Goal: Task Accomplishment & Management: Use online tool/utility

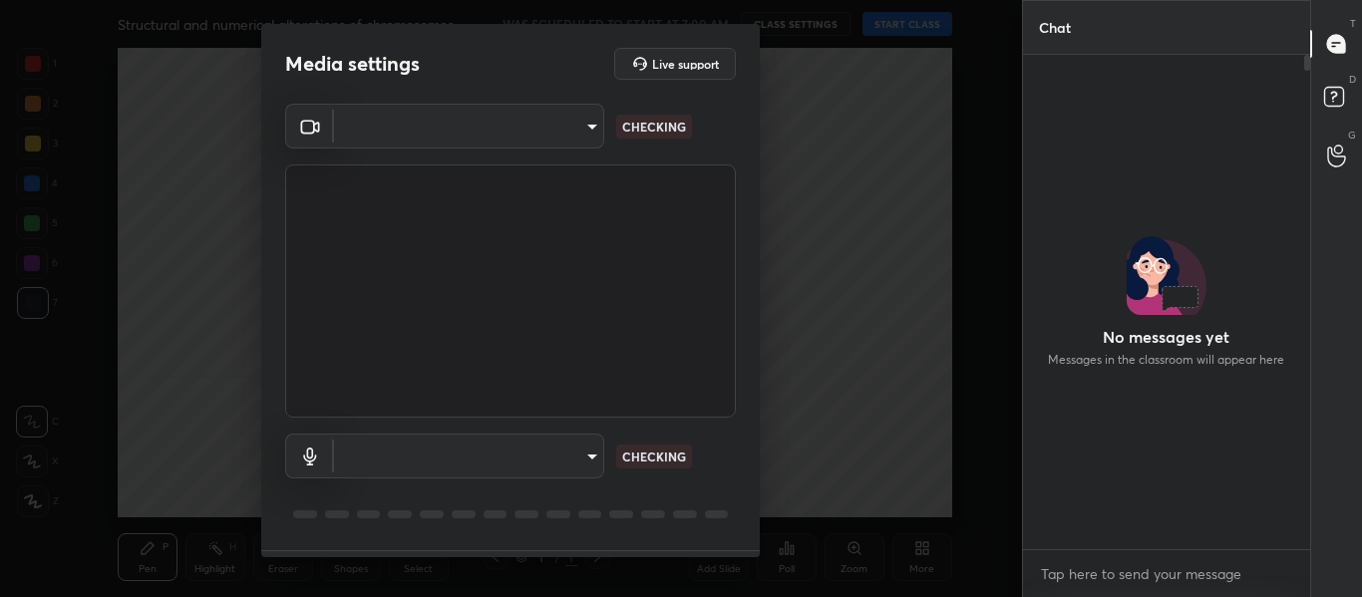
type input "714163419adff033b489e443ba74a5bc8b60e15d6b77d6369ce0f0cc6e130f01"
type input "default"
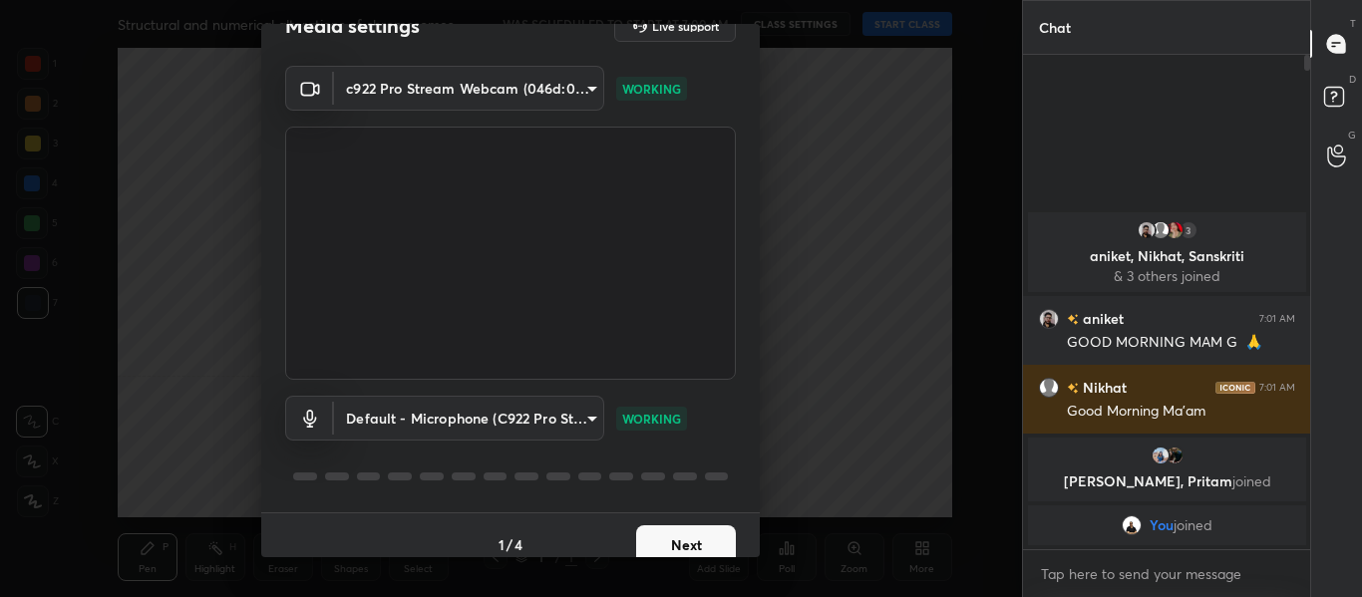
scroll to position [57, 0]
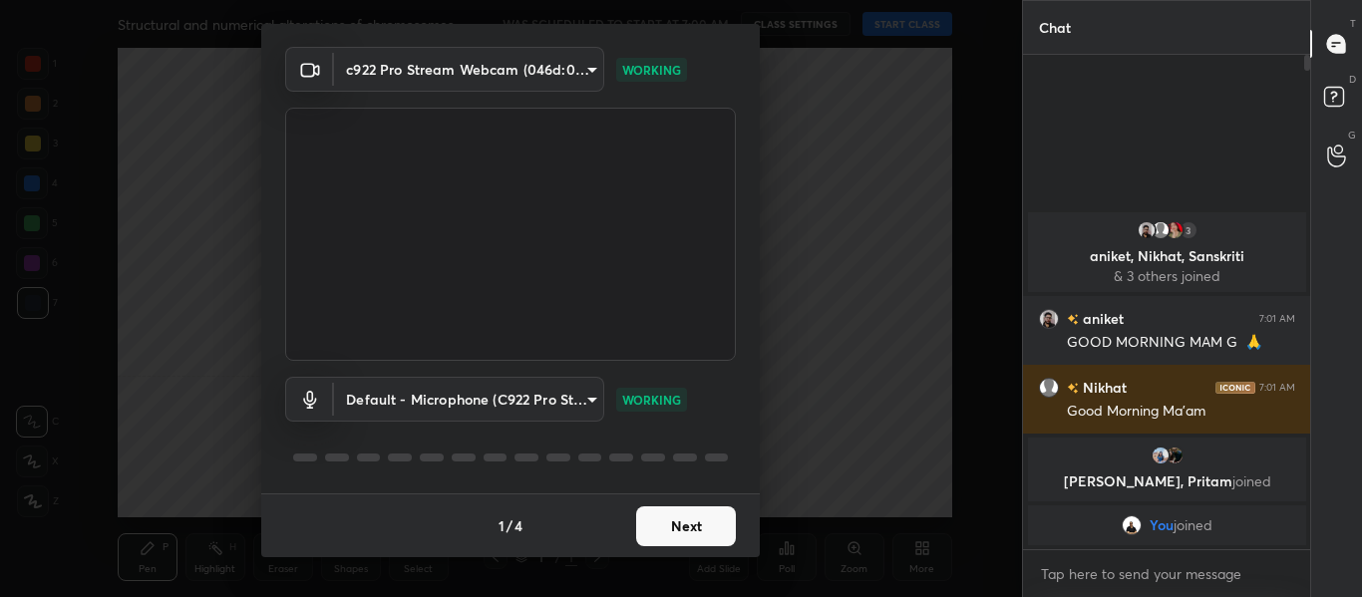
click at [667, 519] on button "Next" at bounding box center [686, 527] width 100 height 40
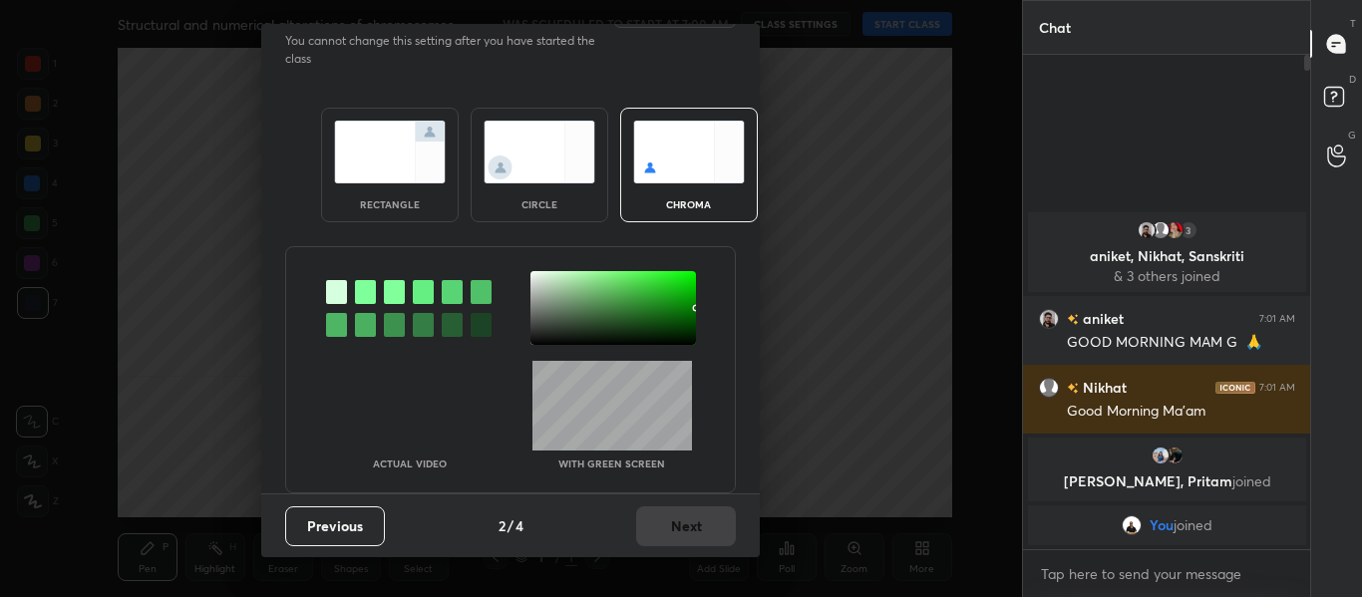
scroll to position [0, 0]
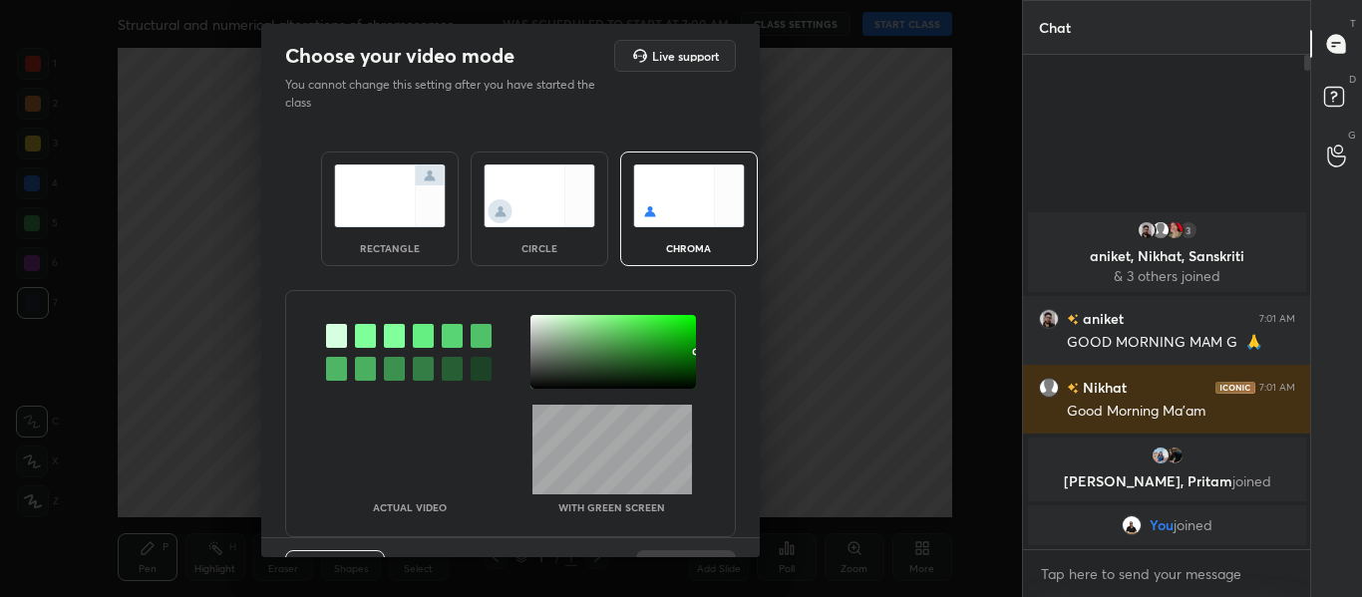
click at [358, 330] on div at bounding box center [365, 336] width 21 height 24
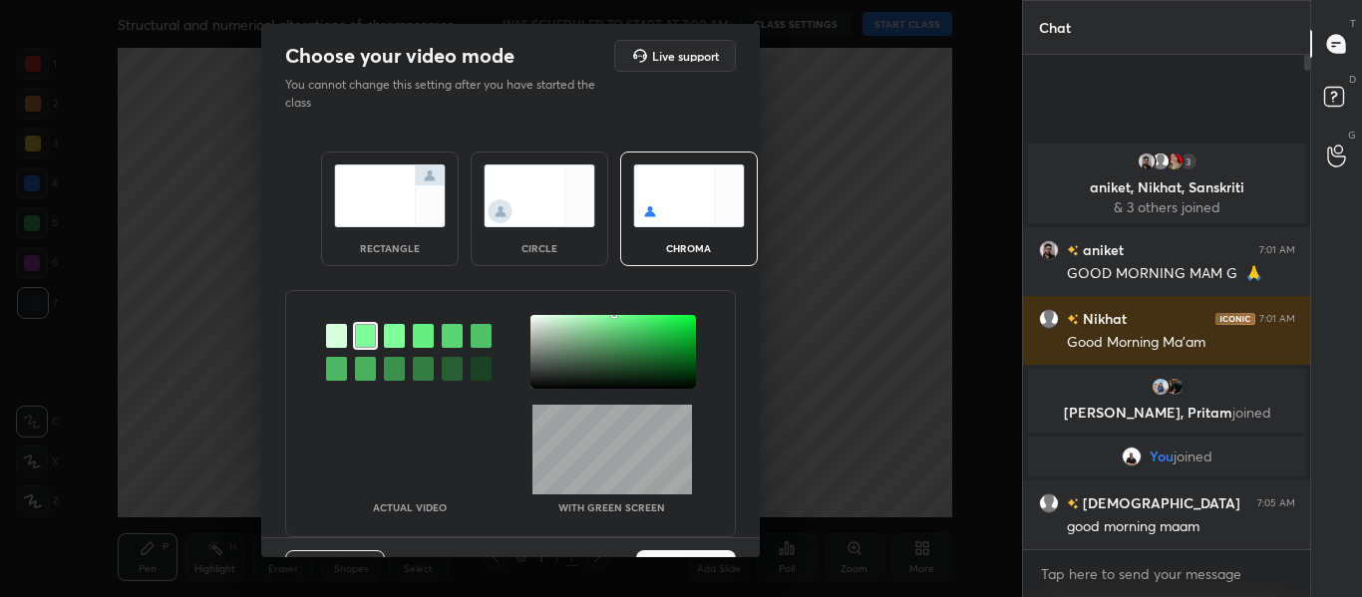
click at [531, 319] on div at bounding box center [614, 352] width 166 height 74
click at [612, 317] on div at bounding box center [614, 315] width 4 height 4
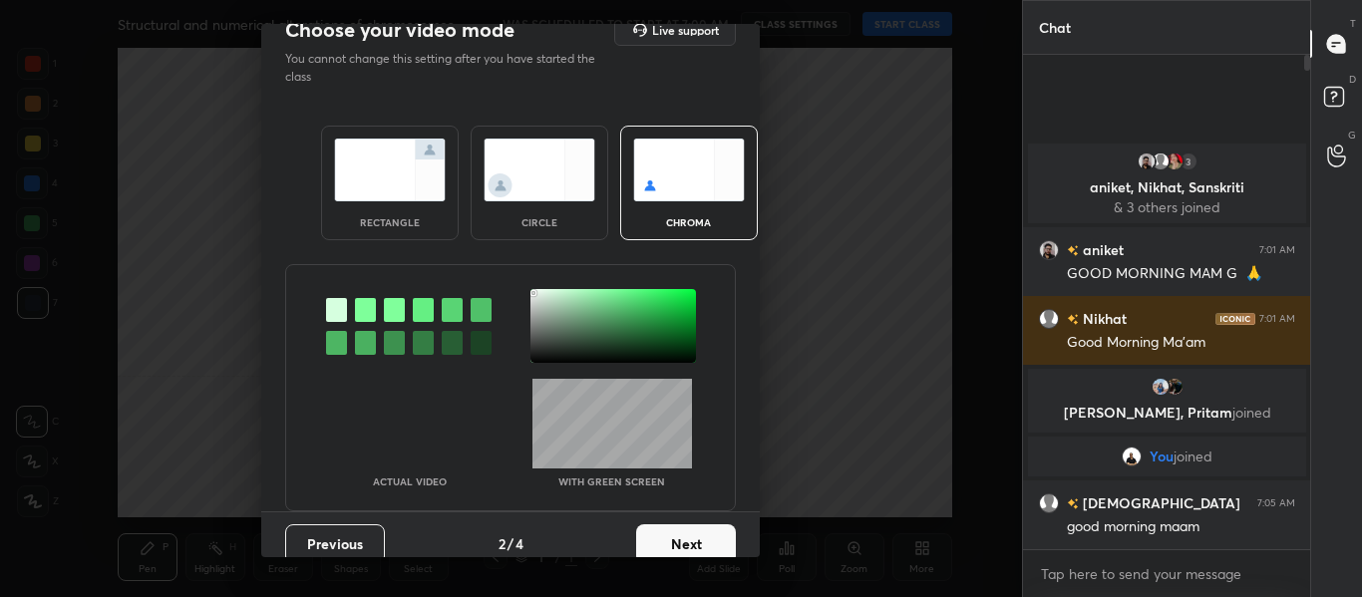
scroll to position [50, 0]
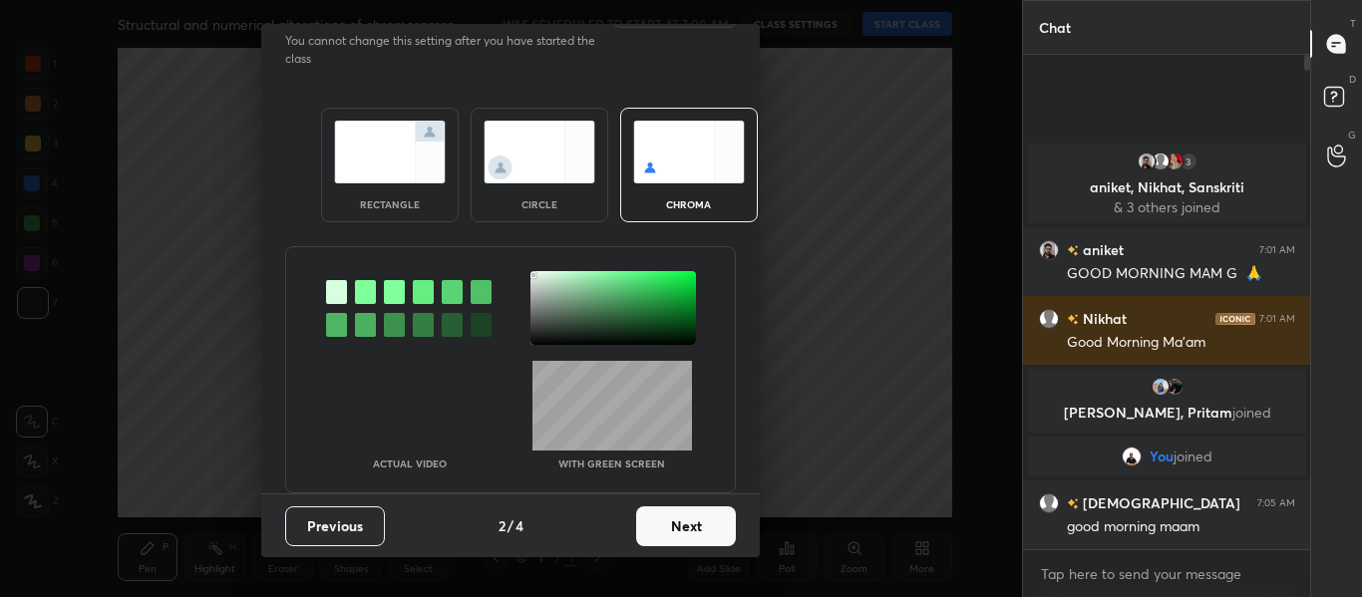
click at [693, 525] on button "Next" at bounding box center [686, 527] width 100 height 40
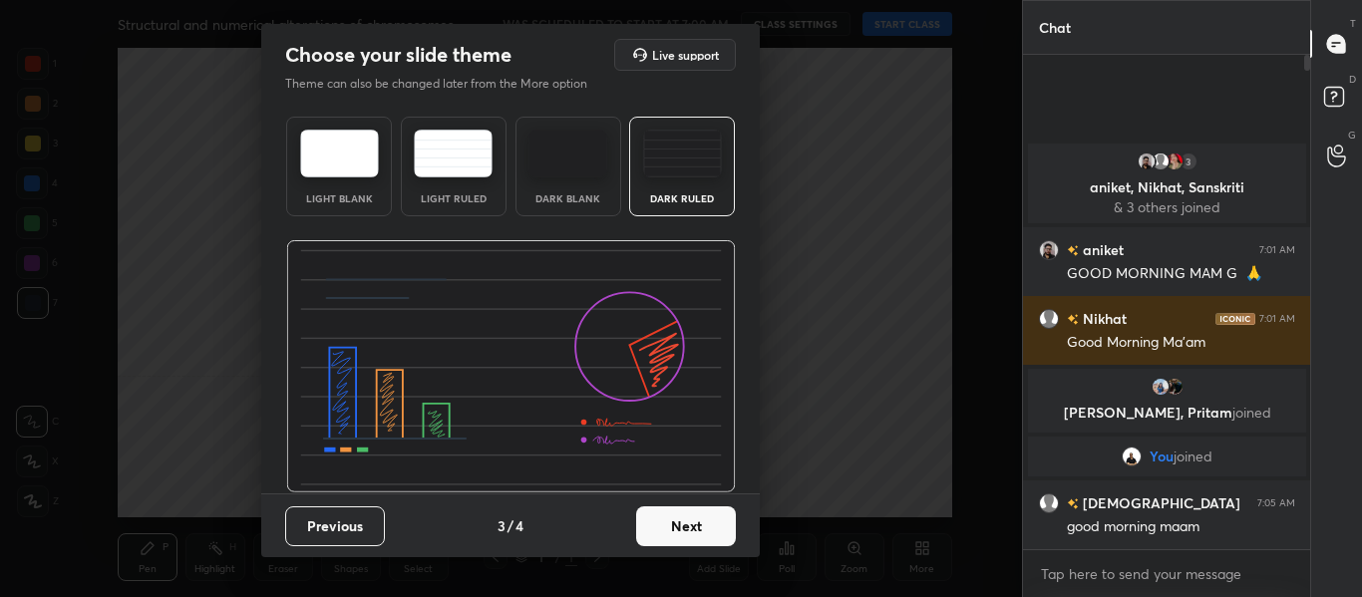
drag, startPoint x: 669, startPoint y: 533, endPoint x: 595, endPoint y: 404, distance: 148.3
click at [595, 404] on img at bounding box center [511, 366] width 450 height 253
click at [663, 517] on button "Next" at bounding box center [686, 527] width 100 height 40
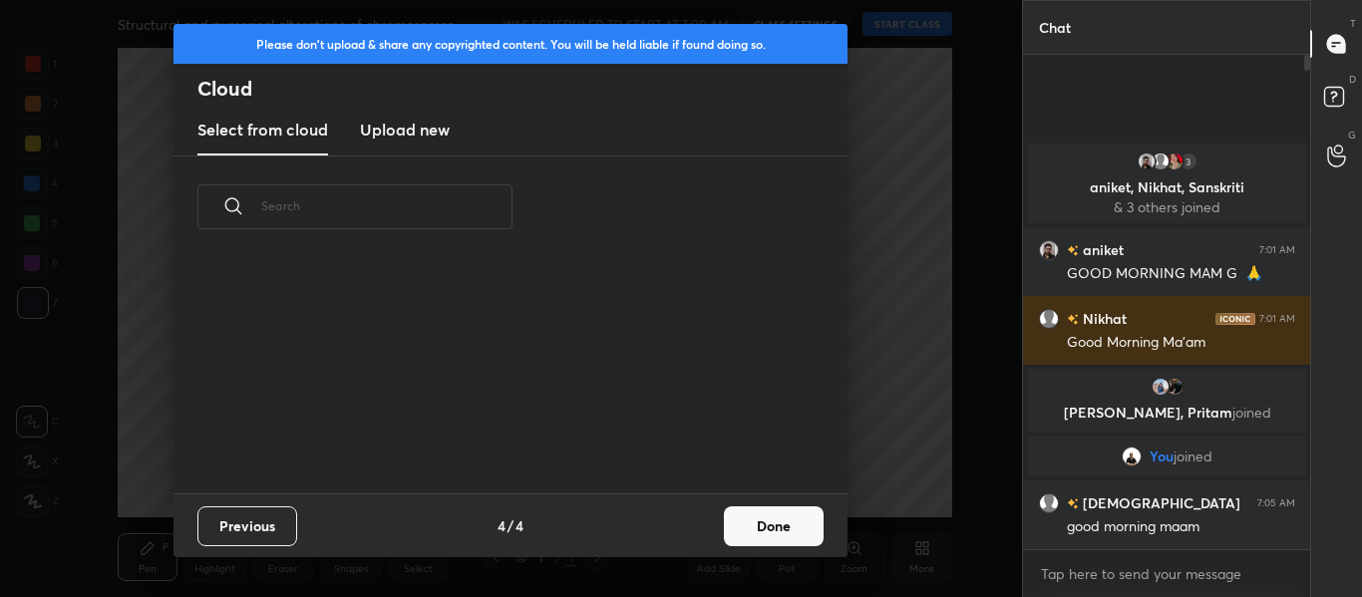
scroll to position [0, 0]
click at [426, 134] on h3 "Upload new" at bounding box center [405, 130] width 90 height 24
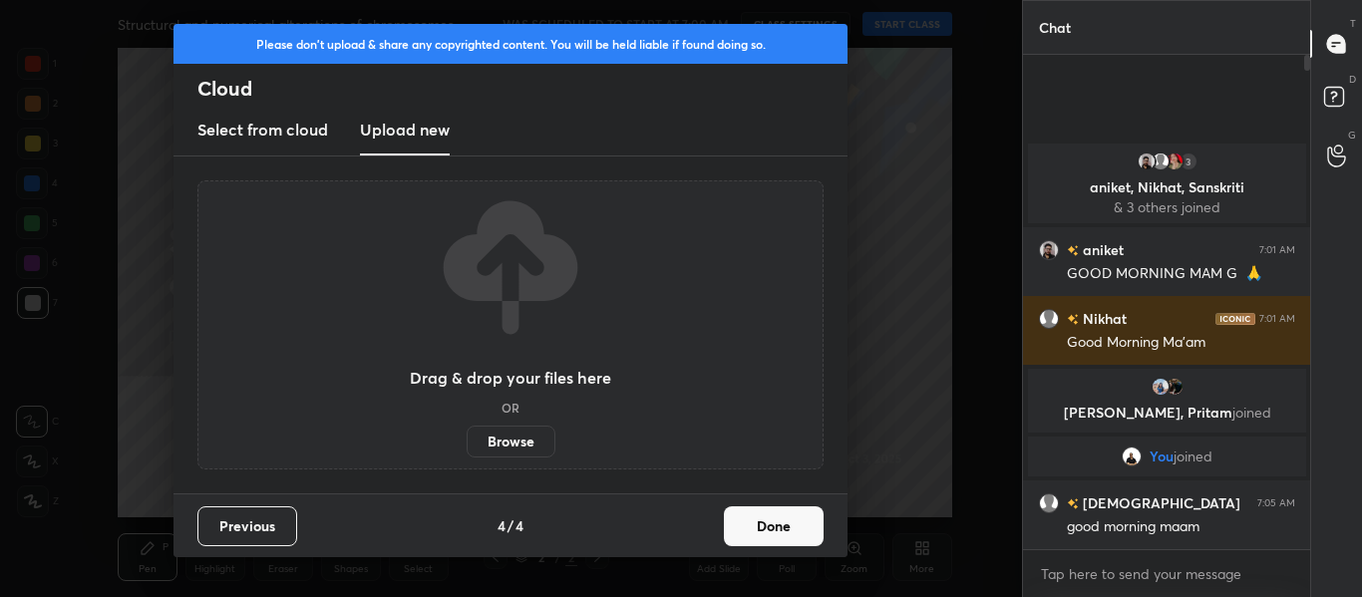
click at [505, 438] on label "Browse" at bounding box center [511, 442] width 89 height 32
click at [467, 438] on input "Browse" at bounding box center [467, 442] width 0 height 32
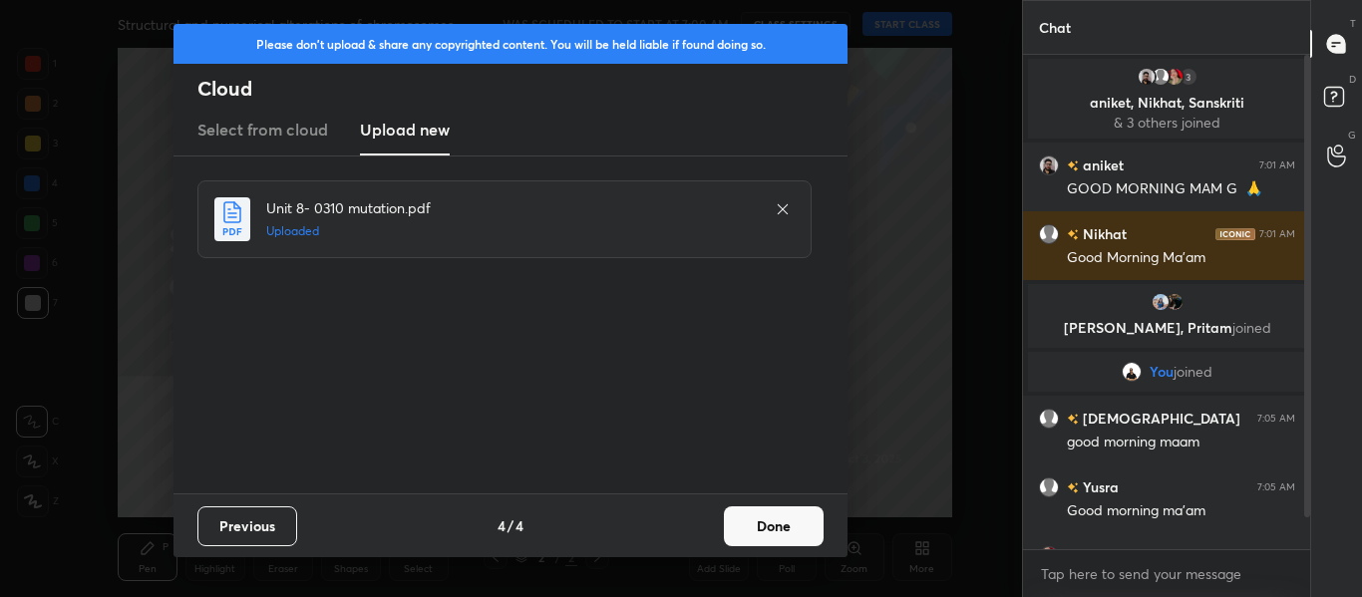
click at [758, 530] on button "Done" at bounding box center [774, 527] width 100 height 40
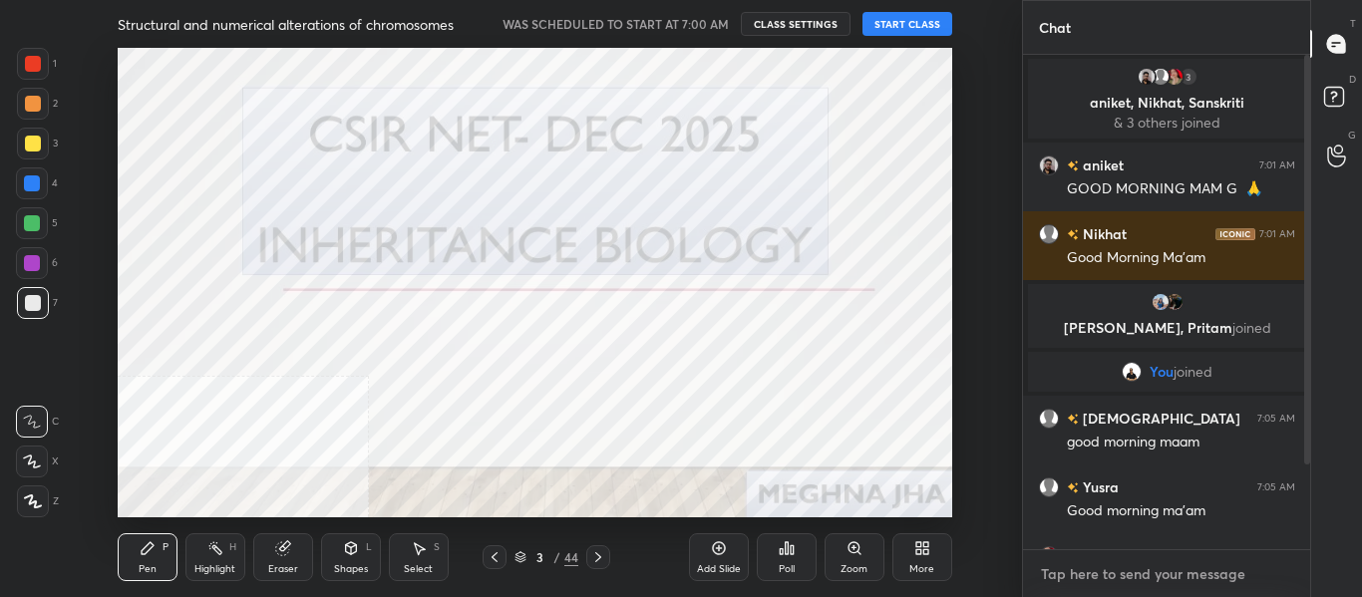
click at [1104, 585] on textarea at bounding box center [1167, 575] width 256 height 32
type textarea "x"
click at [1104, 585] on textarea at bounding box center [1167, 575] width 256 height 32
type textarea "G"
type textarea "x"
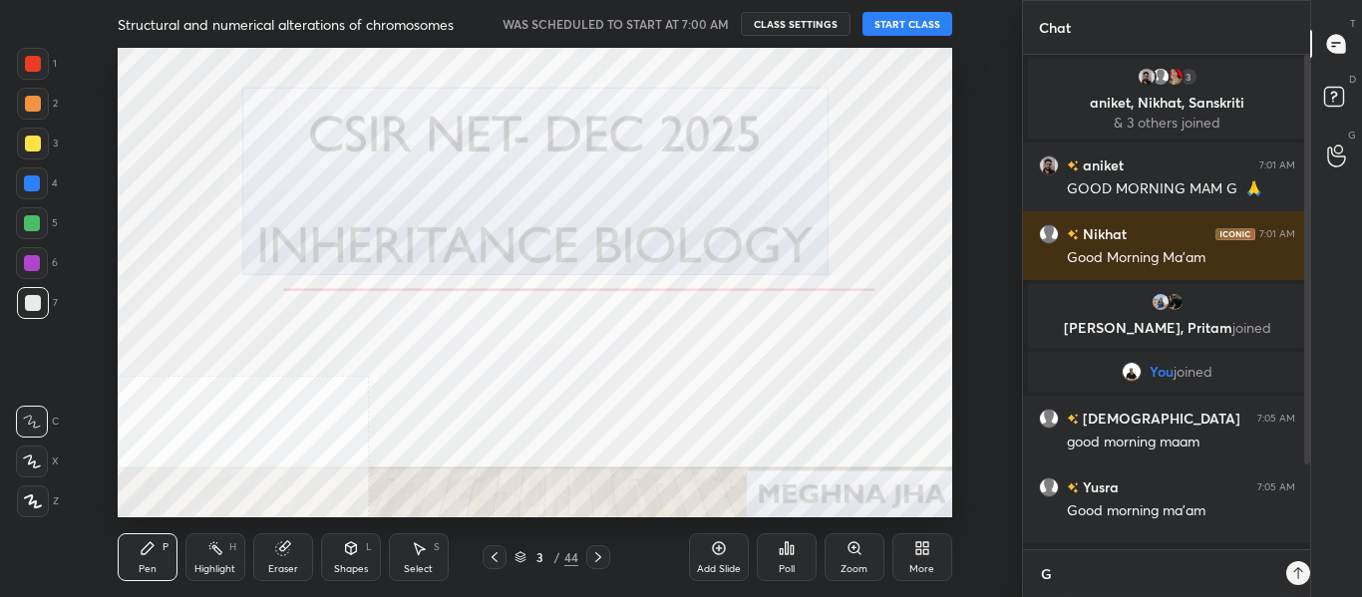
scroll to position [323, 281]
type textarea "Go"
type textarea "x"
type textarea "Goo"
type textarea "x"
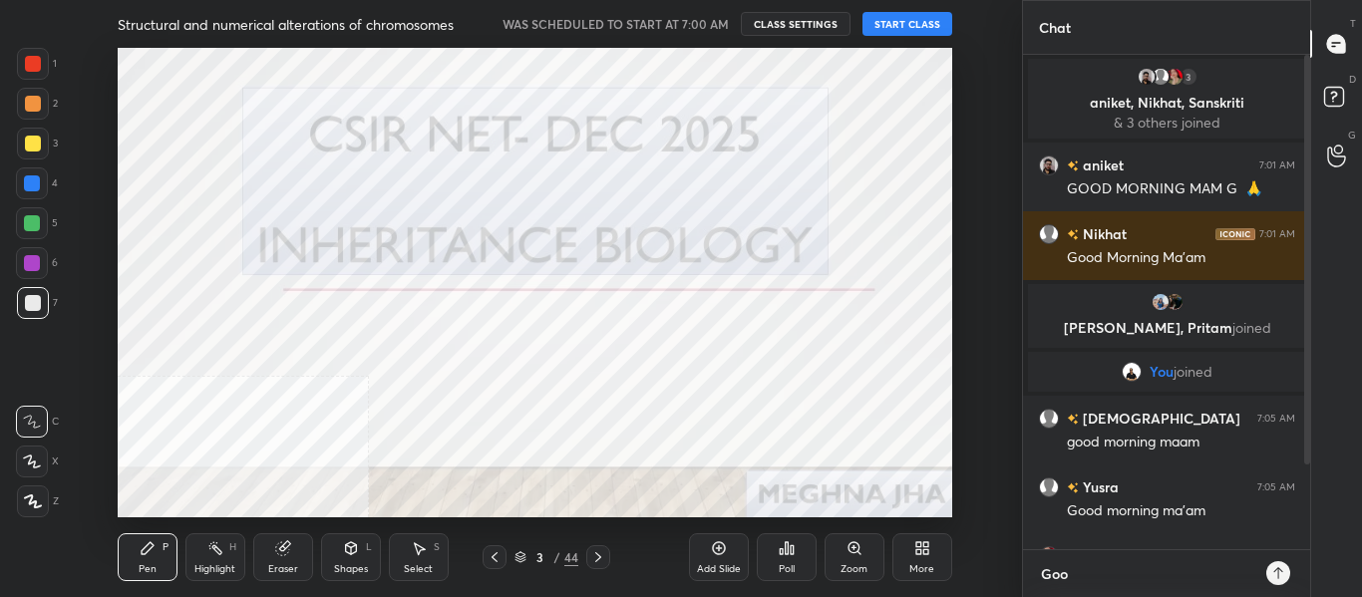
type textarea "Good"
type textarea "x"
type textarea "Good"
type textarea "x"
type textarea "Good m"
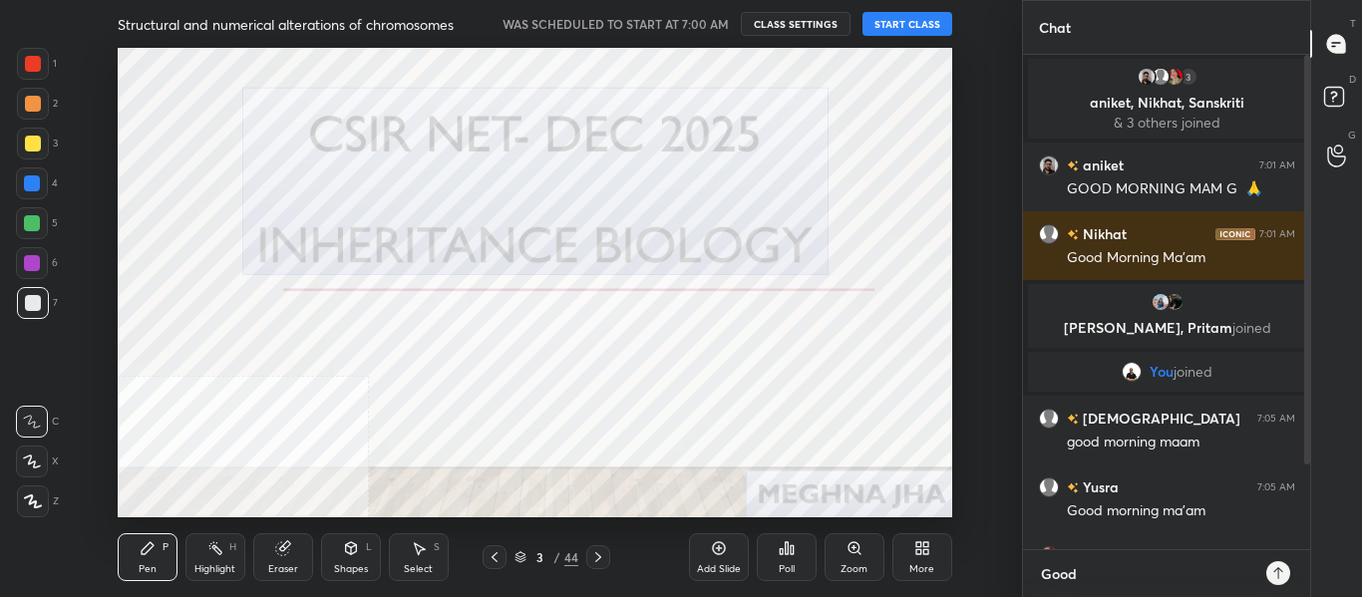
type textarea "x"
type textarea "Good mo"
type textarea "x"
type textarea "Good mor"
type textarea "x"
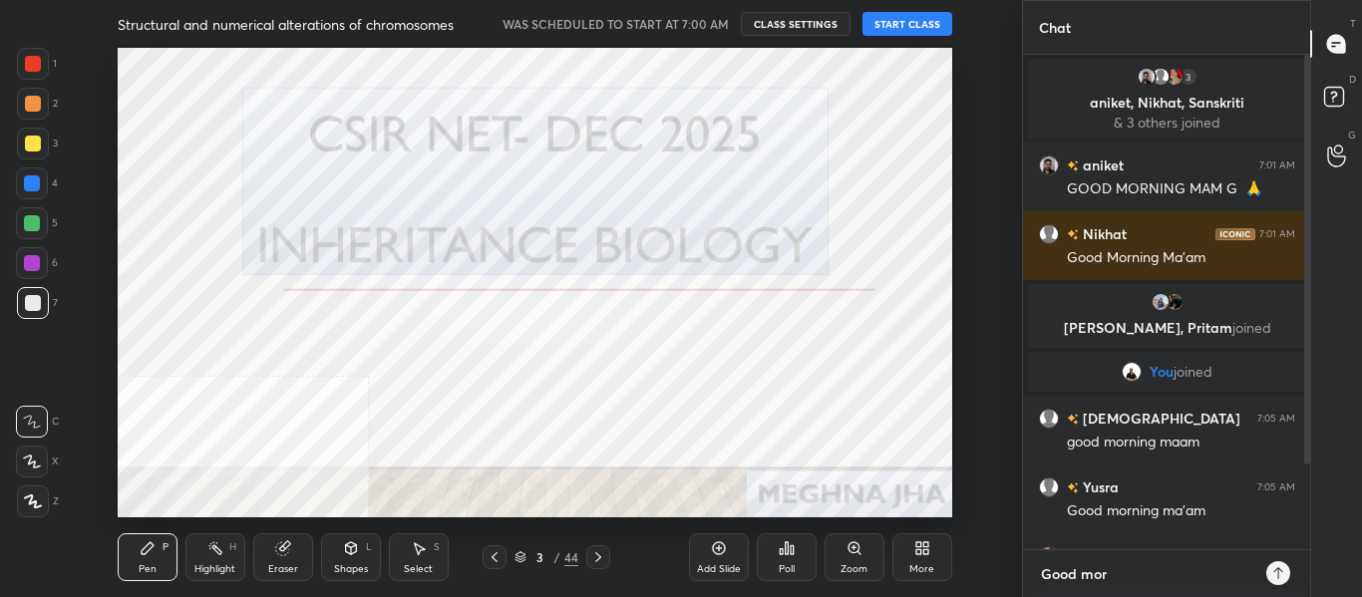
type textarea "Good morn"
type textarea "x"
type textarea "Good morni"
type textarea "x"
type textarea "Good mornin"
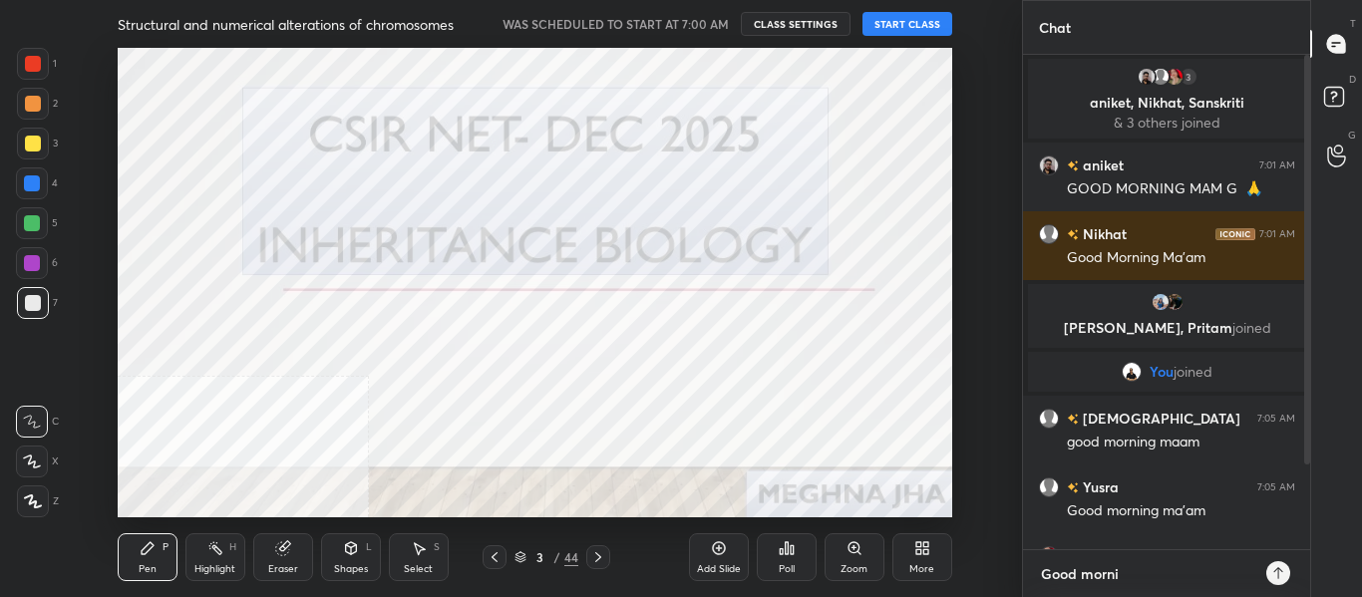
type textarea "x"
type textarea "Good morning"
type textarea "x"
type textarea "Good morning"
type textarea "x"
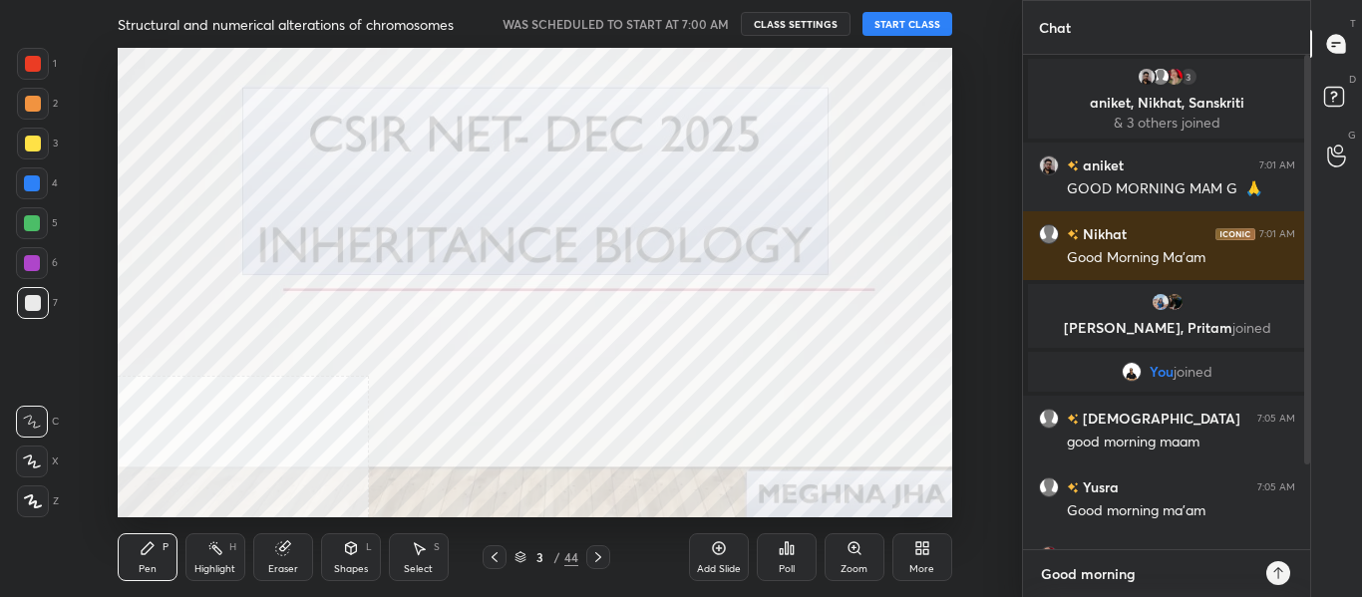
type textarea "Good morning a"
type textarea "x"
type textarea "Good morning al"
type textarea "x"
type textarea "Good morning all"
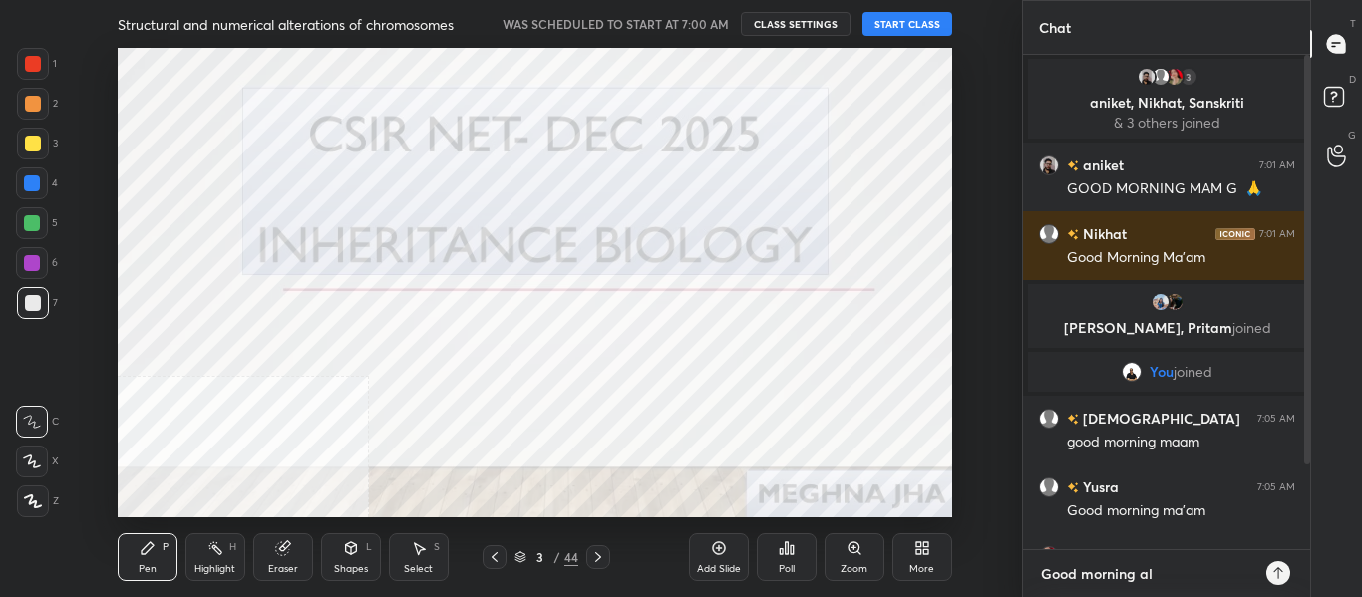
type textarea "x"
click at [913, 28] on button "START CLASS" at bounding box center [908, 24] width 90 height 24
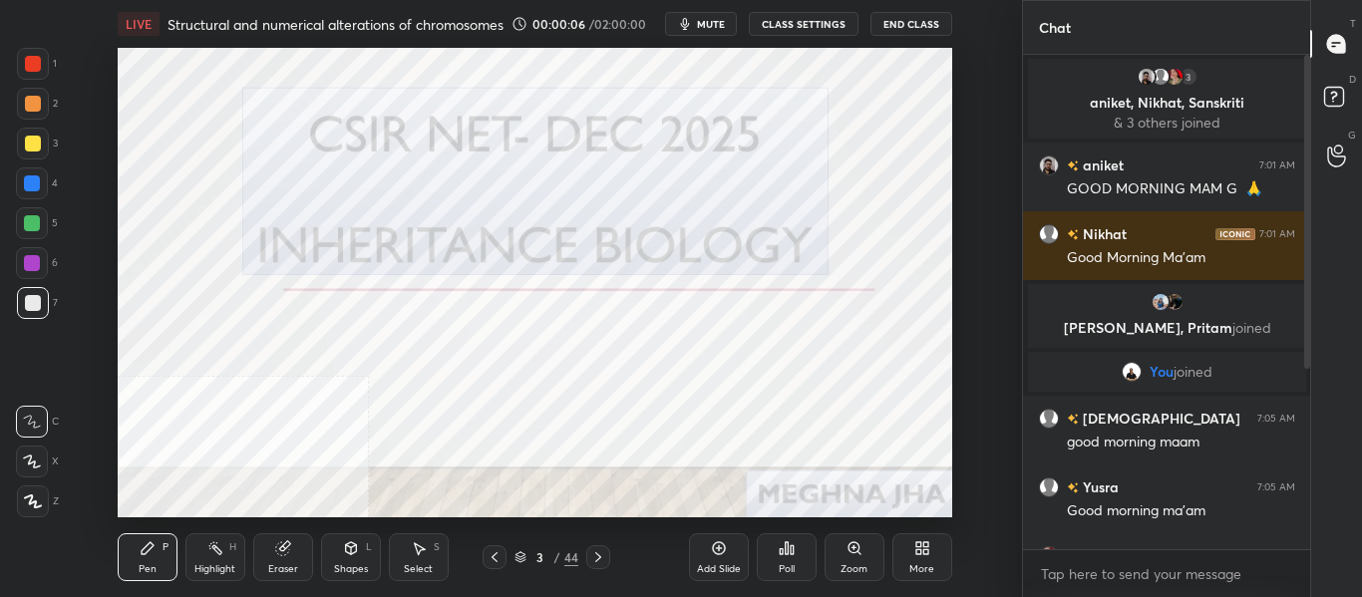
click at [706, 29] on span "mute" at bounding box center [711, 24] width 28 height 14
click at [706, 31] on button "unmute" at bounding box center [701, 24] width 72 height 24
click at [706, 31] on button "mute" at bounding box center [701, 24] width 72 height 24
click at [706, 31] on button "unmute" at bounding box center [701, 24] width 72 height 24
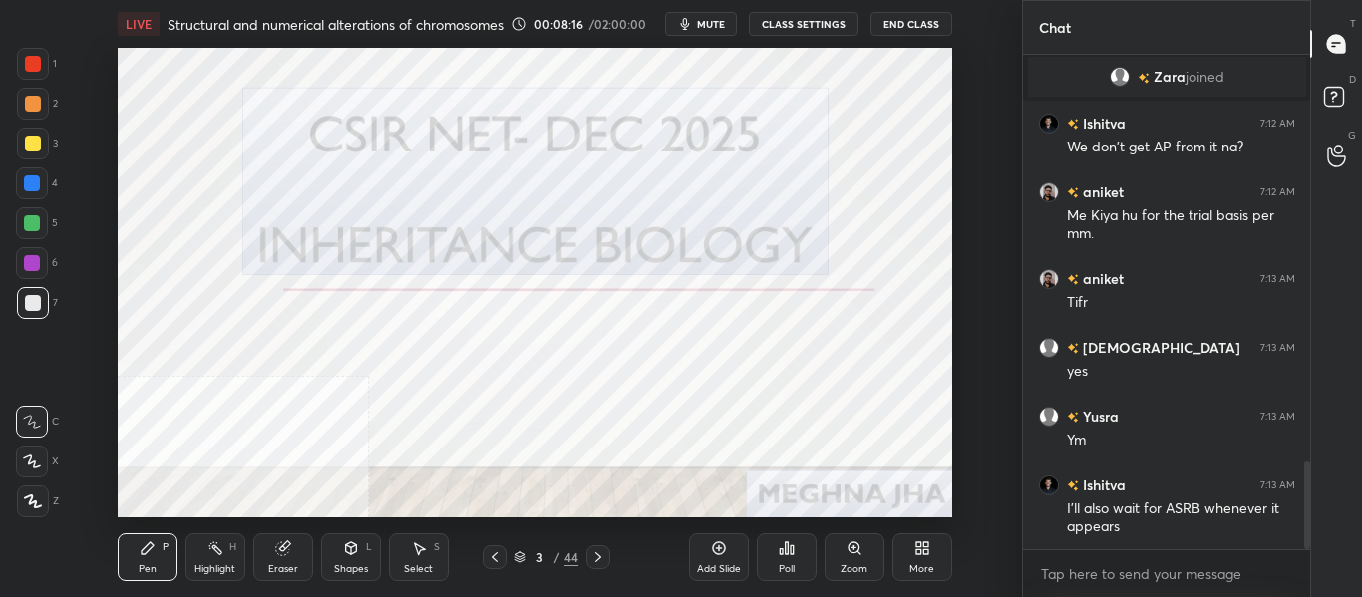
scroll to position [2293, 0]
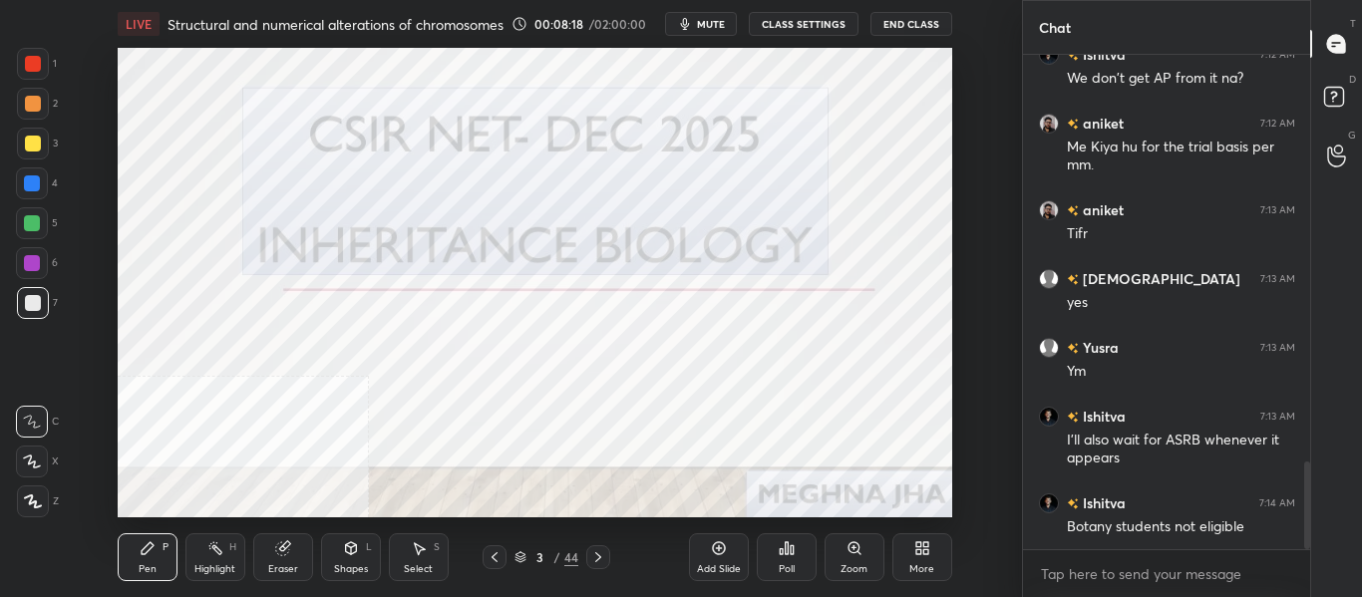
click at [602, 559] on icon at bounding box center [598, 558] width 16 height 16
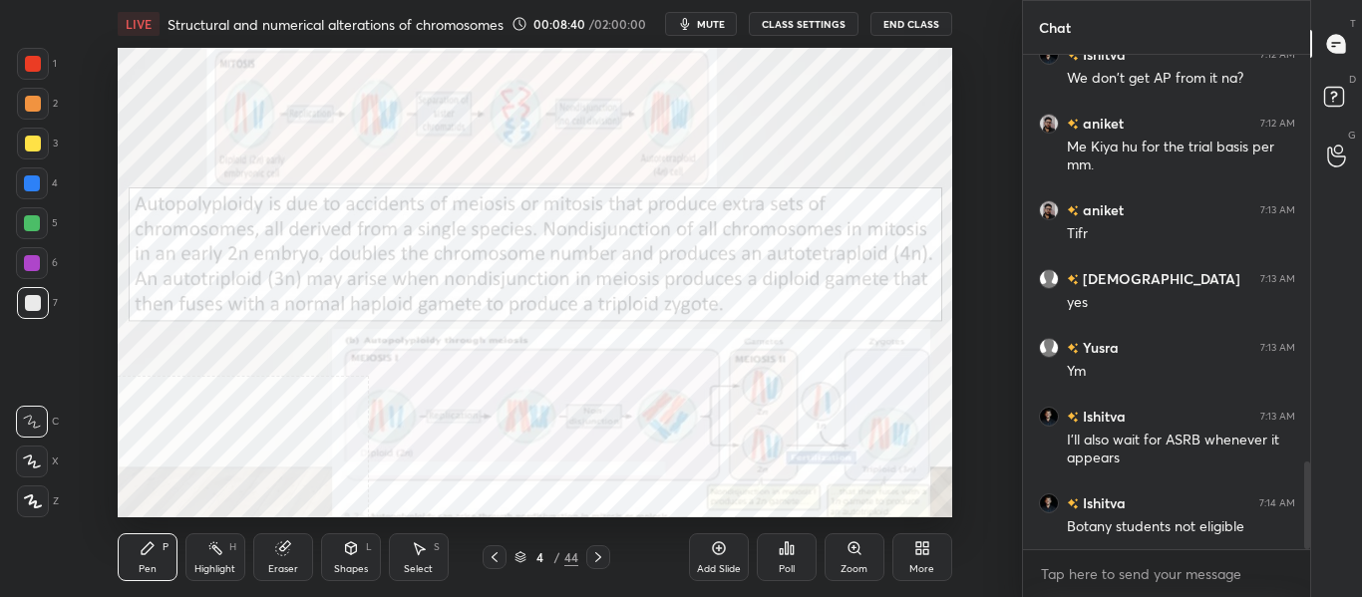
scroll to position [2362, 0]
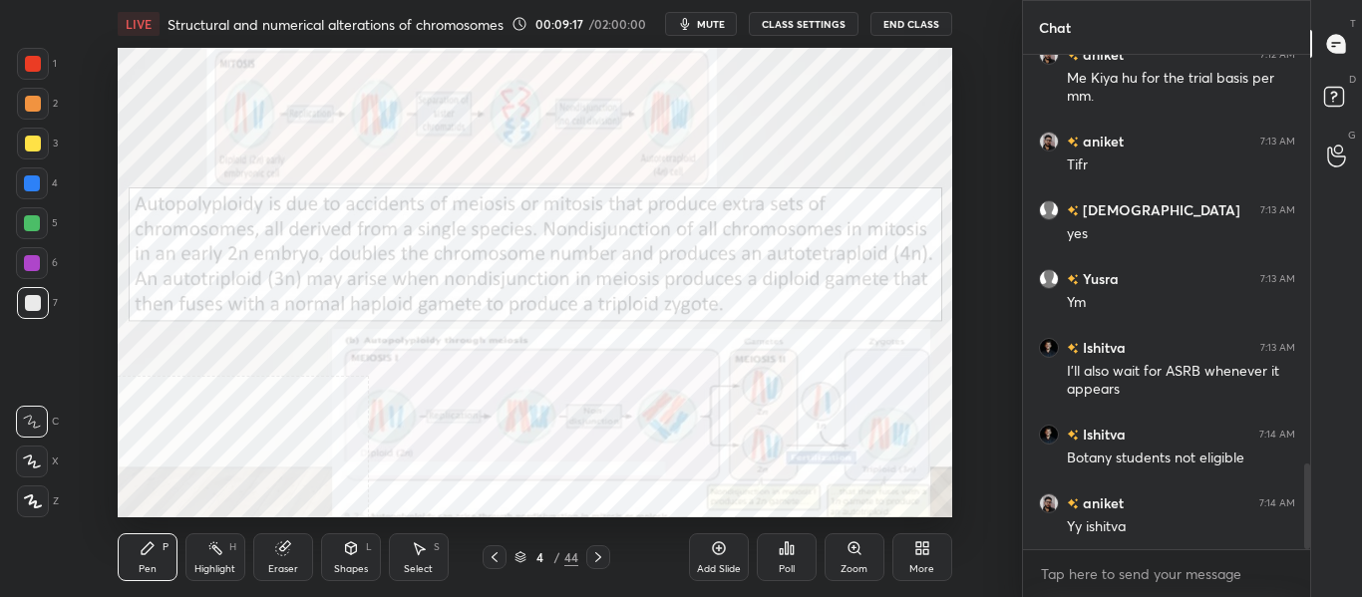
click at [35, 185] on div at bounding box center [32, 184] width 16 height 16
click at [227, 562] on div "Highlight H" at bounding box center [216, 558] width 60 height 48
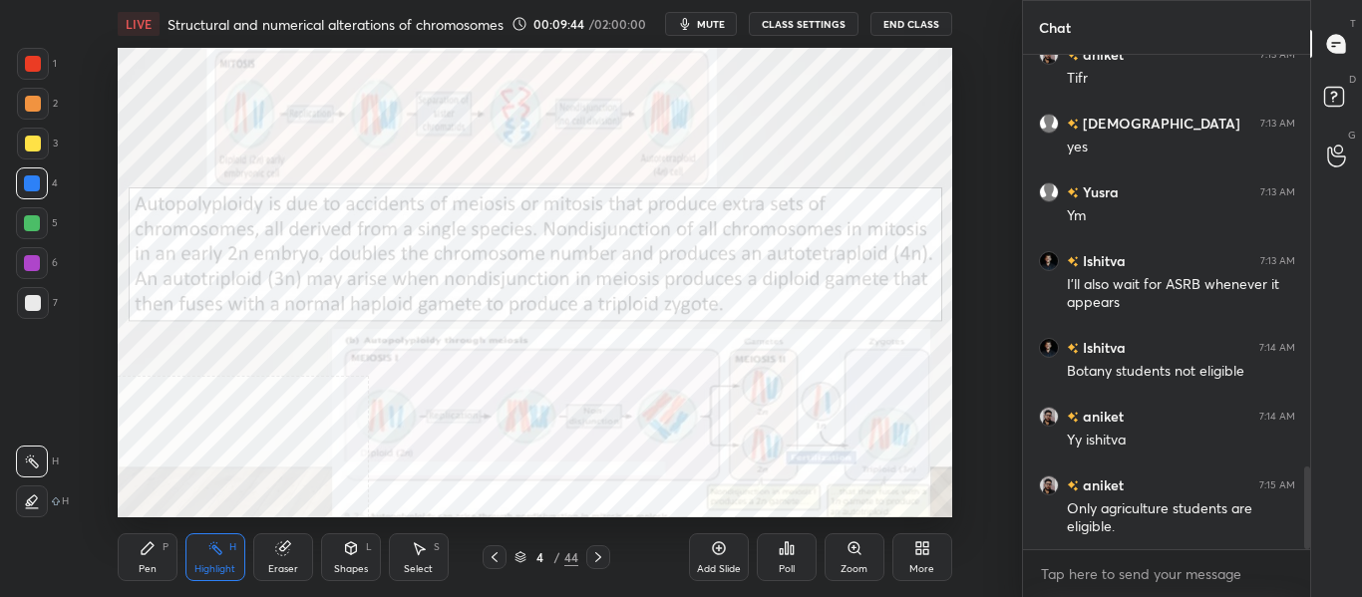
scroll to position [2497, 0]
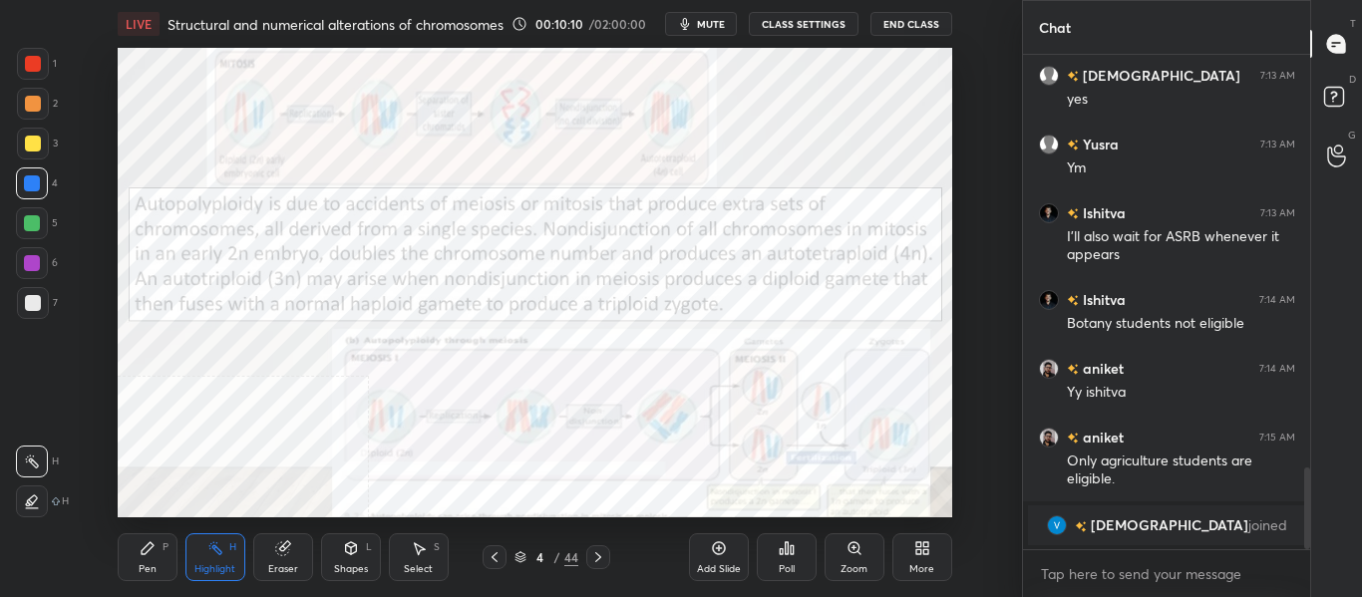
click at [706, 20] on span "mute" at bounding box center [711, 24] width 28 height 14
click at [709, 16] on button "unmute" at bounding box center [701, 24] width 72 height 24
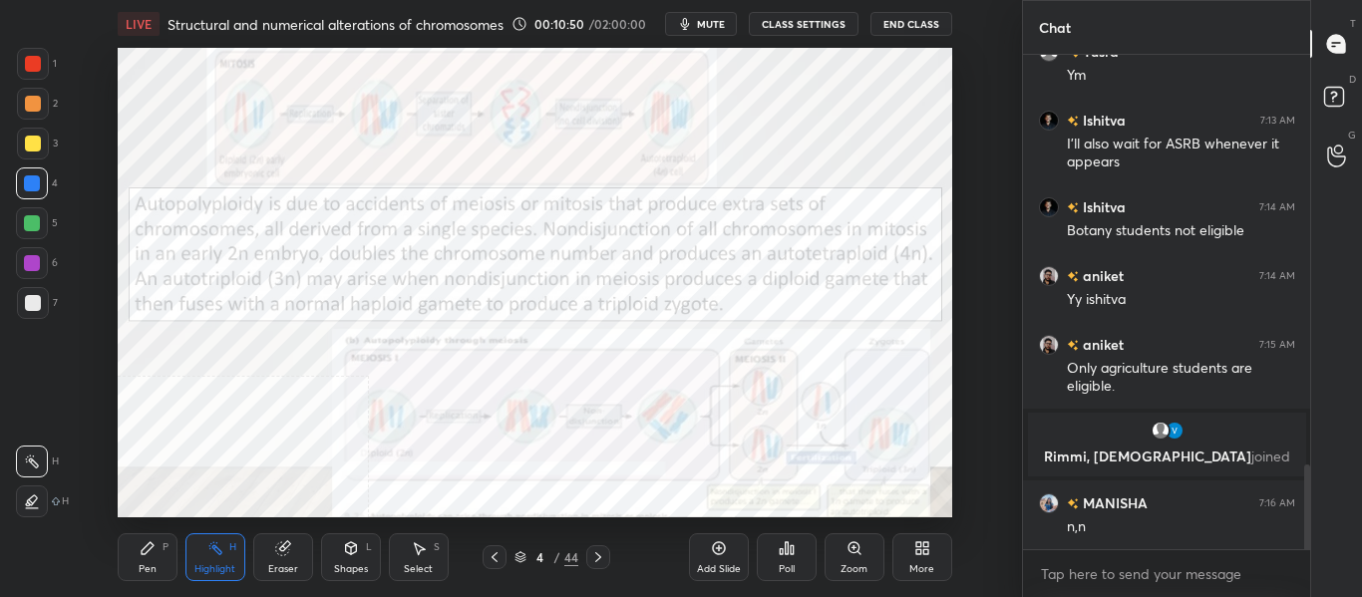
scroll to position [2468, 0]
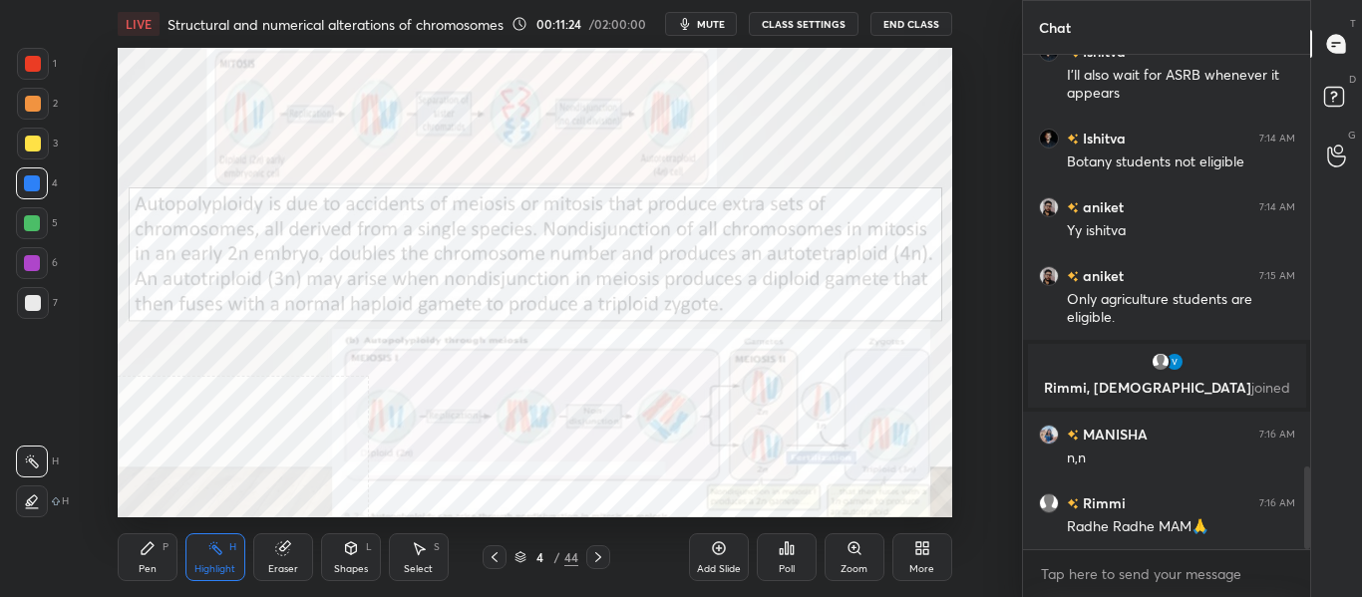
click at [601, 563] on icon at bounding box center [598, 558] width 16 height 16
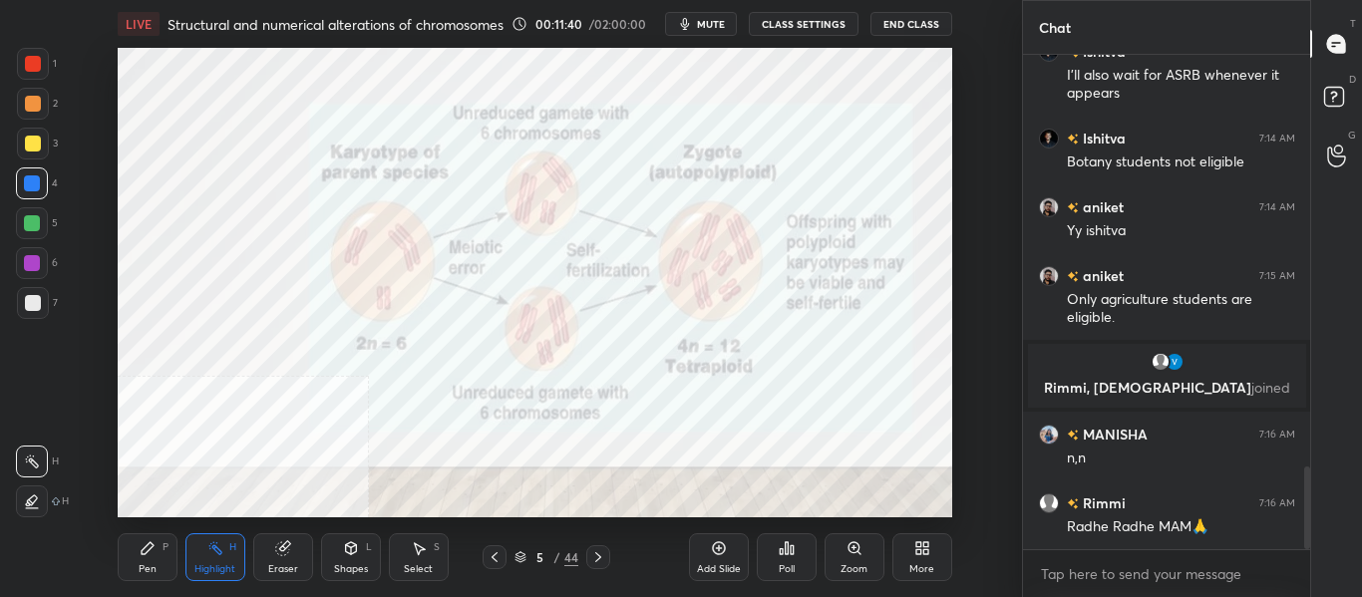
scroll to position [2536, 0]
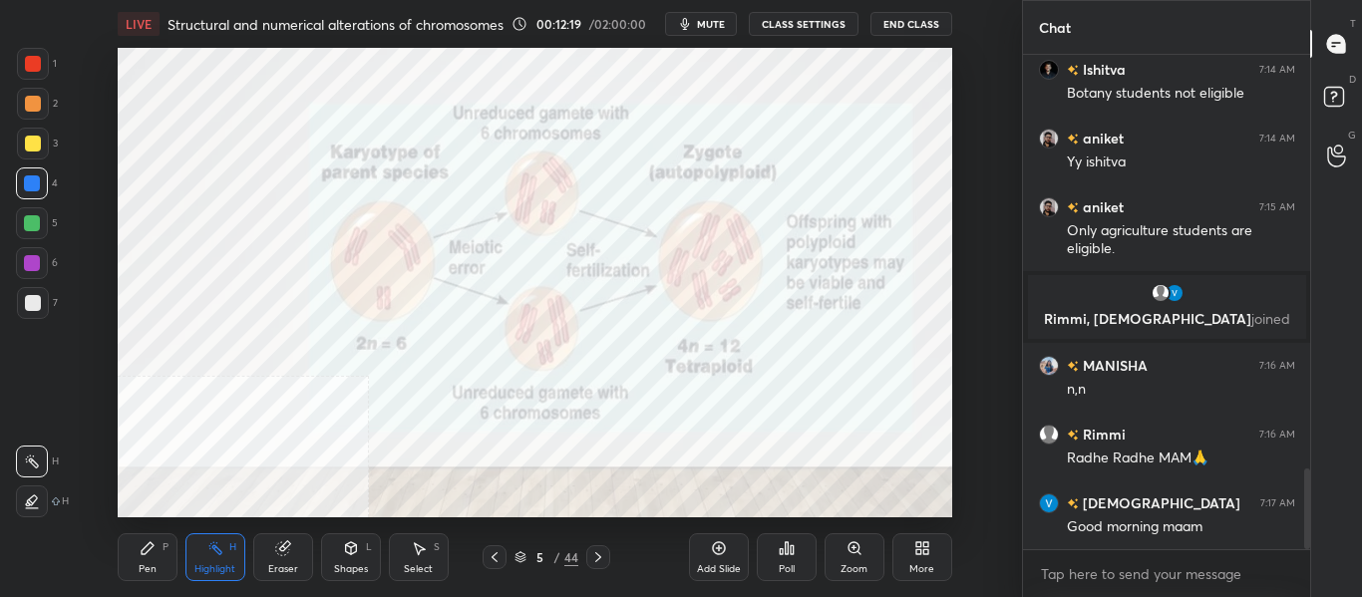
click at [606, 566] on div at bounding box center [598, 558] width 24 height 24
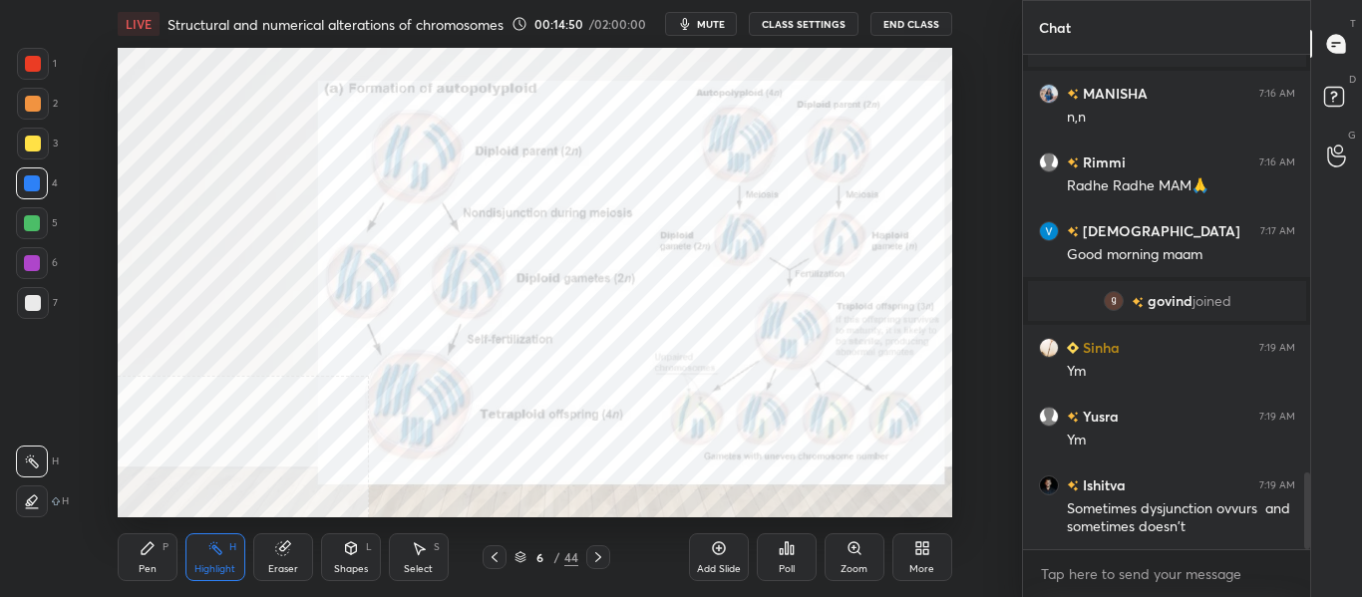
scroll to position [2746, 0]
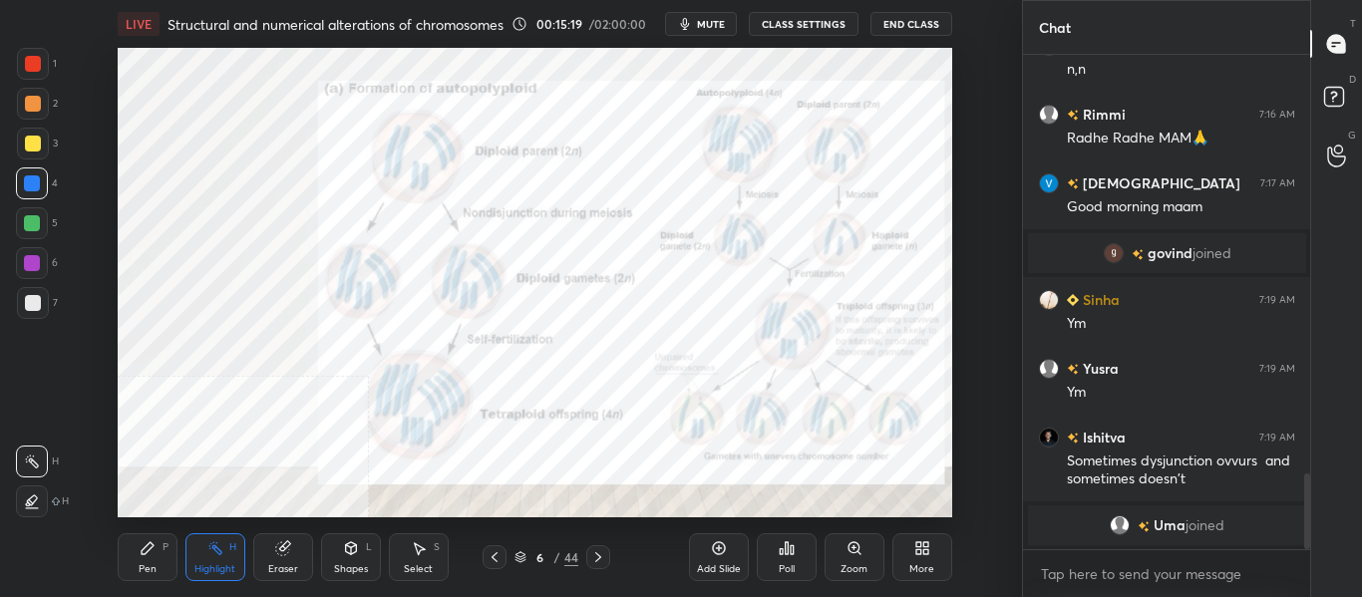
click at [599, 557] on icon at bounding box center [598, 558] width 6 height 10
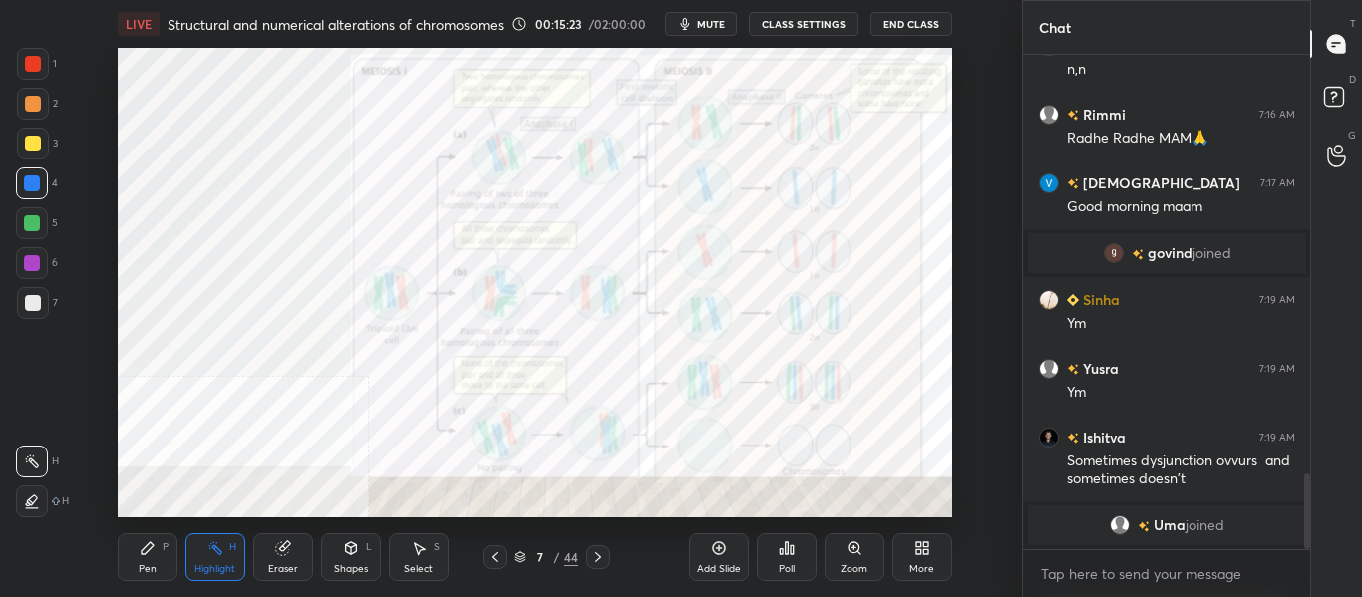
click at [863, 565] on div "Zoom" at bounding box center [854, 570] width 27 height 10
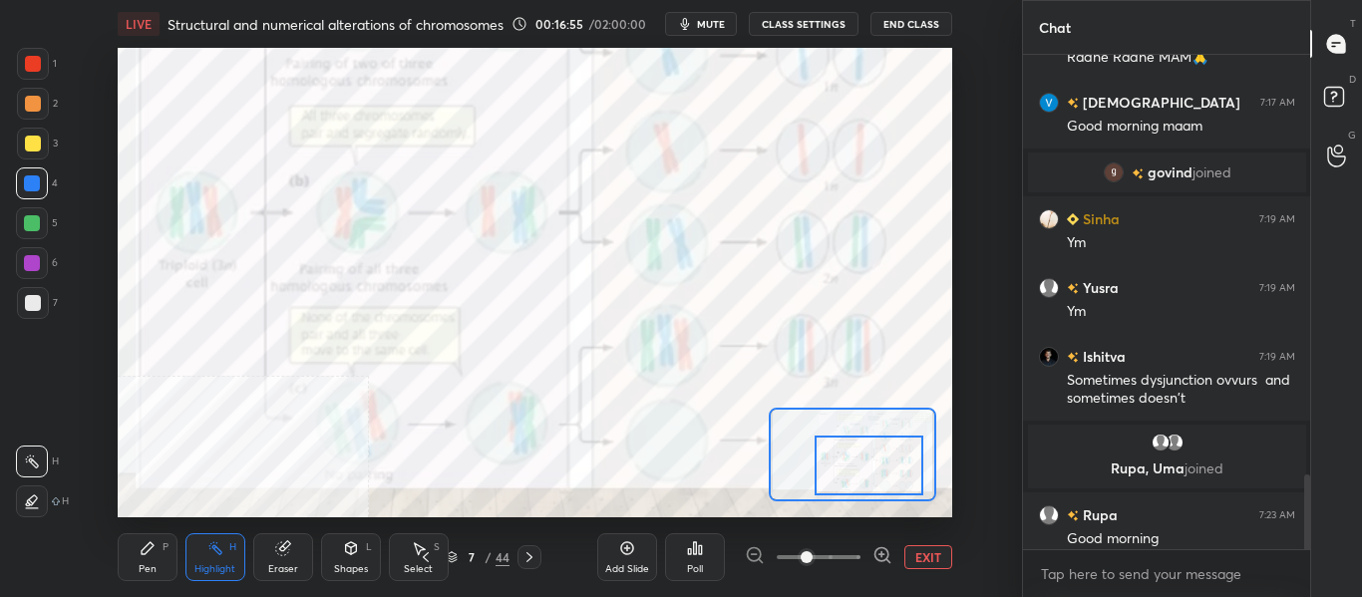
scroll to position [2782, 0]
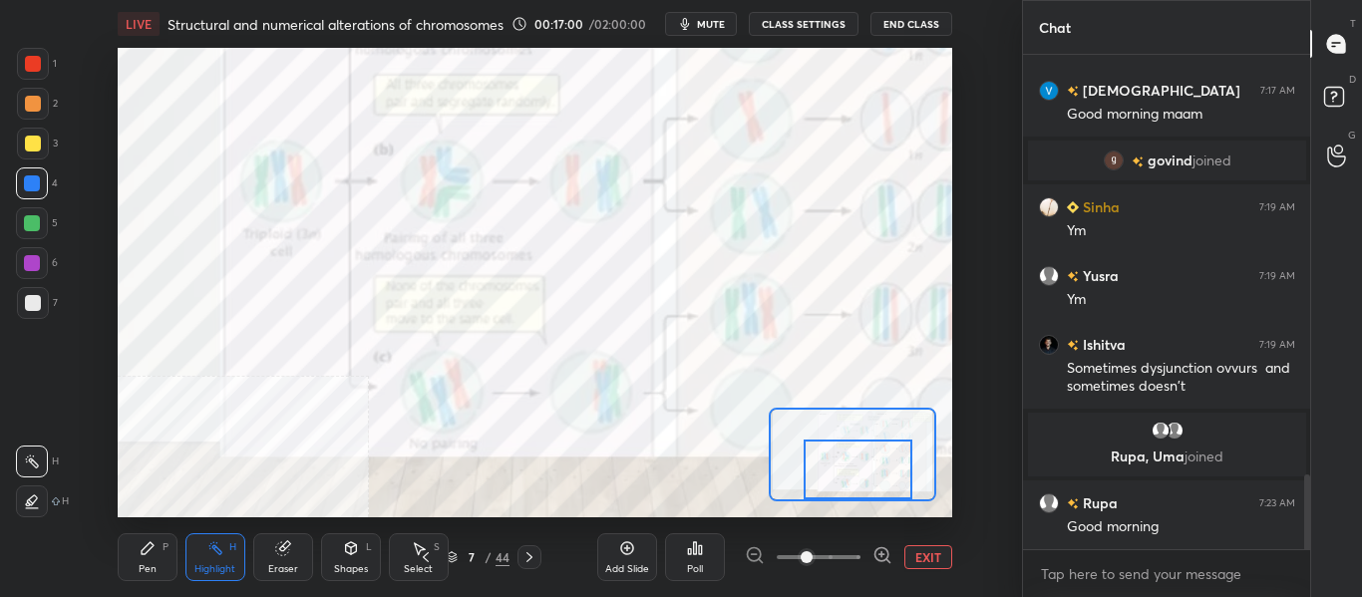
click at [431, 562] on icon at bounding box center [426, 558] width 16 height 16
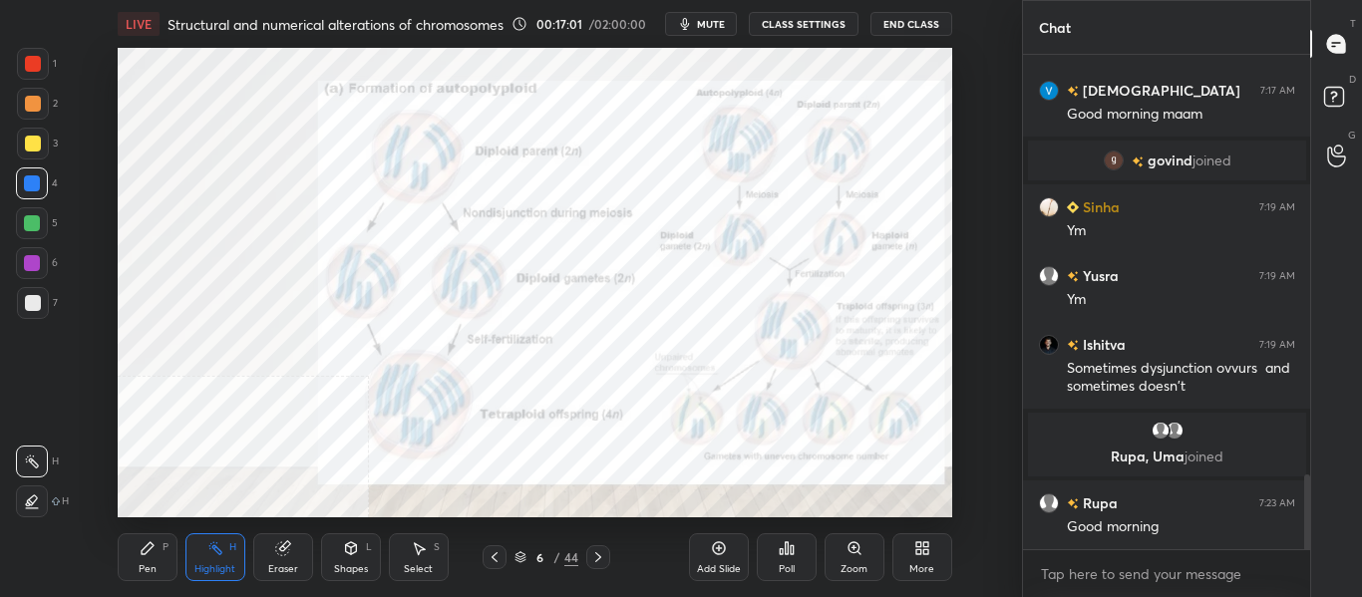
click at [609, 560] on div at bounding box center [598, 558] width 24 height 24
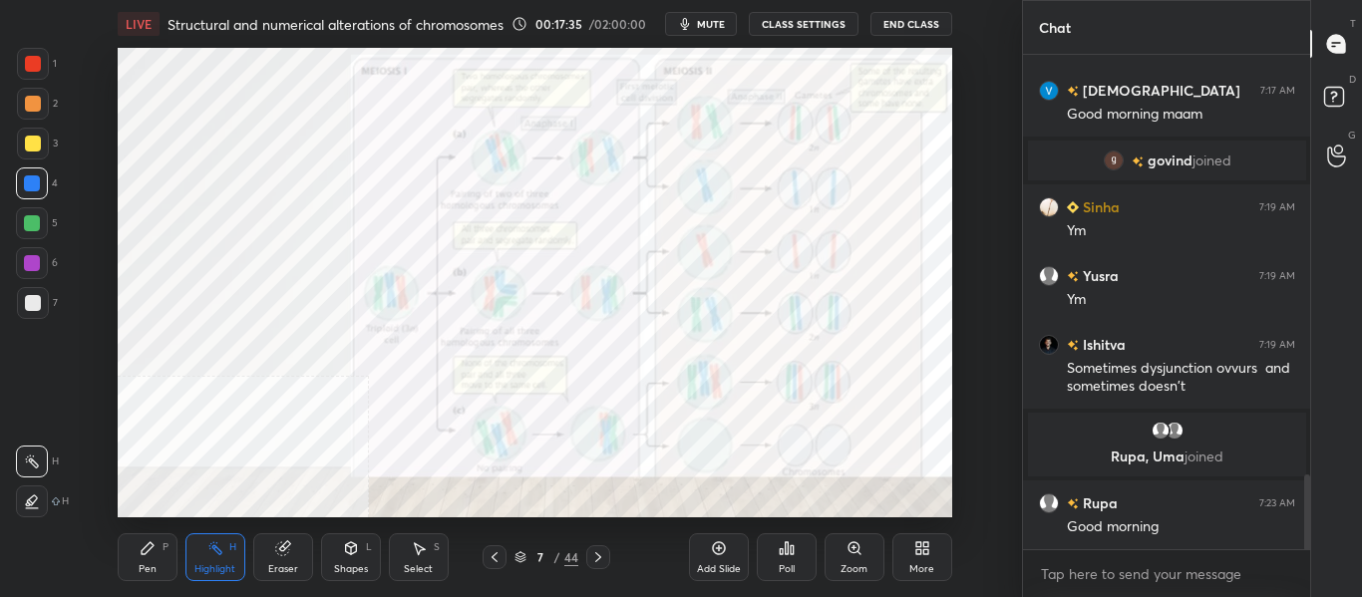
click at [603, 563] on icon at bounding box center [598, 558] width 16 height 16
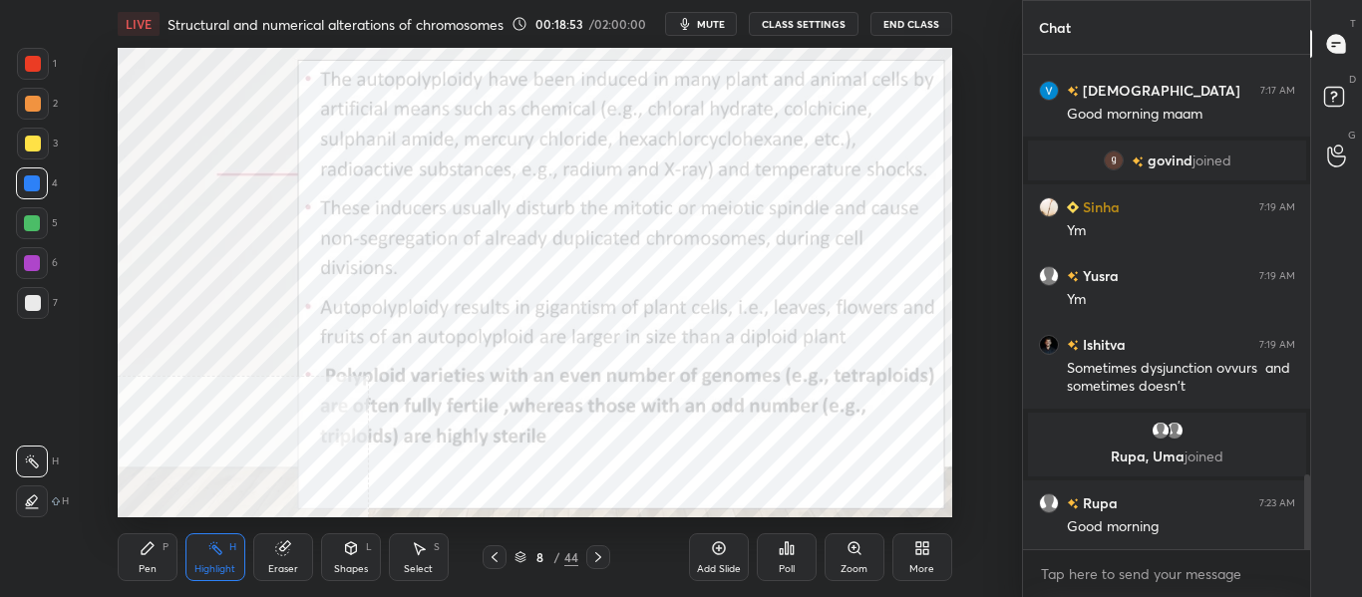
click at [600, 564] on icon at bounding box center [598, 558] width 16 height 16
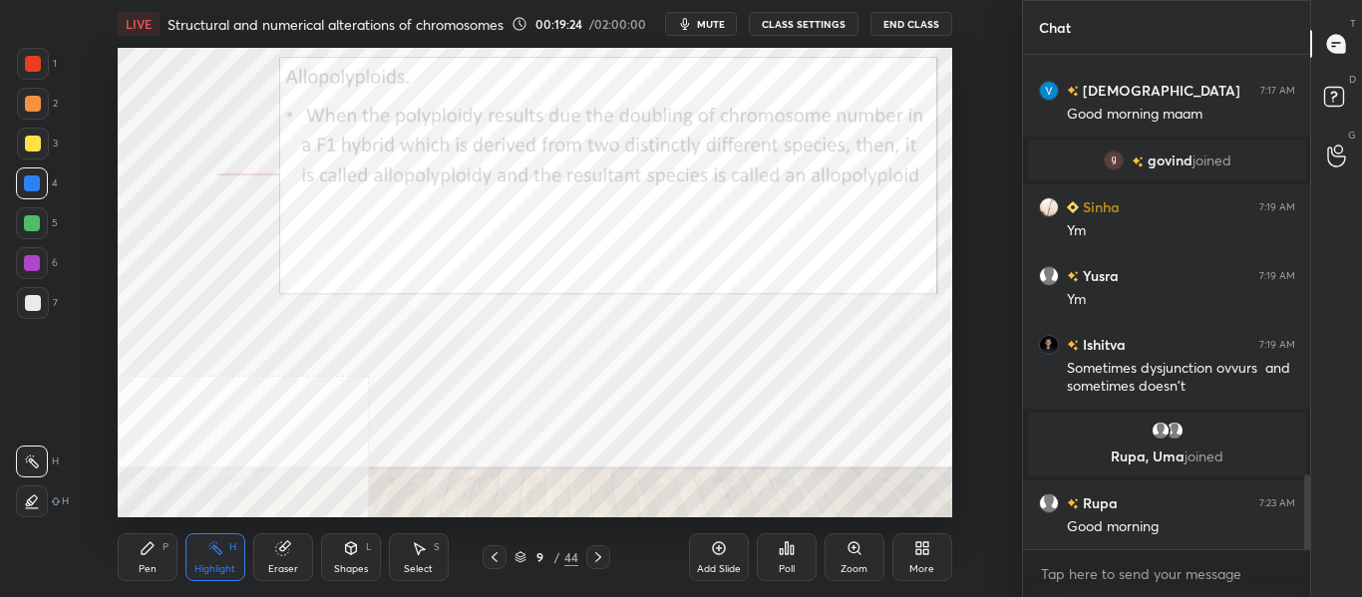
click at [153, 567] on div "Pen" at bounding box center [148, 570] width 18 height 10
click at [30, 460] on icon at bounding box center [32, 462] width 16 height 12
click at [602, 558] on icon at bounding box center [598, 558] width 16 height 16
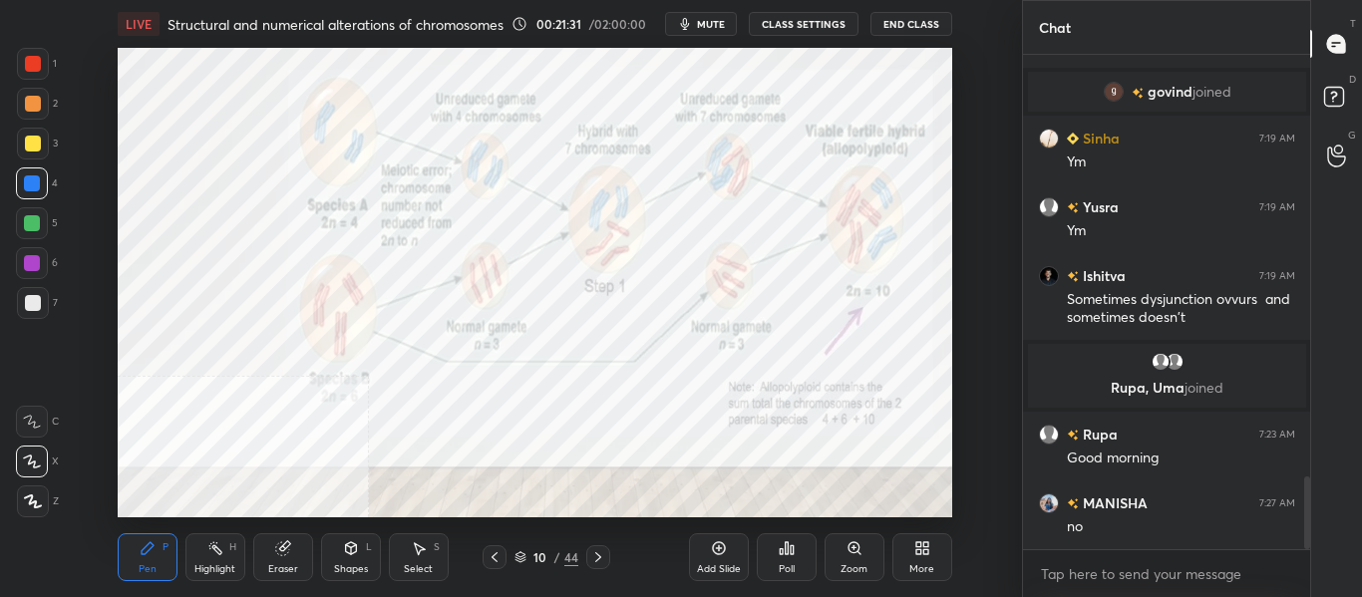
scroll to position [2919, 0]
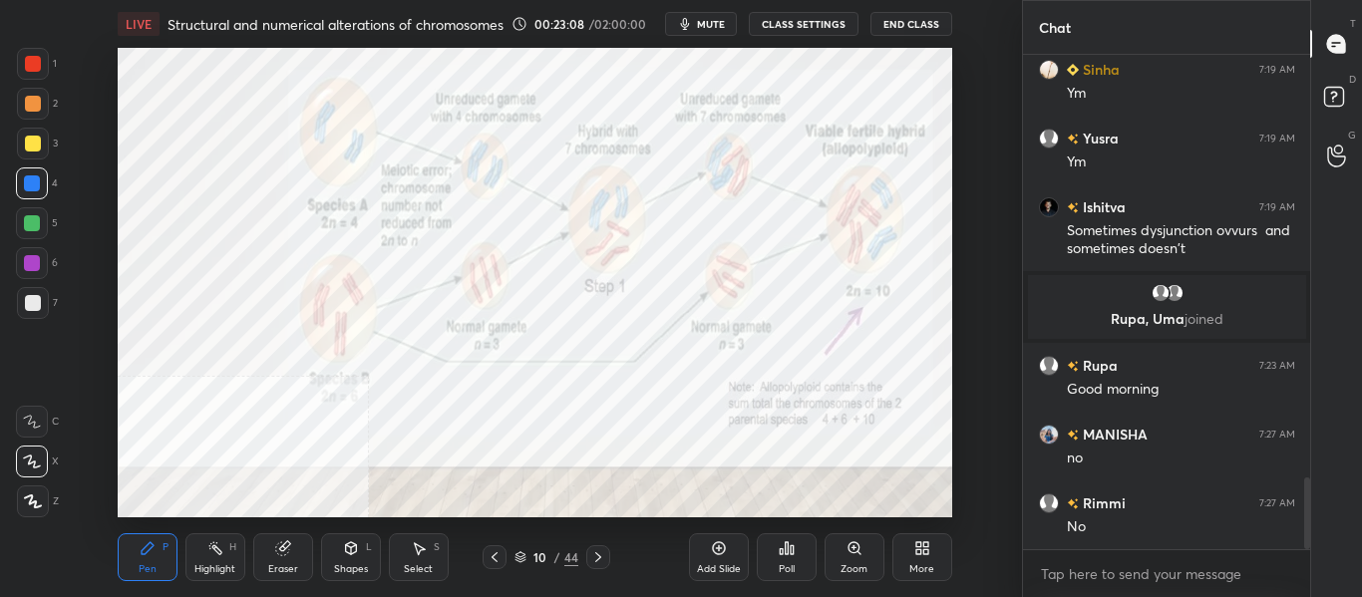
click at [600, 559] on icon at bounding box center [598, 558] width 16 height 16
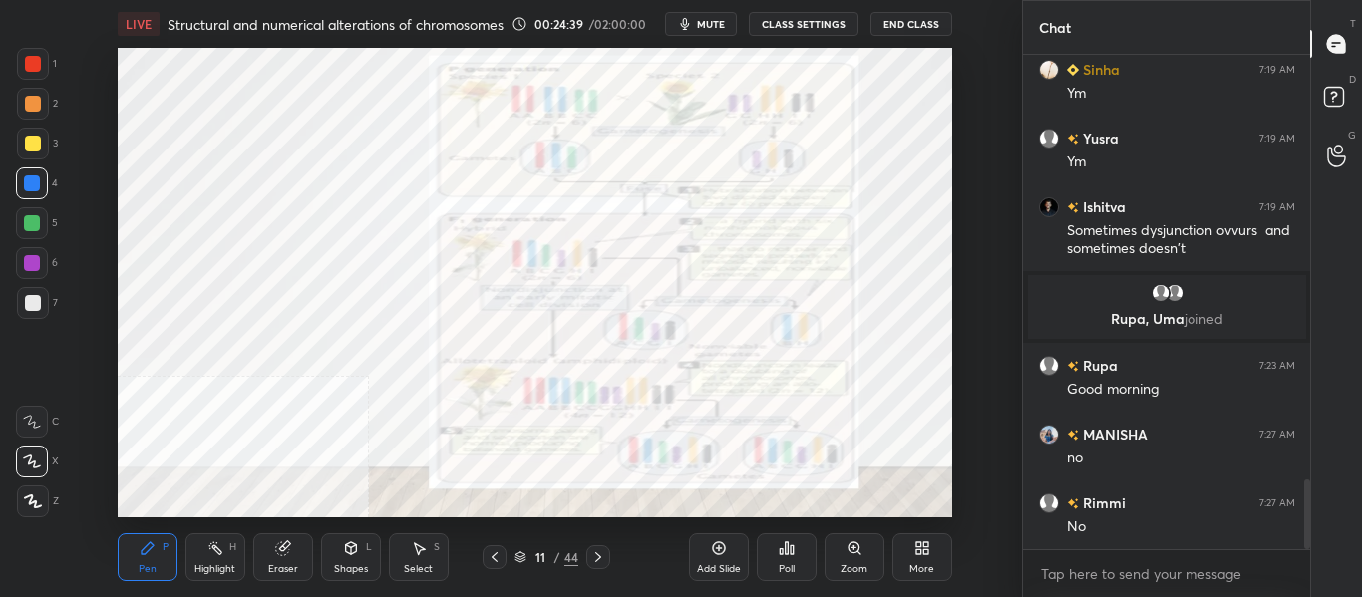
scroll to position [2988, 0]
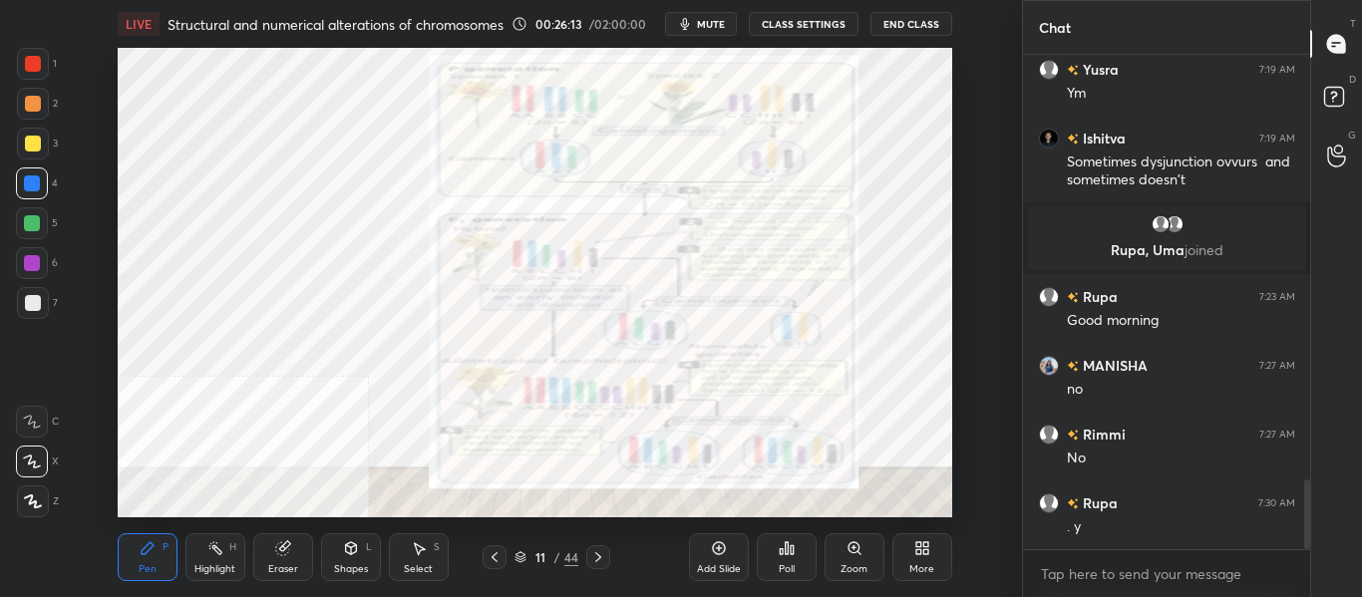
click at [601, 559] on icon at bounding box center [598, 558] width 16 height 16
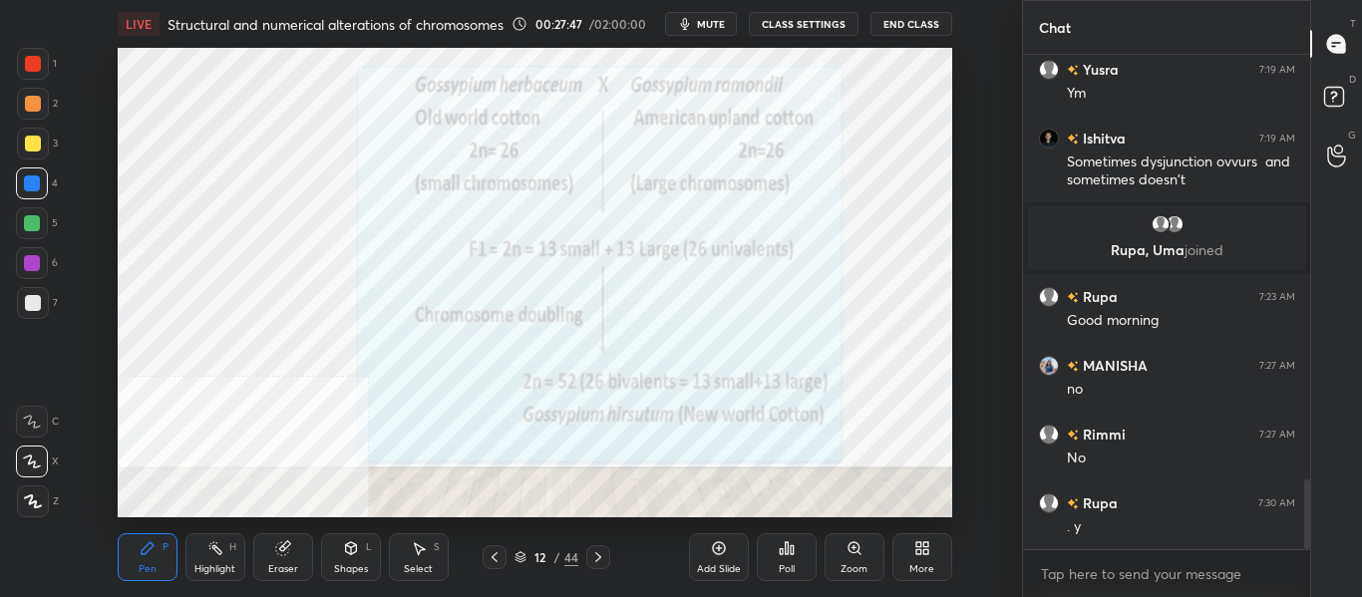
click at [602, 560] on icon at bounding box center [598, 558] width 16 height 16
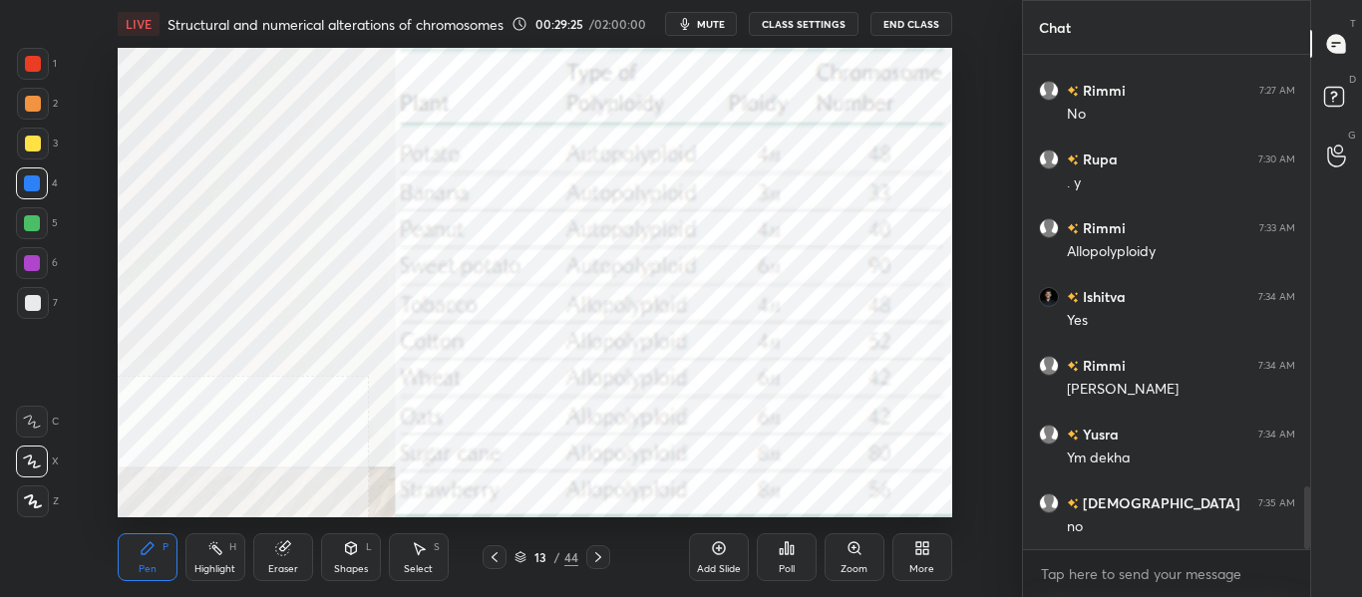
scroll to position [3401, 0]
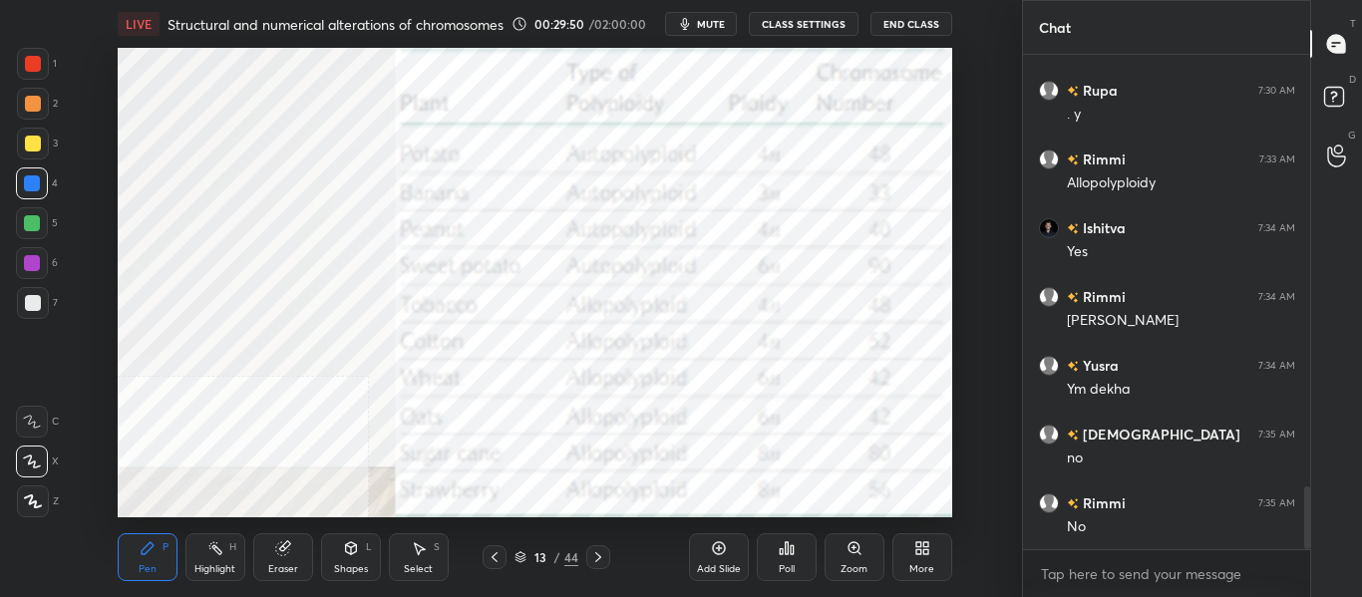
click at [600, 561] on icon at bounding box center [598, 558] width 16 height 16
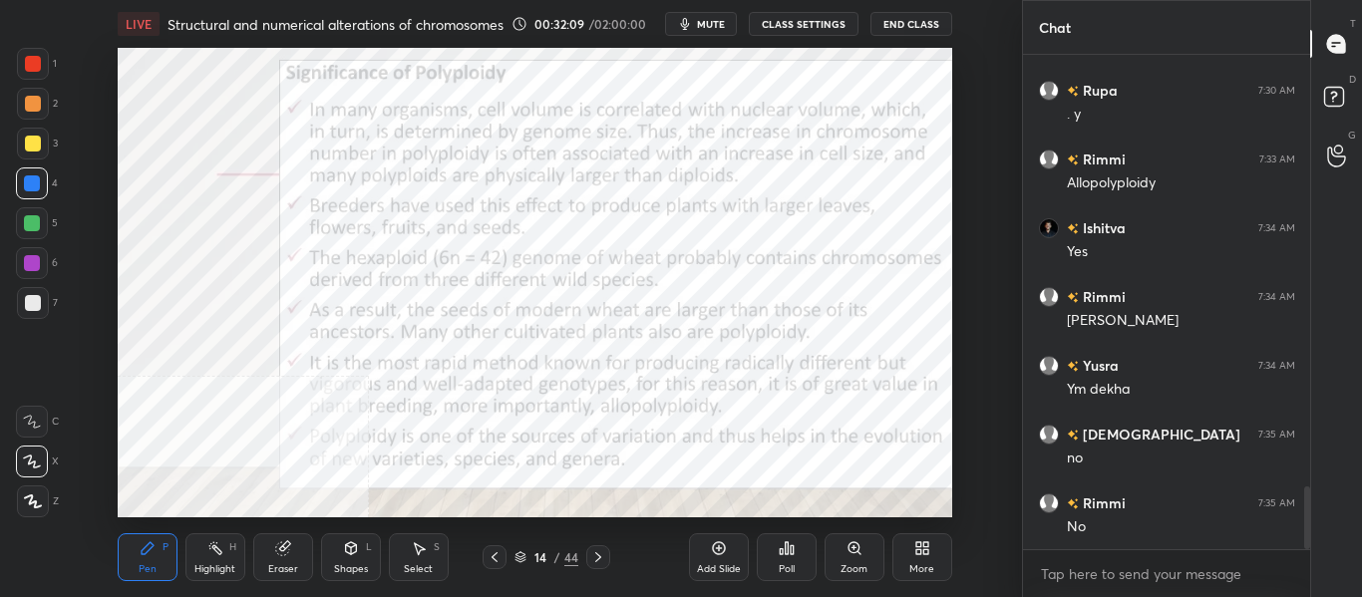
click at [600, 564] on icon at bounding box center [598, 558] width 16 height 16
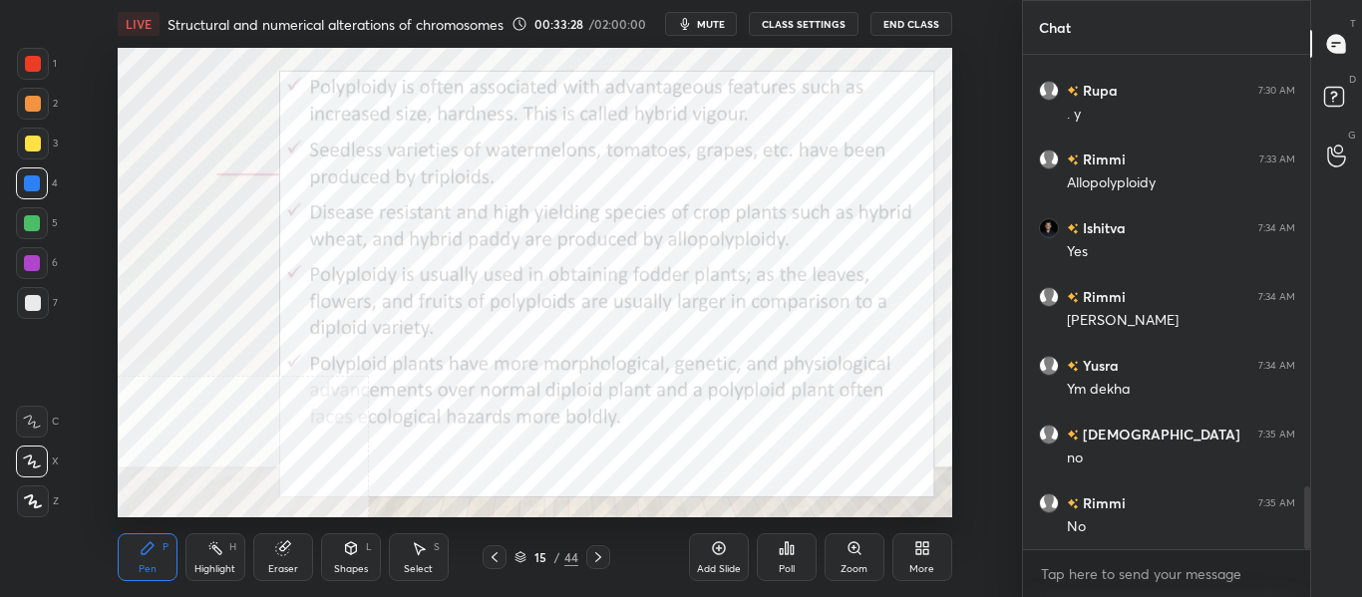
click at [607, 563] on div at bounding box center [598, 558] width 24 height 24
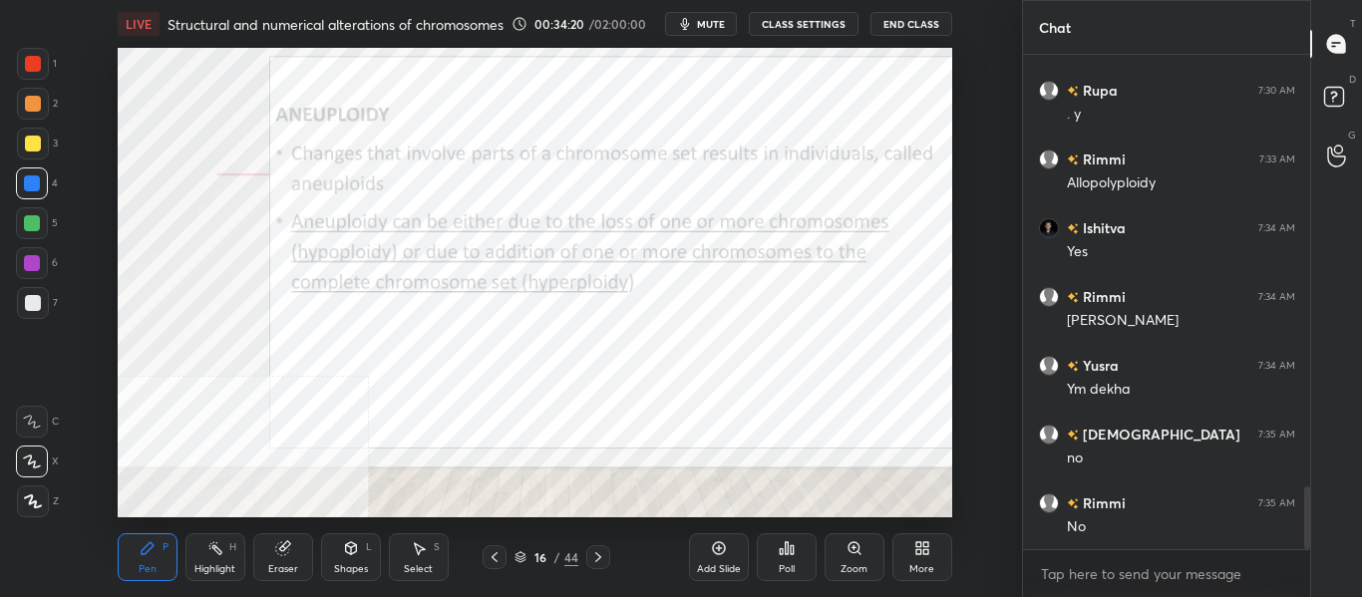
click at [599, 558] on icon at bounding box center [598, 558] width 16 height 16
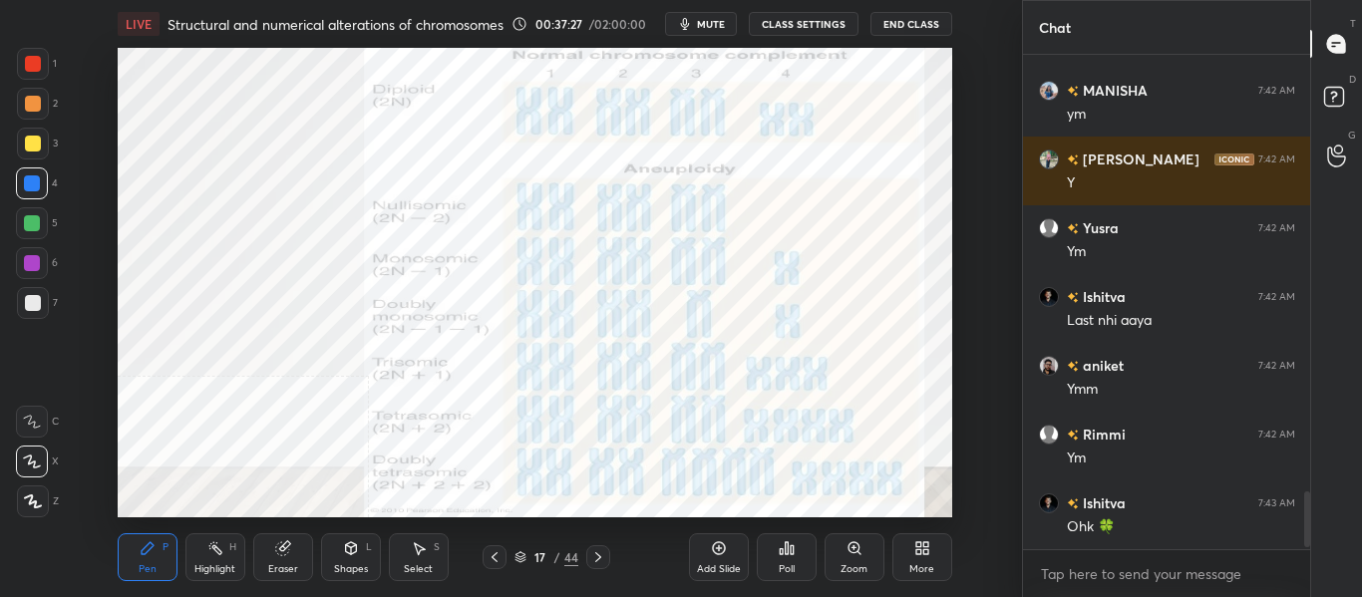
scroll to position [3736, 0]
click at [741, 553] on div "Add Slide" at bounding box center [719, 558] width 60 height 48
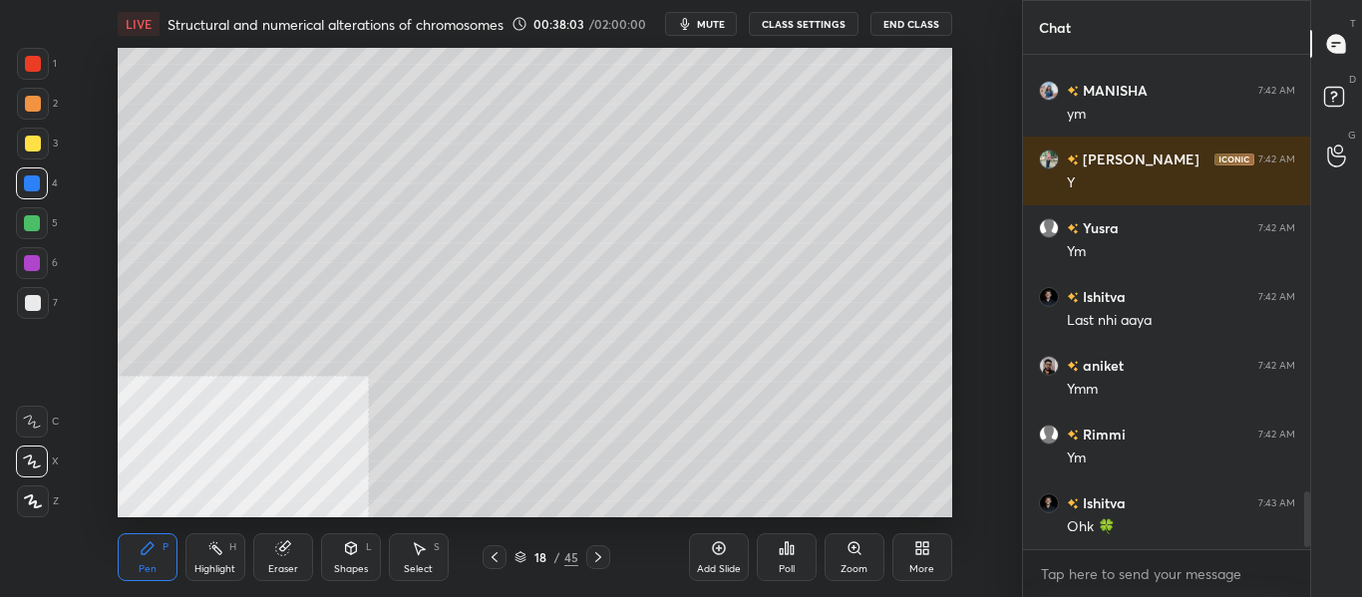
click at [35, 308] on div at bounding box center [33, 303] width 16 height 16
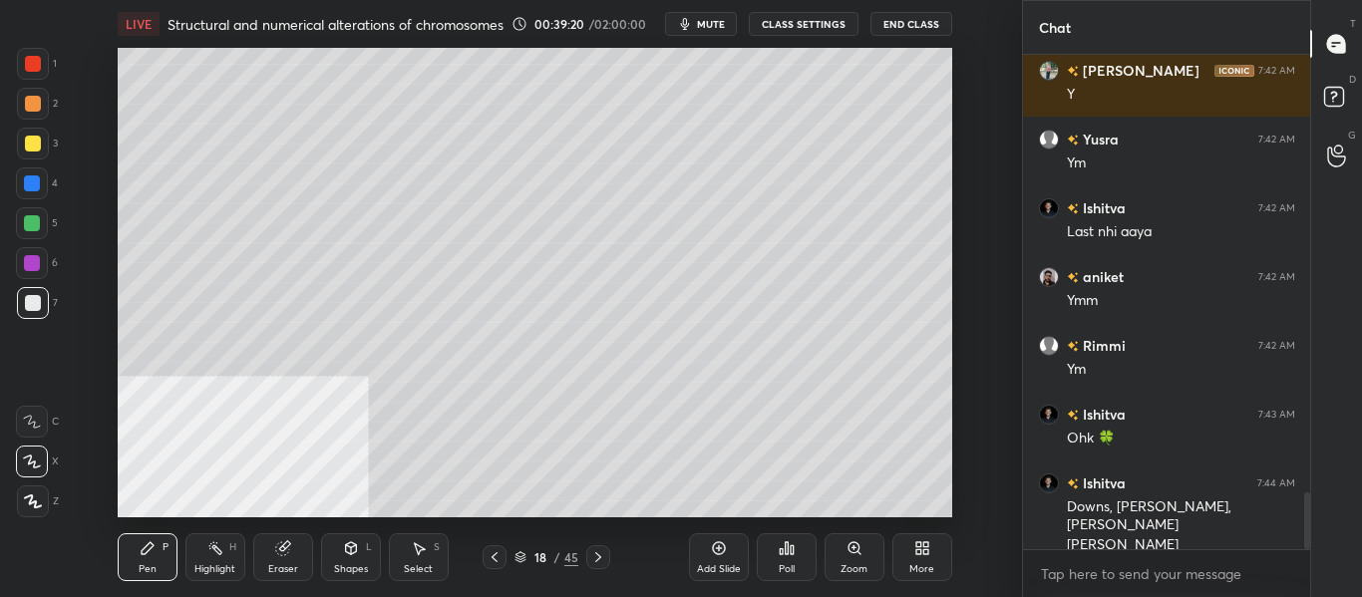
scroll to position [3873, 0]
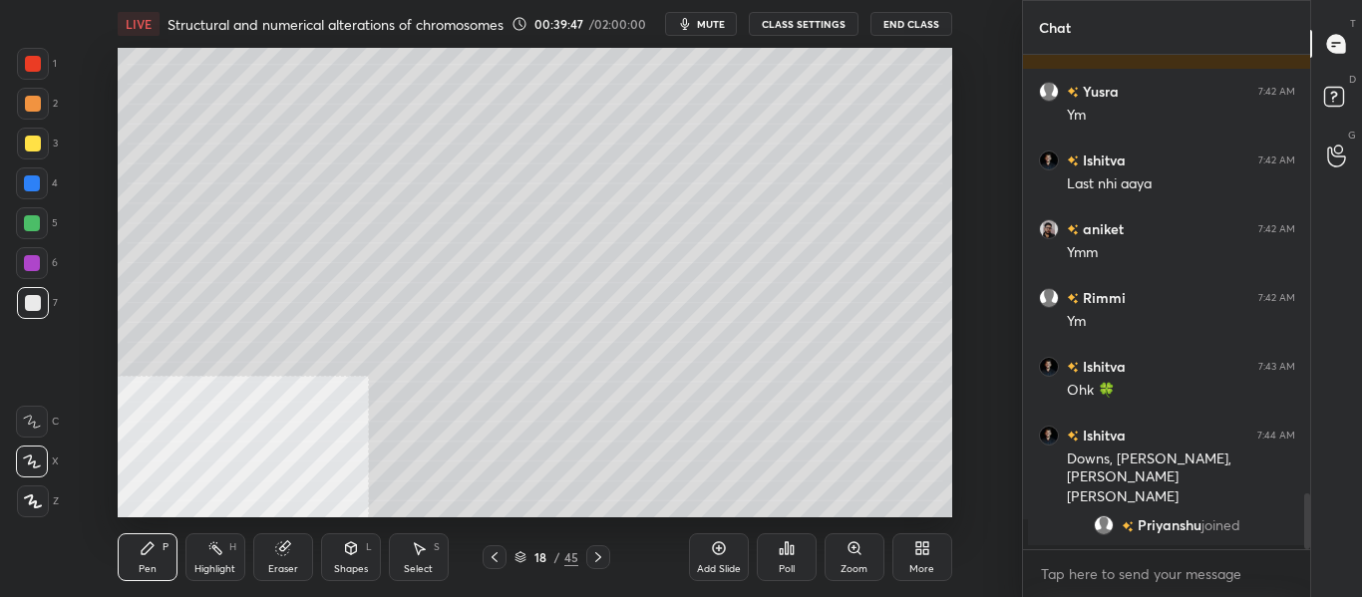
click at [709, 561] on div "Add Slide" at bounding box center [719, 558] width 60 height 48
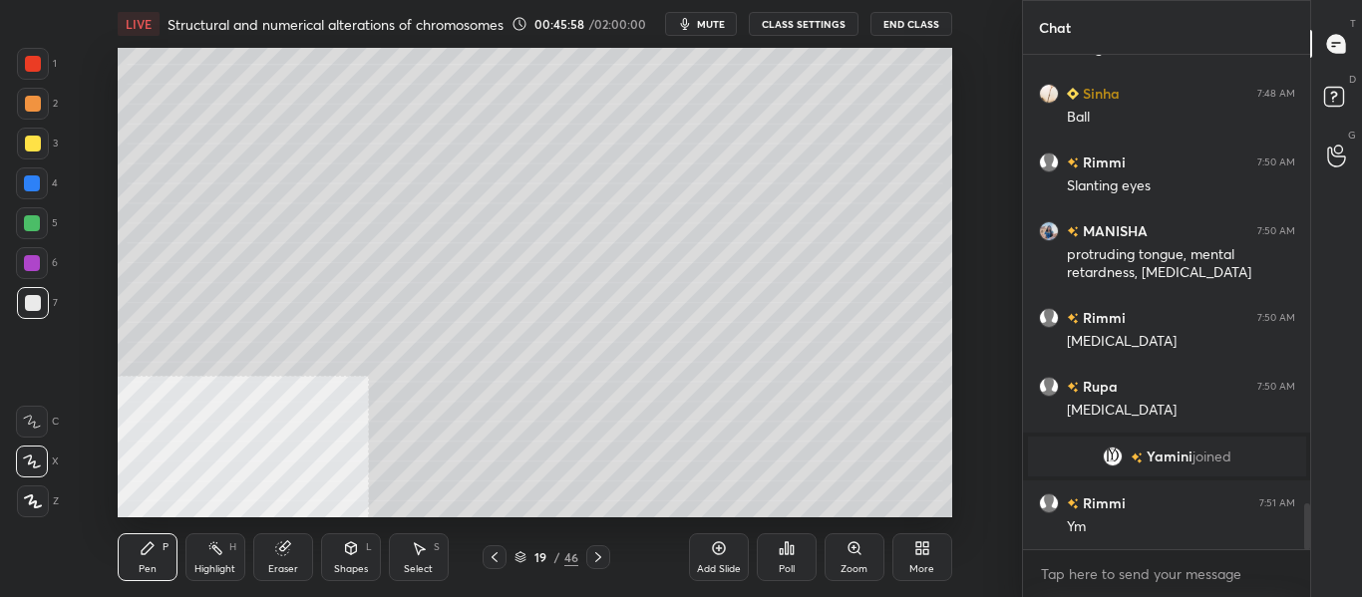
scroll to position [4952, 0]
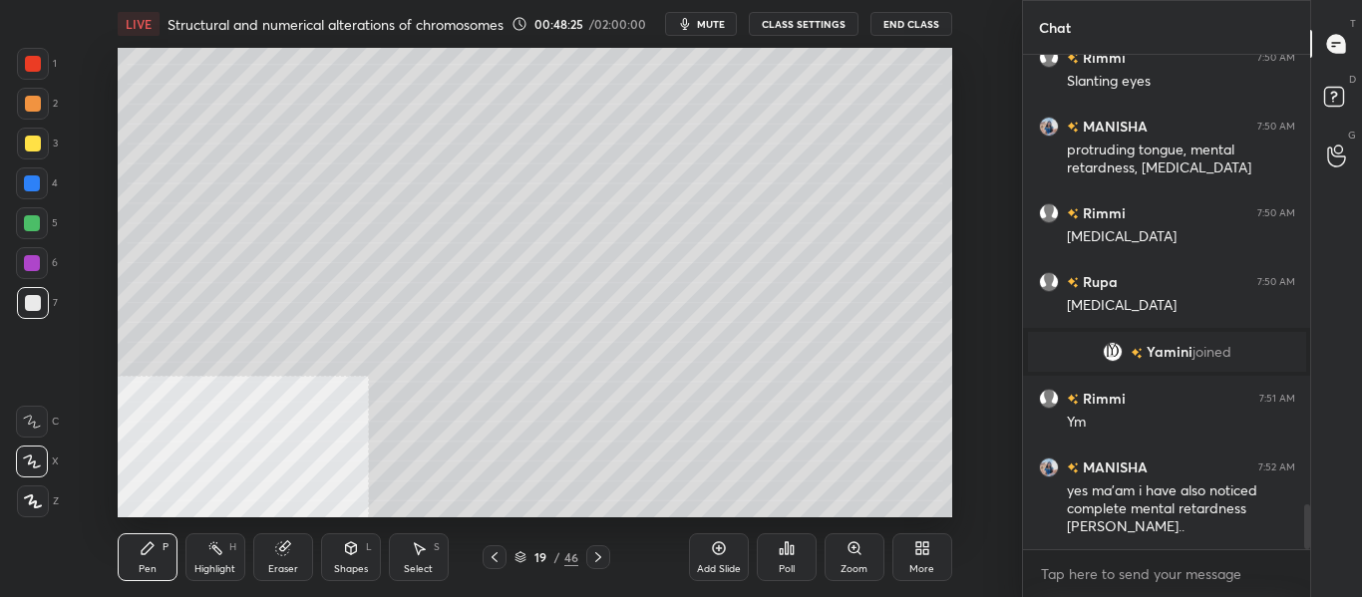
click at [716, 559] on div "Add Slide" at bounding box center [719, 558] width 60 height 48
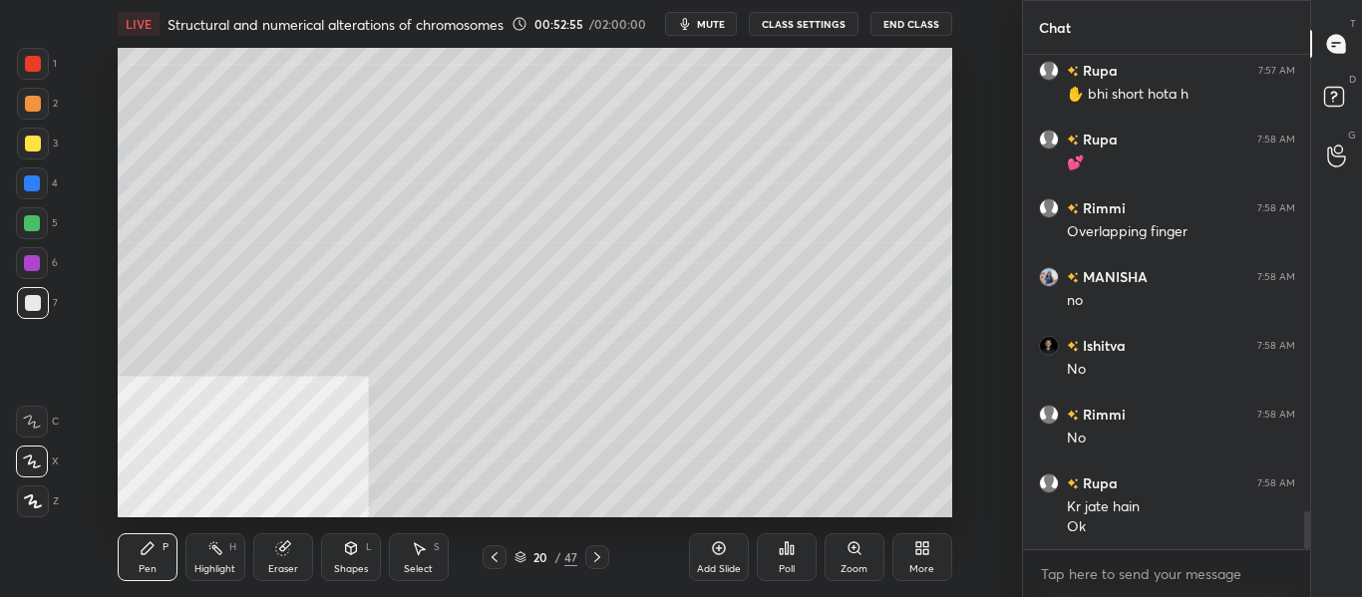
scroll to position [6024, 0]
click at [720, 566] on div "Add Slide" at bounding box center [719, 570] width 44 height 10
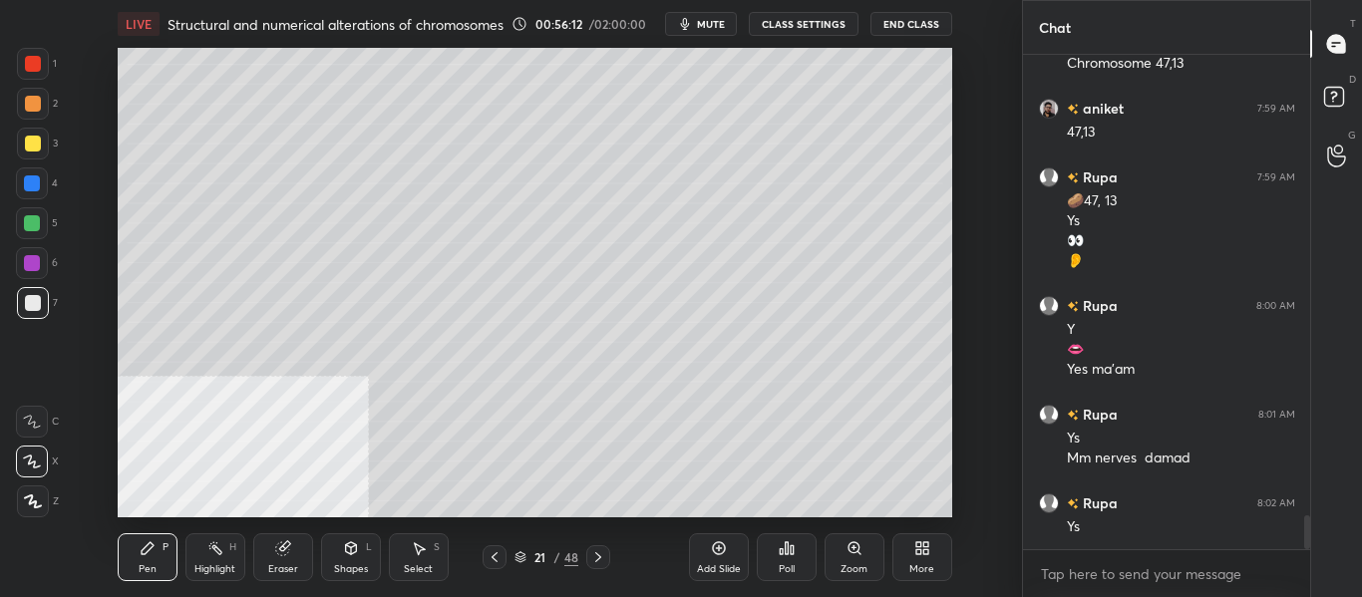
scroll to position [6715, 0]
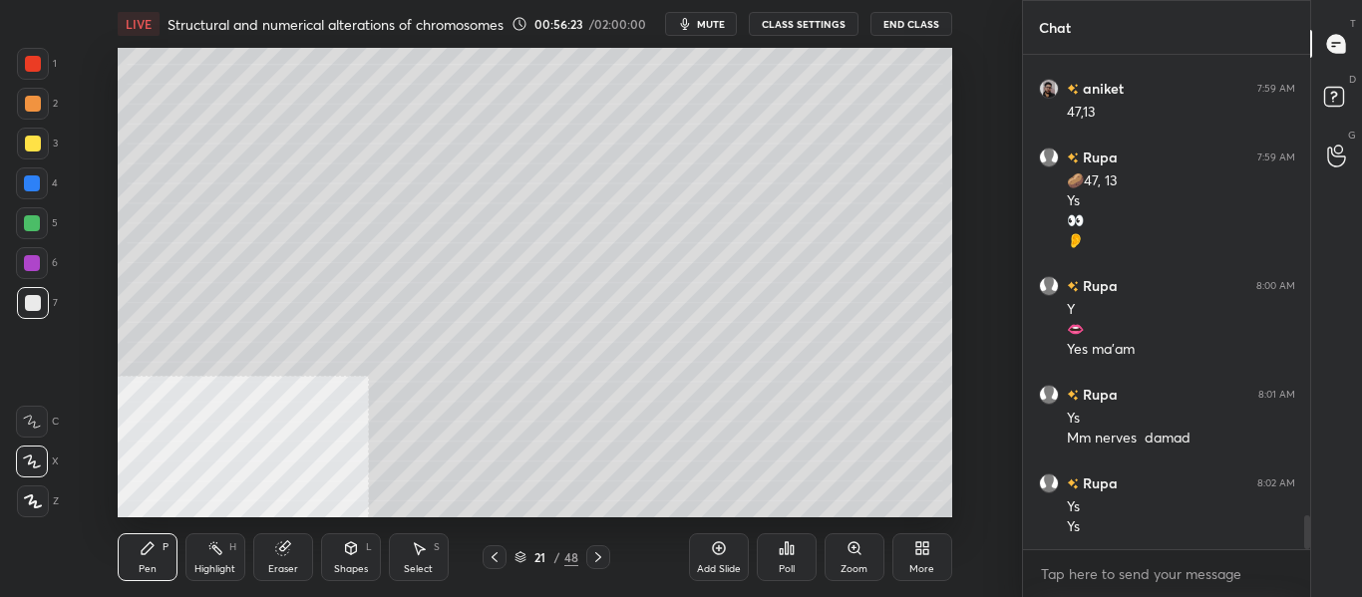
click at [726, 561] on div "Add Slide" at bounding box center [719, 558] width 60 height 48
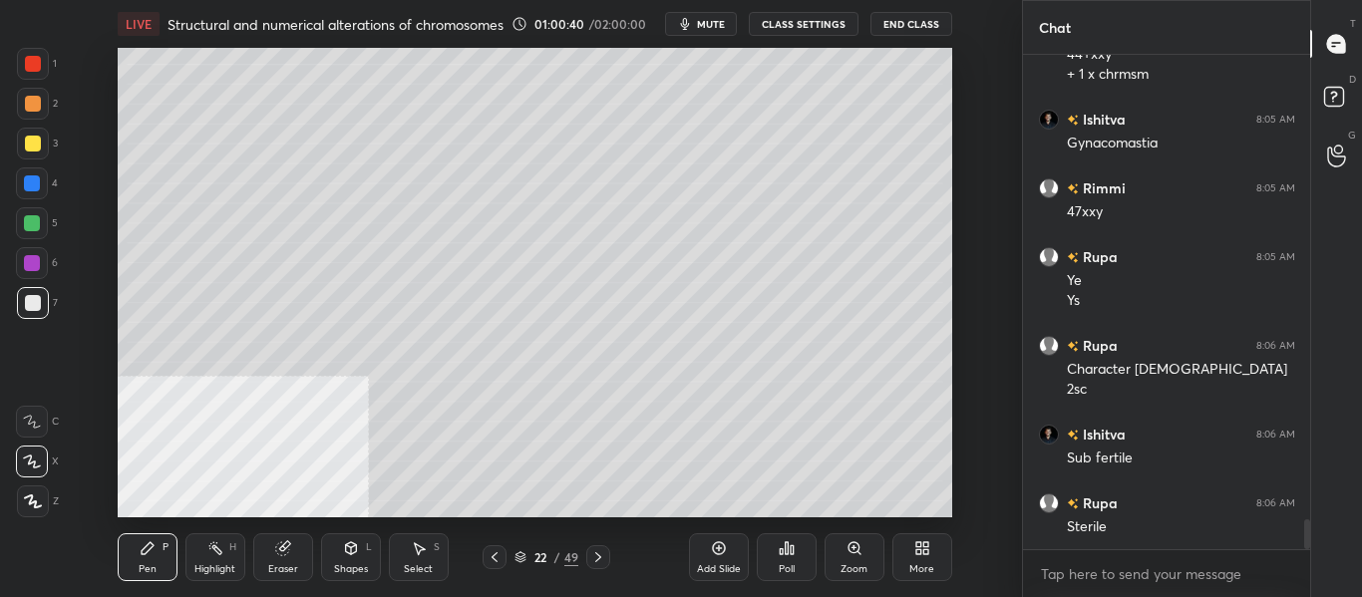
scroll to position [7847, 0]
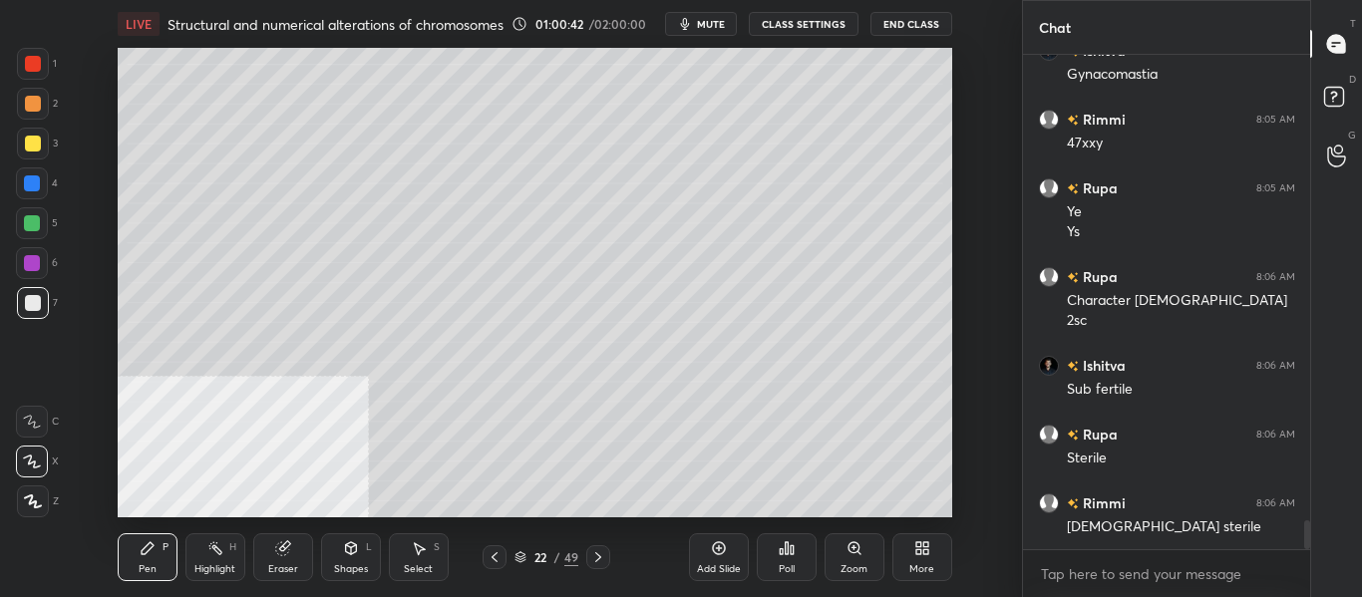
click at [741, 506] on div "Add Slide Poll Zoom More" at bounding box center [820, 558] width 263 height 112
click at [868, 502] on div "Add Slide Poll Zoom More" at bounding box center [820, 558] width 263 height 112
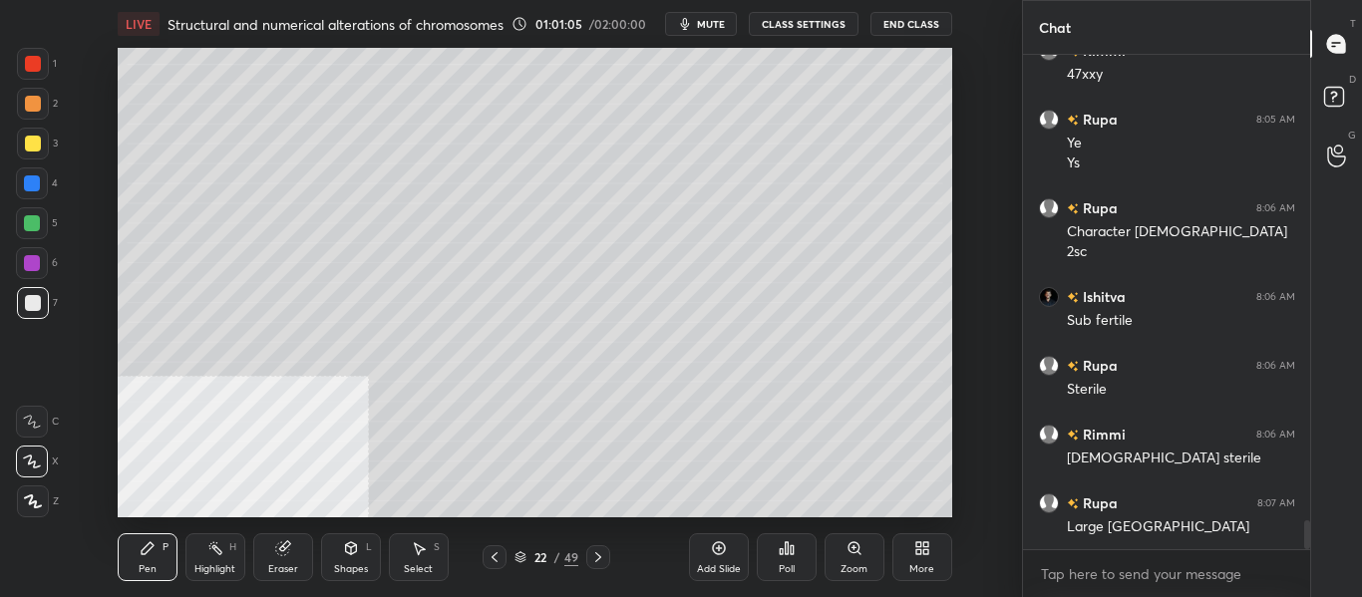
click at [600, 560] on icon at bounding box center [598, 558] width 16 height 16
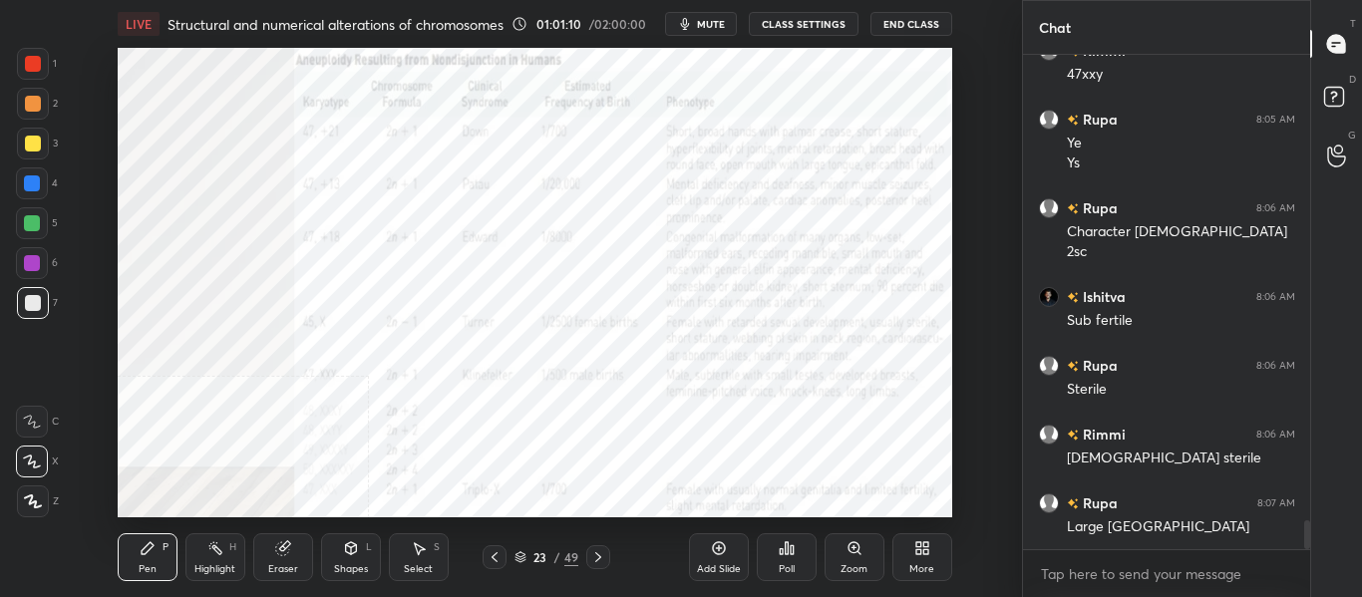
click at [36, 177] on div at bounding box center [32, 184] width 16 height 16
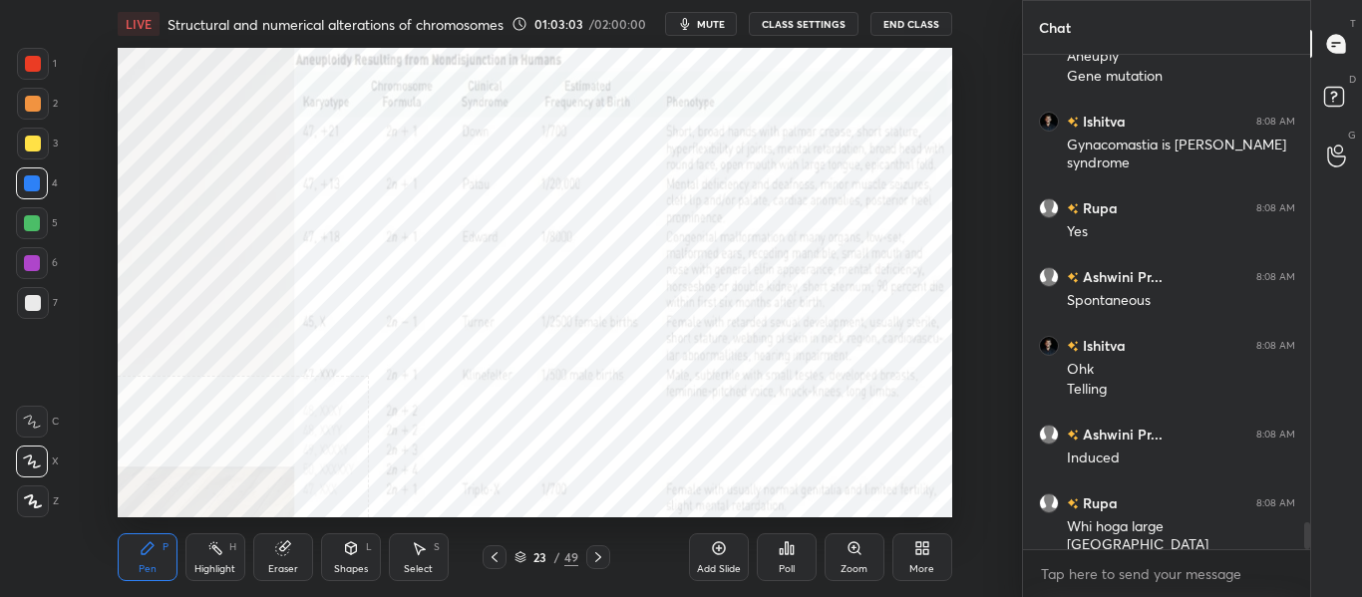
scroll to position [8564, 0]
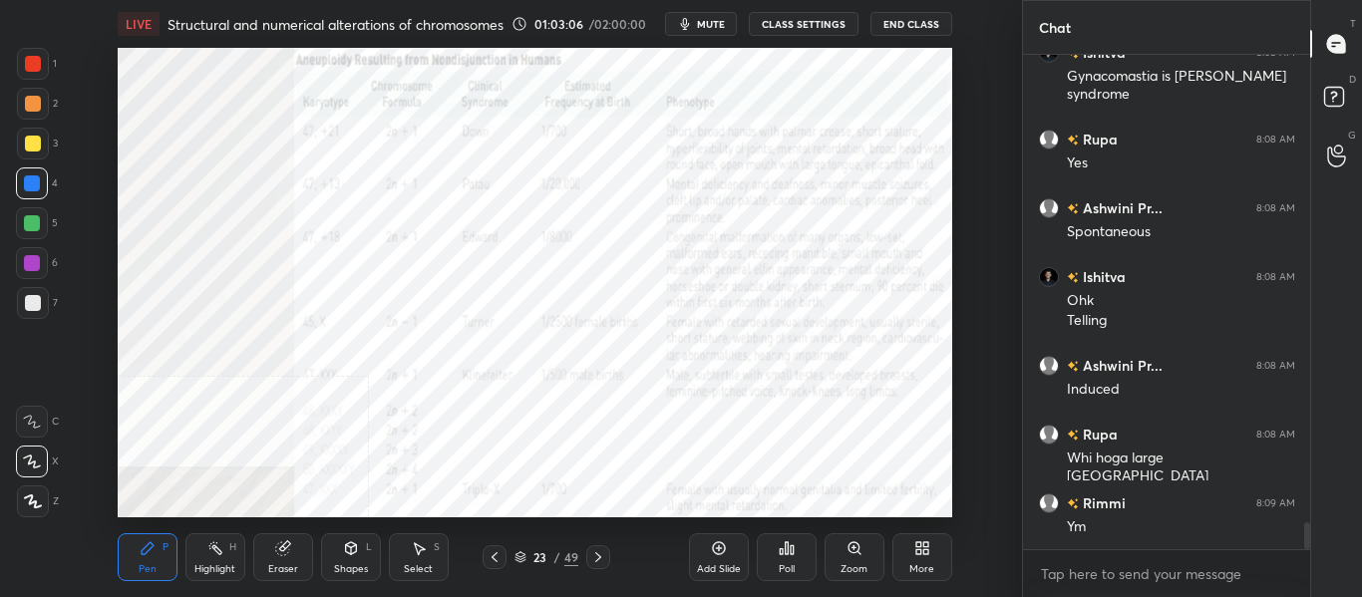
click at [601, 561] on icon at bounding box center [598, 558] width 16 height 16
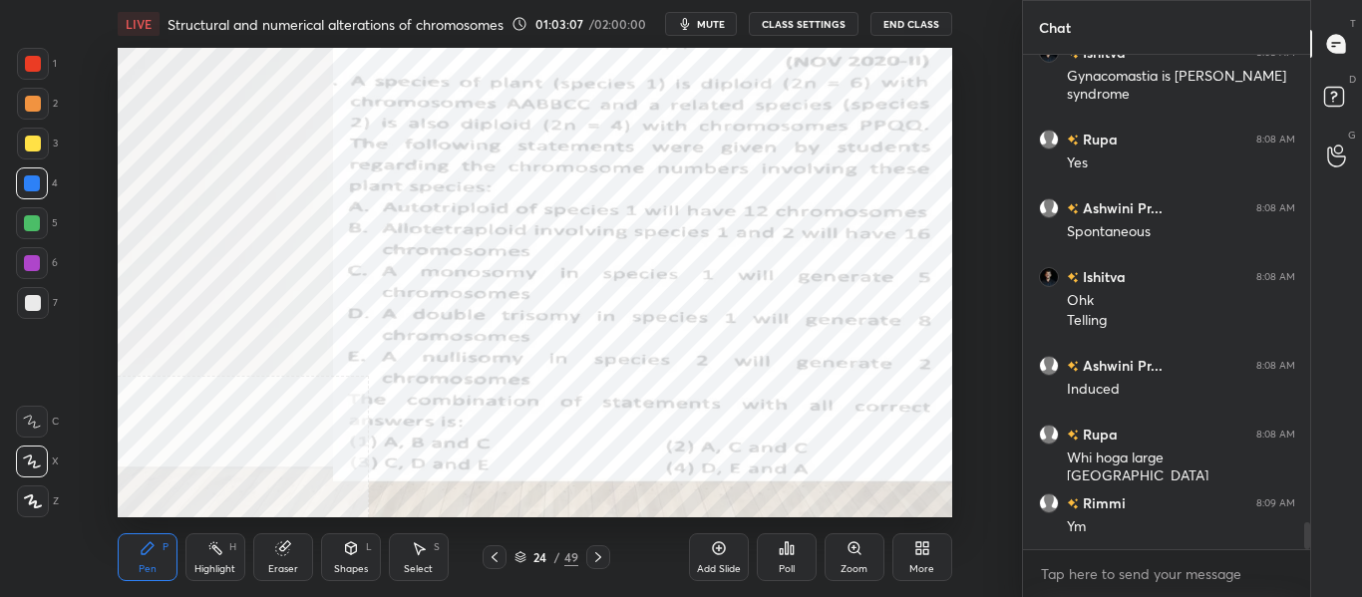
scroll to position [8633, 0]
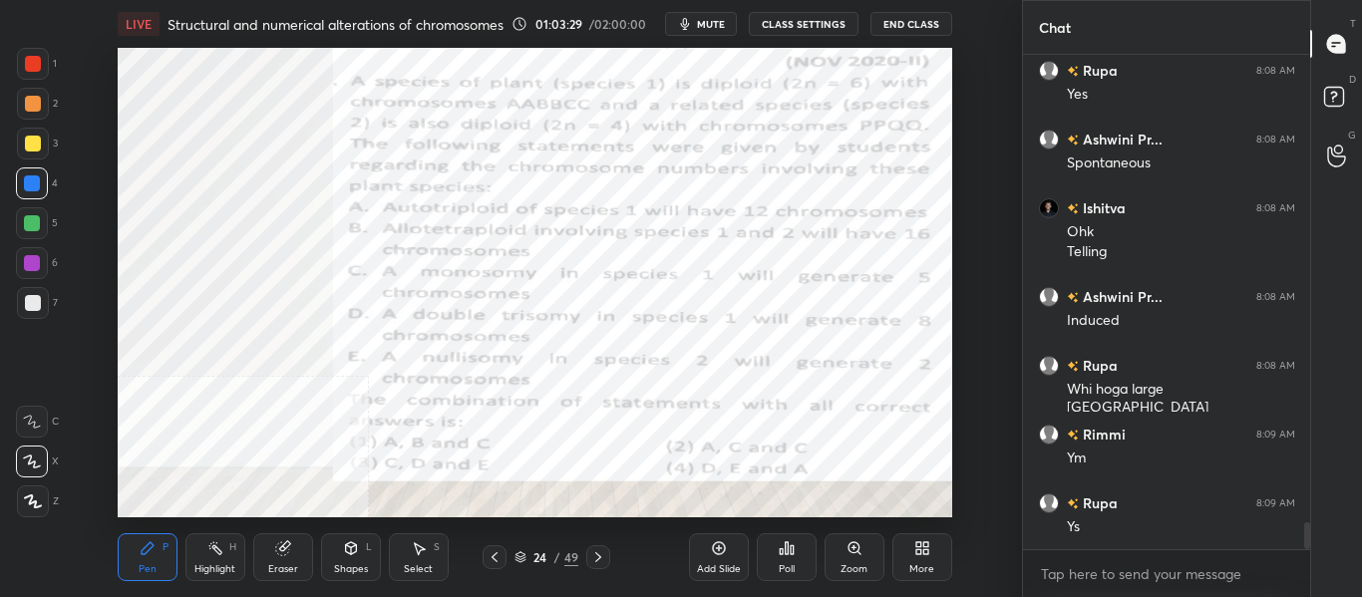
click at [722, 32] on button "mute" at bounding box center [701, 24] width 72 height 24
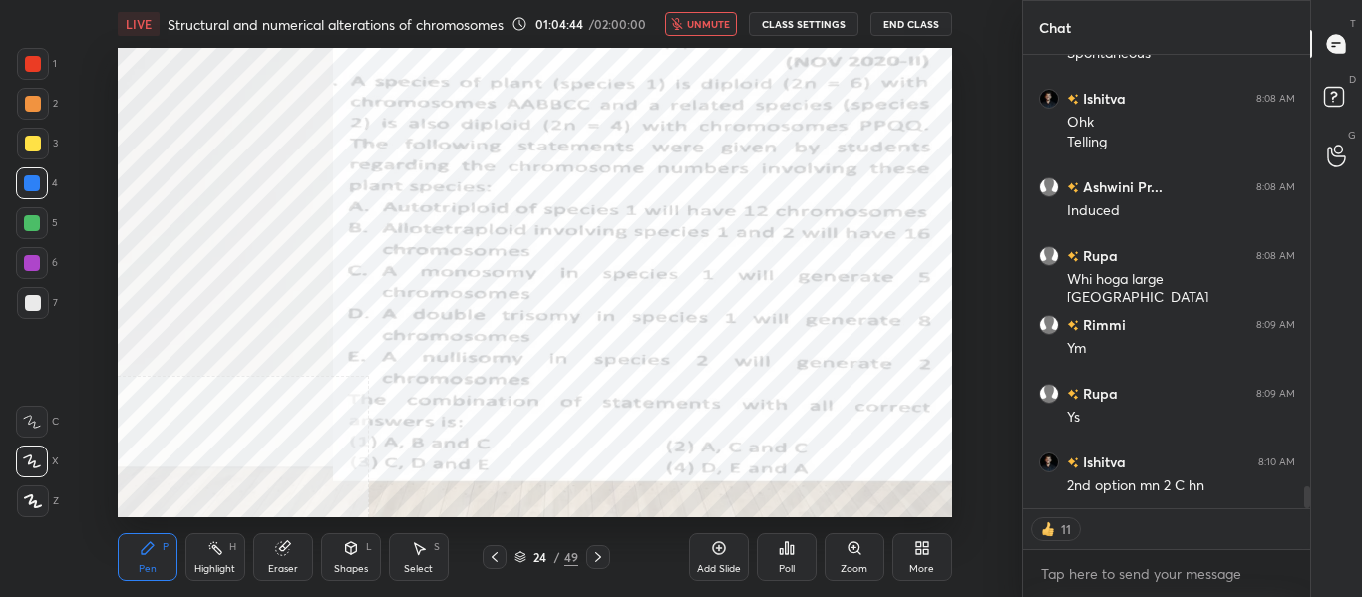
click at [707, 25] on span "unmute" at bounding box center [708, 24] width 43 height 14
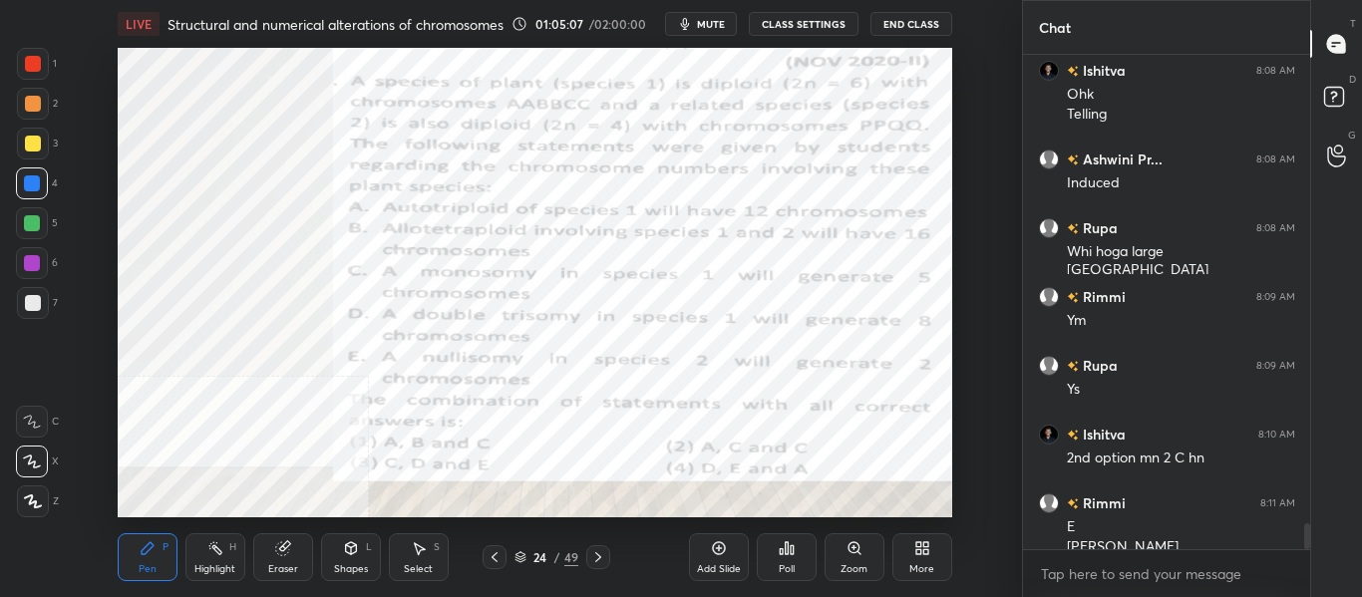
scroll to position [8790, 0]
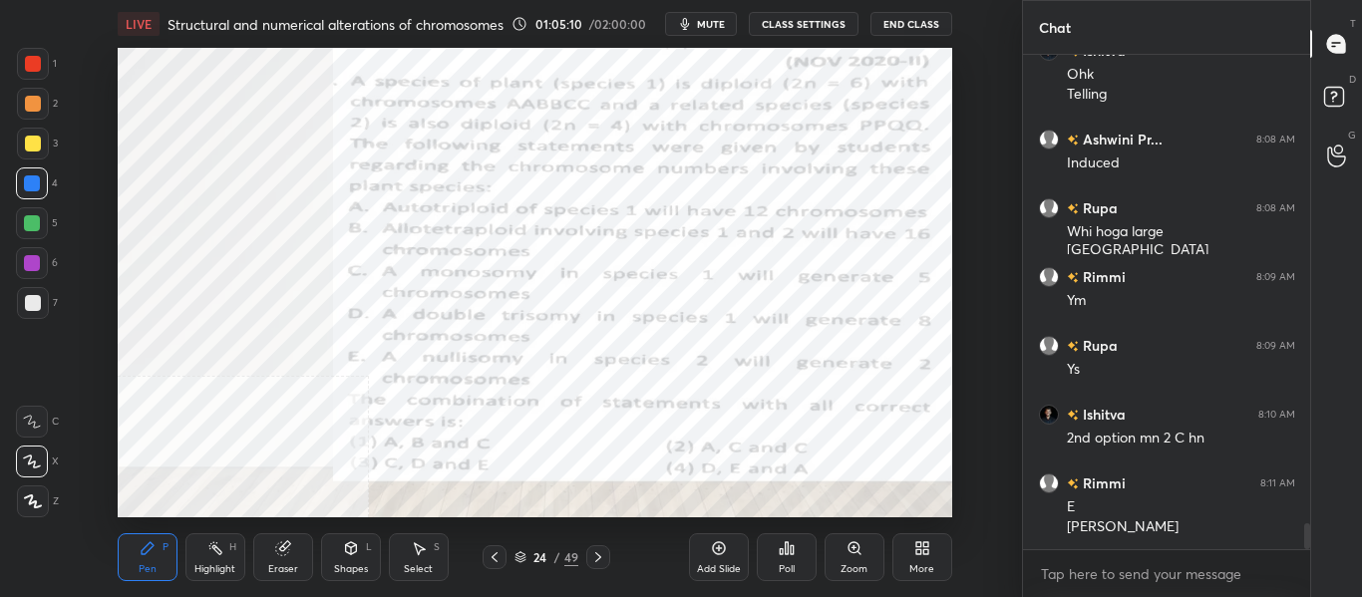
click at [714, 23] on span "mute" at bounding box center [711, 24] width 28 height 14
click at [726, 18] on span "unmute" at bounding box center [708, 24] width 43 height 14
click at [781, 568] on div "Poll" at bounding box center [787, 570] width 16 height 10
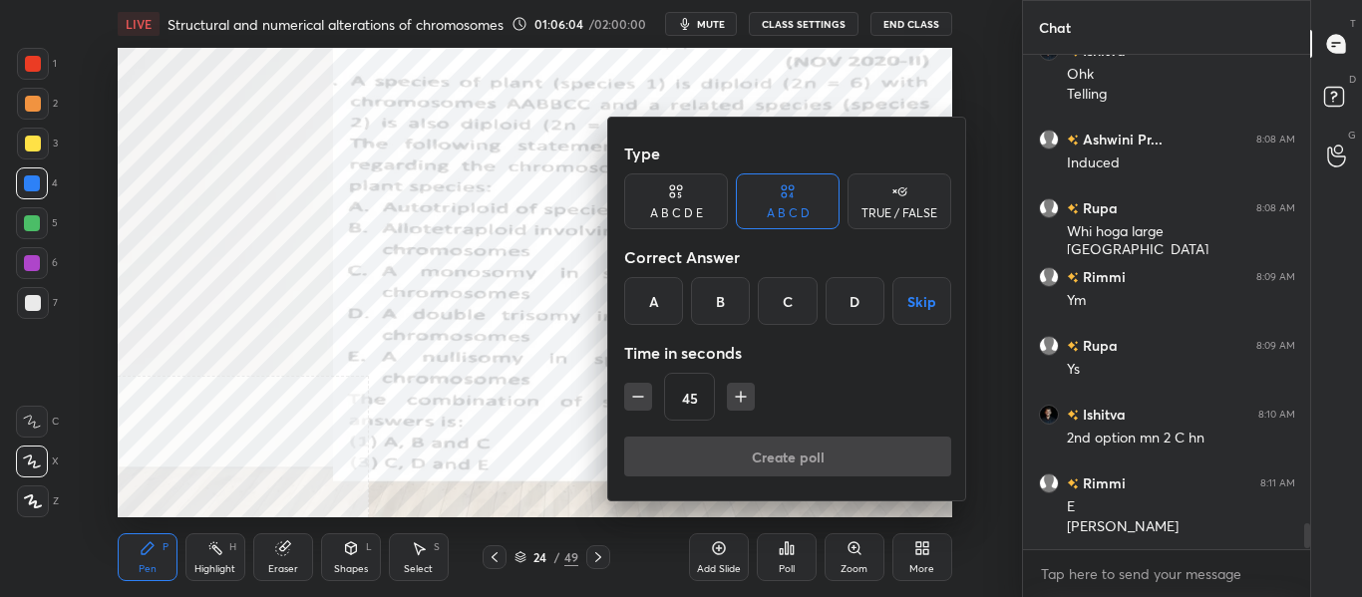
click at [789, 306] on div "C" at bounding box center [787, 301] width 59 height 48
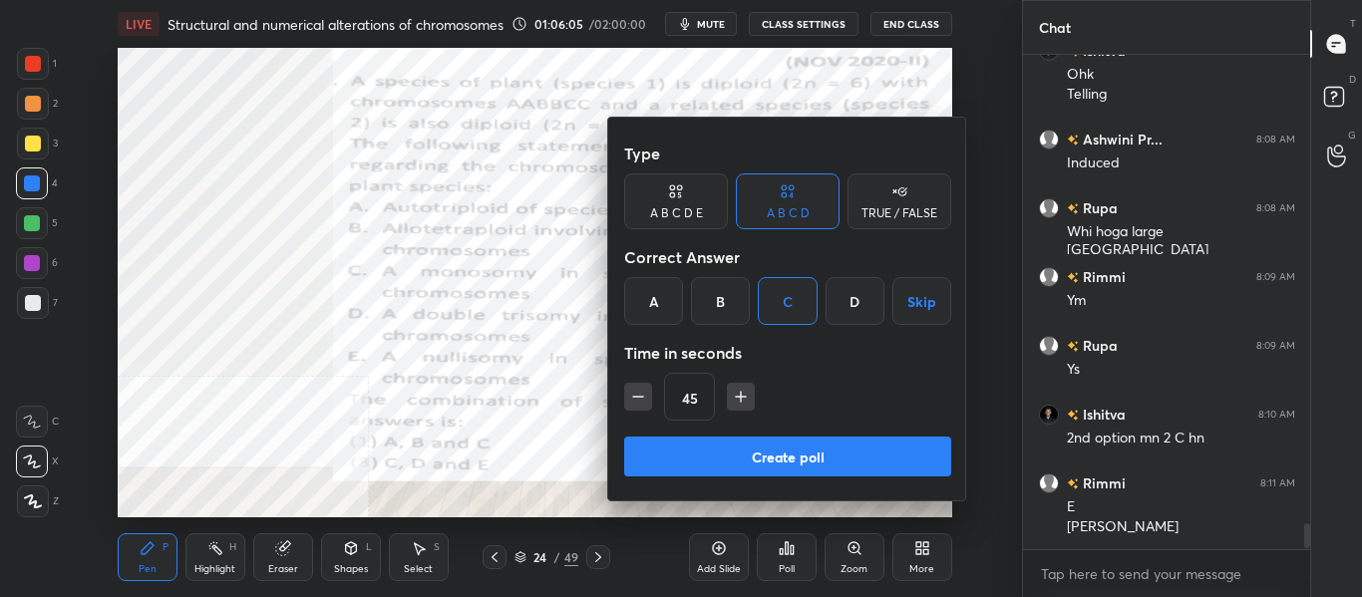
click at [719, 455] on button "Create poll" at bounding box center [787, 457] width 327 height 40
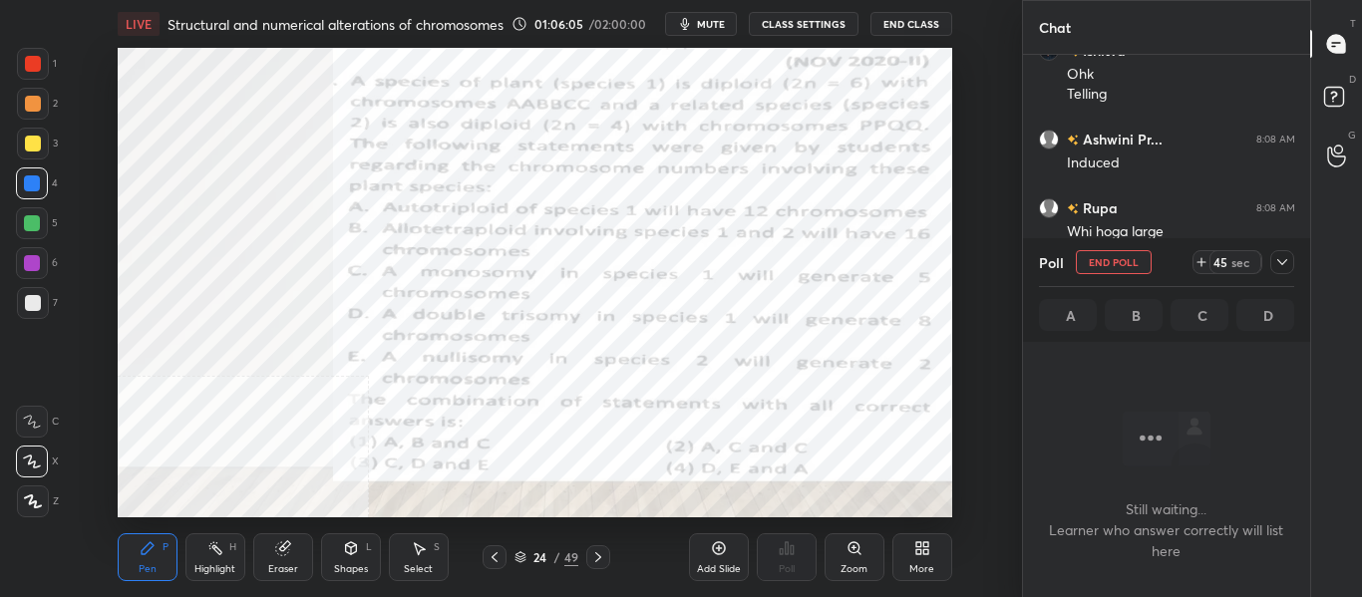
scroll to position [219, 281]
click at [711, 26] on span "mute" at bounding box center [711, 24] width 28 height 14
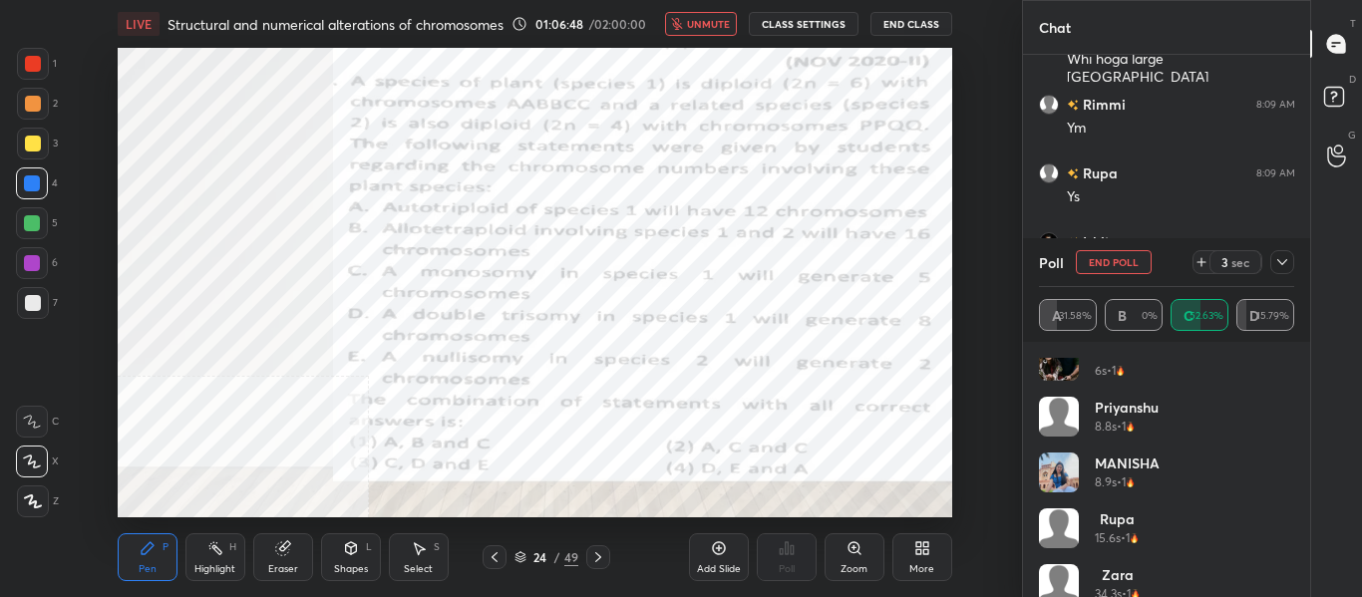
scroll to position [319, 0]
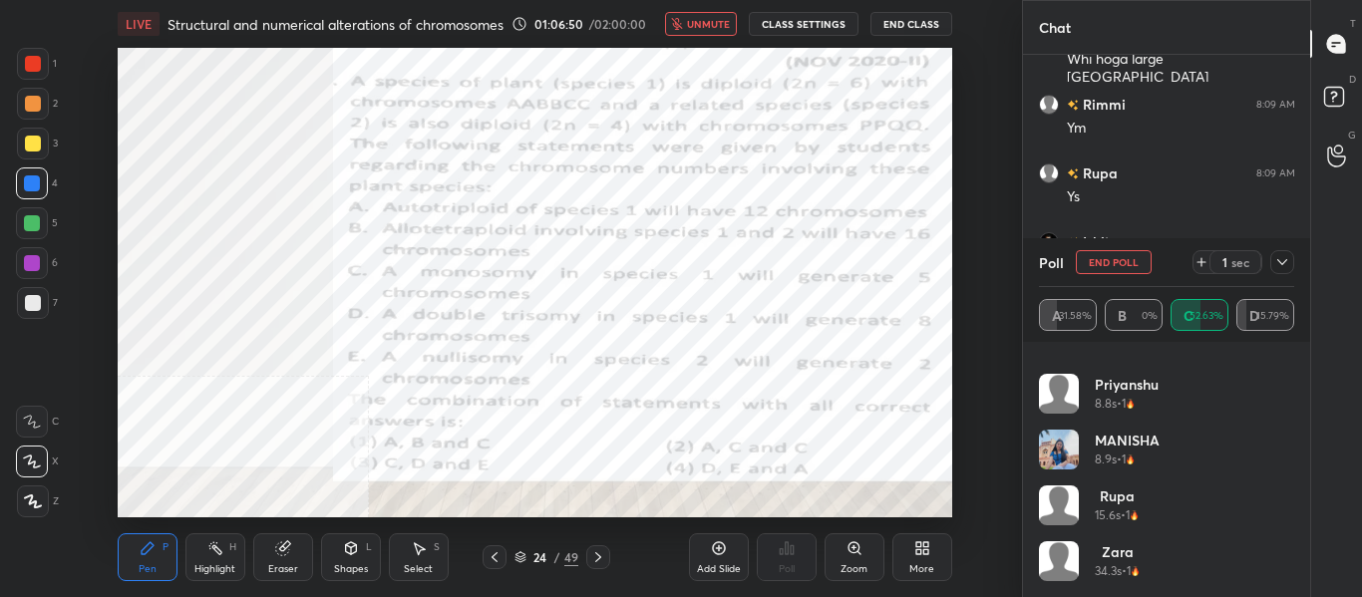
click at [721, 30] on span "unmute" at bounding box center [708, 24] width 43 height 14
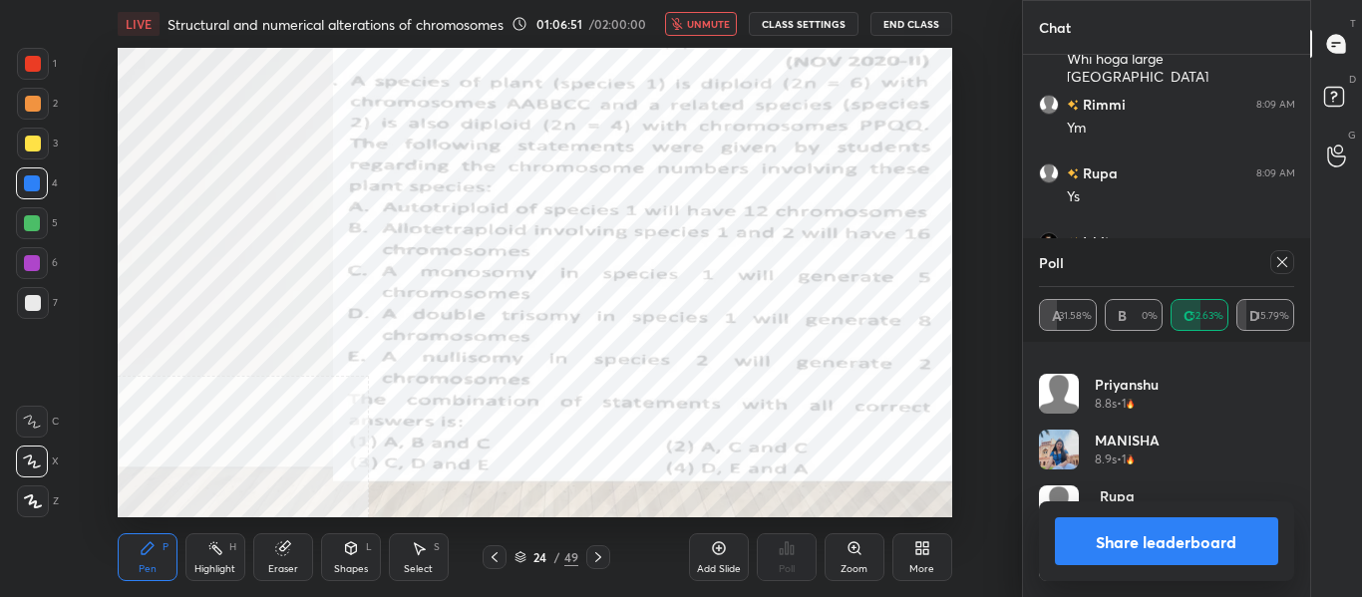
click at [721, 30] on span "unmute" at bounding box center [708, 24] width 43 height 14
click at [1290, 252] on div at bounding box center [1283, 262] width 24 height 24
click at [1290, 252] on div "Chat Ashwini Pr... 8:08 AM Induced Rupa 8:08 AM Whi hoga large [PERSON_NAME] 8:…" at bounding box center [1166, 298] width 289 height 597
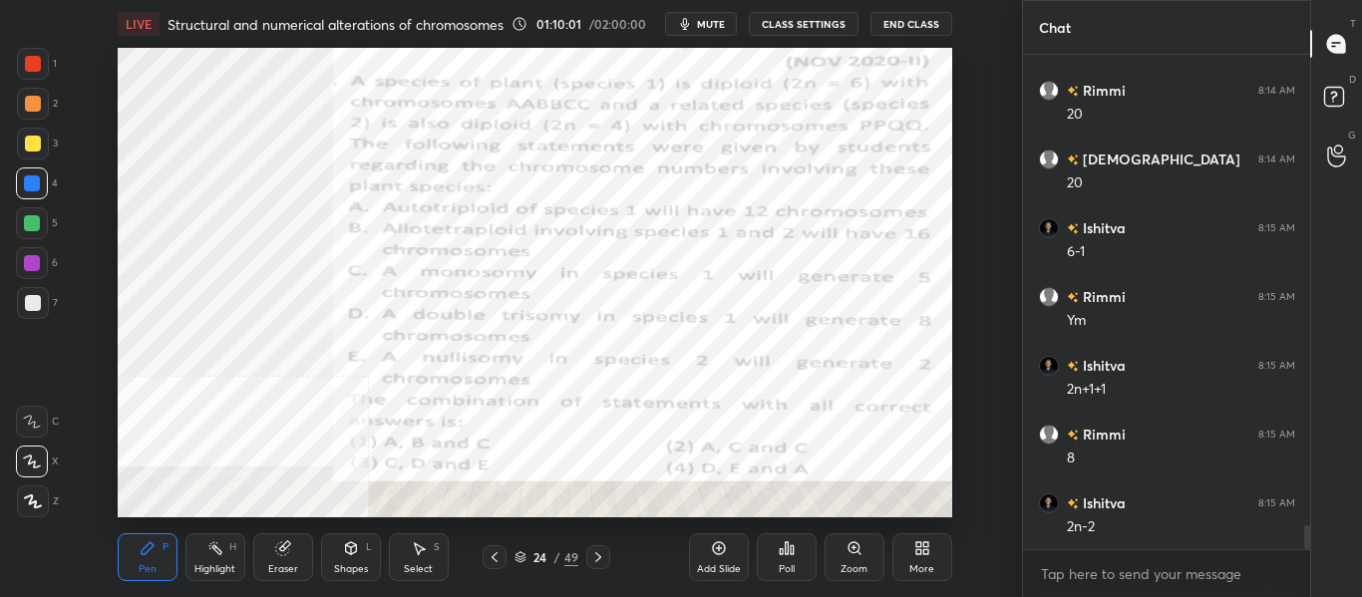
scroll to position [9676, 0]
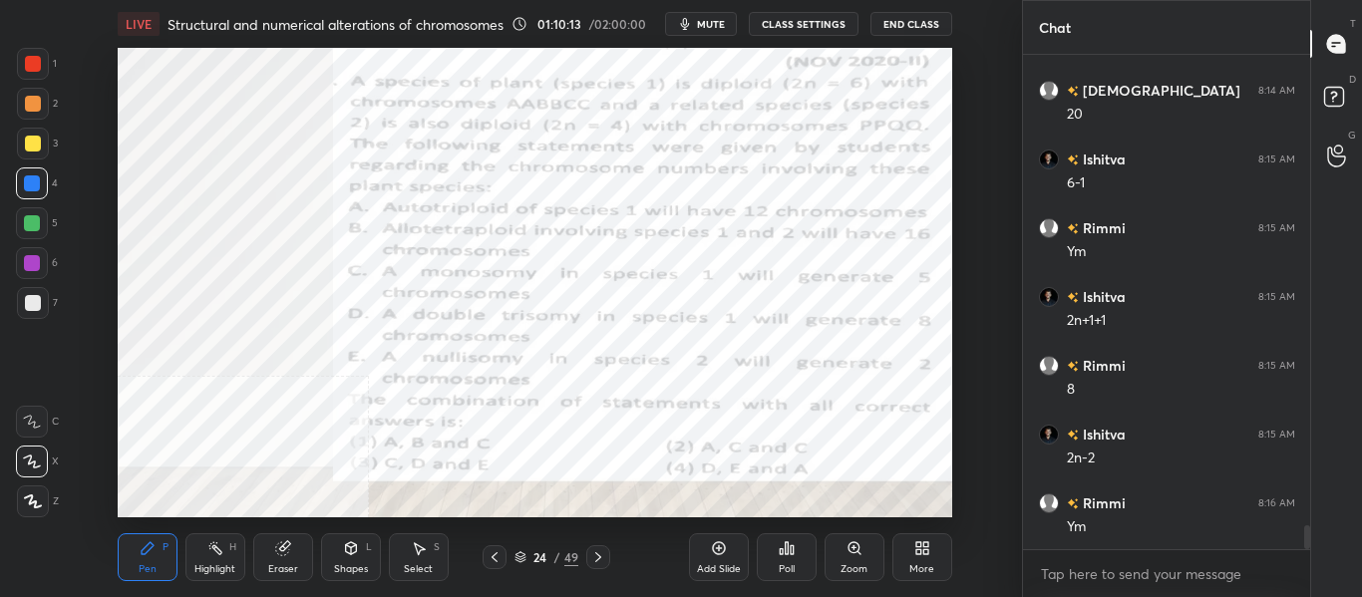
click at [605, 564] on icon at bounding box center [598, 558] width 16 height 16
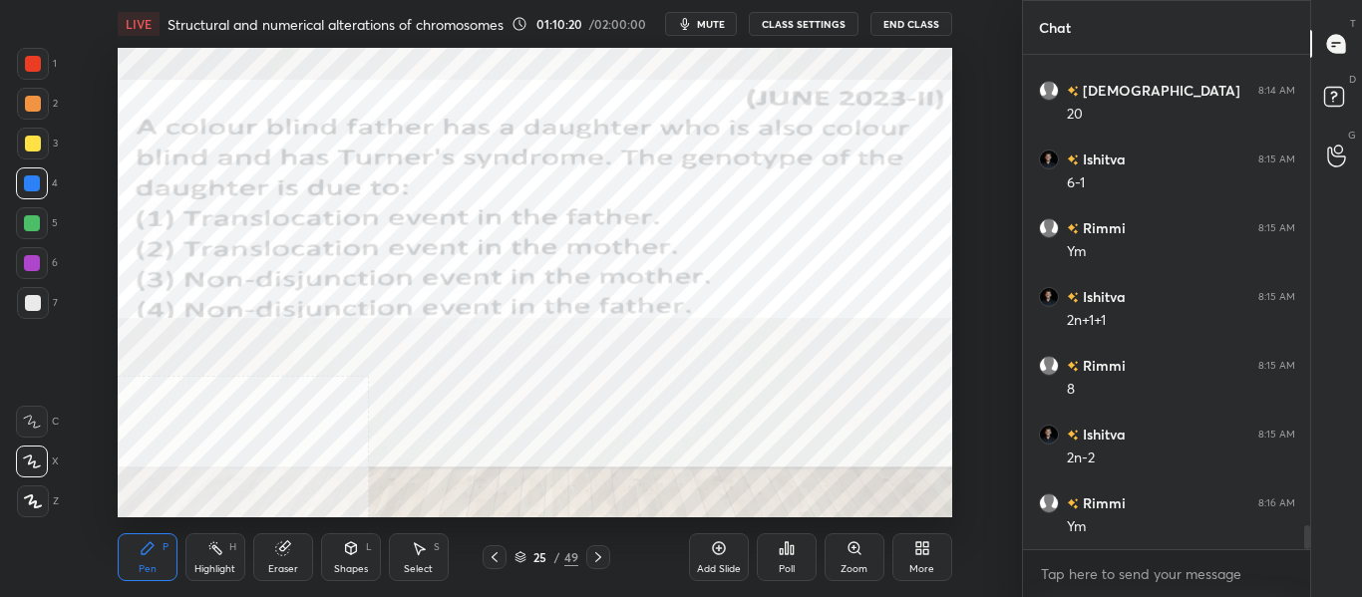
click at [709, 21] on span "mute" at bounding box center [711, 24] width 28 height 14
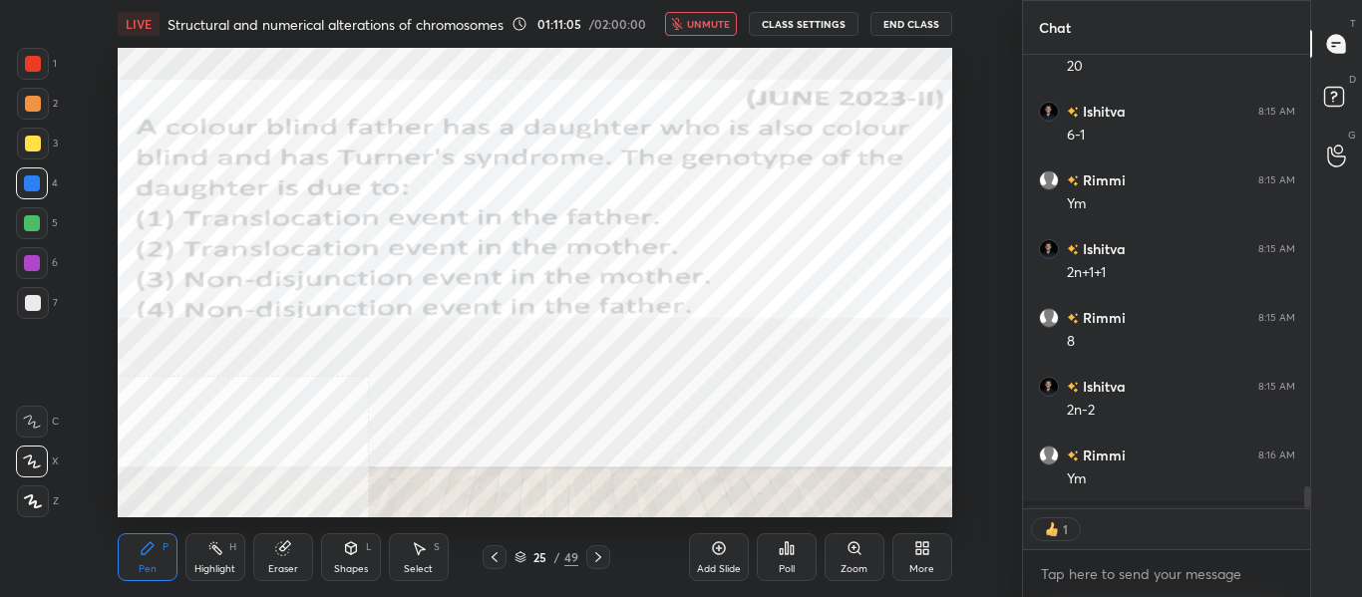
scroll to position [448, 281]
click at [708, 26] on span "unmute" at bounding box center [708, 24] width 43 height 14
click at [795, 562] on div "Poll" at bounding box center [787, 558] width 60 height 48
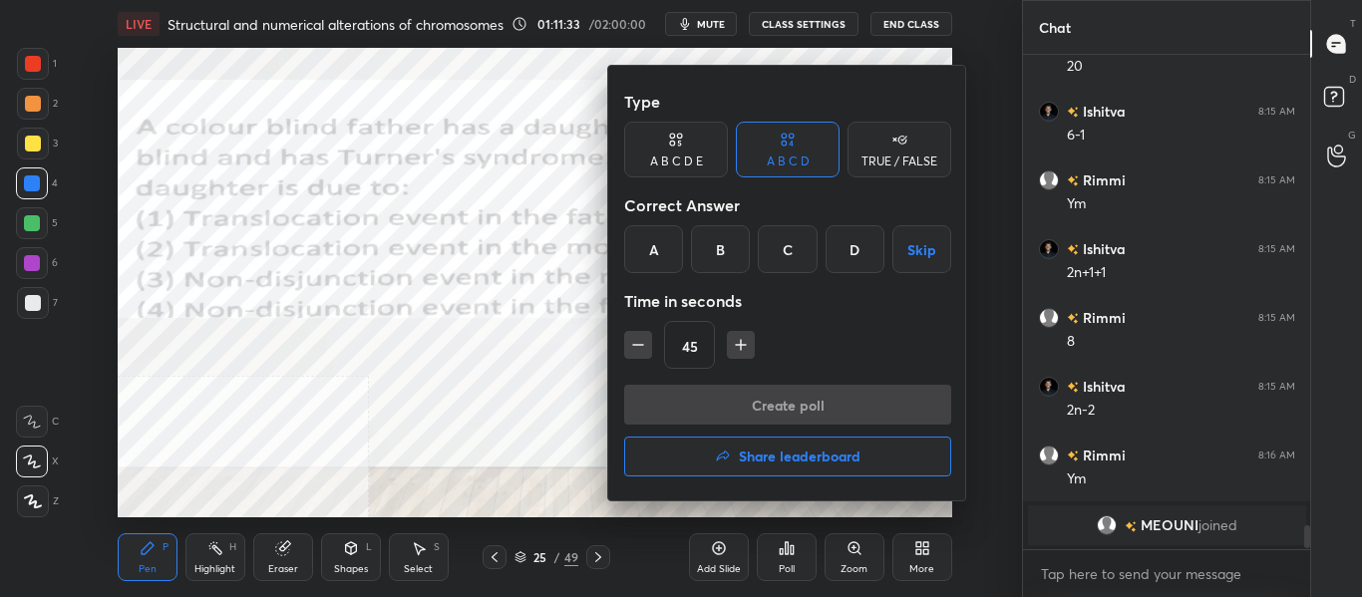
click at [792, 245] on div "C" at bounding box center [787, 249] width 59 height 48
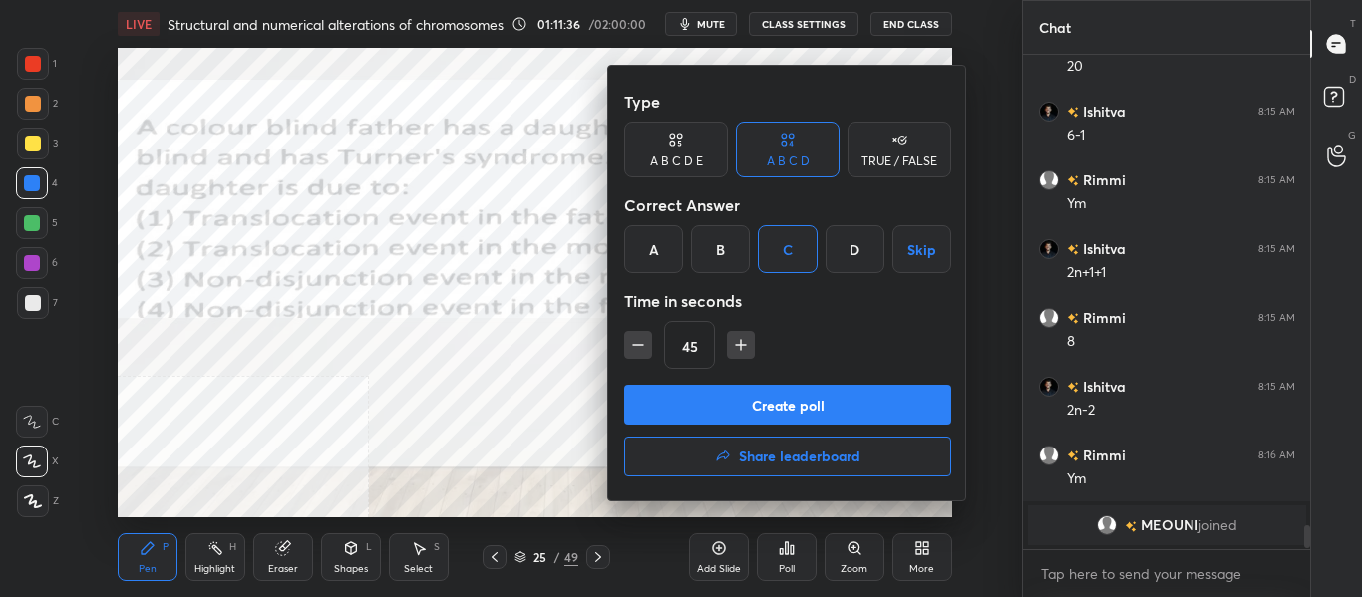
click at [704, 400] on button "Create poll" at bounding box center [787, 405] width 327 height 40
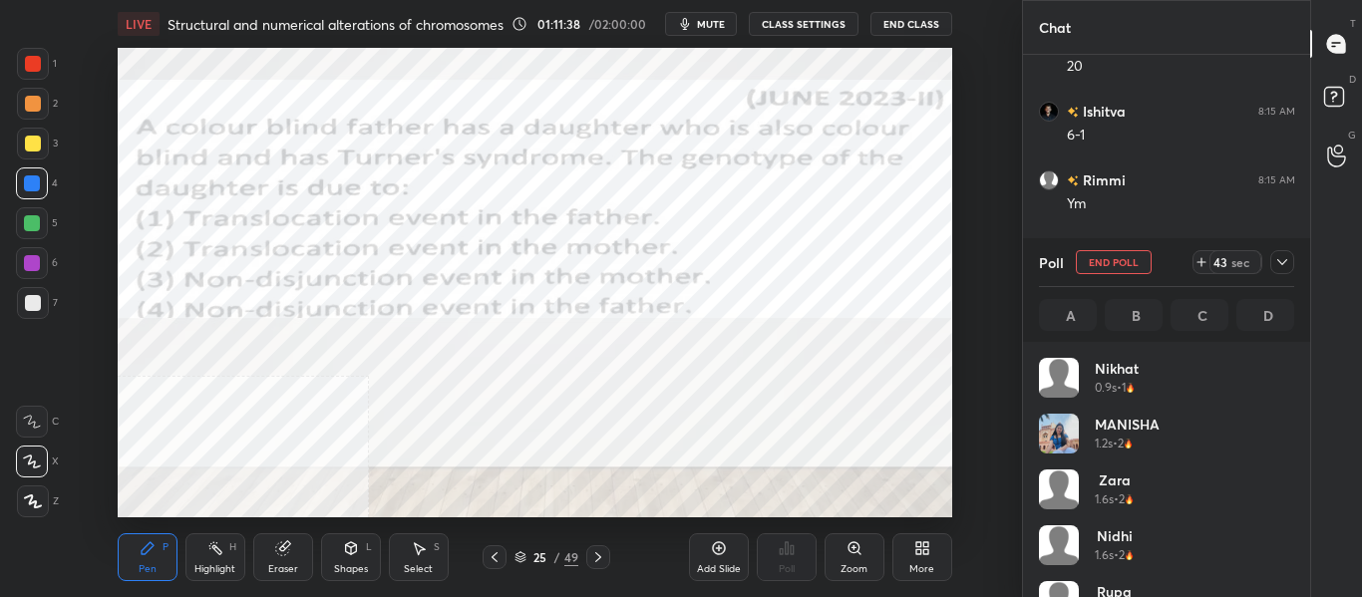
scroll to position [233, 249]
click at [709, 18] on span "mute" at bounding box center [711, 24] width 28 height 14
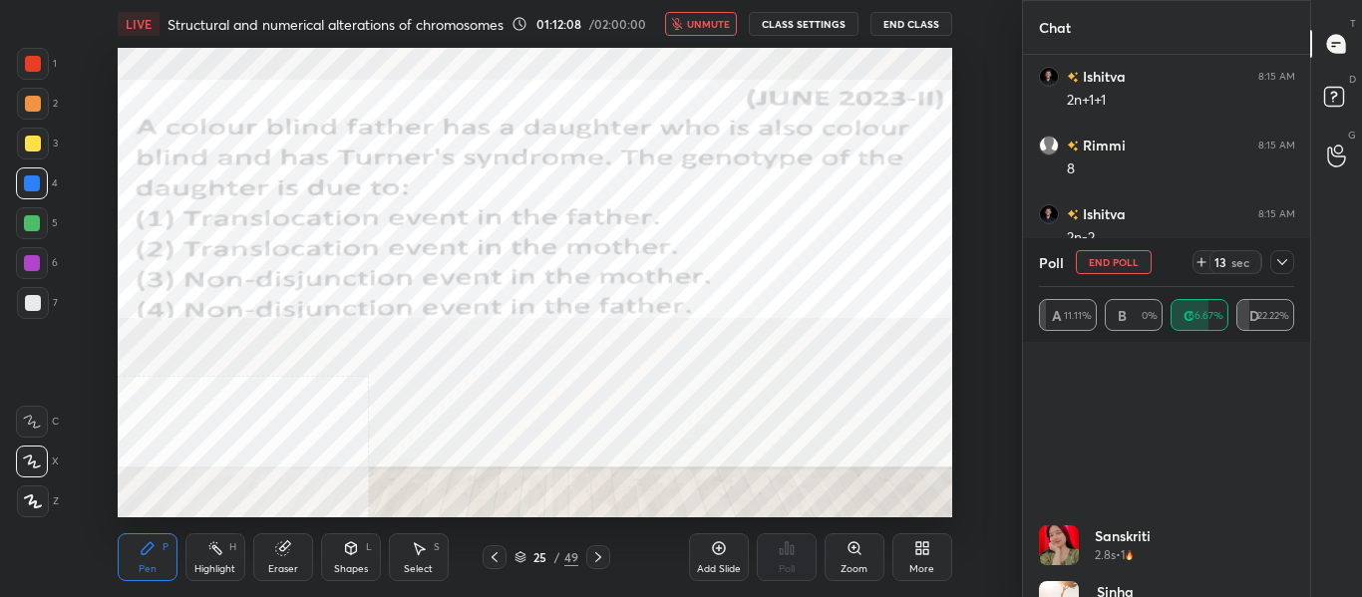
scroll to position [431, 0]
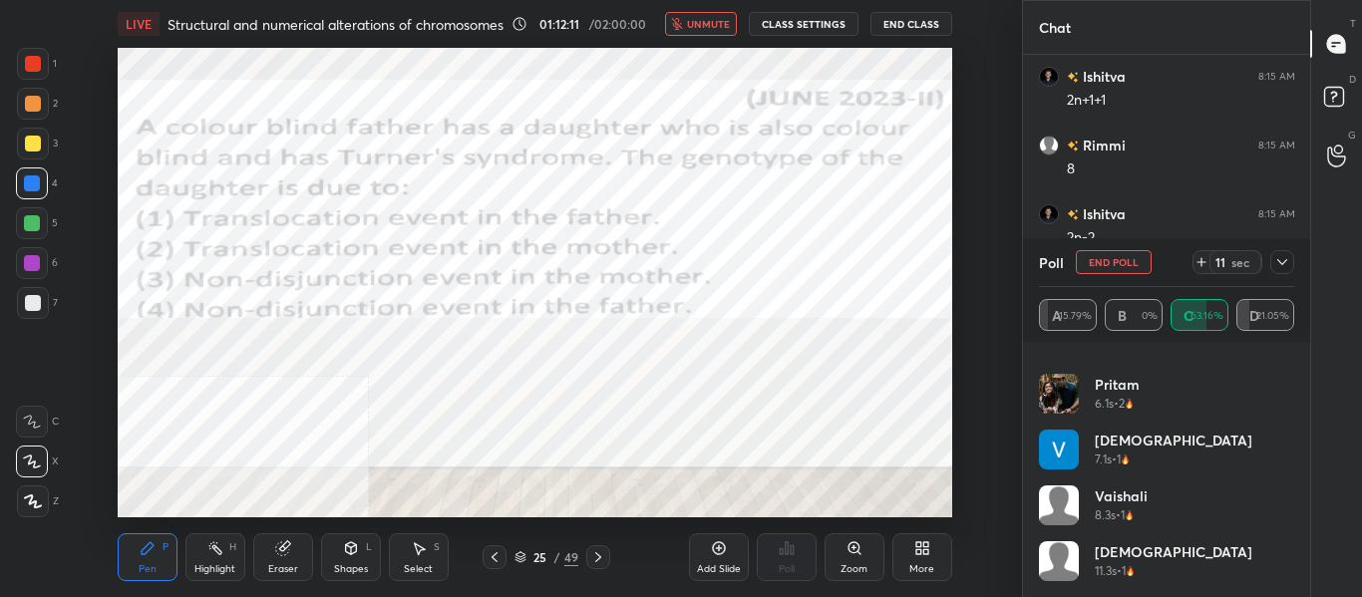
click at [1286, 262] on icon at bounding box center [1283, 262] width 10 height 6
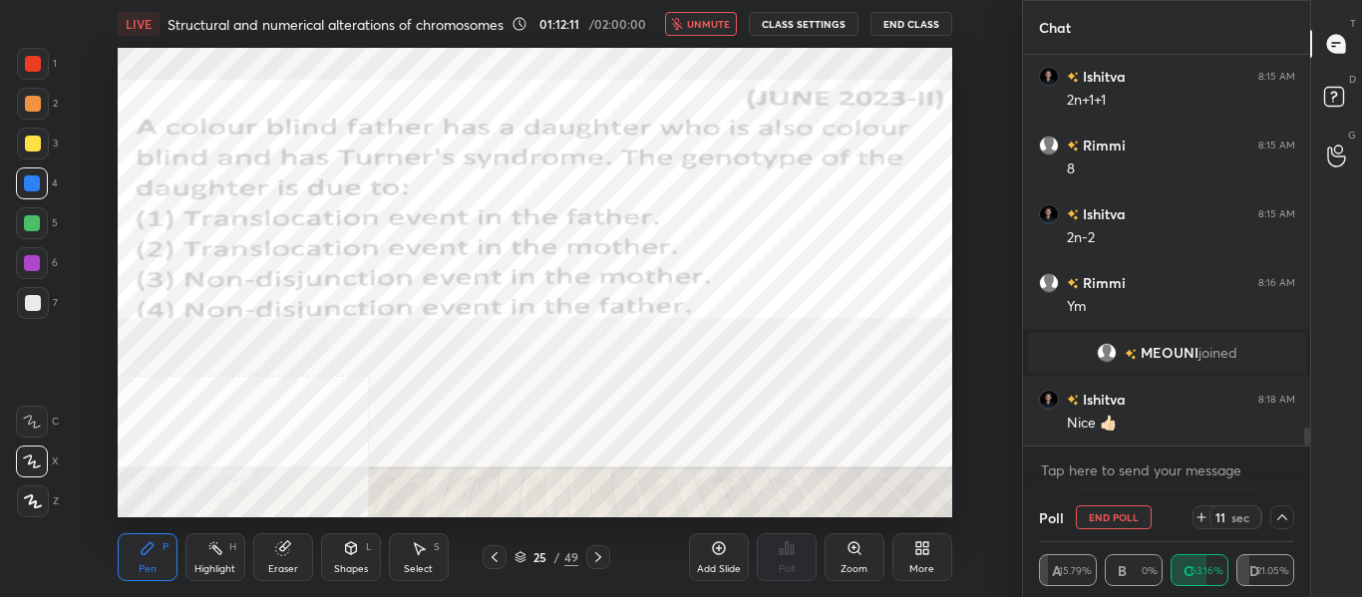
scroll to position [0, 0]
click at [1282, 522] on icon at bounding box center [1283, 518] width 16 height 16
click at [1282, 522] on div "Poll End Poll 9 sec A 15.79% B 0% C 63.16% D 21.05%" at bounding box center [1167, 546] width 288 height 104
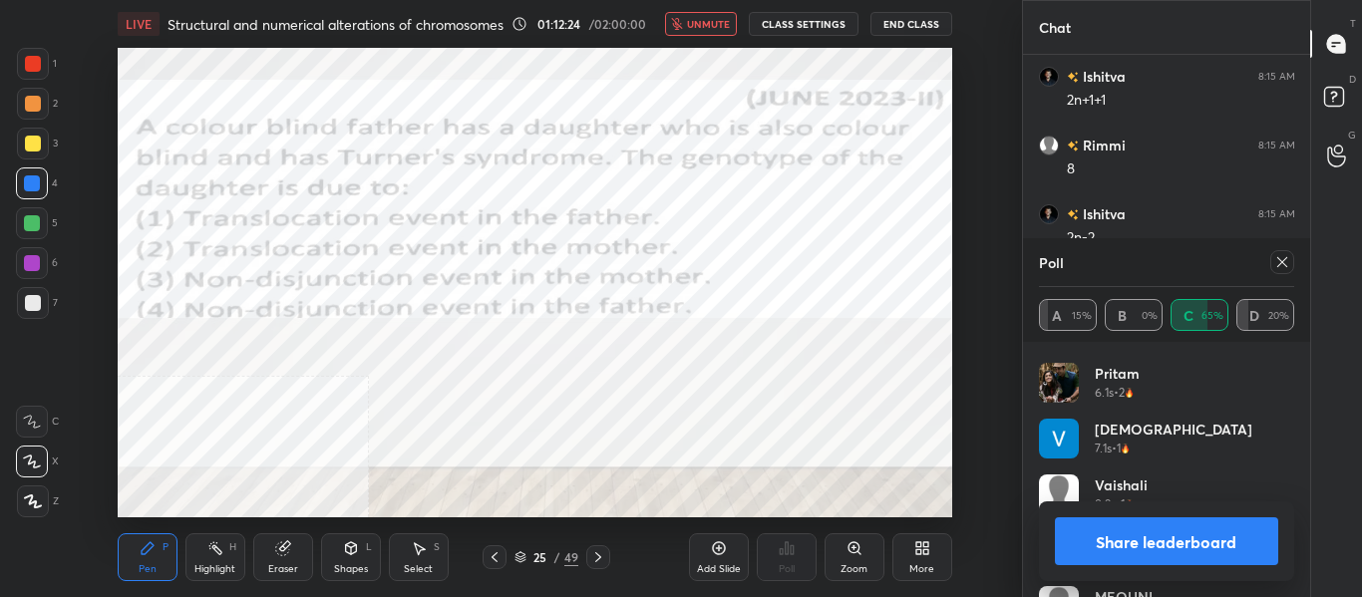
scroll to position [487, 0]
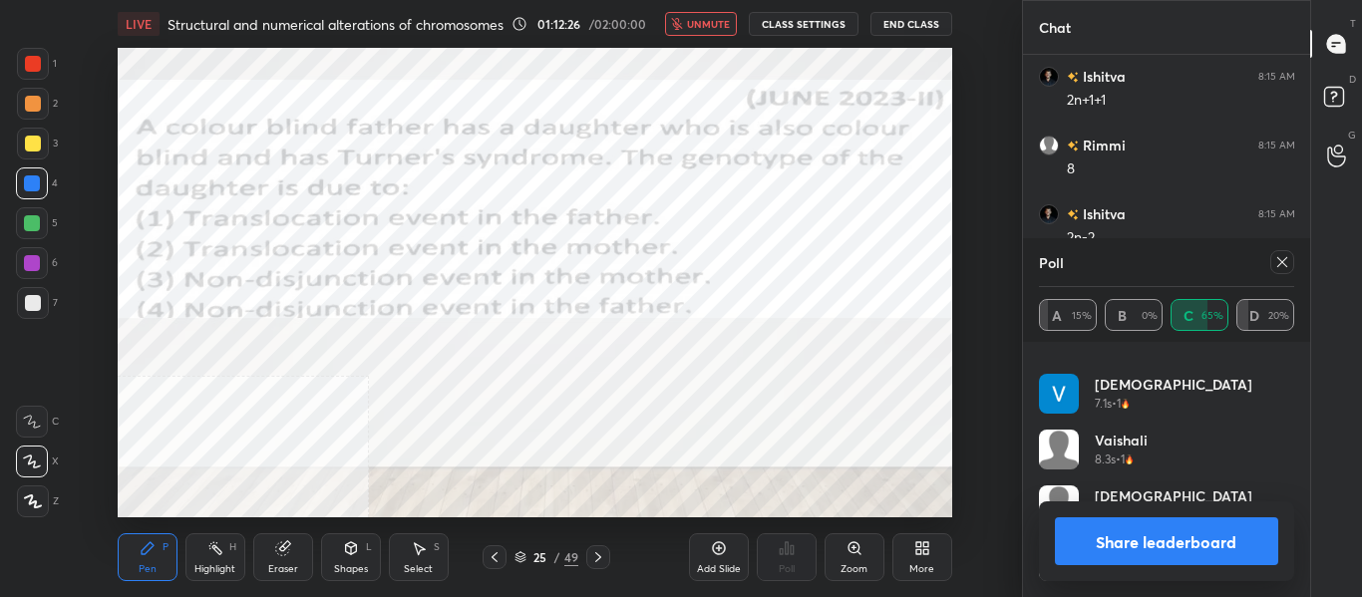
click at [732, 13] on button "unmute" at bounding box center [701, 24] width 72 height 24
click at [1075, 542] on button "Share leaderboard" at bounding box center [1167, 542] width 224 height 48
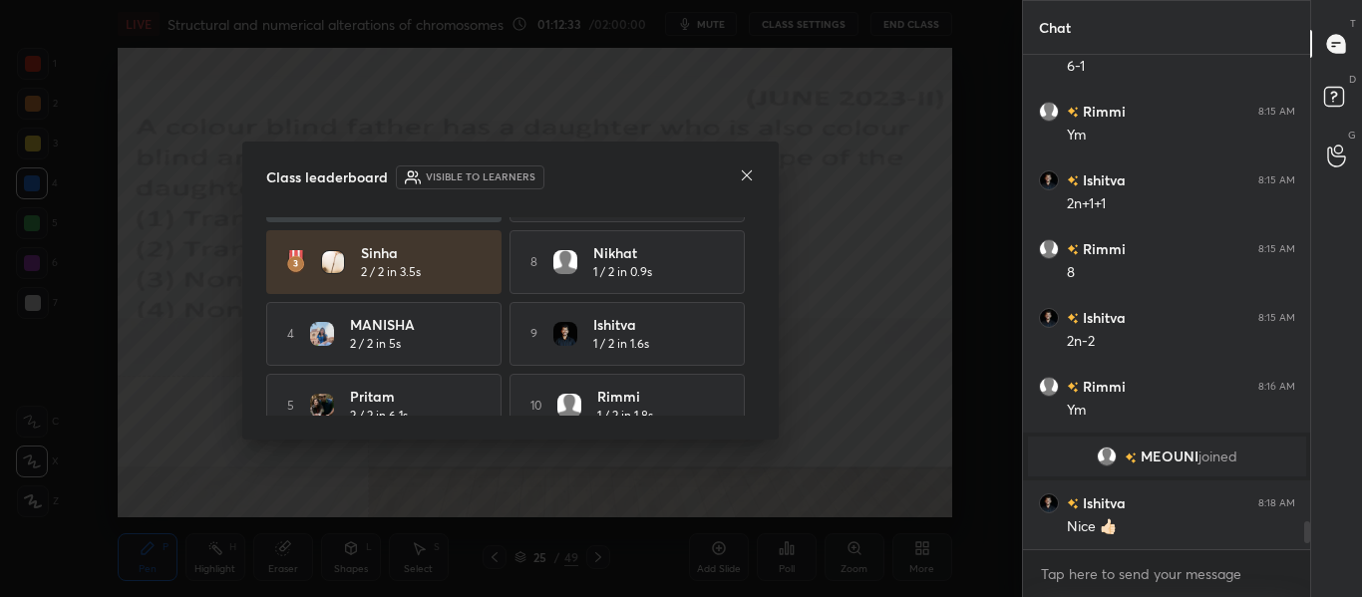
scroll to position [158, 0]
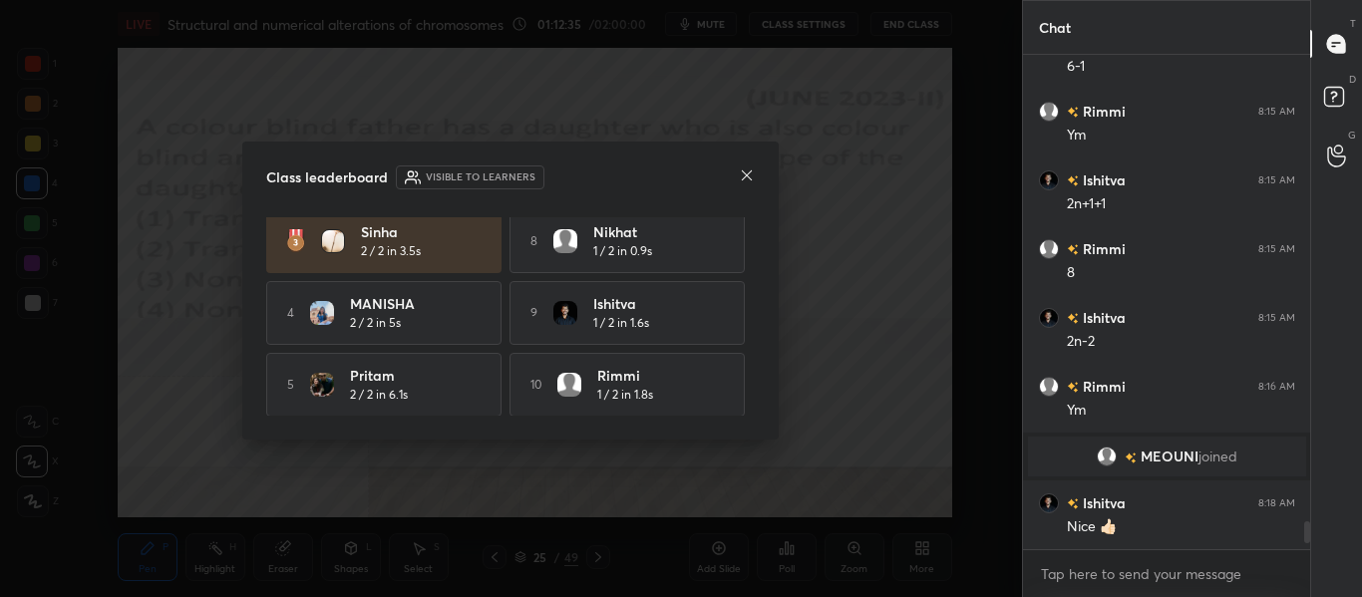
click at [744, 174] on icon at bounding box center [747, 176] width 16 height 16
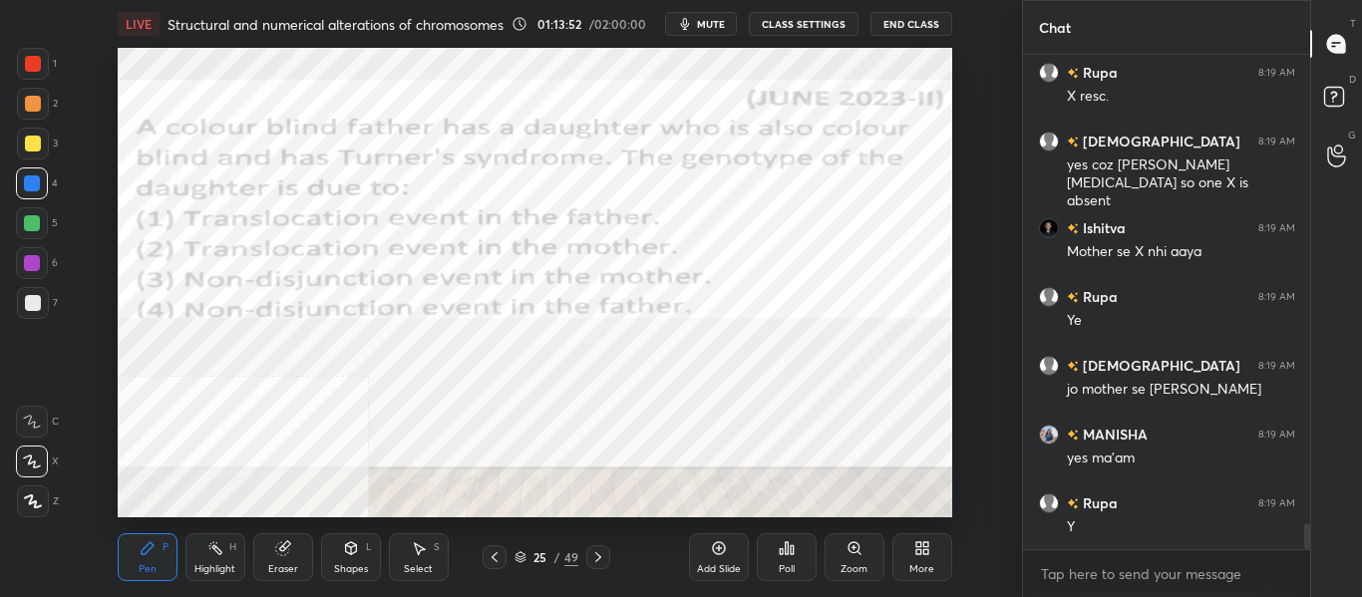
scroll to position [8913, 0]
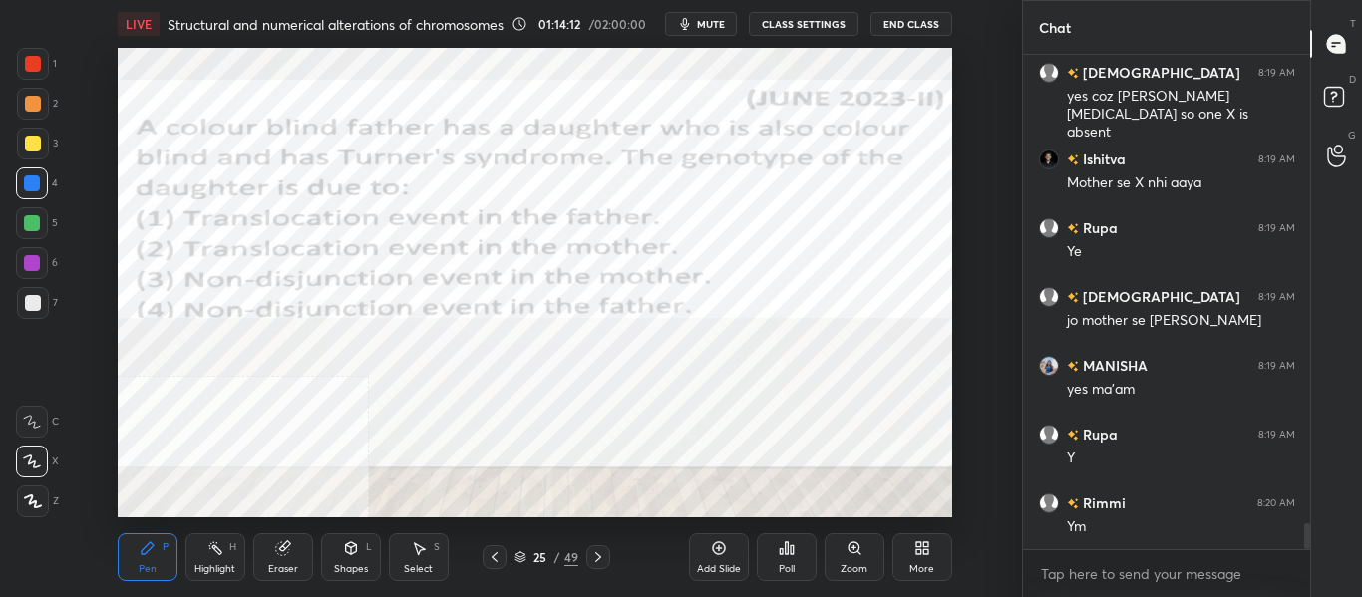
click at [602, 561] on icon at bounding box center [598, 558] width 16 height 16
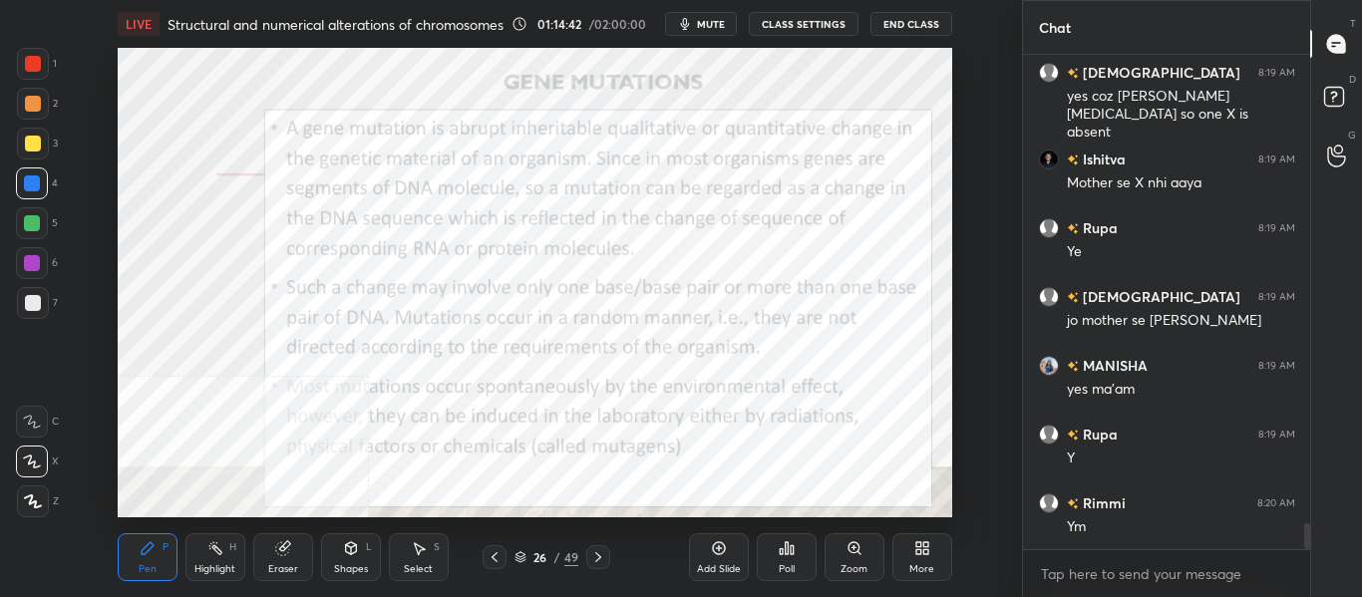
click at [703, 21] on span "mute" at bounding box center [711, 24] width 28 height 14
click at [716, 23] on span "unmute" at bounding box center [708, 24] width 43 height 14
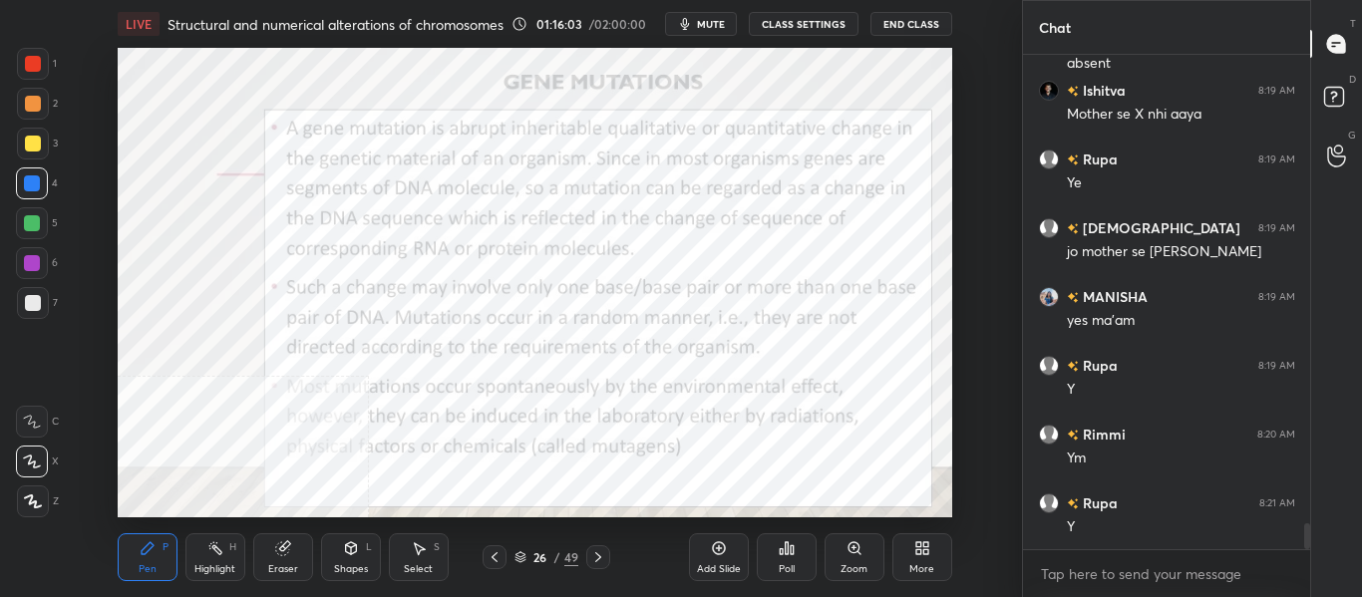
click at [601, 555] on icon at bounding box center [598, 558] width 16 height 16
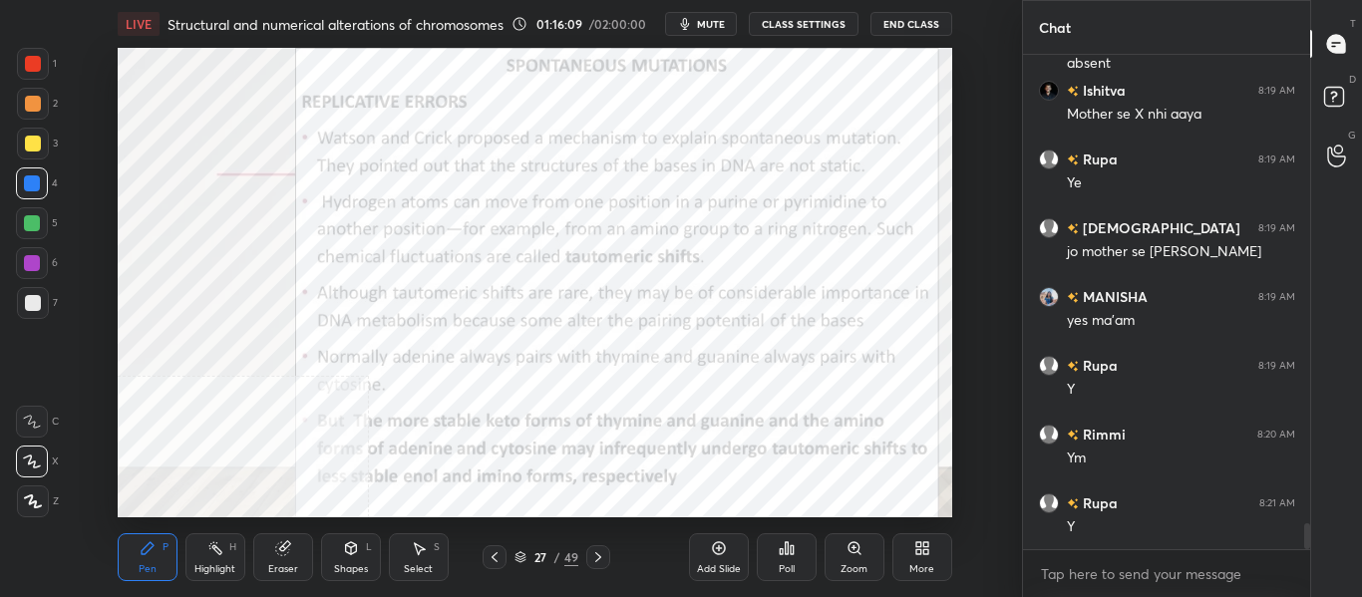
scroll to position [9051, 0]
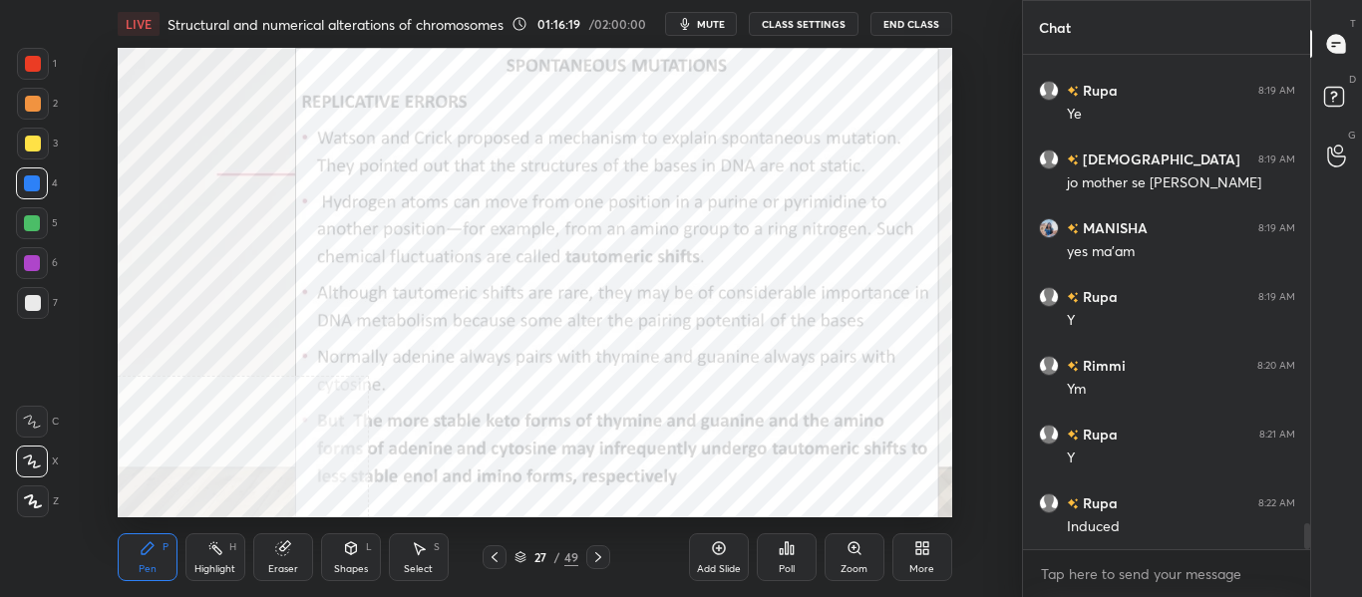
click at [498, 562] on icon at bounding box center [495, 558] width 16 height 16
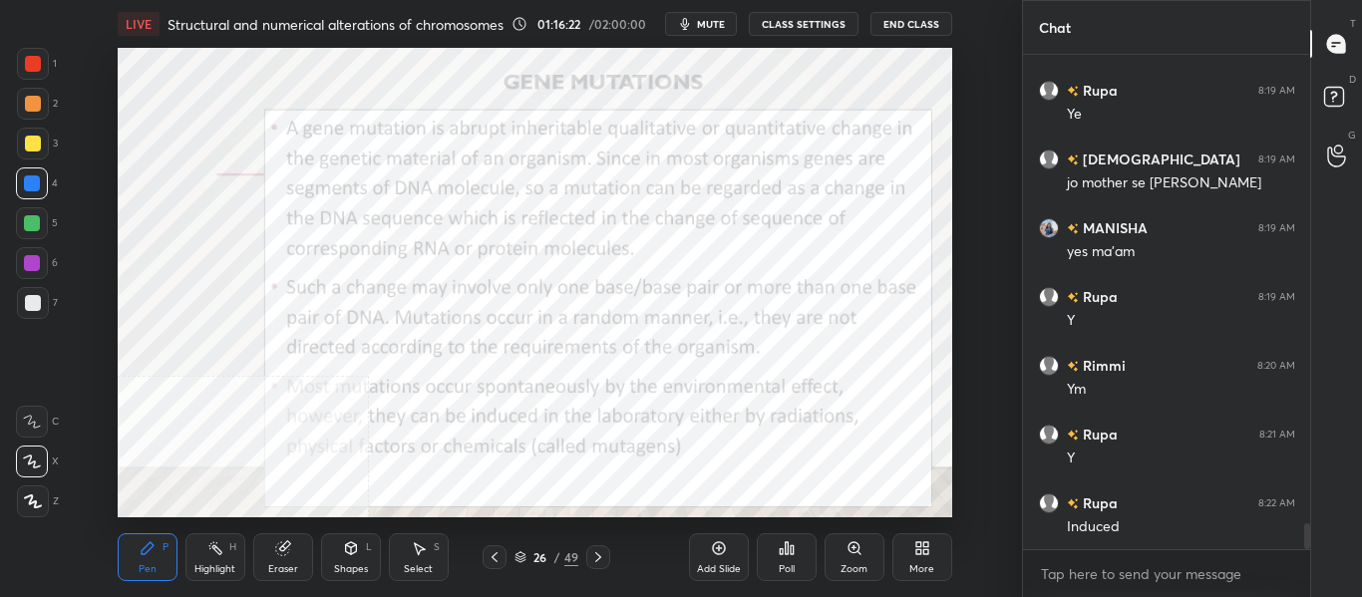
click at [718, 555] on icon at bounding box center [718, 549] width 13 height 13
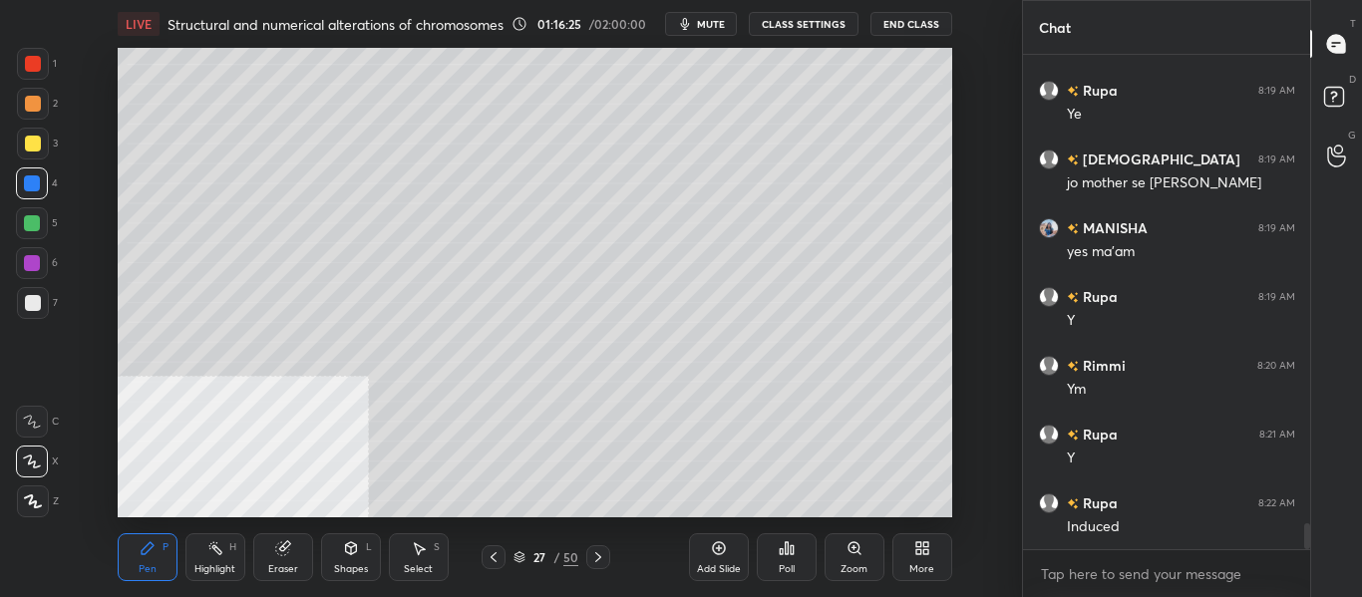
click at [35, 301] on div at bounding box center [33, 303] width 16 height 16
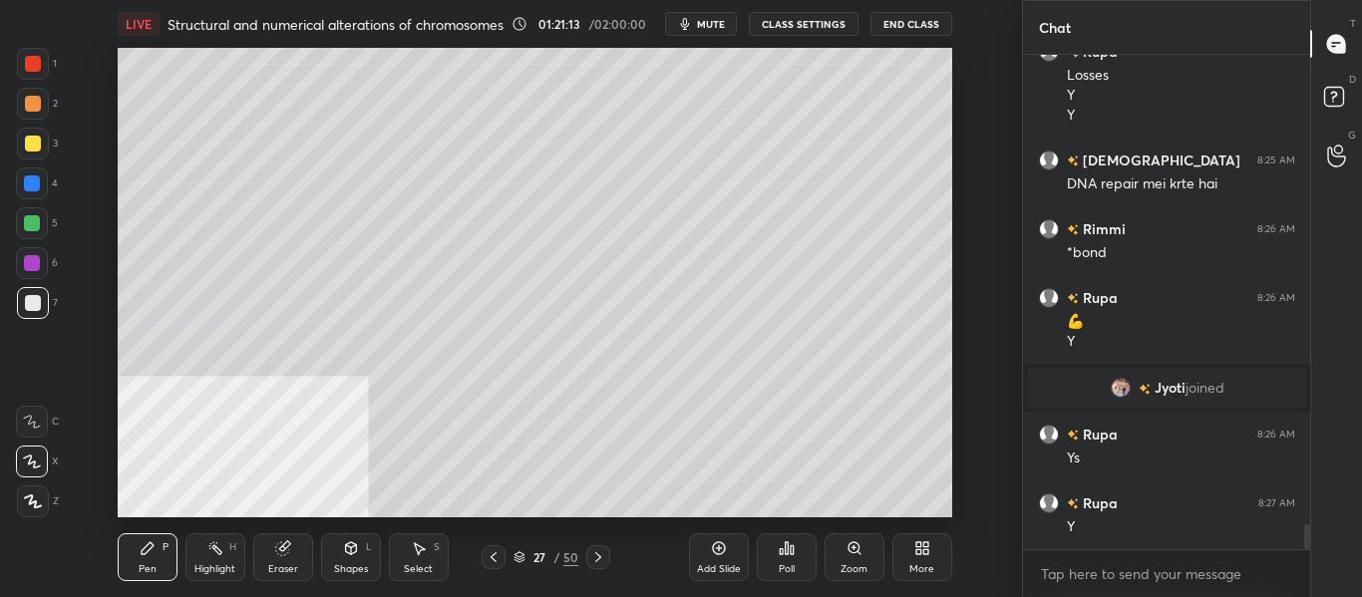
scroll to position [9525, 0]
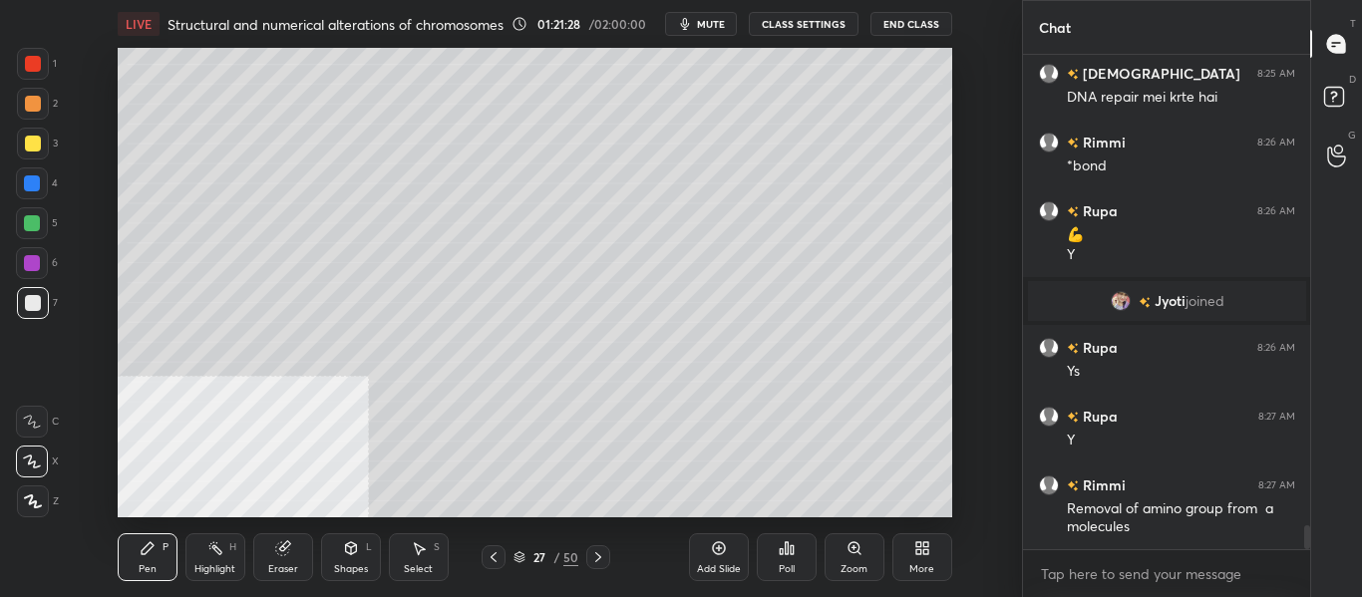
click at [604, 552] on icon at bounding box center [598, 558] width 16 height 16
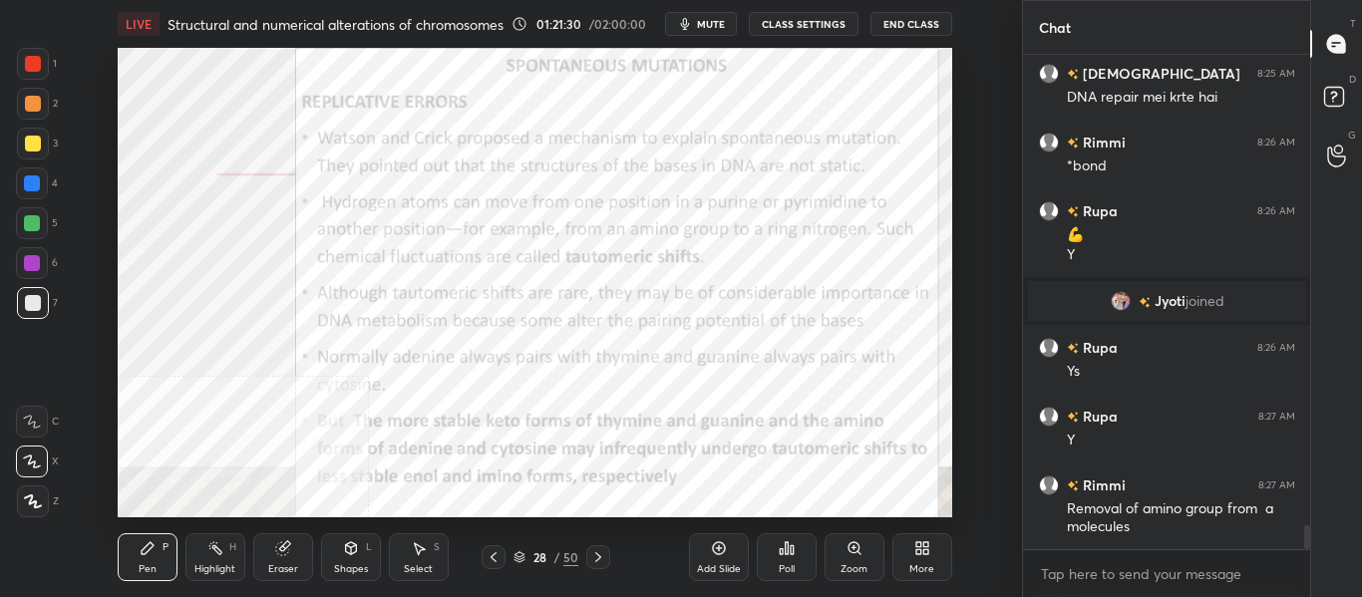
click at [20, 189] on div at bounding box center [32, 184] width 32 height 32
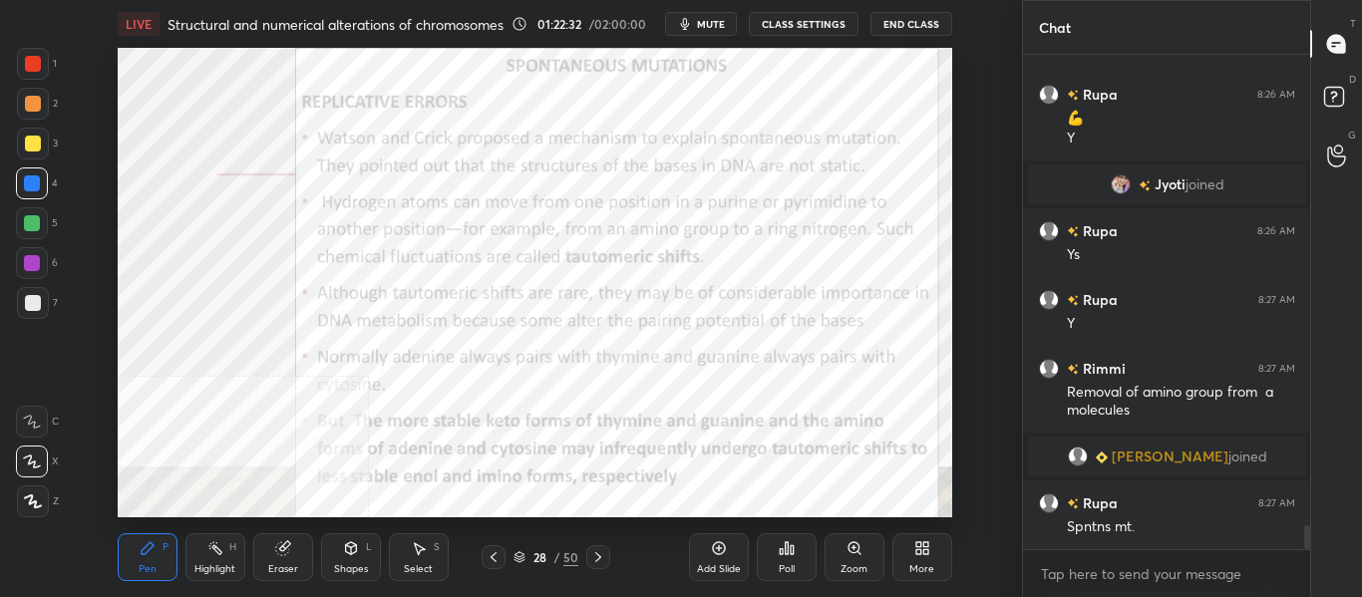
scroll to position [9654, 0]
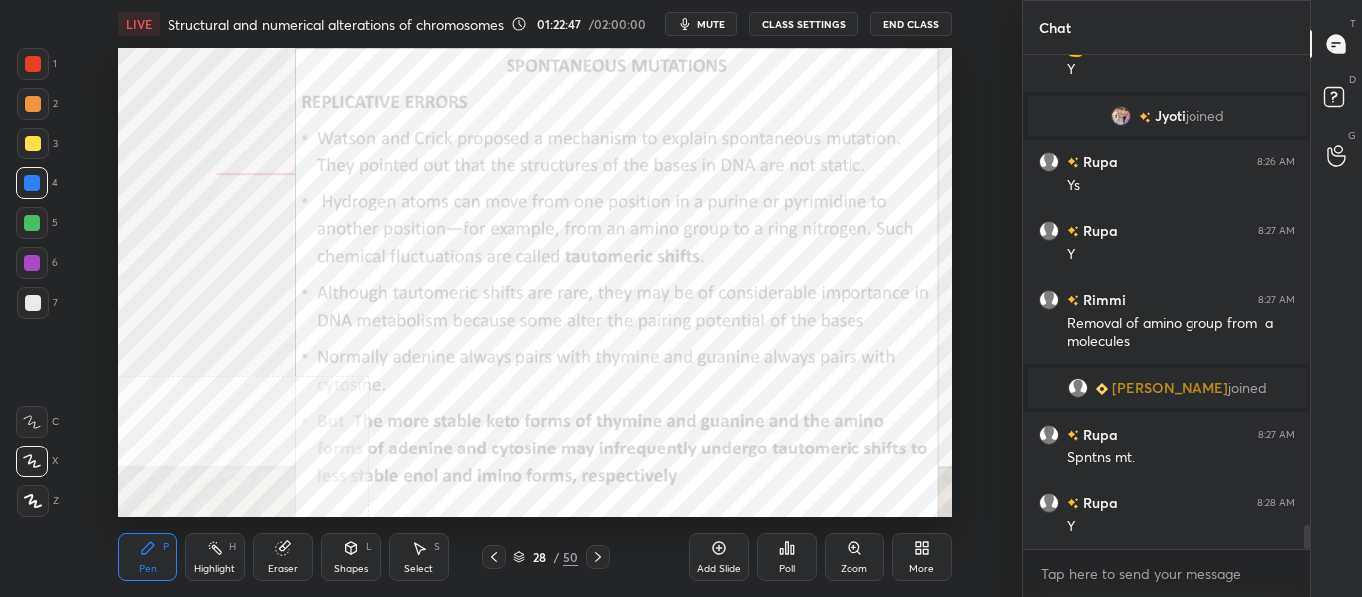
click at [226, 567] on div "Highlight" at bounding box center [214, 570] width 41 height 10
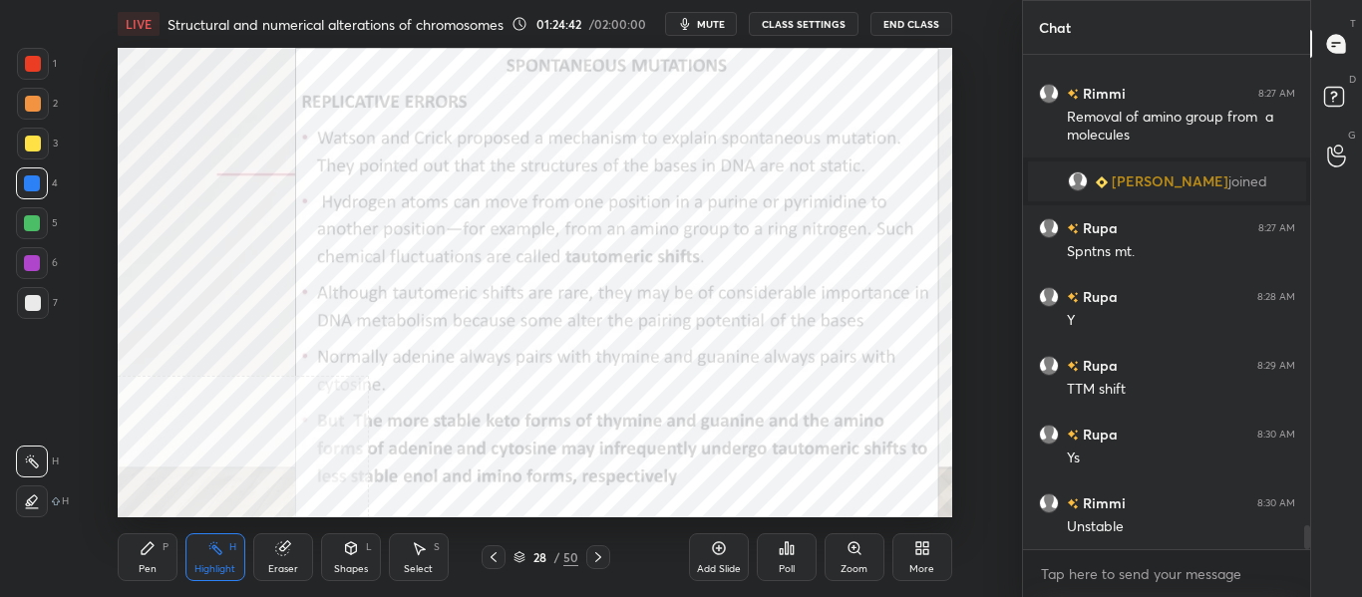
scroll to position [9929, 0]
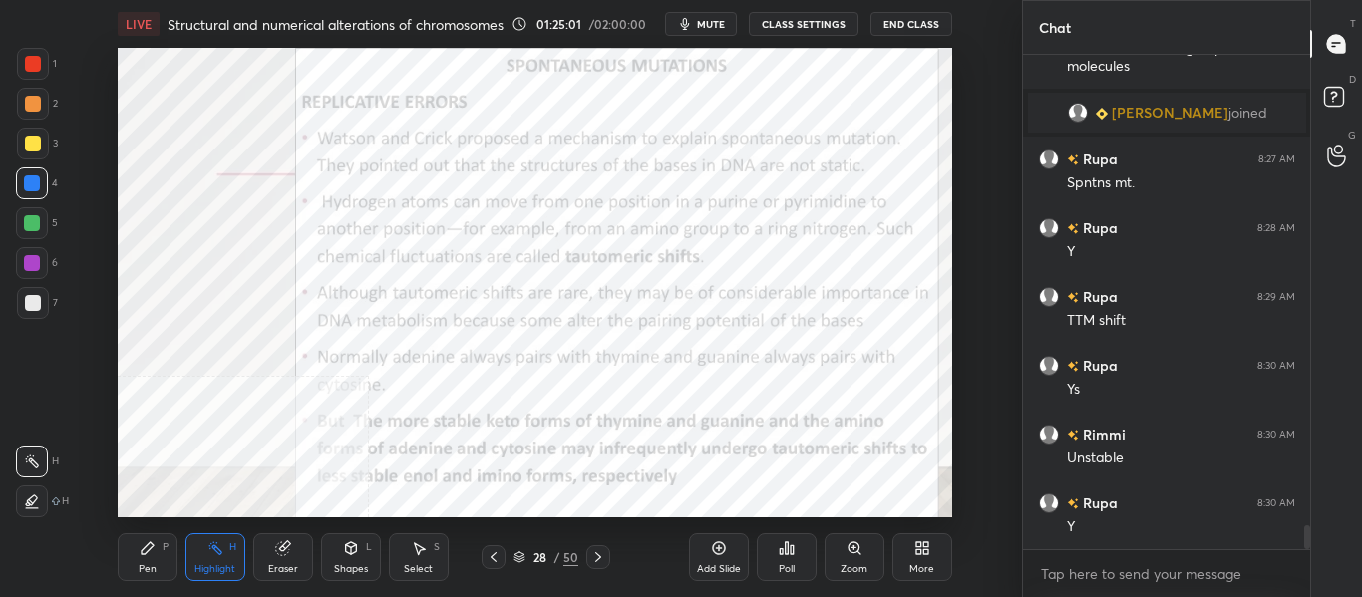
click at [600, 558] on icon at bounding box center [598, 558] width 6 height 10
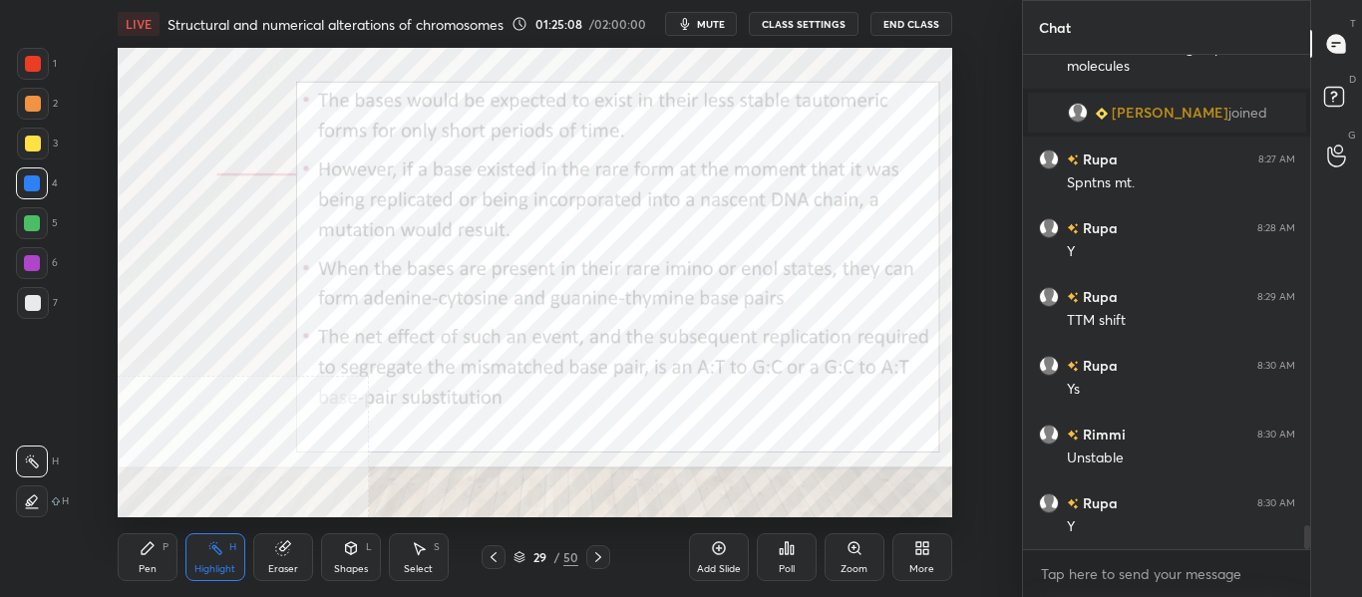
click at [597, 564] on icon at bounding box center [598, 558] width 16 height 16
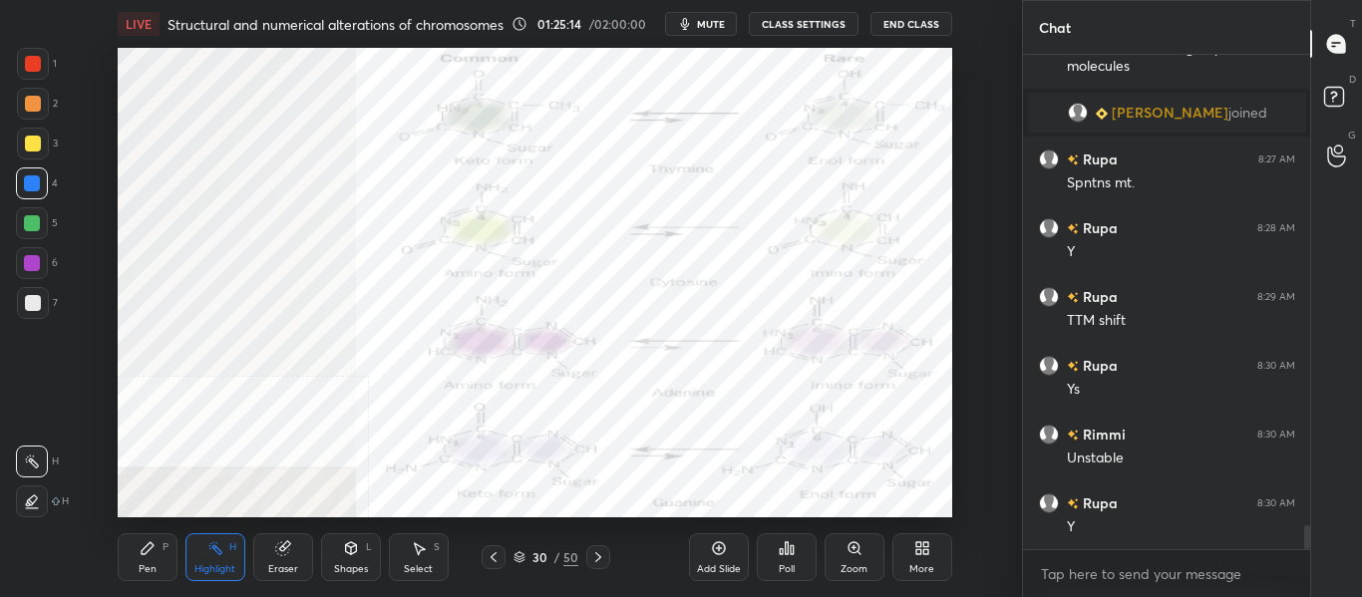
click at [496, 566] on div at bounding box center [494, 558] width 24 height 24
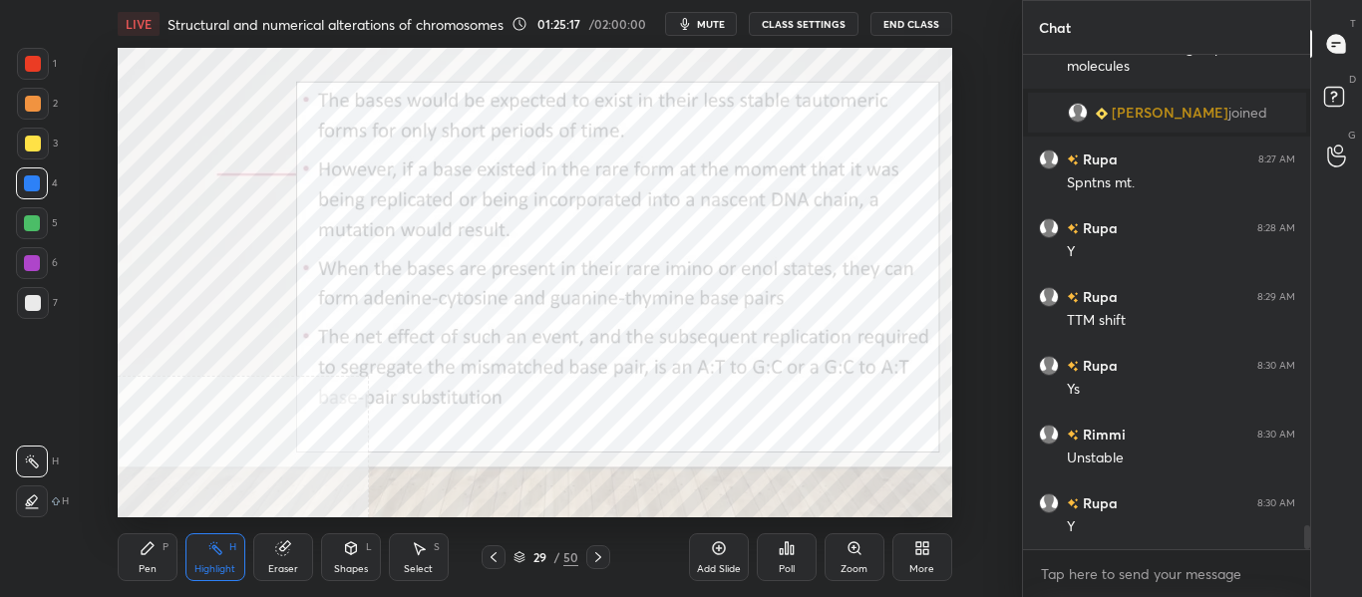
click at [719, 551] on icon at bounding box center [719, 549] width 6 height 6
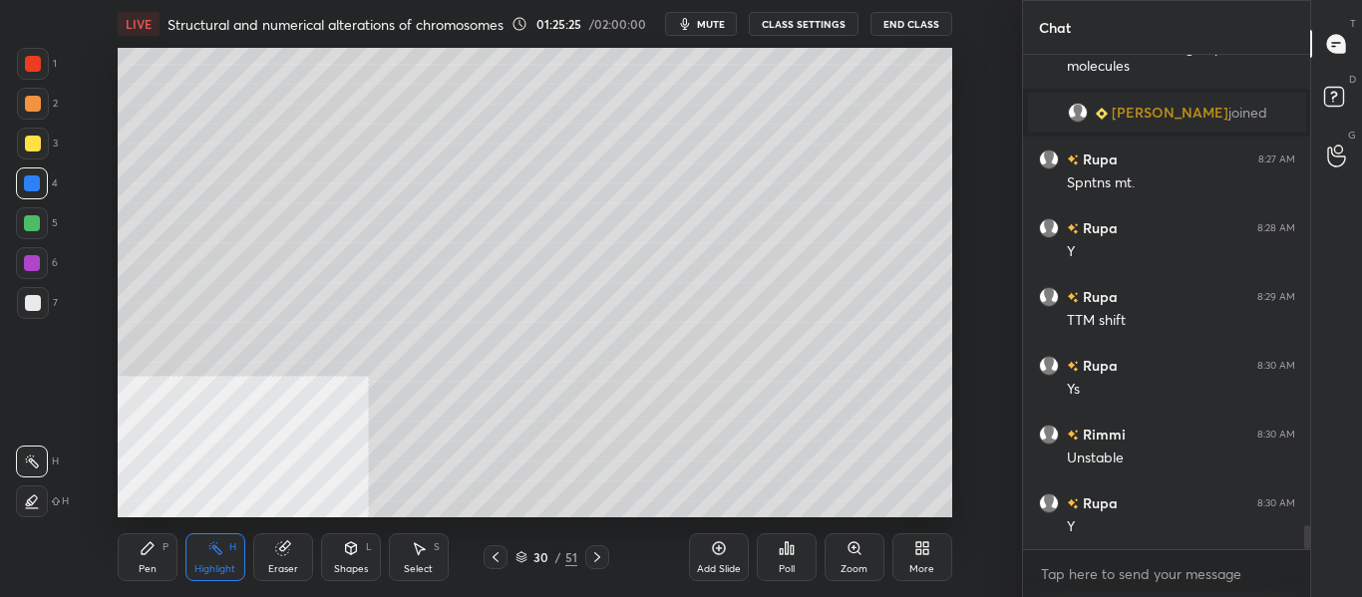
click at [36, 308] on div at bounding box center [33, 303] width 16 height 16
click at [157, 556] on div "Pen P" at bounding box center [148, 558] width 60 height 48
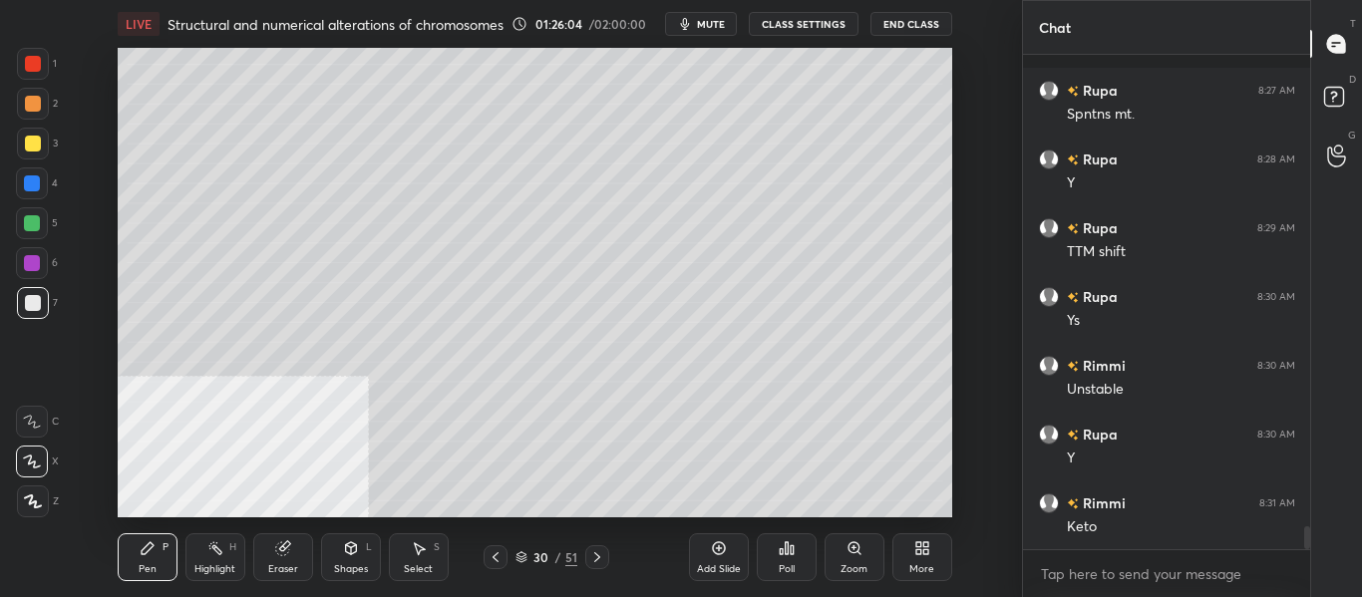
scroll to position [10085, 0]
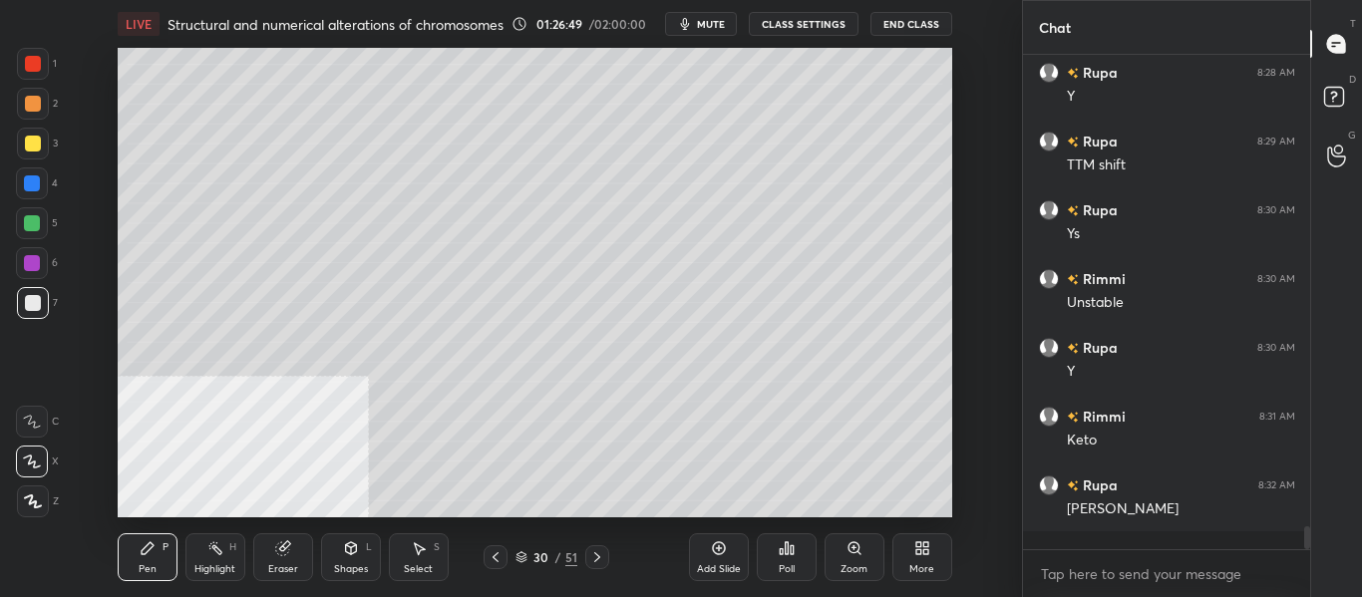
click at [42, 149] on div at bounding box center [33, 144] width 32 height 32
click at [710, 24] on span "mute" at bounding box center [711, 24] width 28 height 14
click at [720, 22] on span "unmute" at bounding box center [708, 24] width 43 height 14
click at [39, 304] on div at bounding box center [33, 303] width 16 height 16
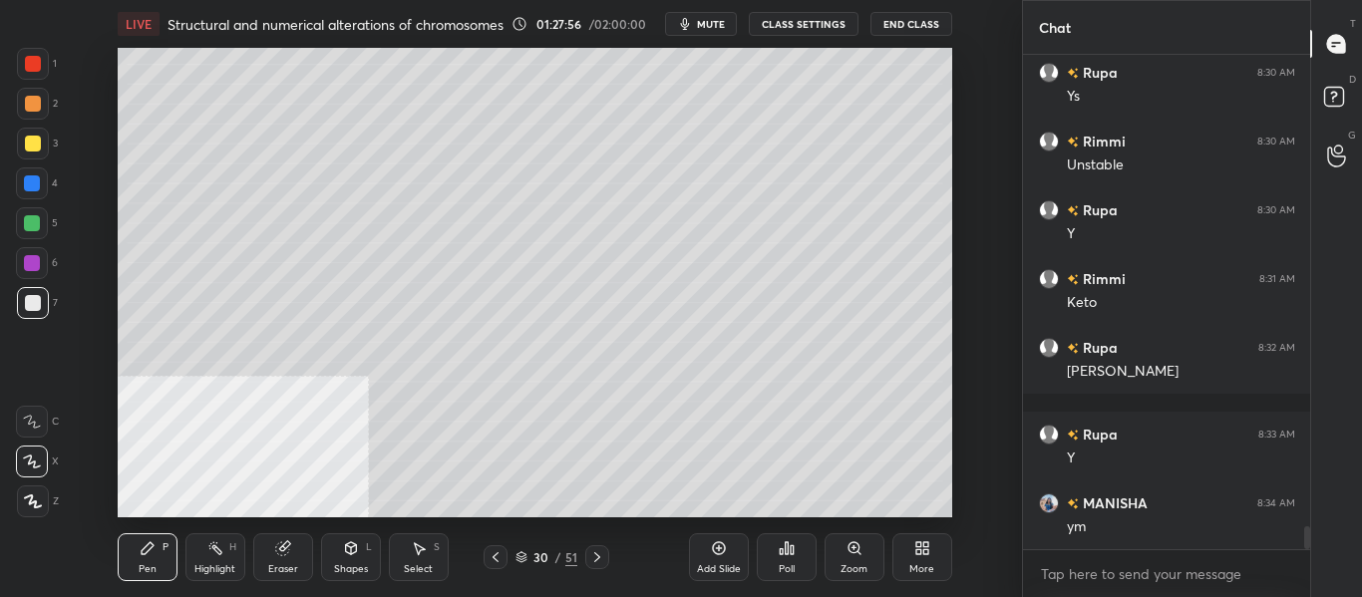
scroll to position [10292, 0]
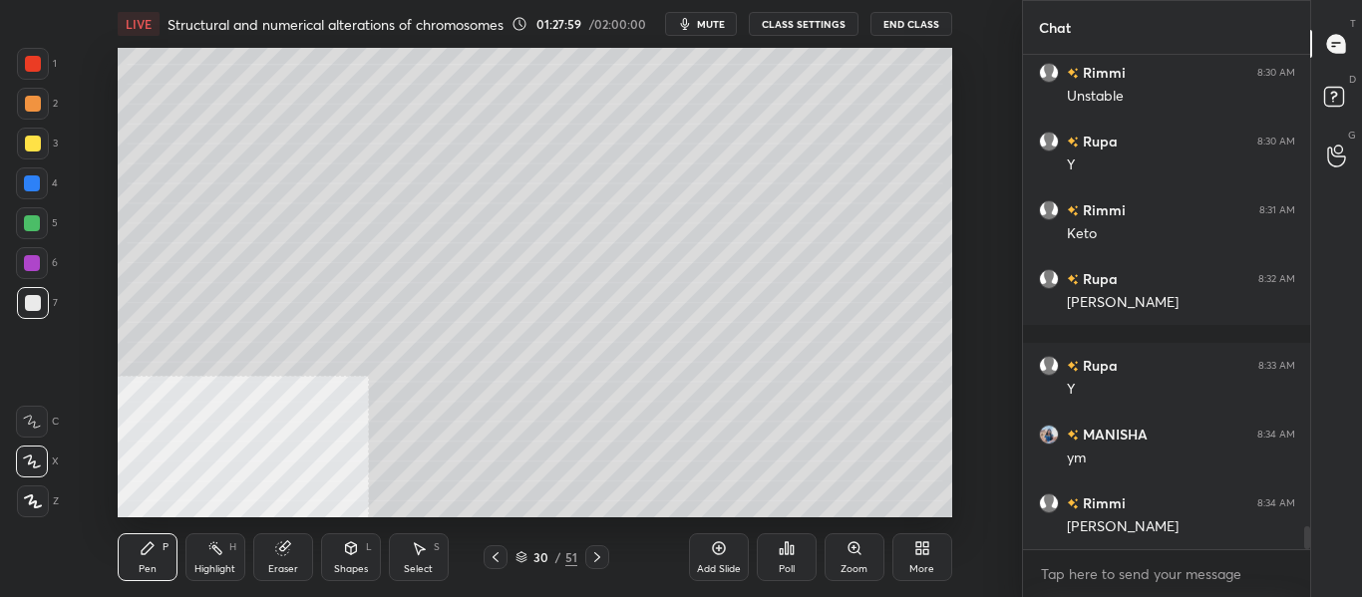
click at [600, 562] on icon at bounding box center [597, 558] width 16 height 16
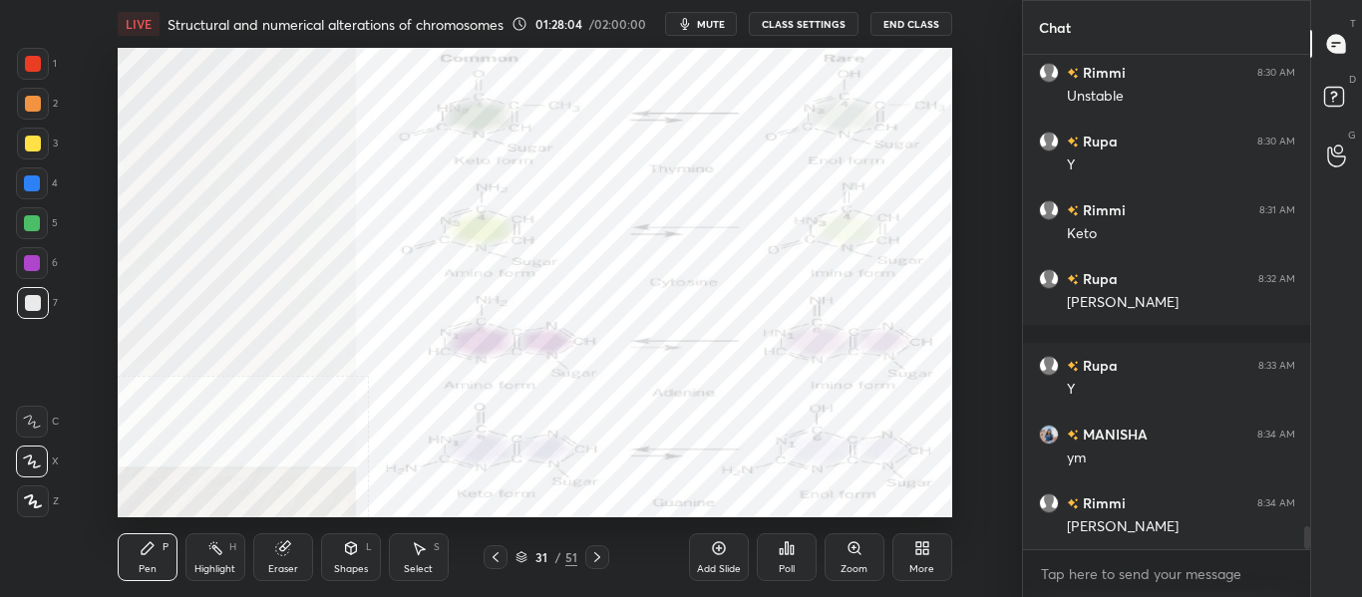
click at [37, 185] on div at bounding box center [32, 184] width 16 height 16
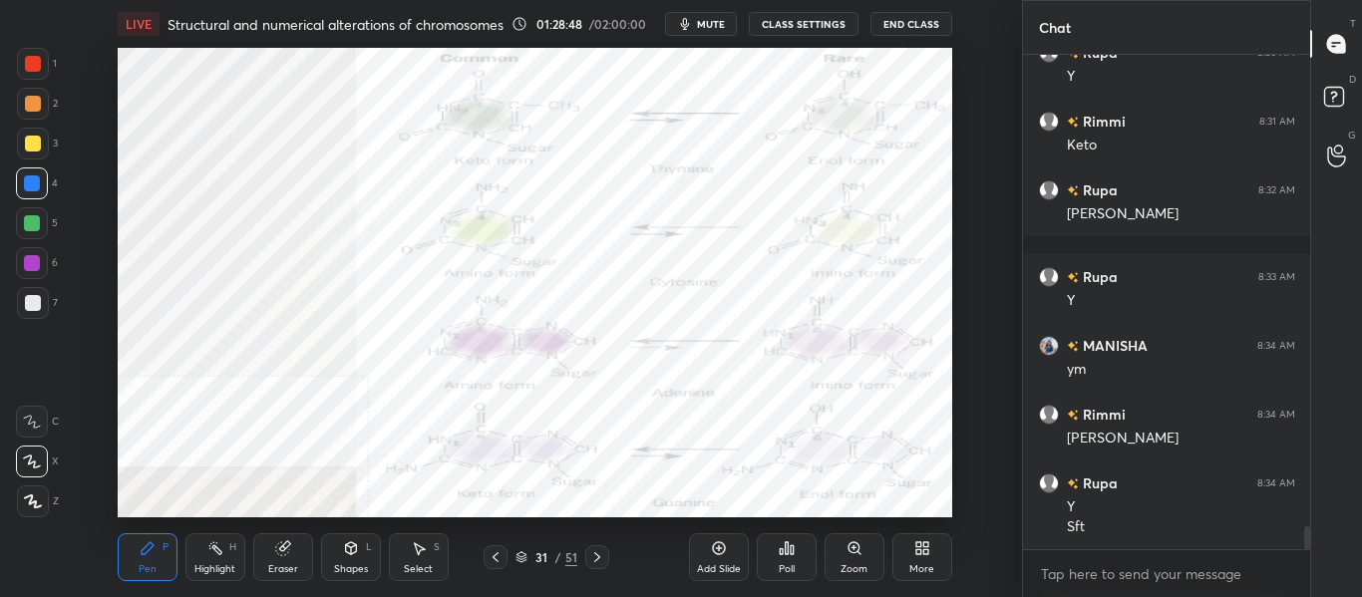
scroll to position [10400, 0]
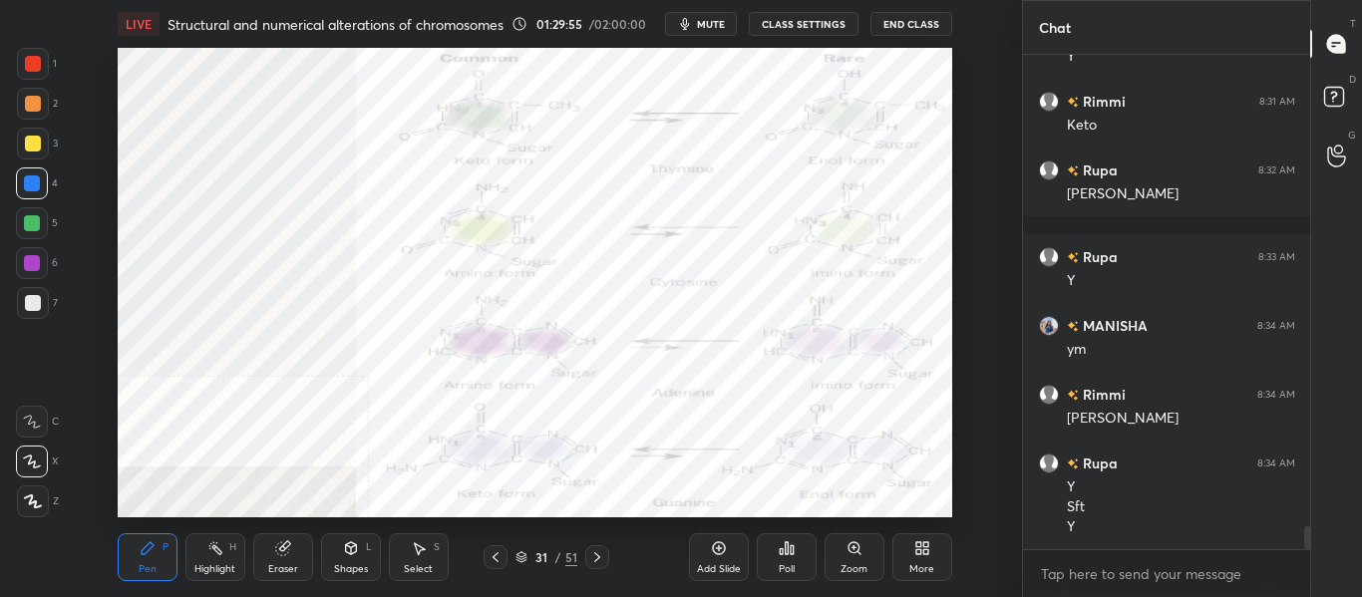
click at [718, 556] on icon at bounding box center [719, 549] width 16 height 16
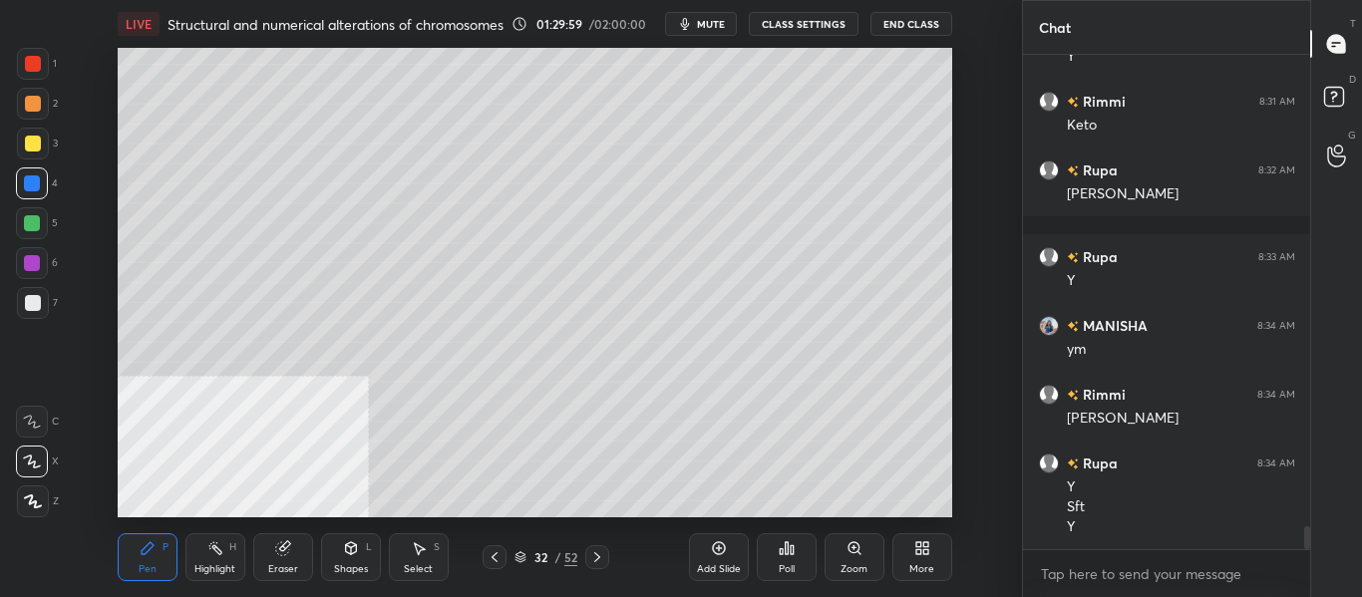
click at [33, 308] on div at bounding box center [33, 303] width 16 height 16
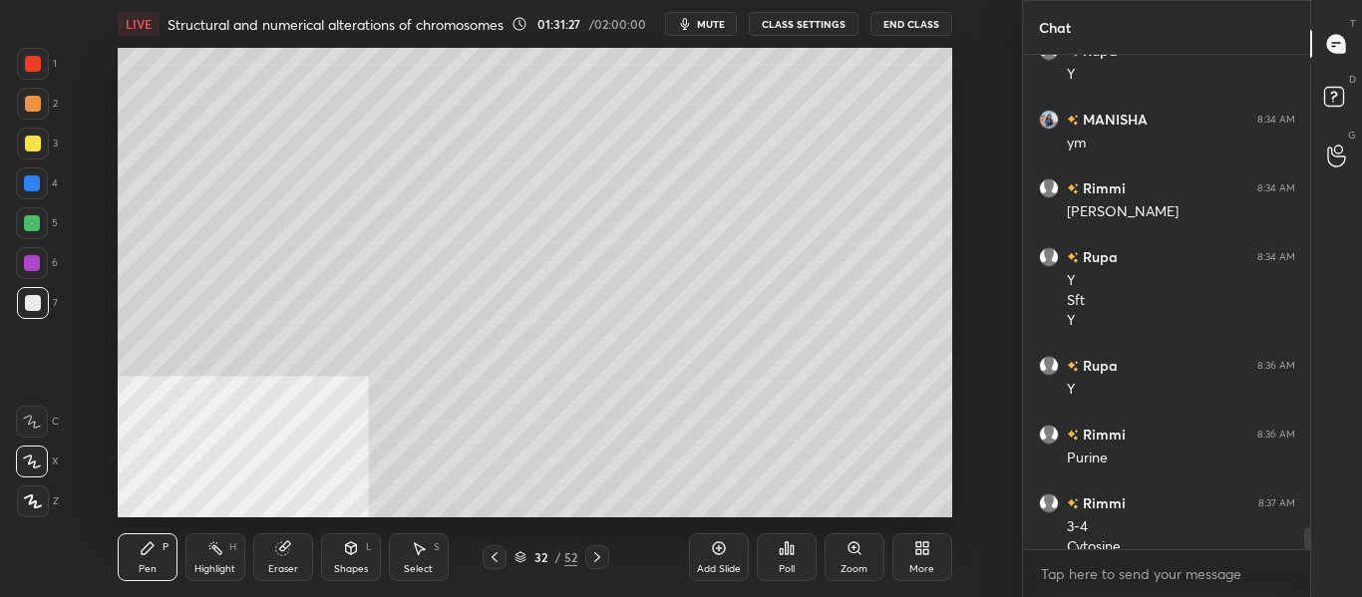
scroll to position [10627, 0]
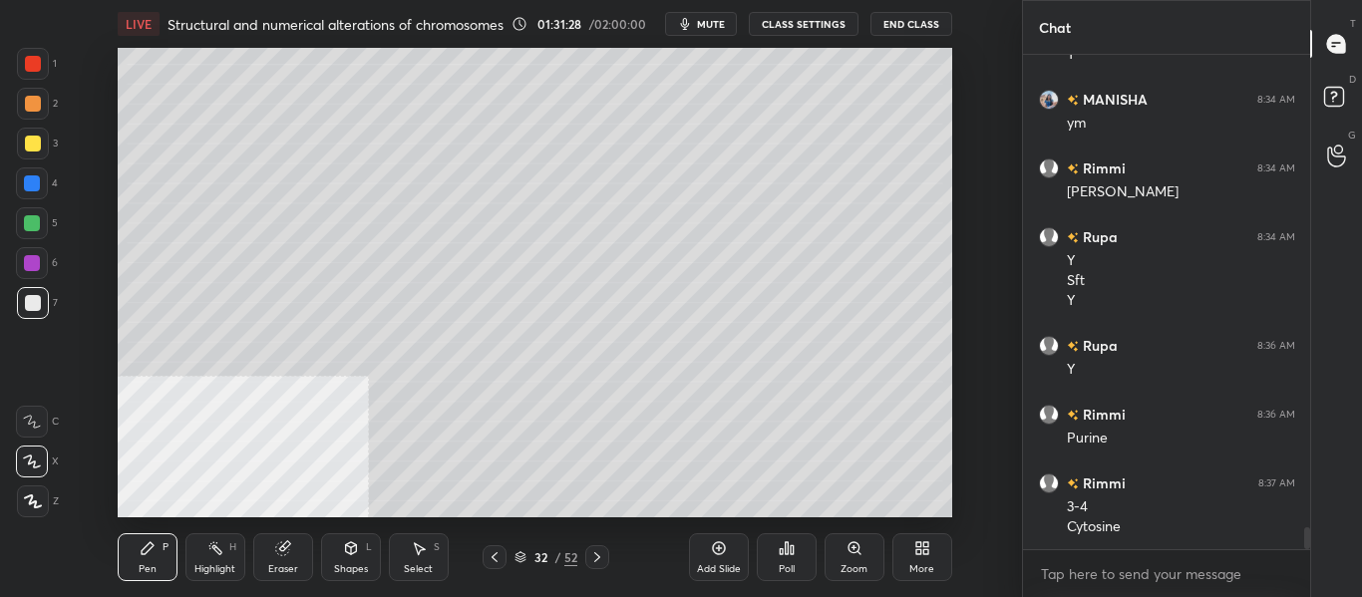
click at [488, 559] on icon at bounding box center [495, 558] width 16 height 16
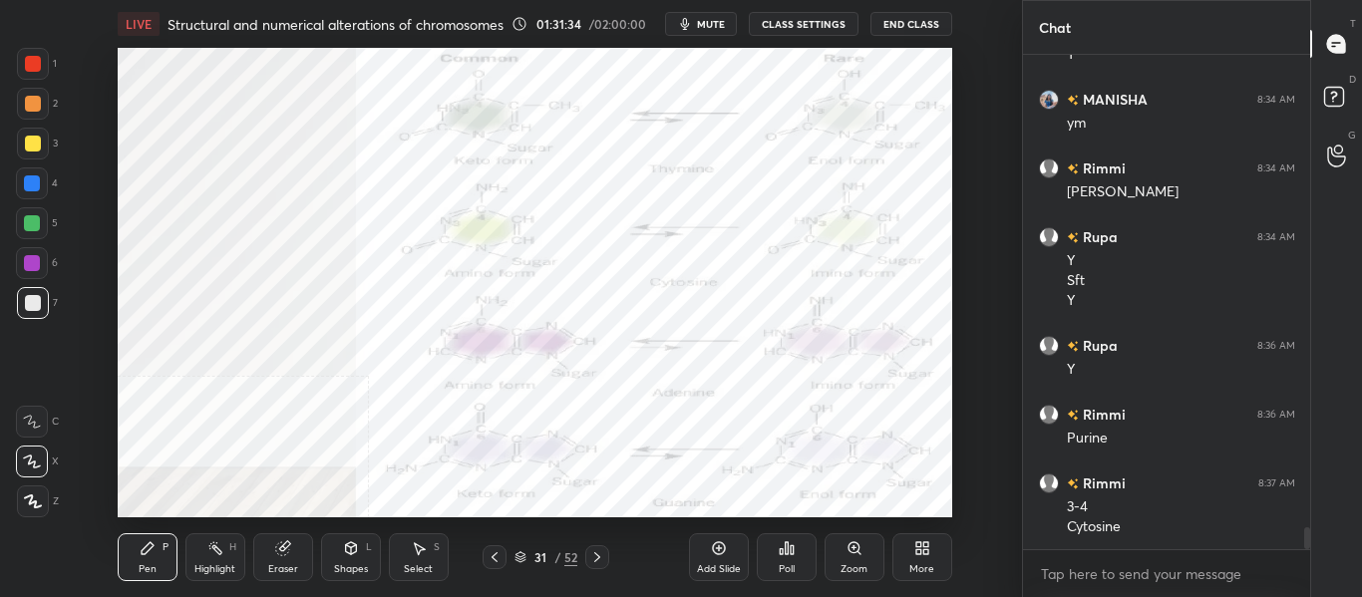
scroll to position [10695, 0]
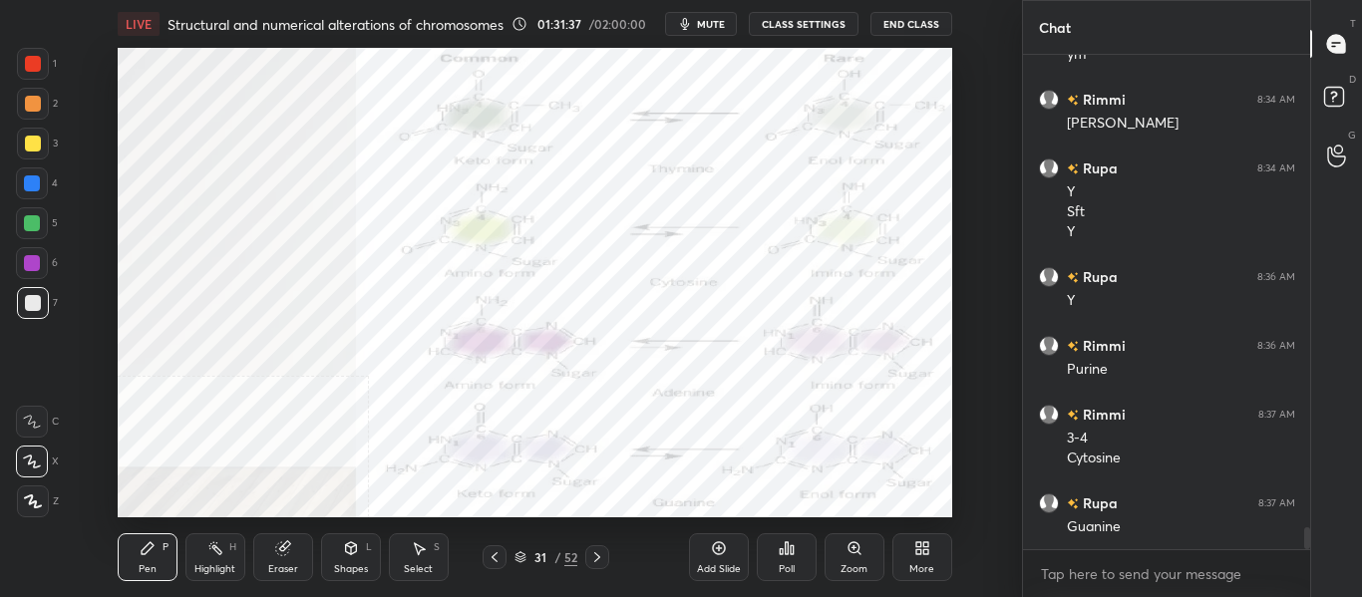
click at [602, 565] on icon at bounding box center [597, 558] width 16 height 16
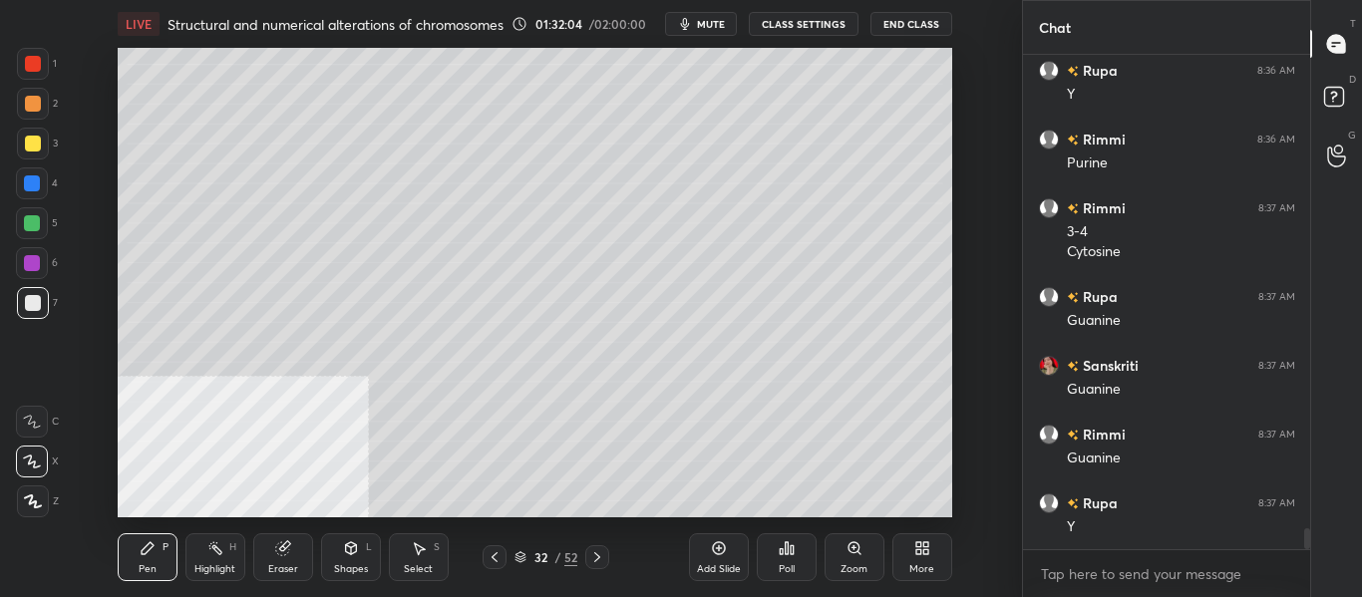
scroll to position [10971, 0]
click at [597, 566] on div at bounding box center [597, 558] width 24 height 24
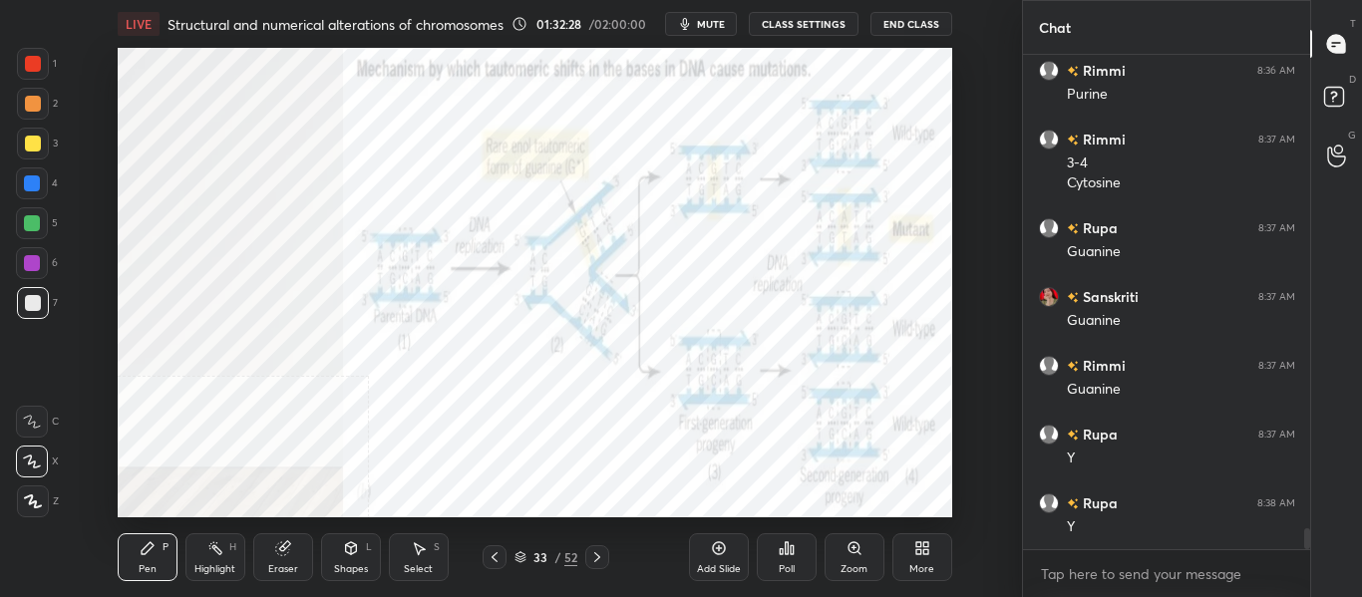
click at [868, 569] on div "Zoom" at bounding box center [854, 570] width 27 height 10
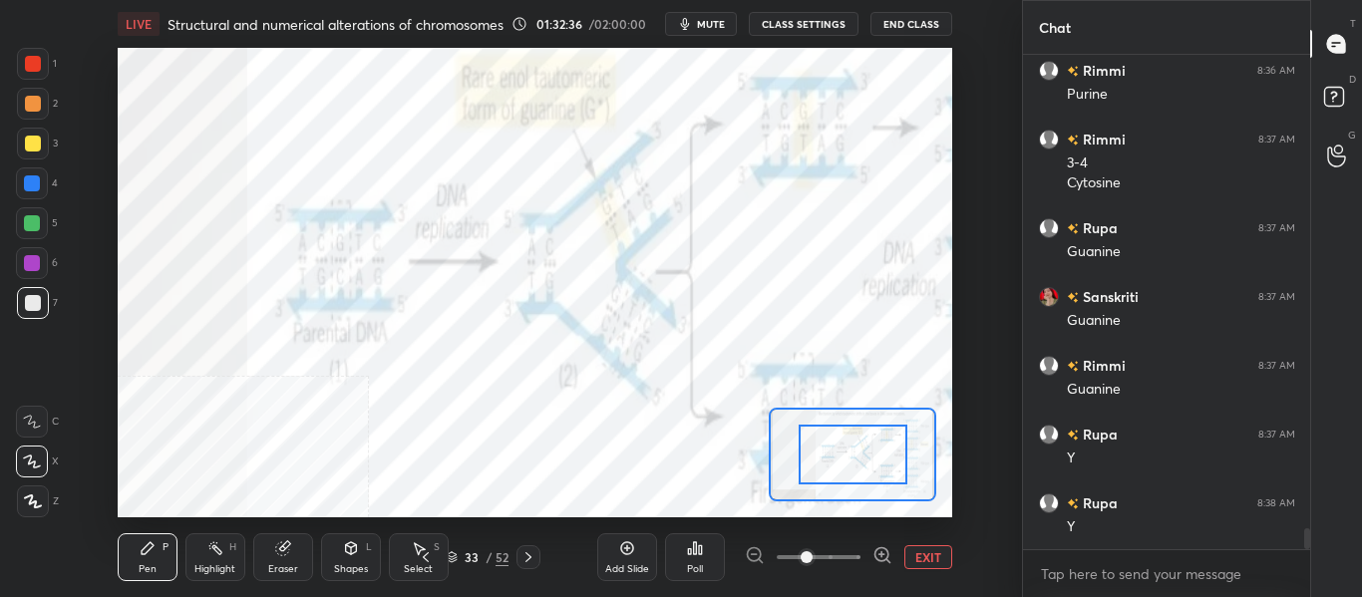
click at [750, 552] on div at bounding box center [819, 558] width 148 height 24
click at [753, 553] on div at bounding box center [819, 558] width 148 height 24
click at [424, 558] on icon at bounding box center [426, 558] width 6 height 10
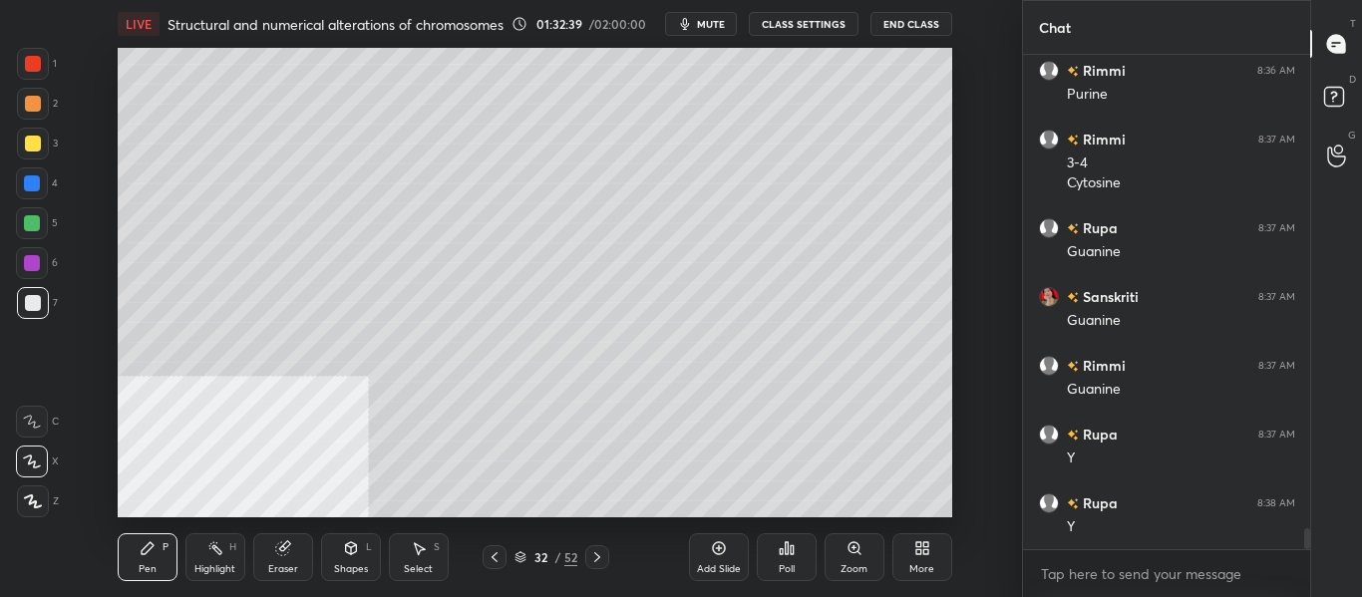
click at [612, 558] on div "32 / 52" at bounding box center [546, 558] width 286 height 24
click at [600, 557] on icon at bounding box center [597, 558] width 16 height 16
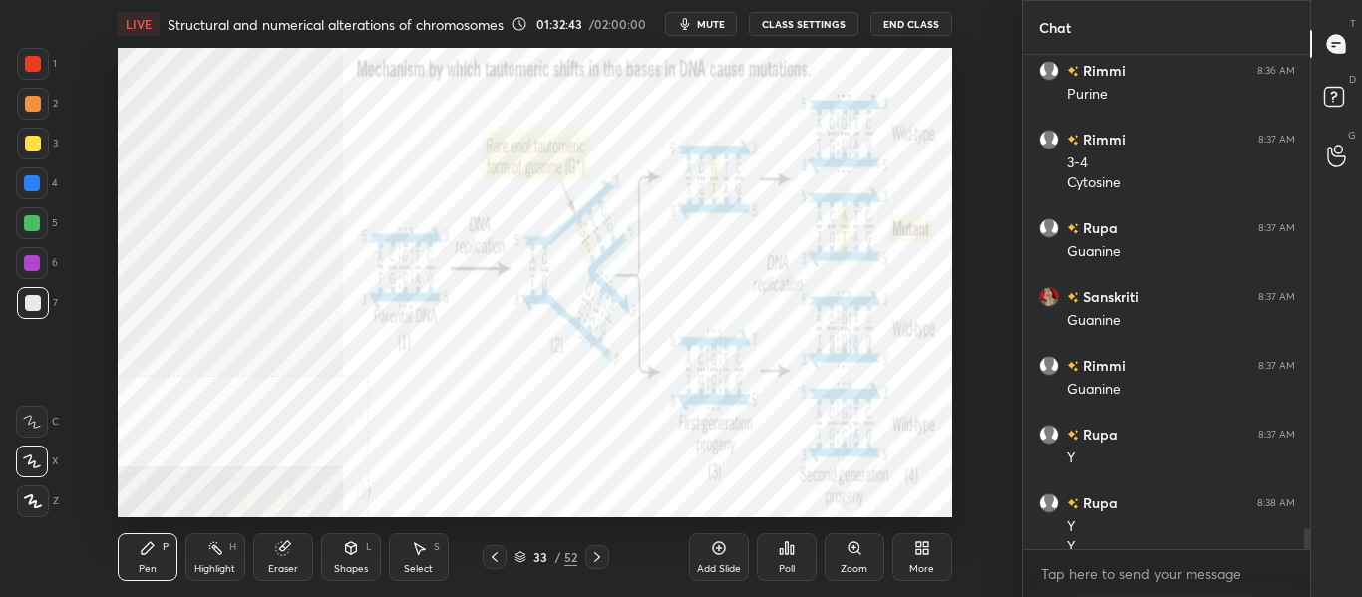
scroll to position [10991, 0]
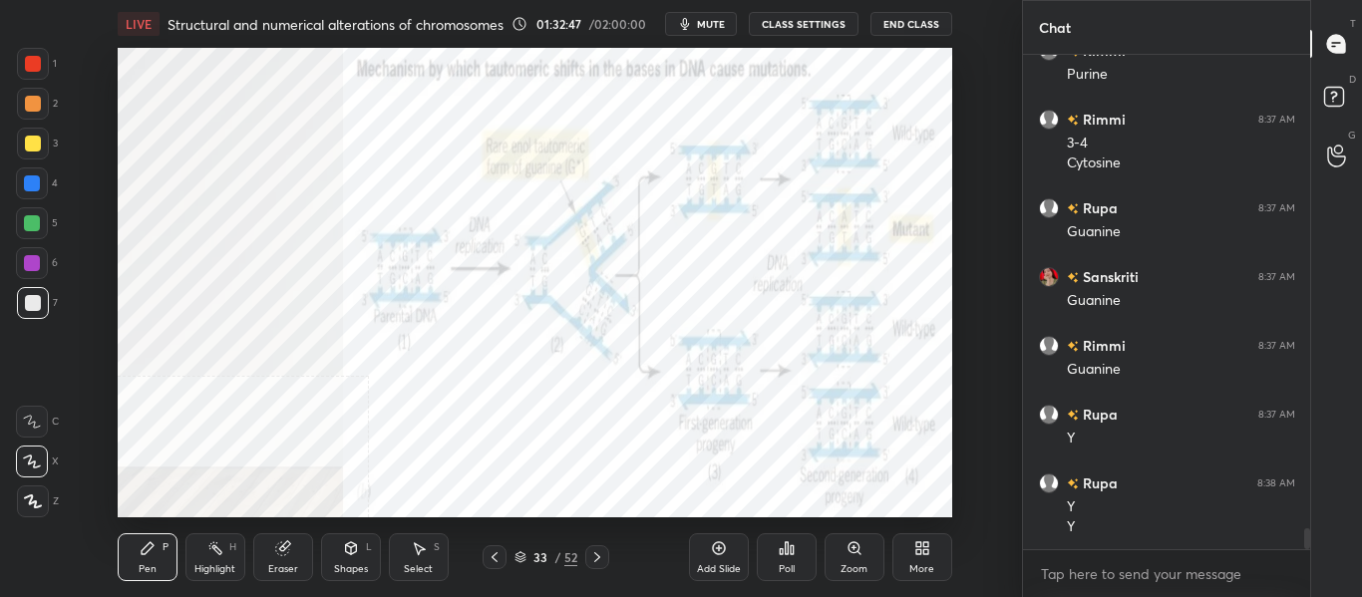
click at [22, 181] on div at bounding box center [32, 184] width 32 height 32
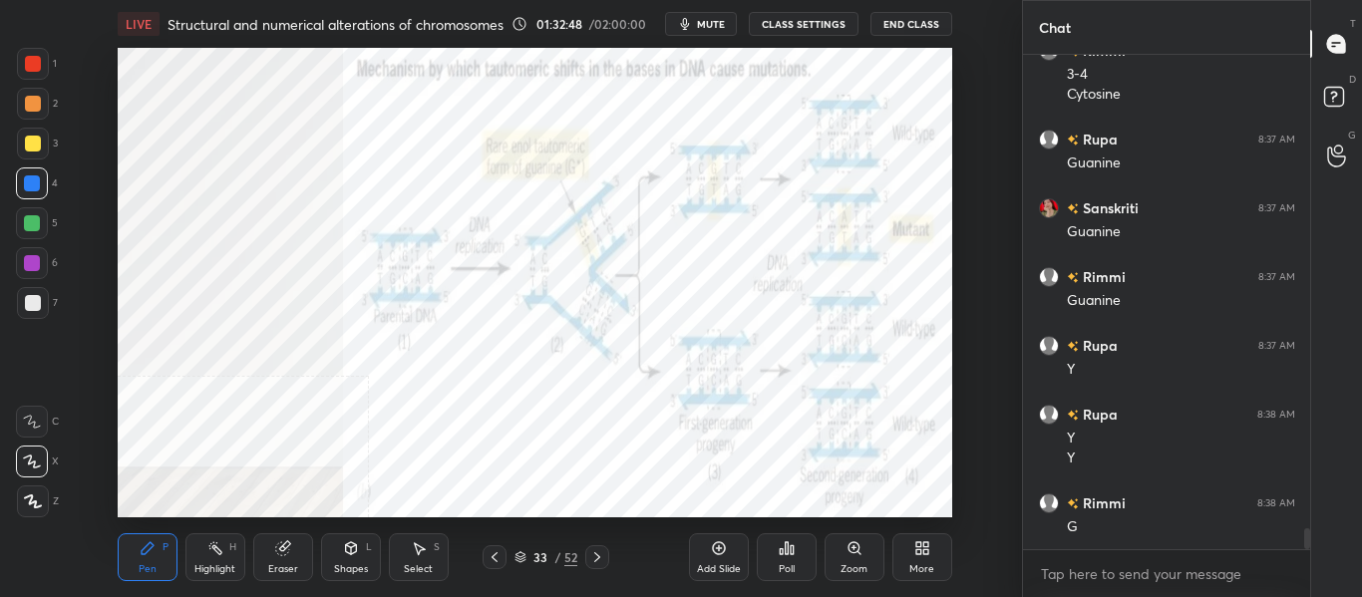
click at [221, 573] on div "Highlight" at bounding box center [214, 570] width 41 height 10
click at [504, 568] on div at bounding box center [495, 558] width 24 height 24
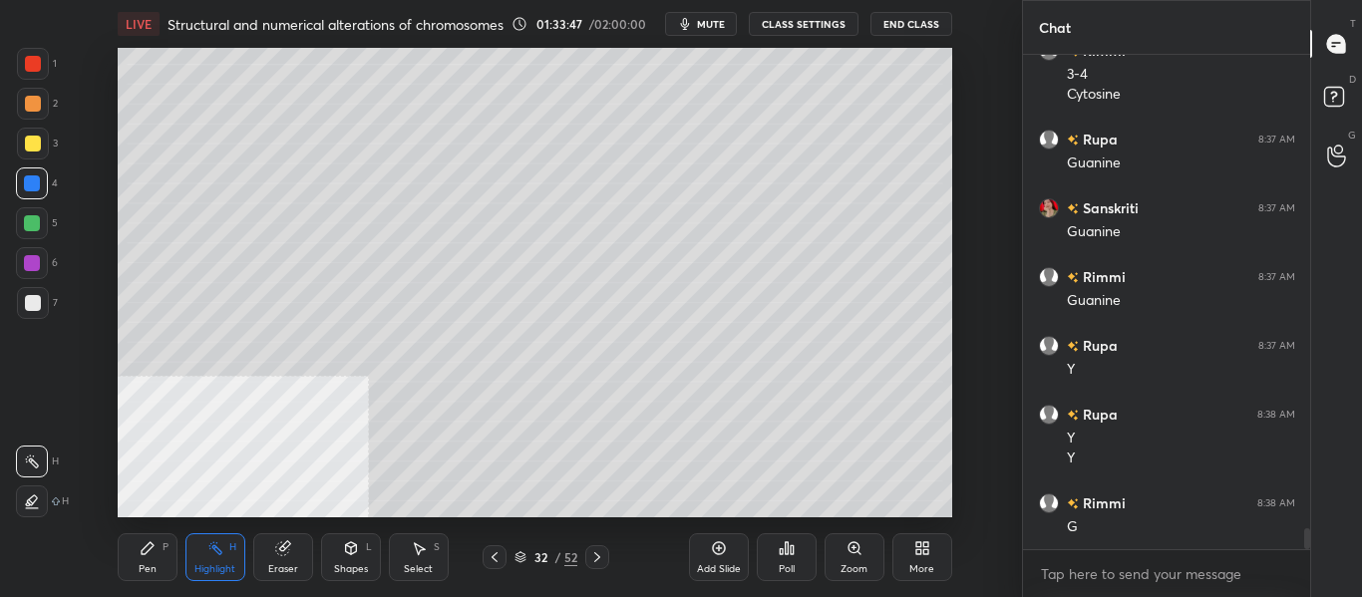
click at [721, 565] on div "Add Slide" at bounding box center [719, 570] width 44 height 10
click at [155, 565] on div "Pen" at bounding box center [148, 570] width 18 height 10
click at [29, 312] on div at bounding box center [33, 303] width 32 height 32
click at [601, 569] on div at bounding box center [598, 558] width 24 height 24
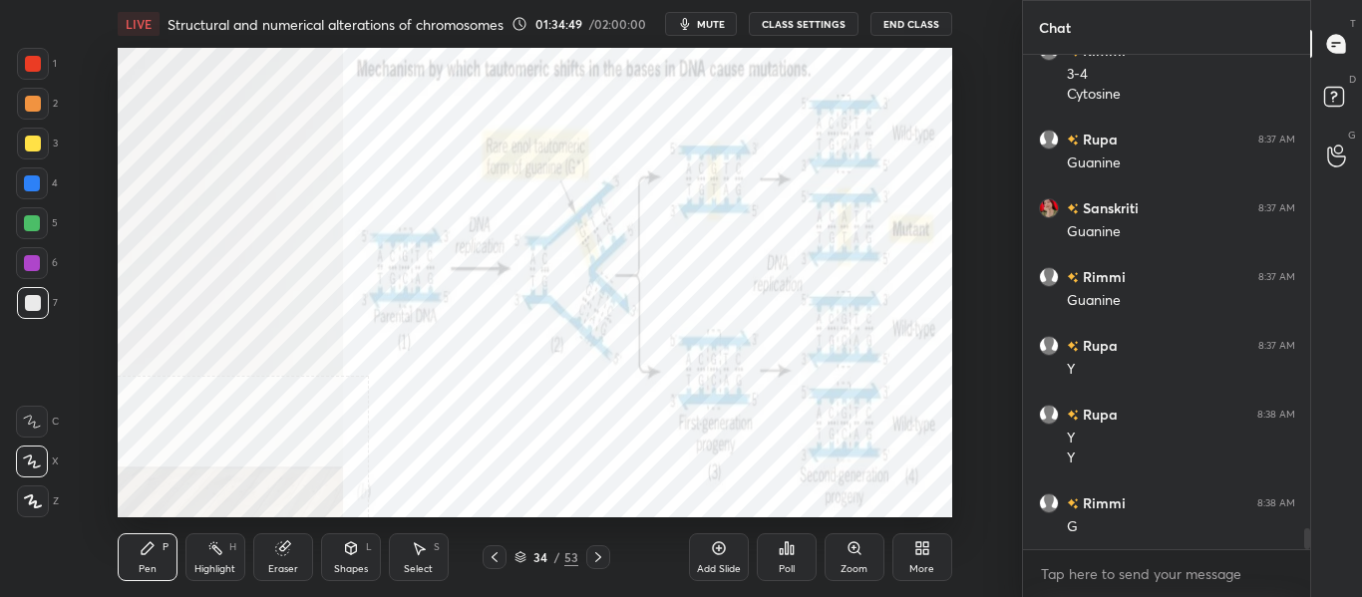
scroll to position [11128, 0]
click at [32, 182] on div at bounding box center [32, 184] width 16 height 16
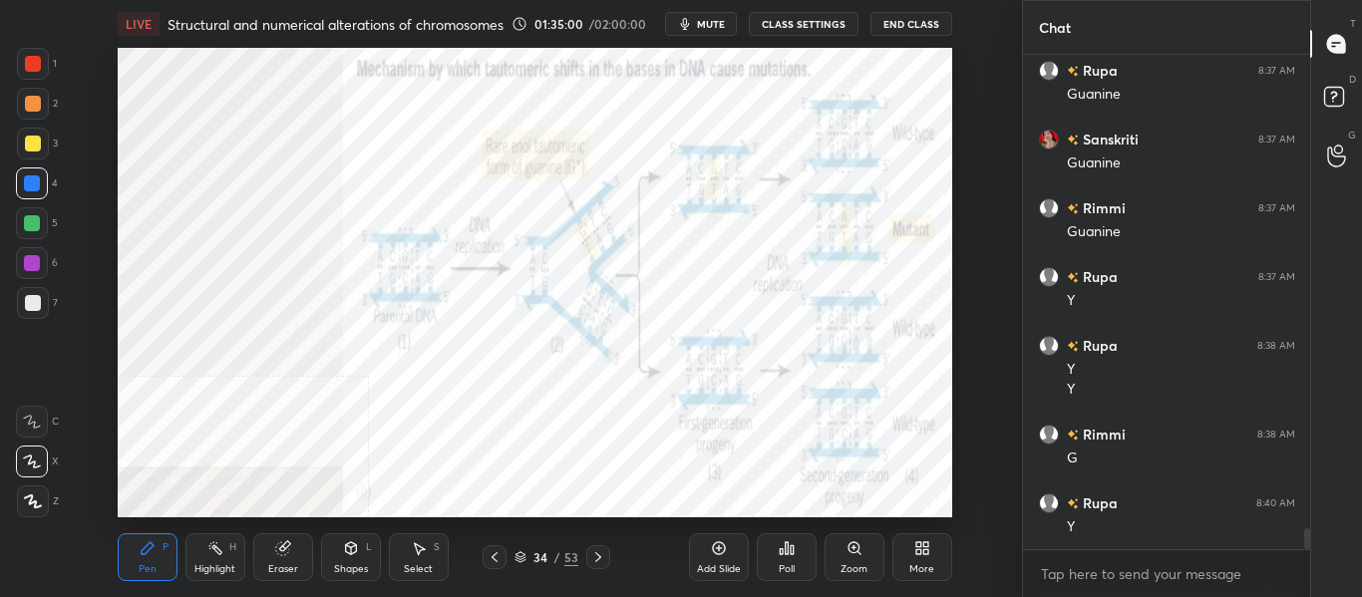
click at [229, 565] on div "Highlight" at bounding box center [214, 570] width 41 height 10
click at [502, 558] on icon at bounding box center [495, 558] width 16 height 16
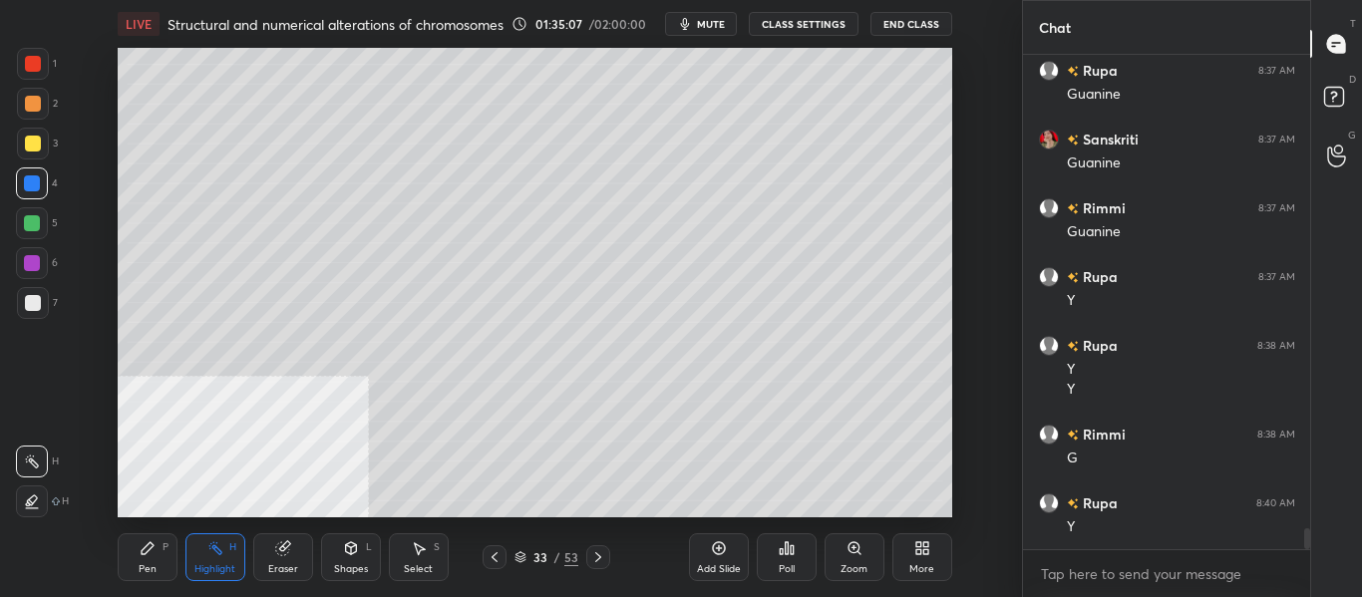
scroll to position [11197, 0]
click at [604, 569] on div at bounding box center [598, 558] width 24 height 24
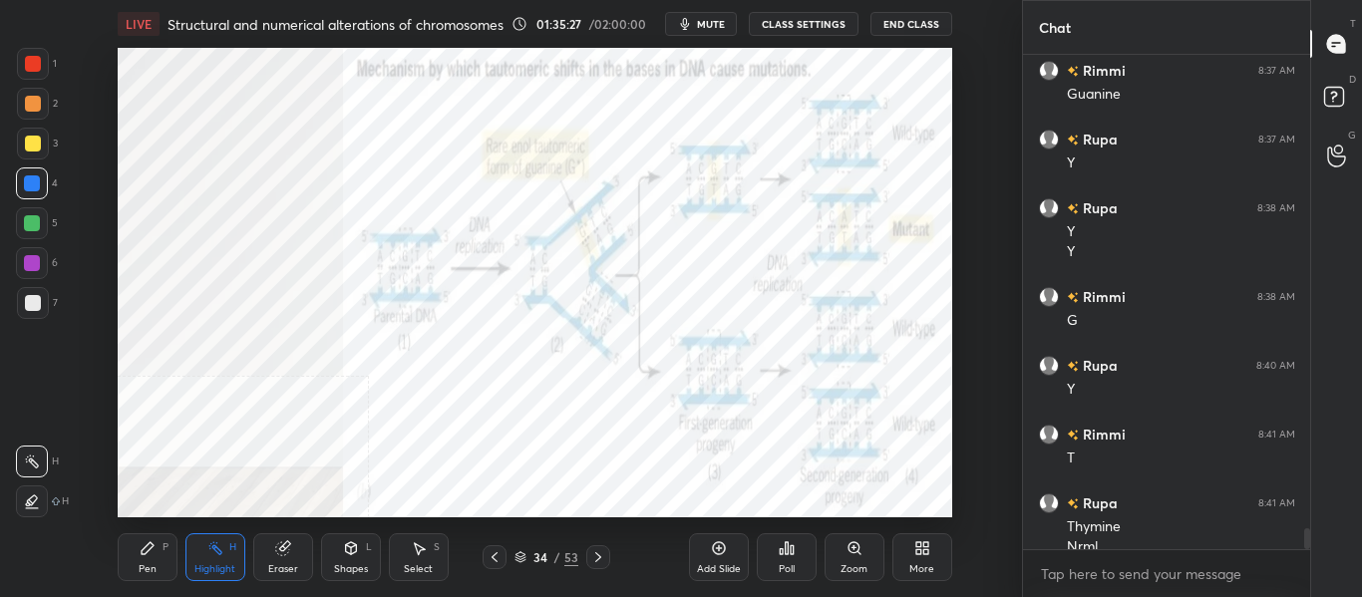
scroll to position [11286, 0]
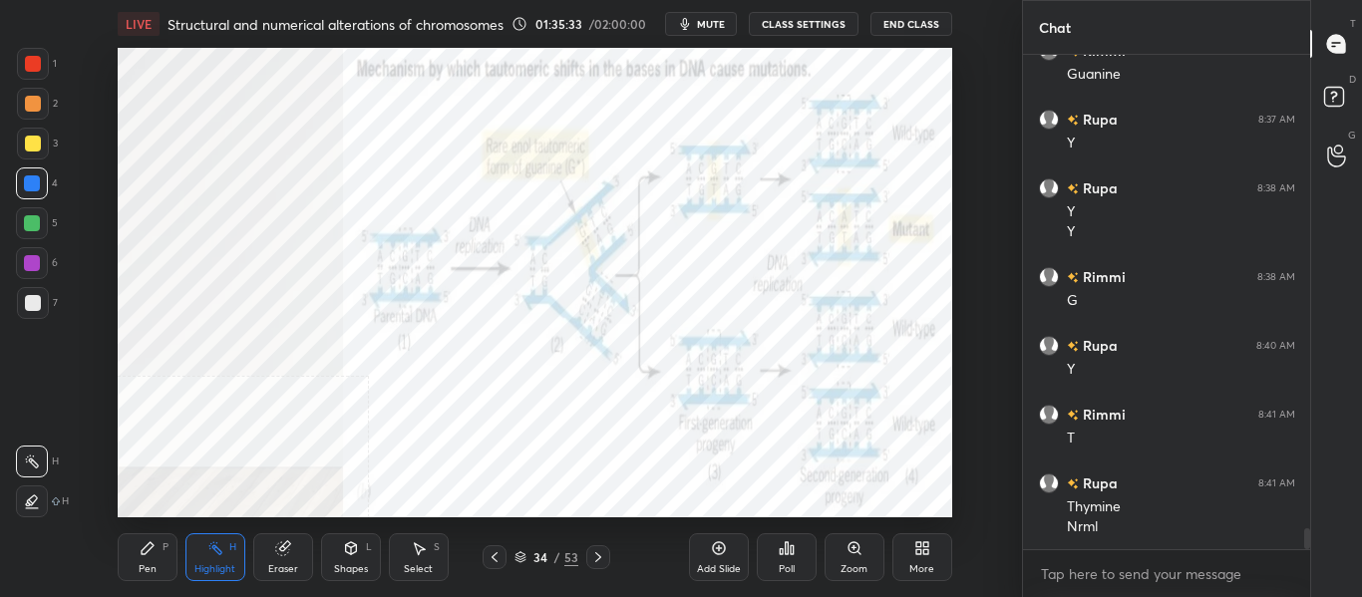
click at [152, 565] on div "Pen" at bounding box center [148, 570] width 18 height 10
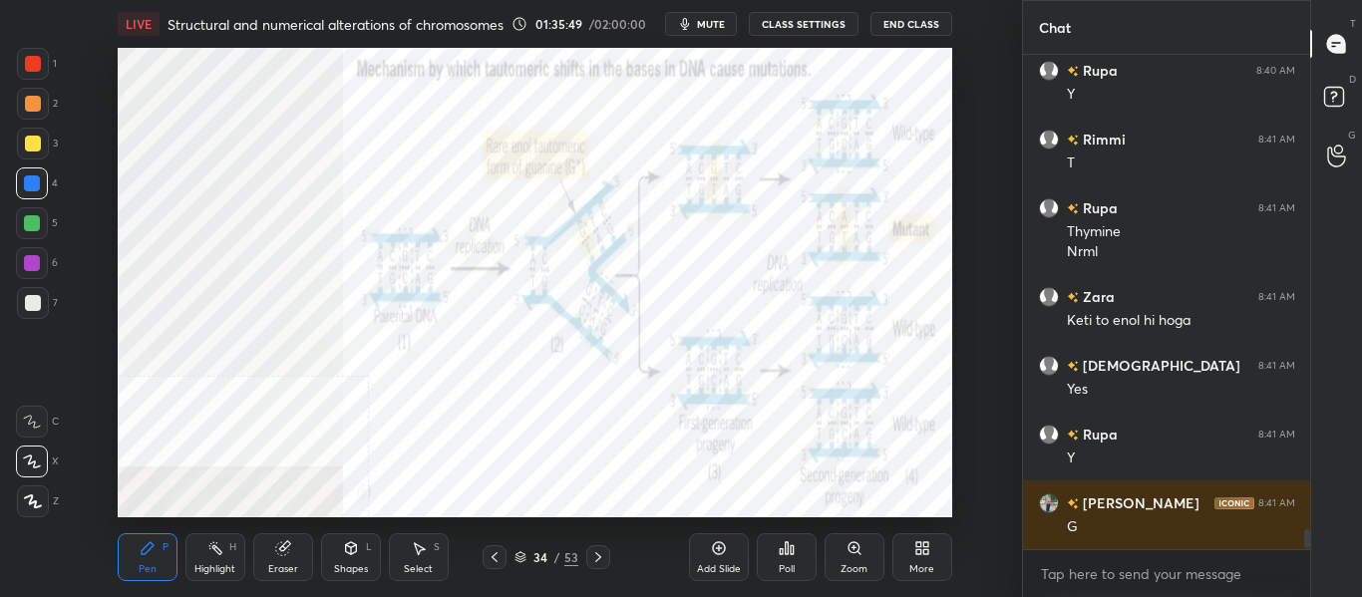
scroll to position [11561, 0]
click at [219, 559] on div "Highlight H" at bounding box center [216, 558] width 60 height 48
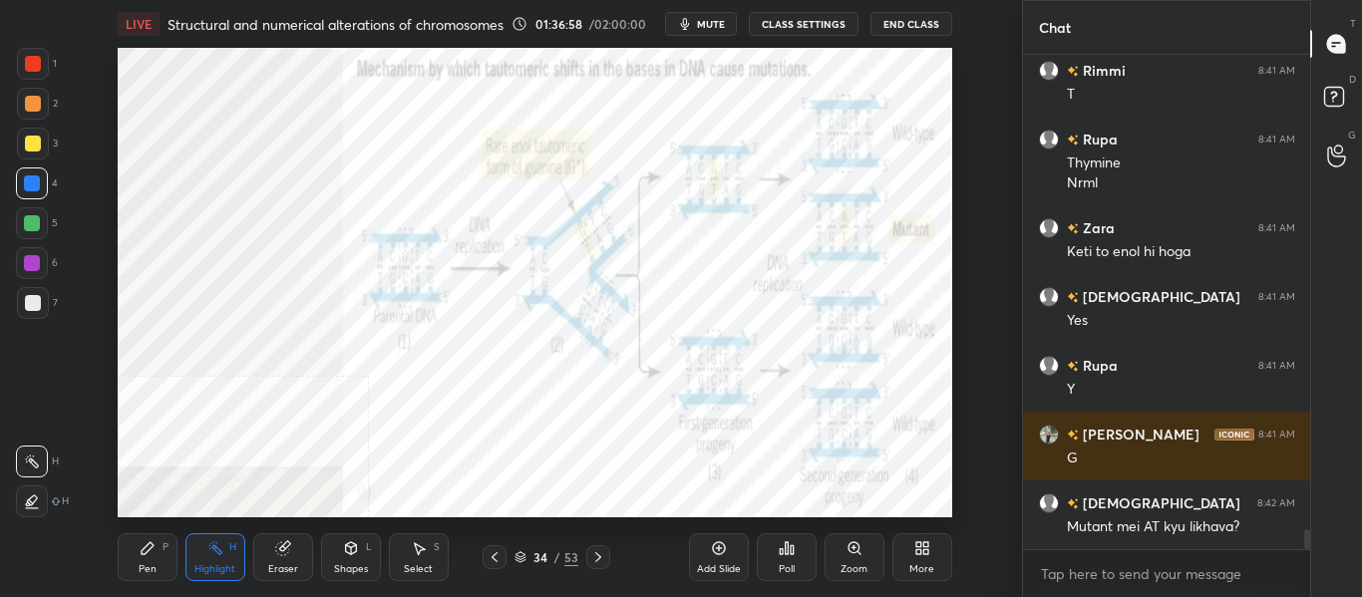
scroll to position [11699, 0]
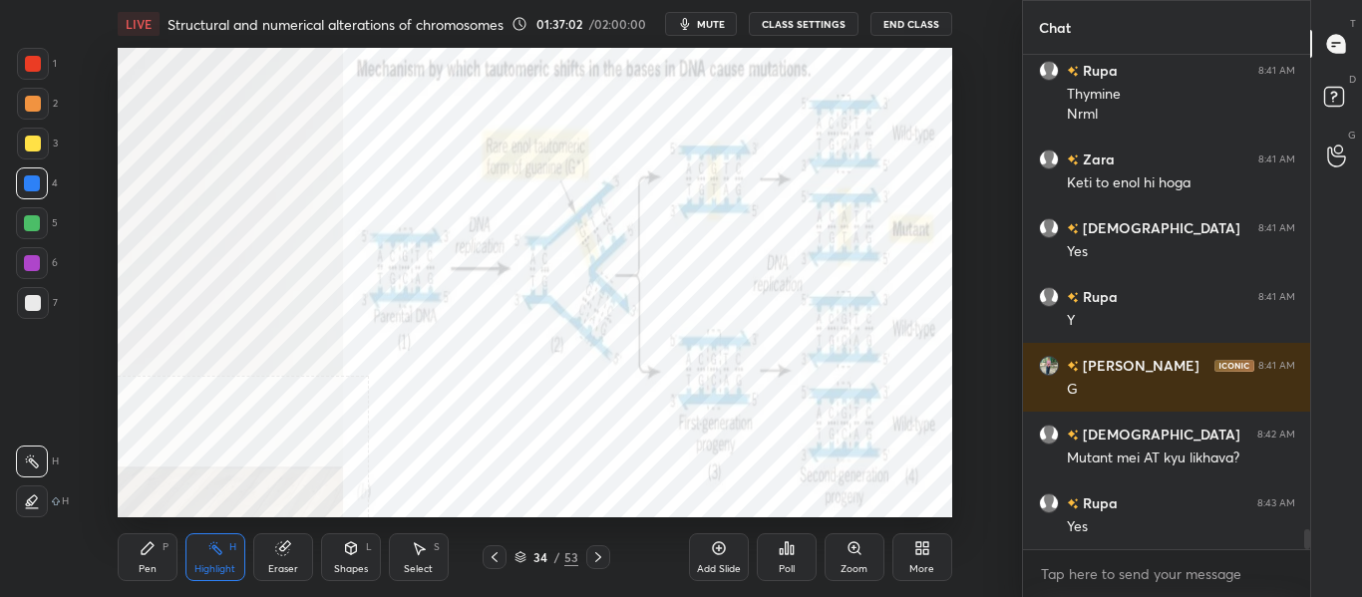
click at [38, 188] on div at bounding box center [32, 184] width 16 height 16
click at [172, 554] on div "Pen P" at bounding box center [148, 558] width 60 height 48
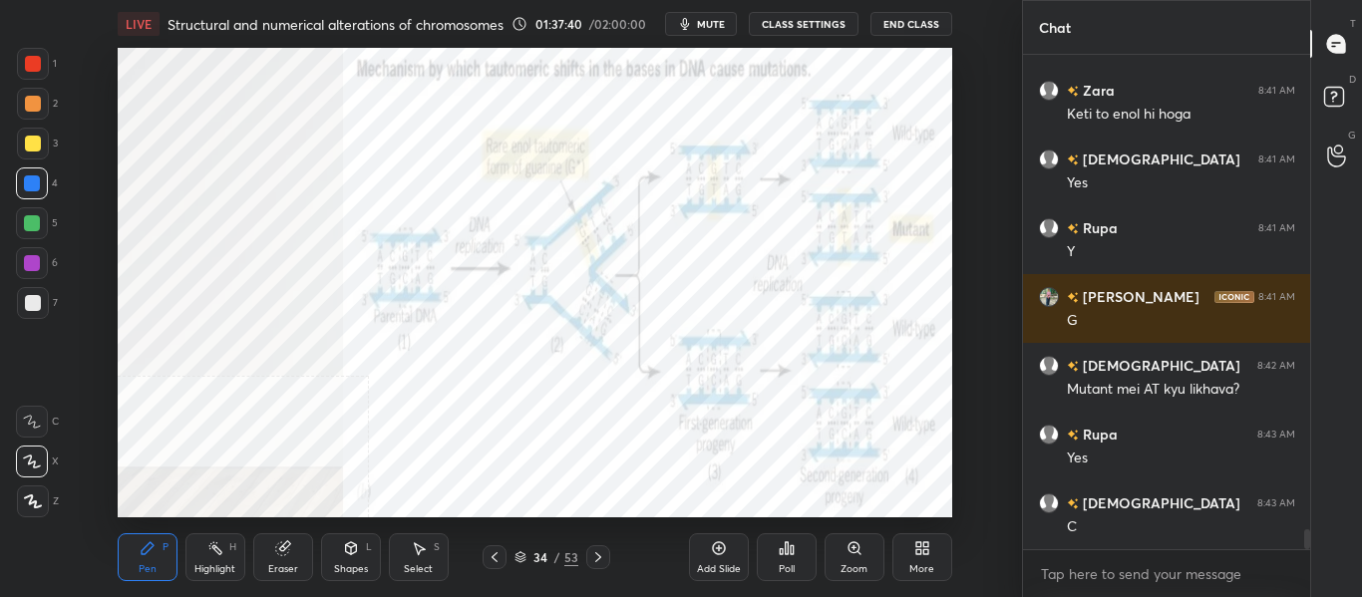
click at [29, 107] on div at bounding box center [33, 104] width 16 height 16
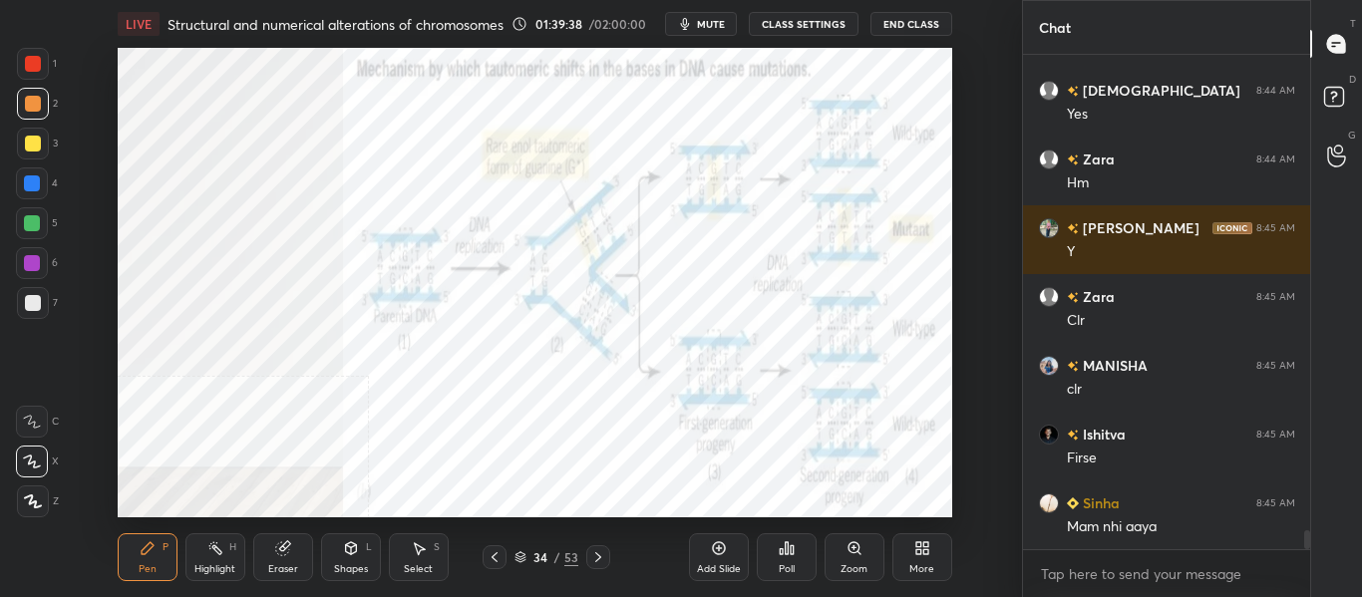
scroll to position [12407, 0]
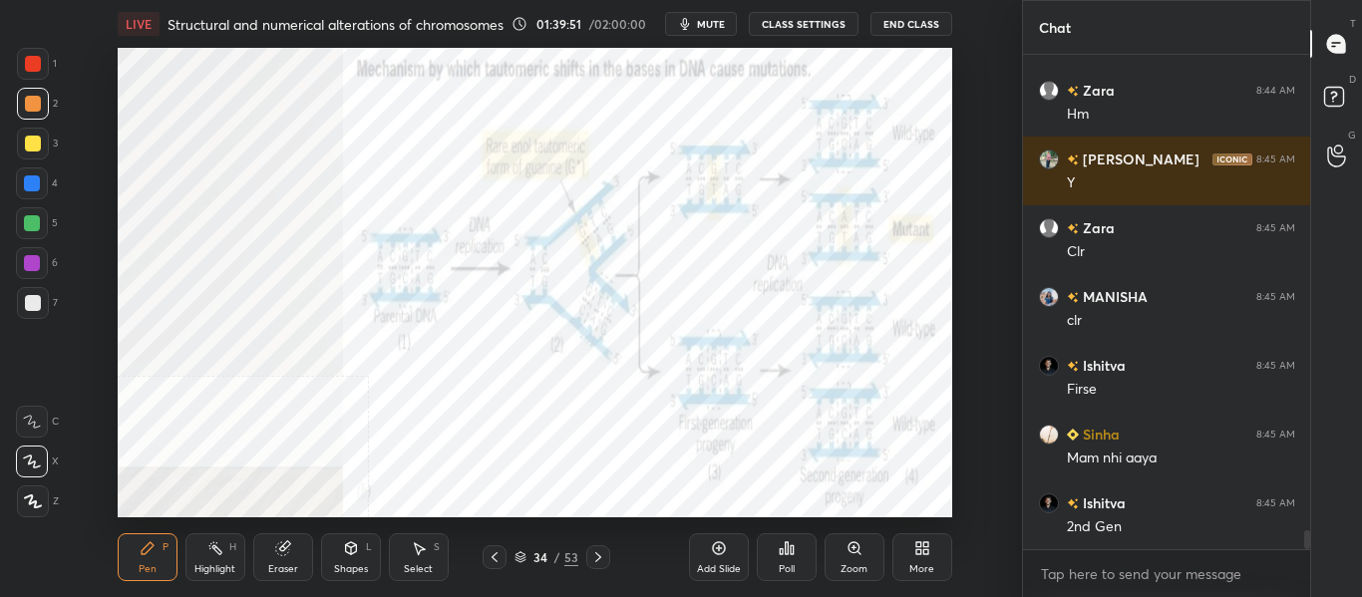
click at [212, 580] on div "Highlight H" at bounding box center [216, 558] width 60 height 48
click at [142, 577] on div "Pen P" at bounding box center [148, 558] width 60 height 48
click at [281, 573] on div "Eraser" at bounding box center [283, 570] width 30 height 10
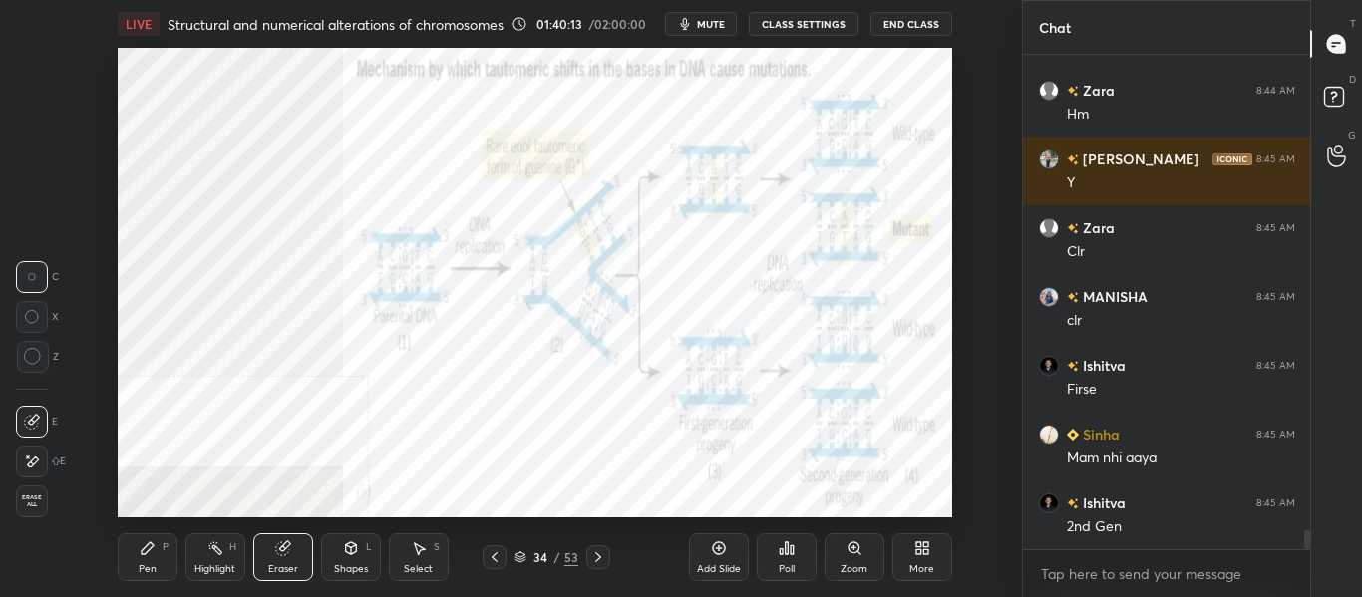
click at [146, 560] on div "Pen P" at bounding box center [148, 558] width 60 height 48
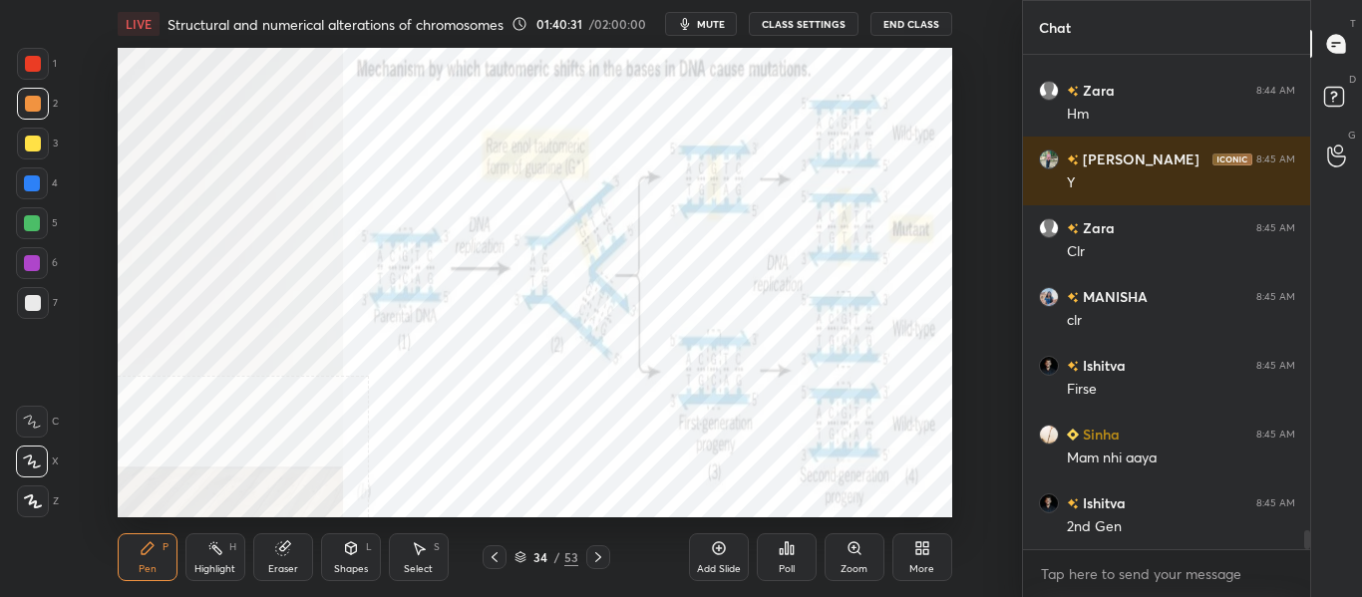
click at [214, 569] on div "Highlight" at bounding box center [214, 570] width 41 height 10
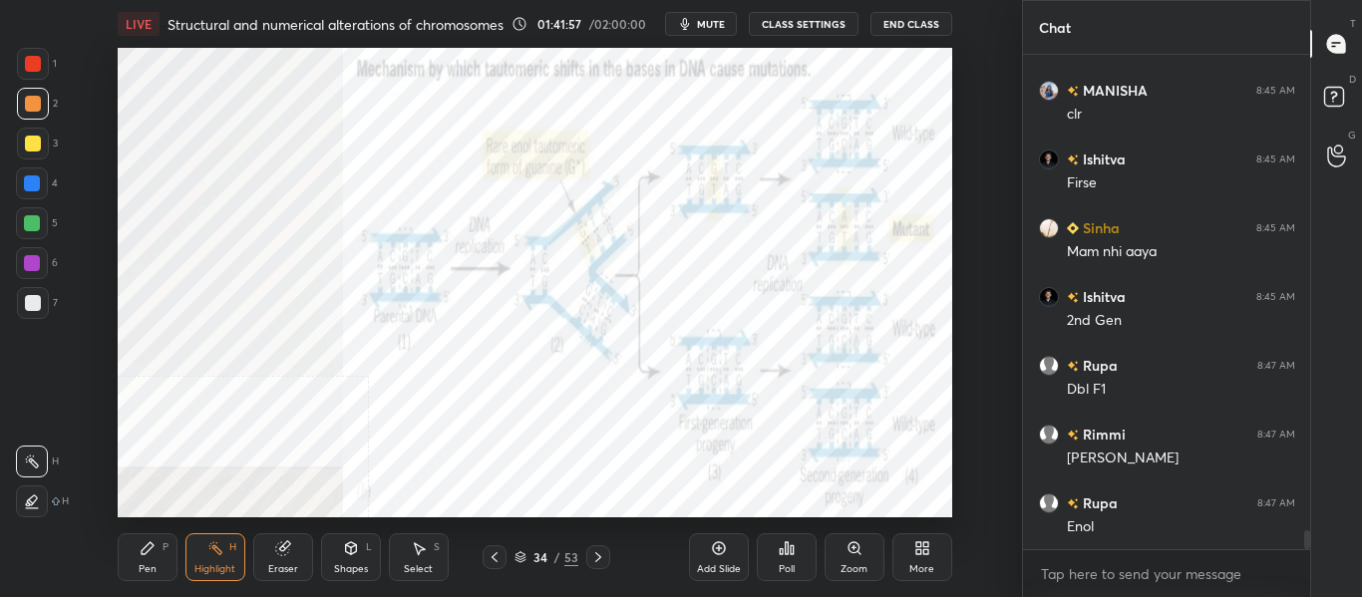
scroll to position [12682, 0]
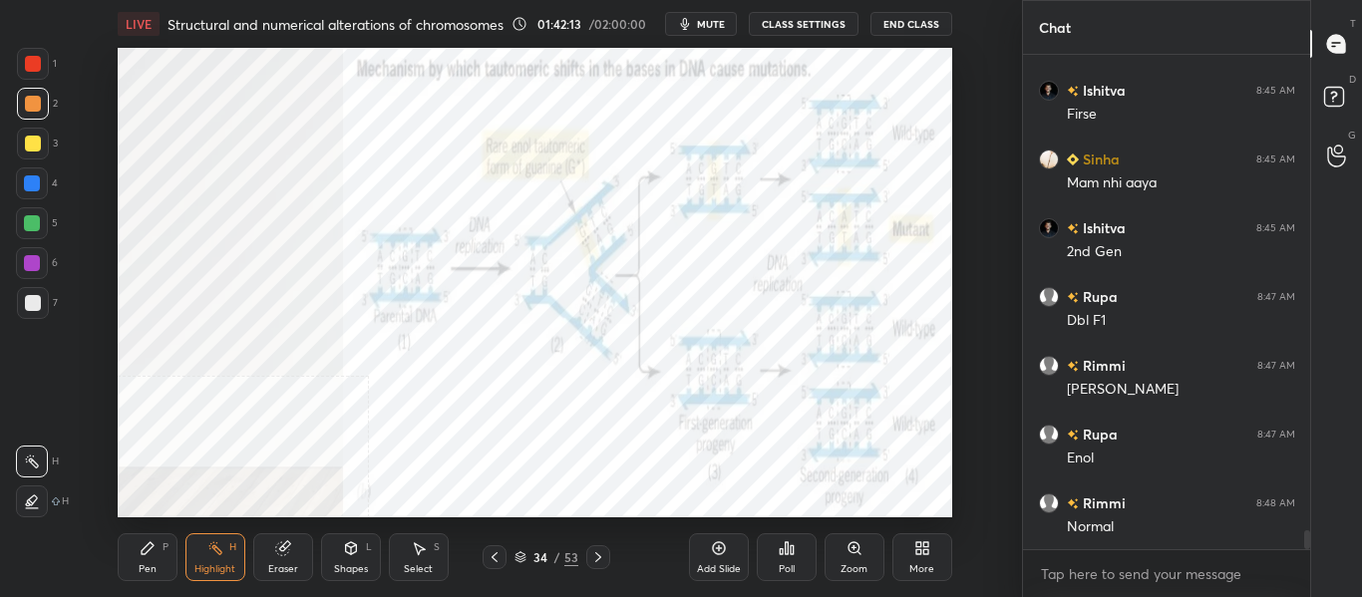
click at [169, 575] on div "Pen P" at bounding box center [148, 558] width 60 height 48
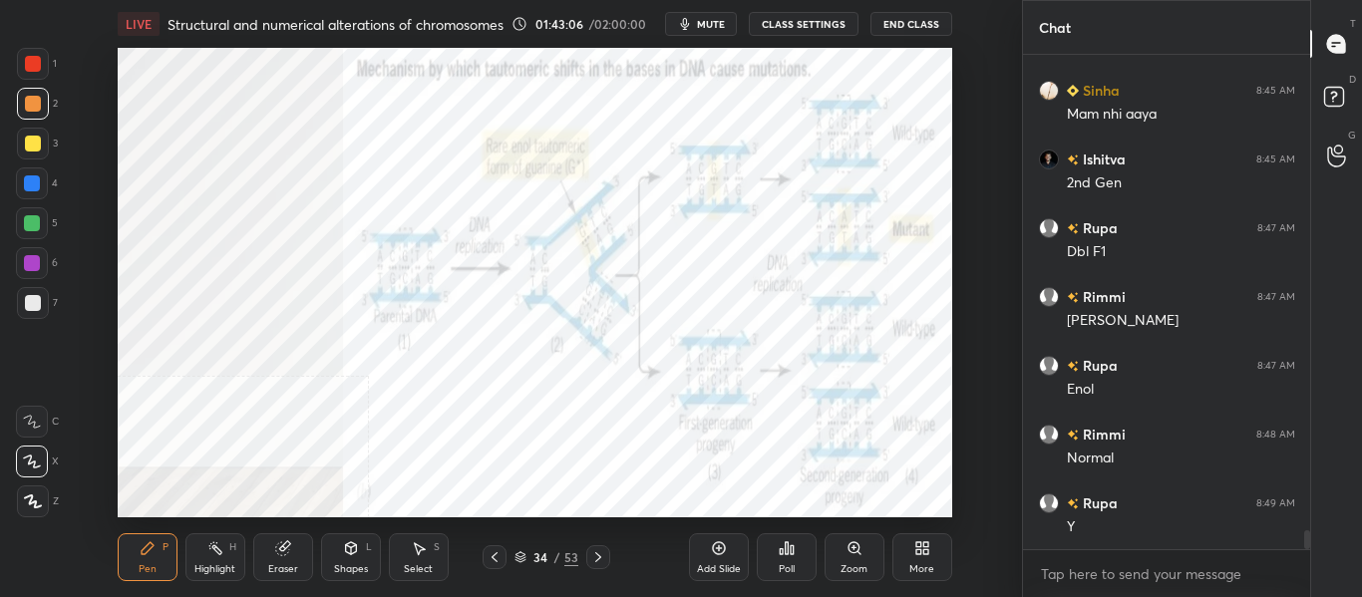
click at [712, 19] on span "mute" at bounding box center [711, 24] width 28 height 14
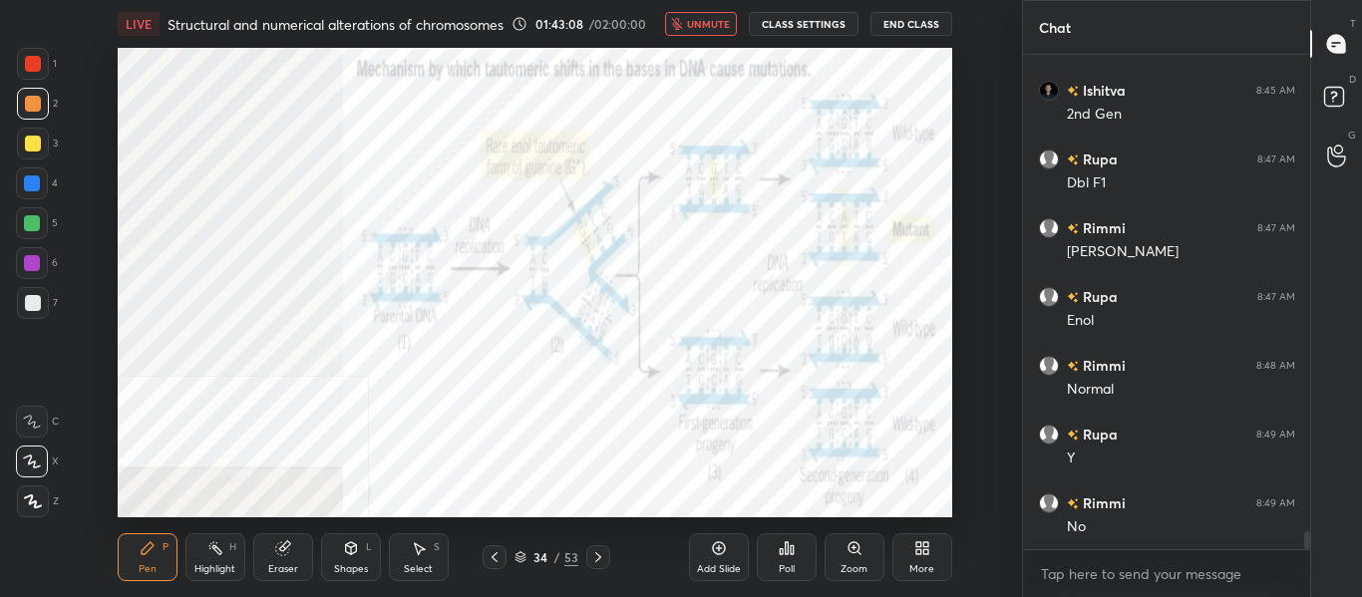
click at [705, 26] on span "unmute" at bounding box center [708, 24] width 43 height 14
click at [42, 189] on div at bounding box center [32, 184] width 32 height 32
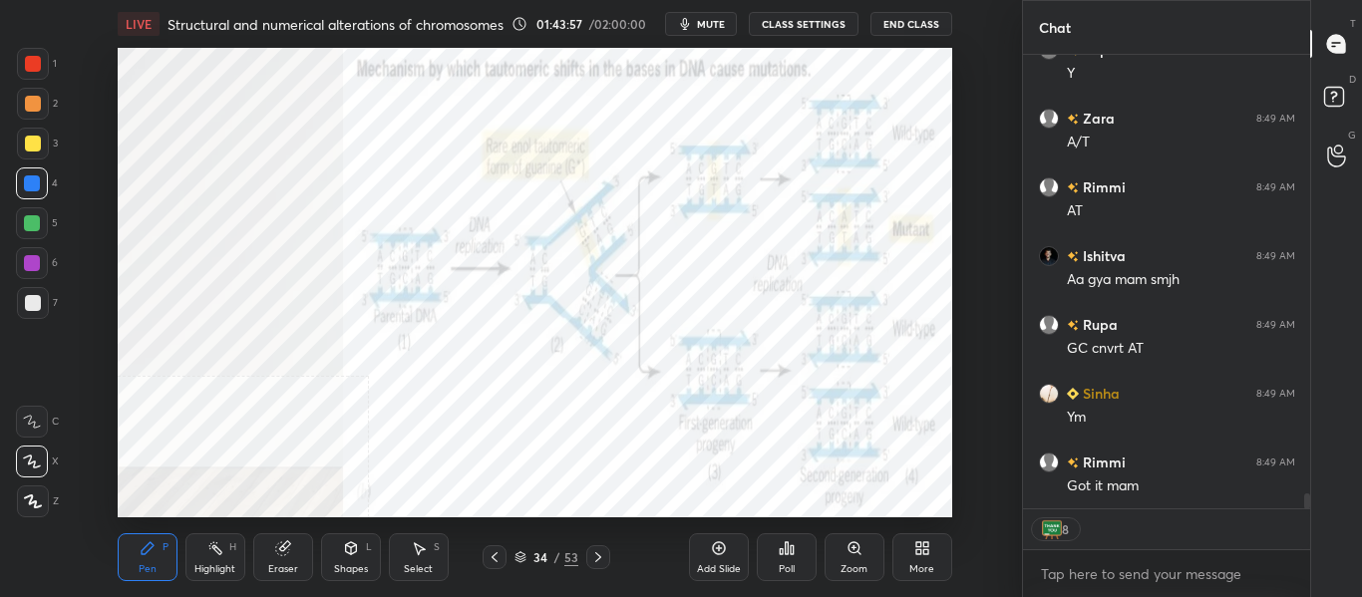
scroll to position [13302, 0]
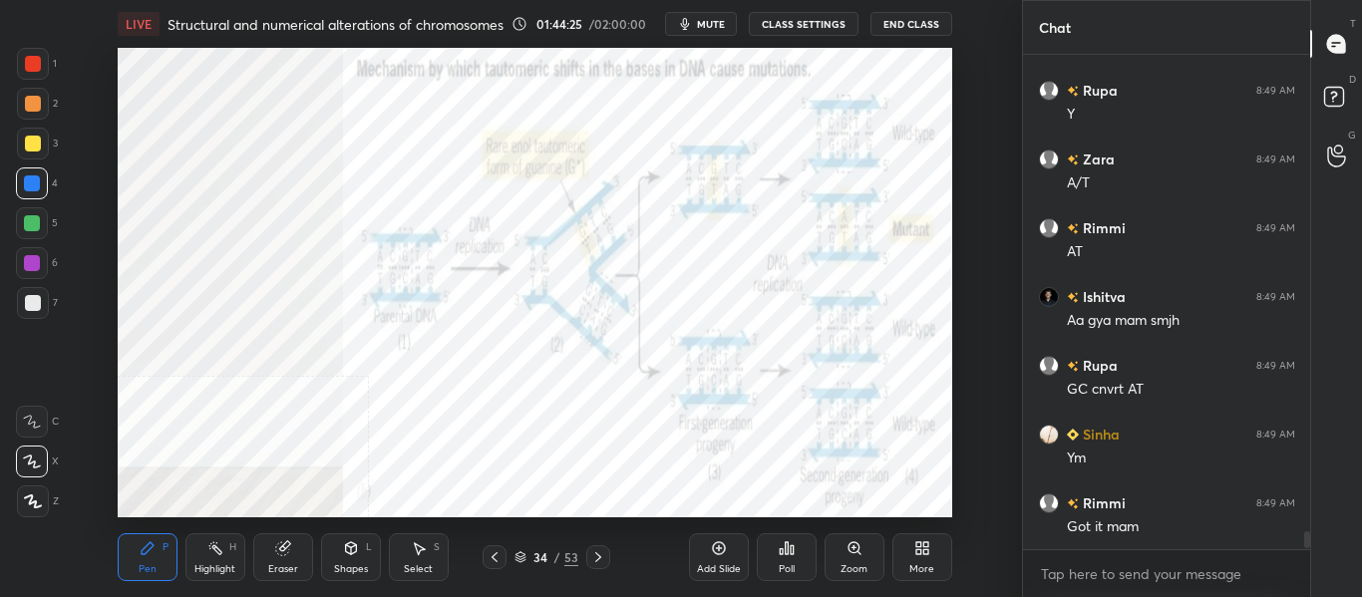
click at [598, 562] on icon at bounding box center [598, 558] width 16 height 16
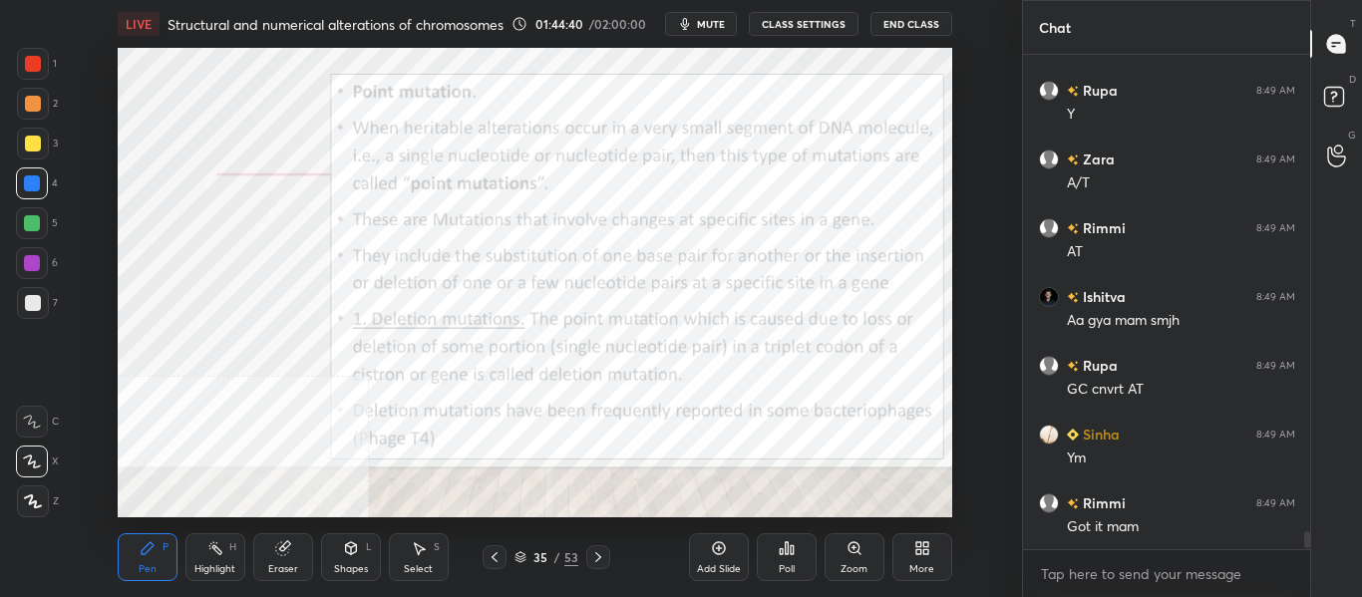
click at [500, 564] on icon at bounding box center [495, 558] width 16 height 16
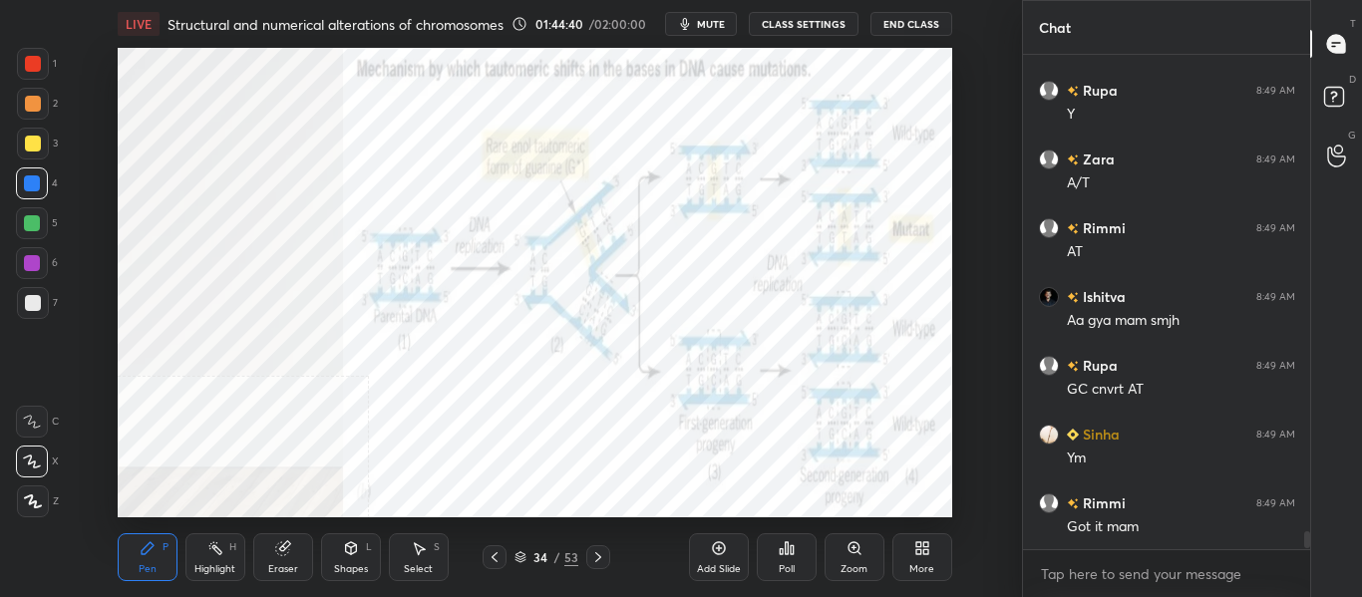
click at [720, 554] on icon at bounding box center [719, 549] width 16 height 16
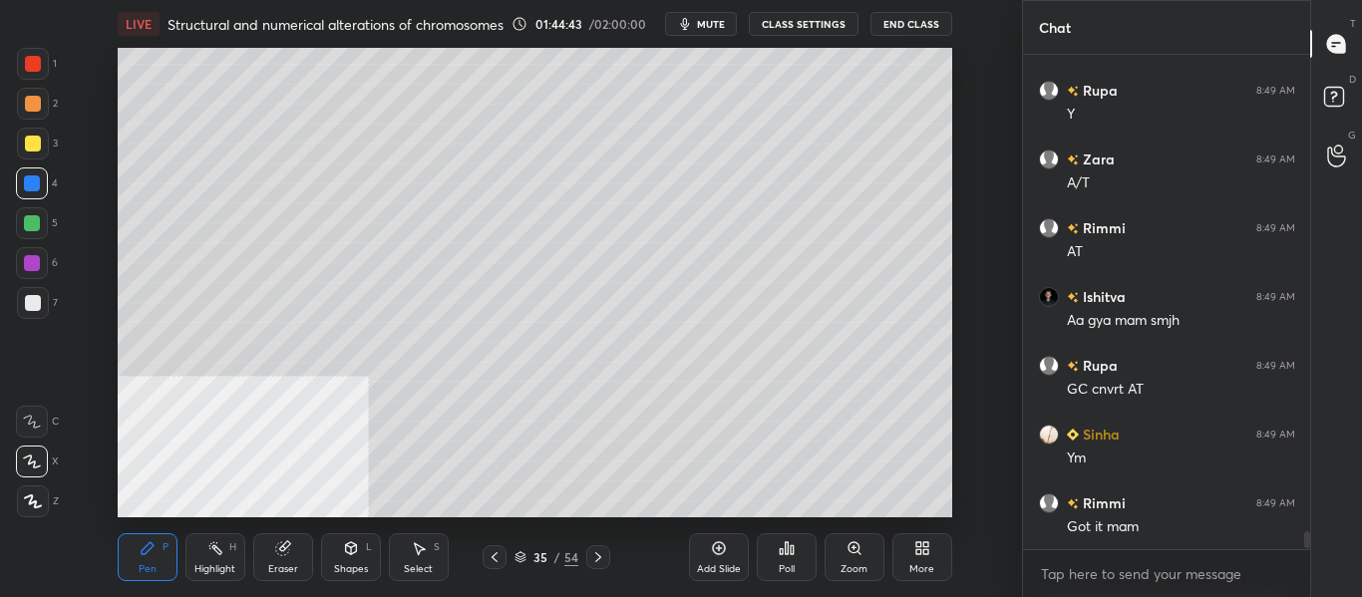
click at [40, 311] on div at bounding box center [33, 303] width 32 height 32
click at [708, 25] on span "mute" at bounding box center [711, 24] width 28 height 14
click at [718, 41] on div "LIVE Structural and numerical alterations of chromosomes 01:45:12 / 02:00:00 un…" at bounding box center [535, 24] width 835 height 48
click at [700, 27] on span "unmute" at bounding box center [708, 24] width 43 height 14
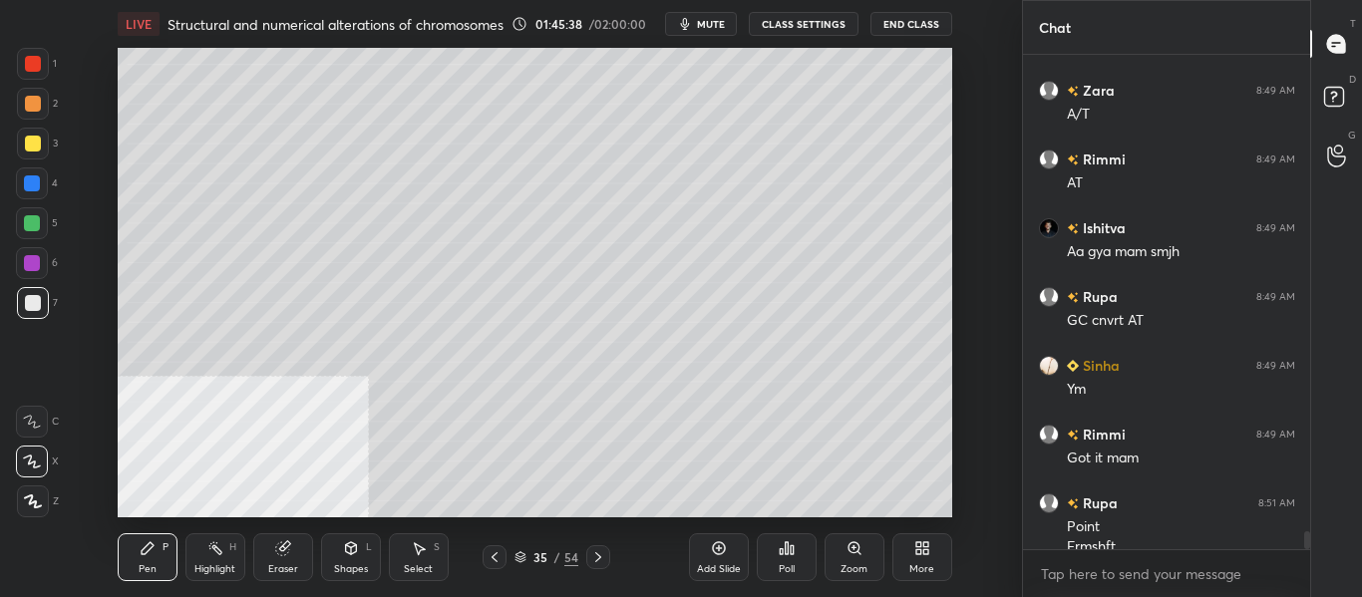
scroll to position [13391, 0]
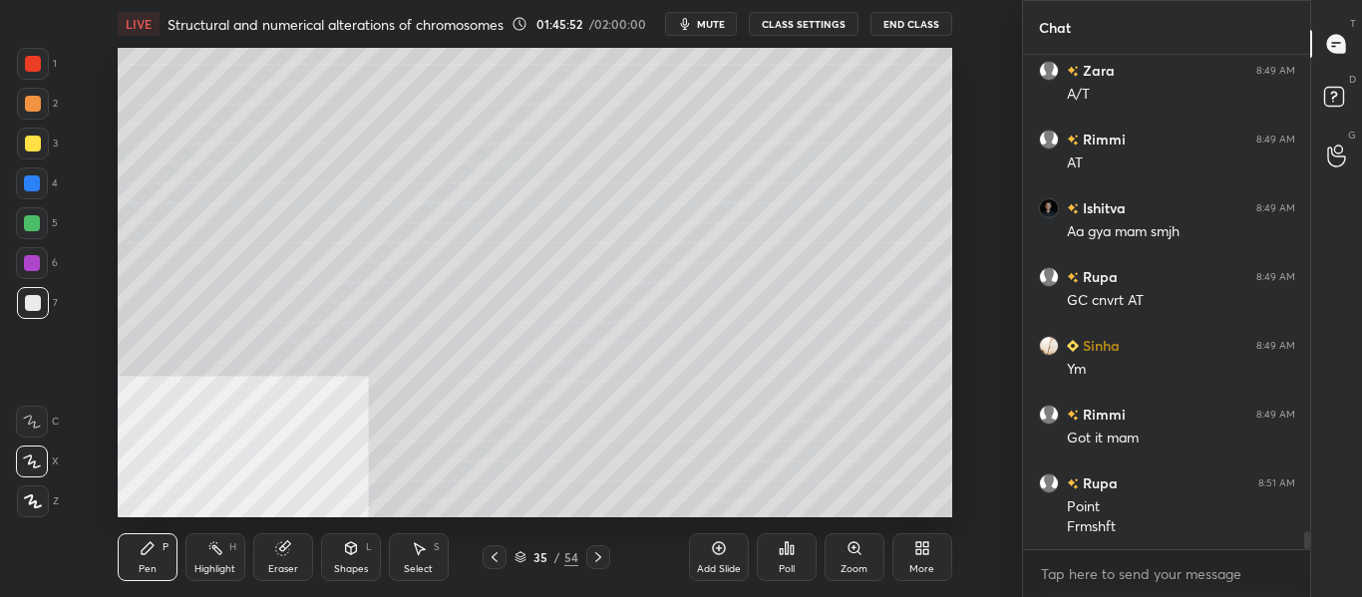
click at [35, 223] on div at bounding box center [32, 223] width 16 height 16
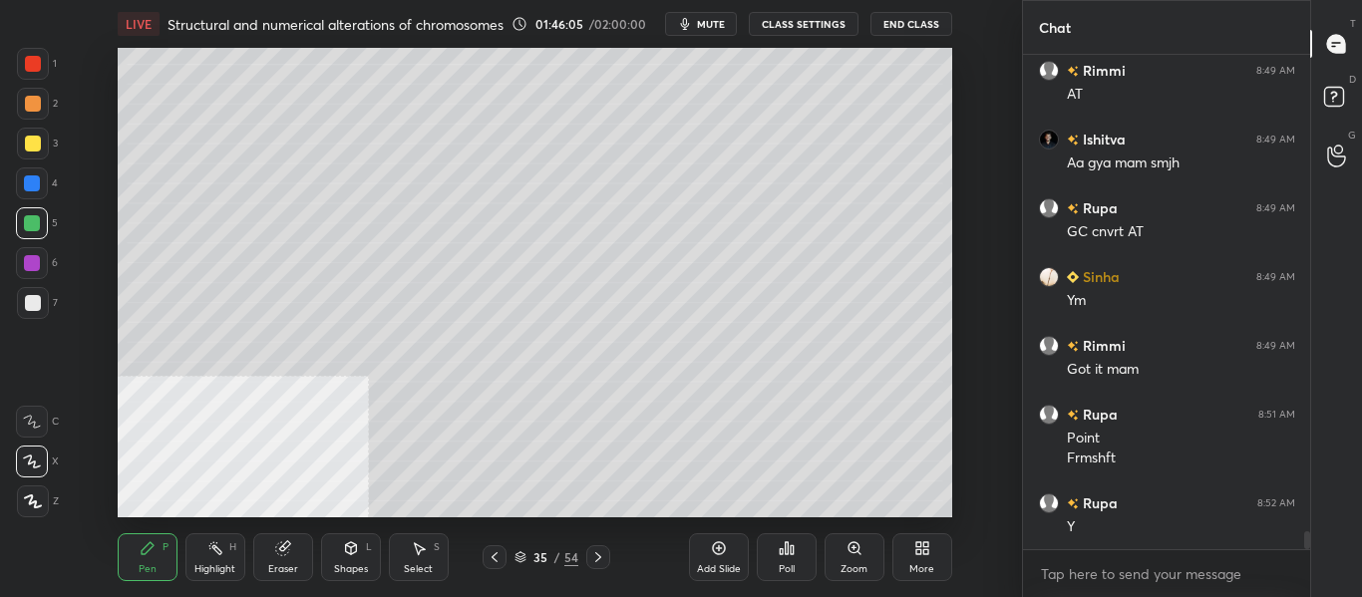
click at [906, 549] on div "More" at bounding box center [923, 558] width 60 height 48
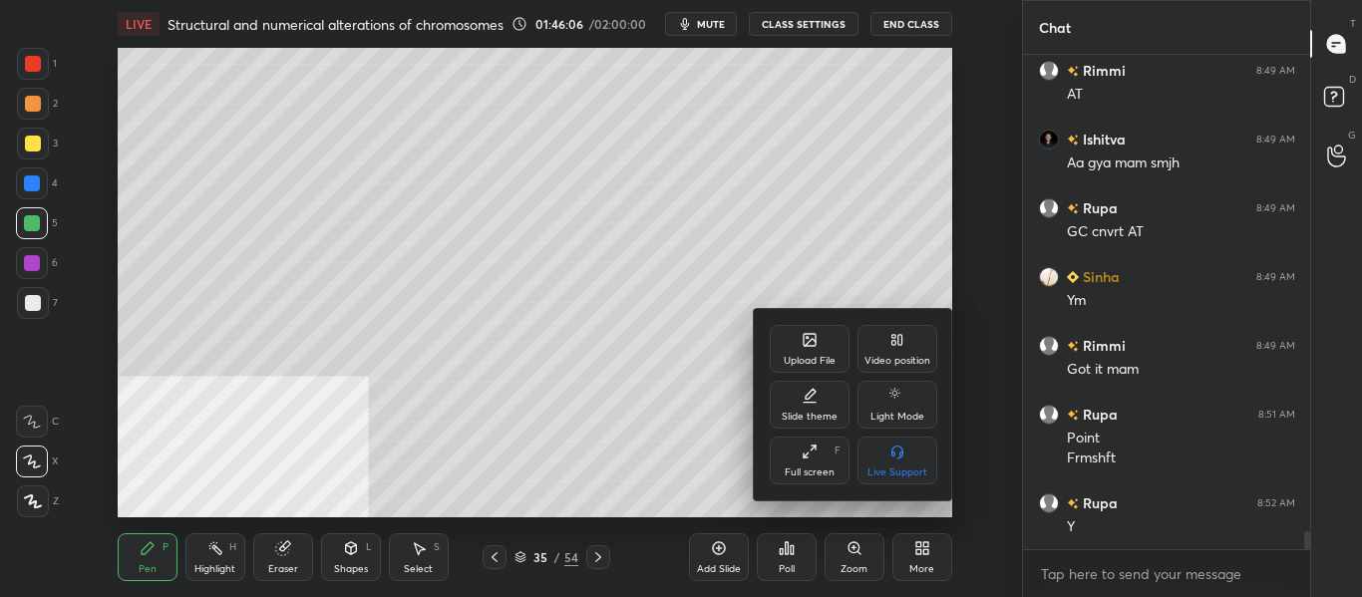
click at [884, 366] on div "Video position" at bounding box center [898, 361] width 66 height 10
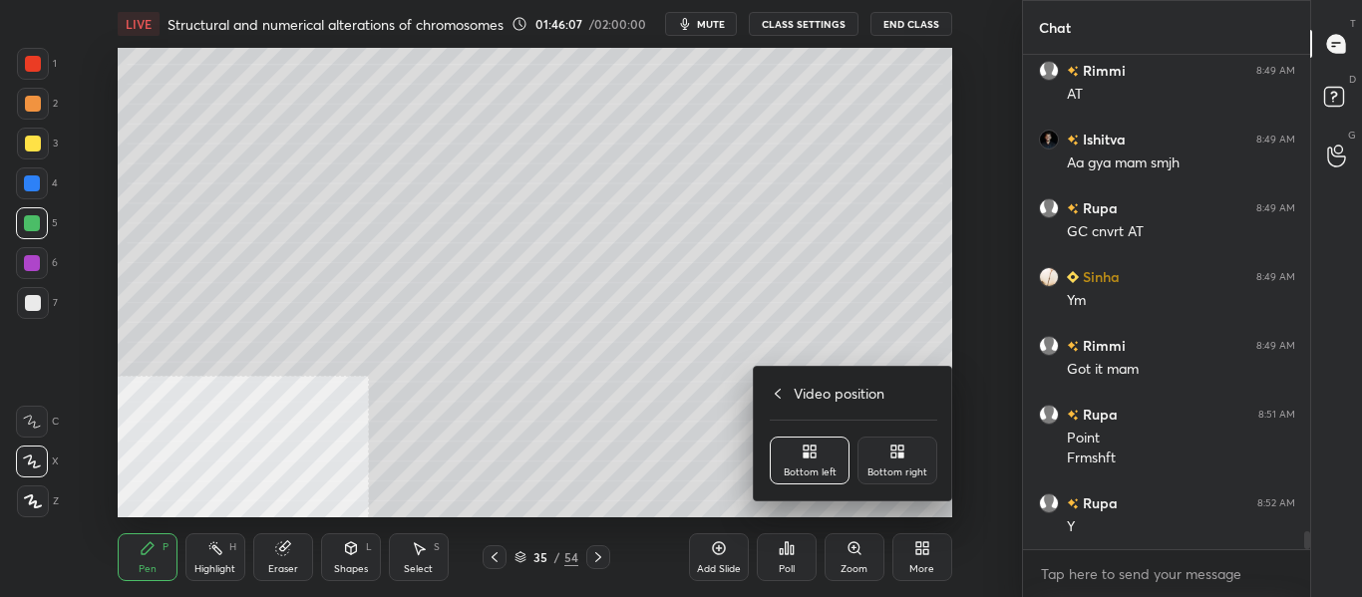
click at [906, 451] on div "Bottom right" at bounding box center [898, 461] width 80 height 48
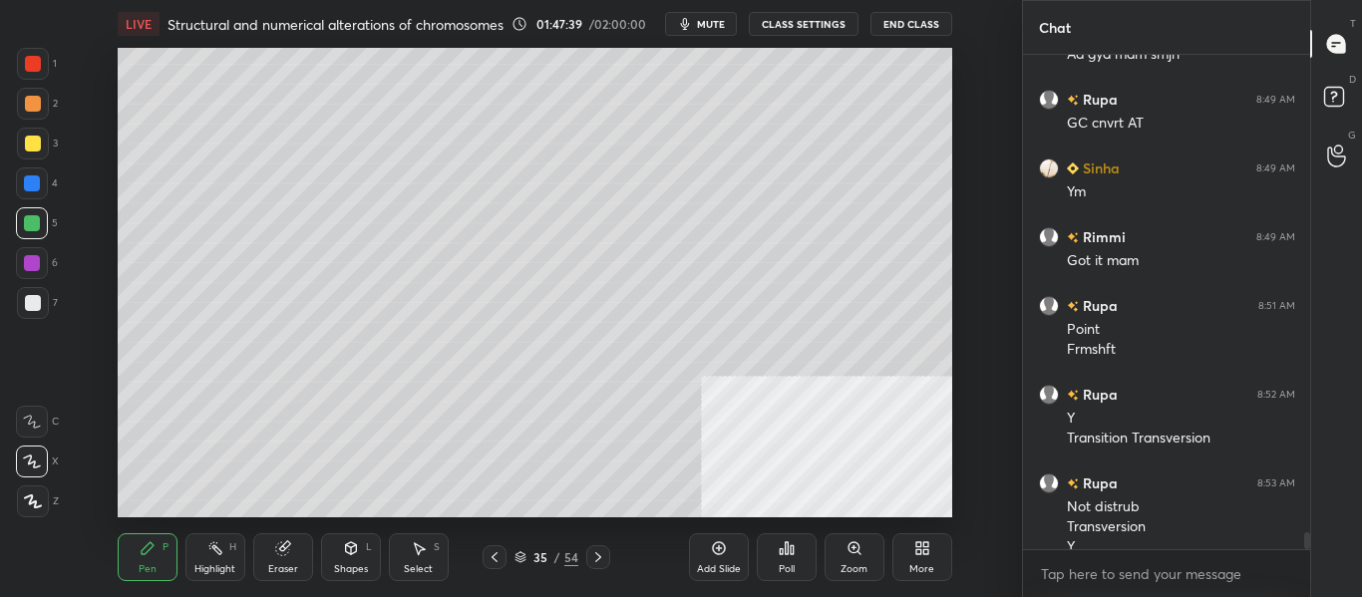
scroll to position [13588, 0]
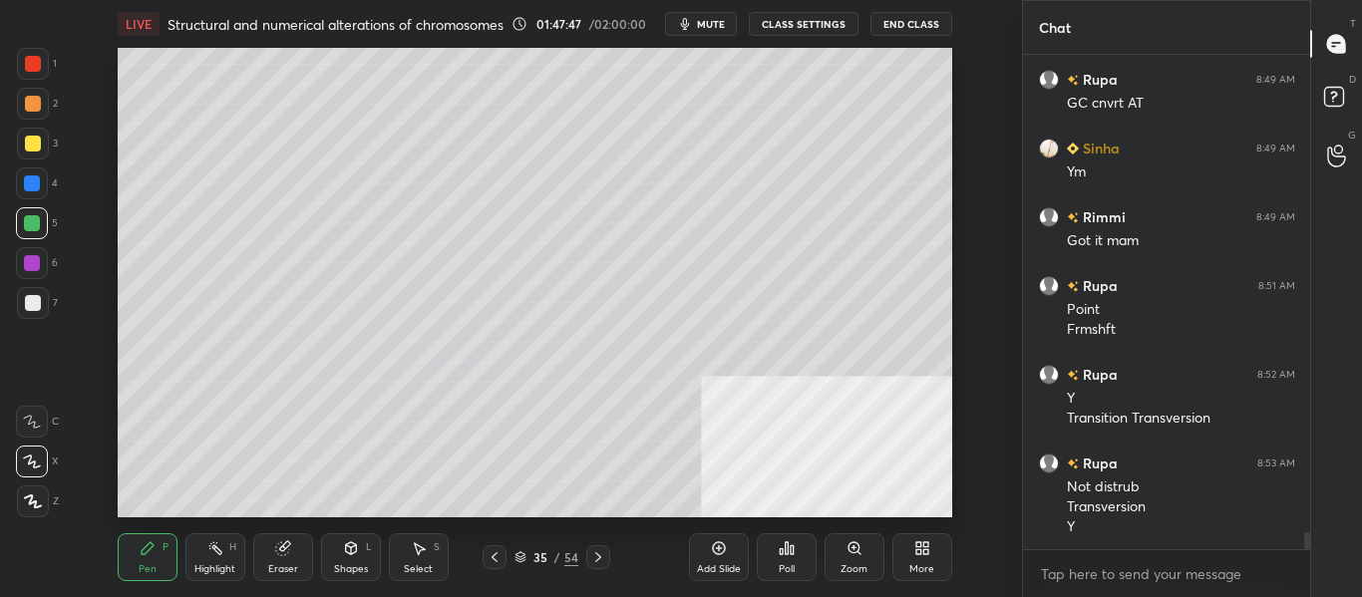
click at [603, 557] on icon at bounding box center [598, 558] width 16 height 16
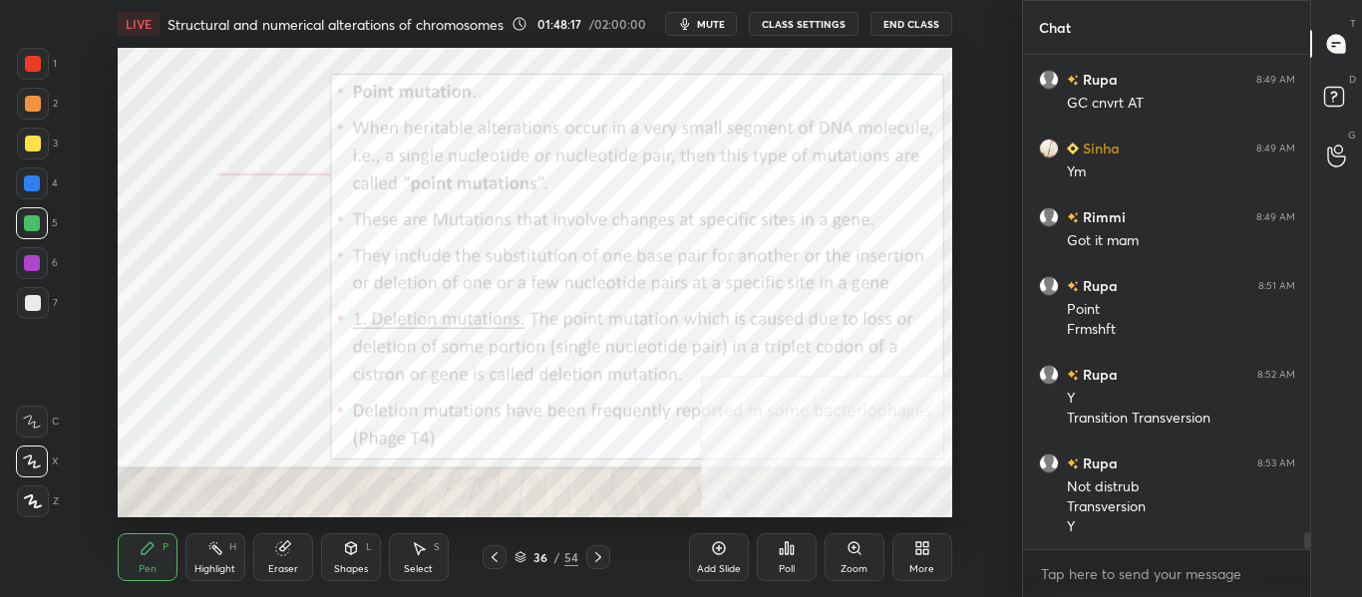
click at [710, 16] on button "mute" at bounding box center [701, 24] width 72 height 24
click at [929, 554] on icon at bounding box center [926, 552] width 5 height 5
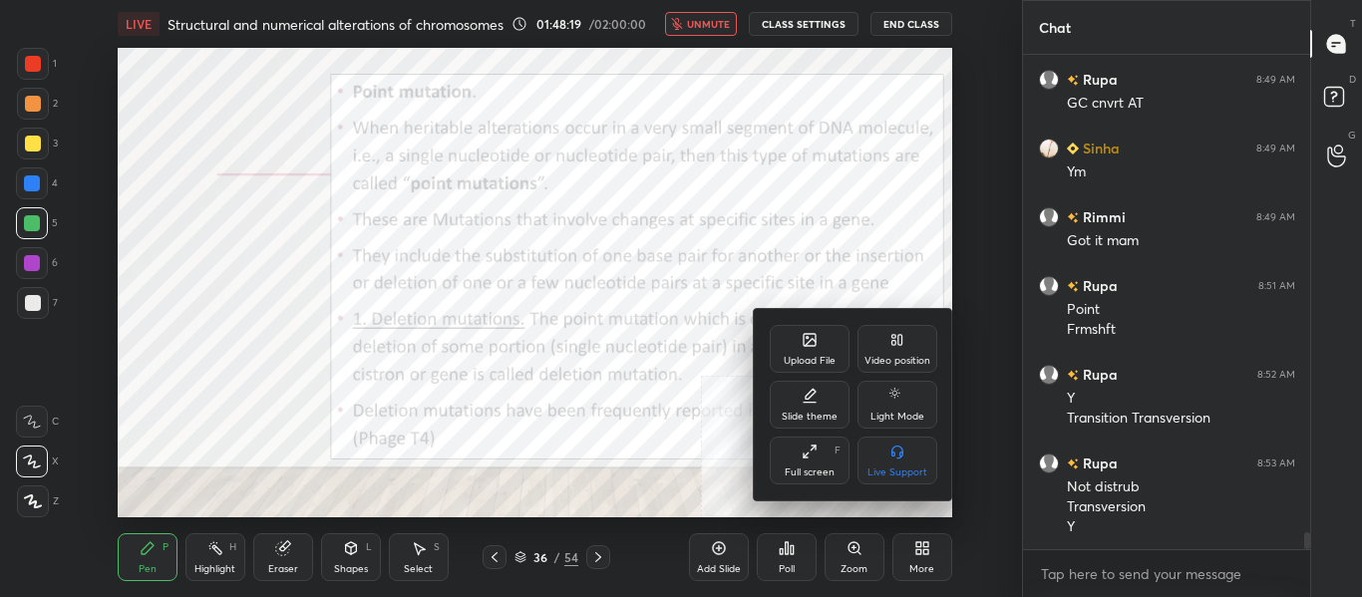
click at [819, 348] on div "Upload File" at bounding box center [810, 349] width 80 height 48
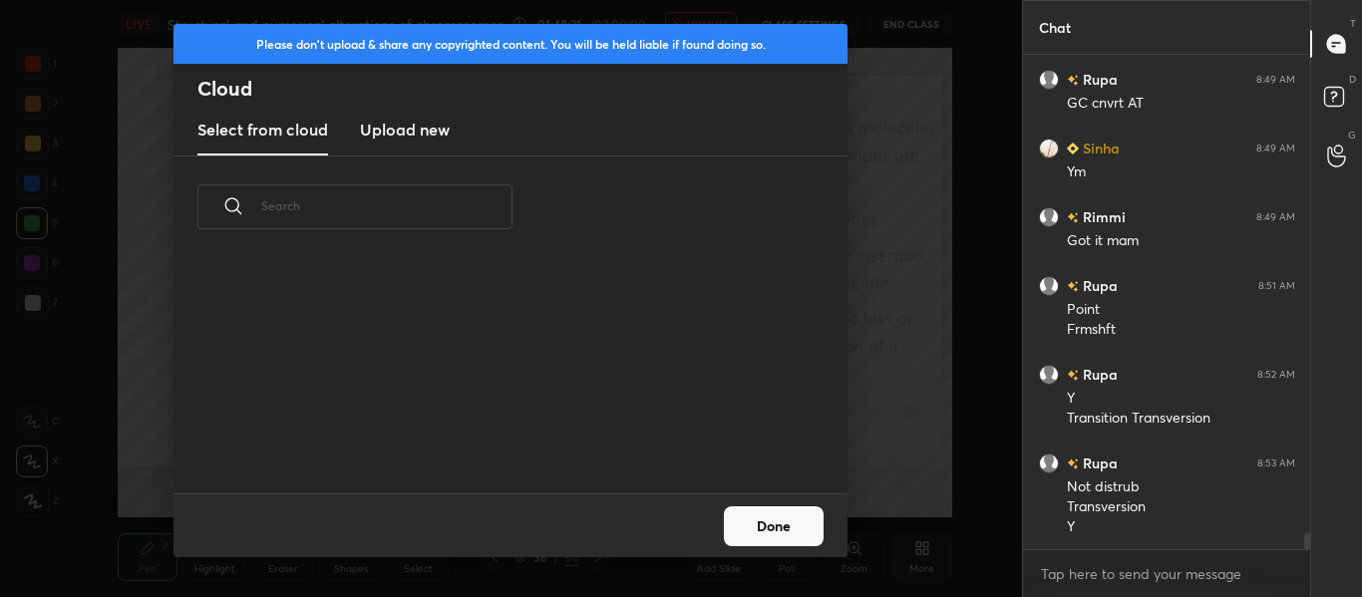
scroll to position [235, 640]
click at [794, 520] on button "Done" at bounding box center [774, 527] width 100 height 40
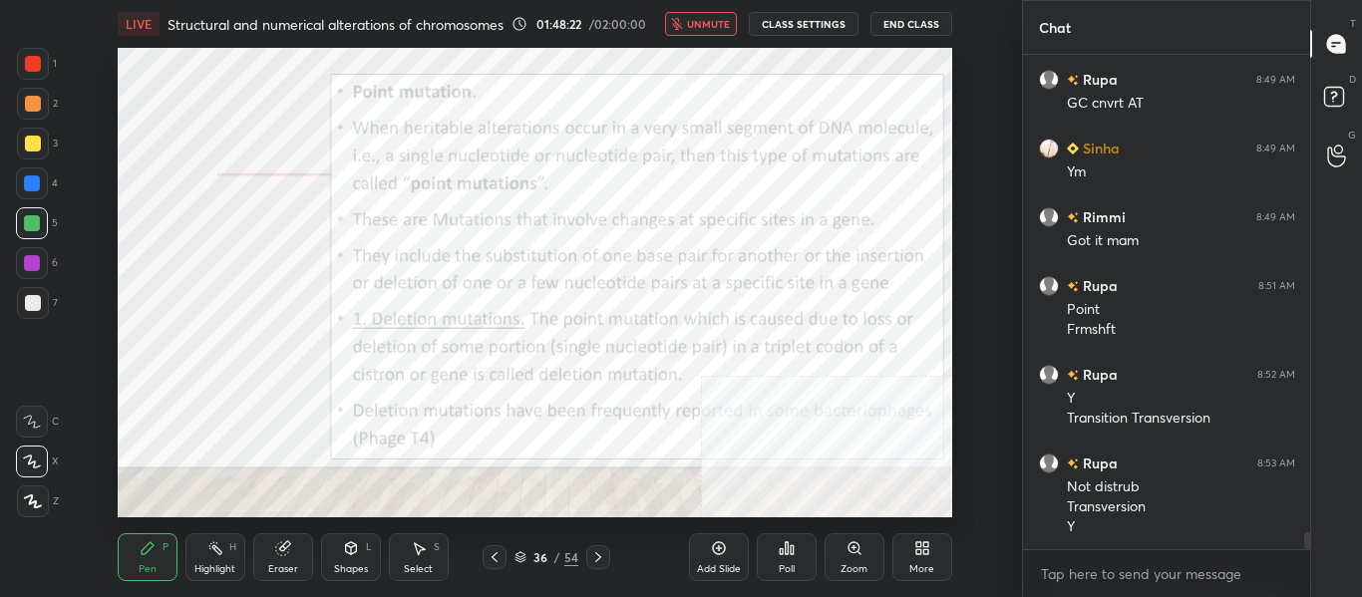
click at [933, 568] on div "More" at bounding box center [922, 570] width 25 height 10
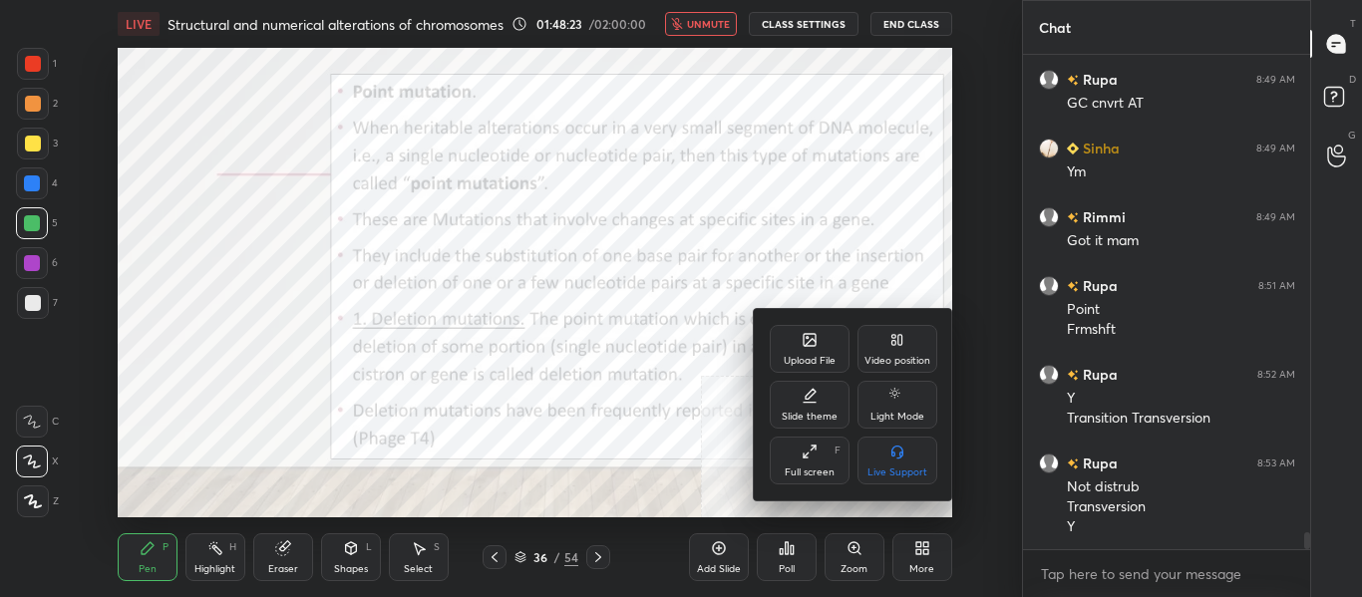
click at [908, 353] on div "Video position" at bounding box center [898, 349] width 80 height 48
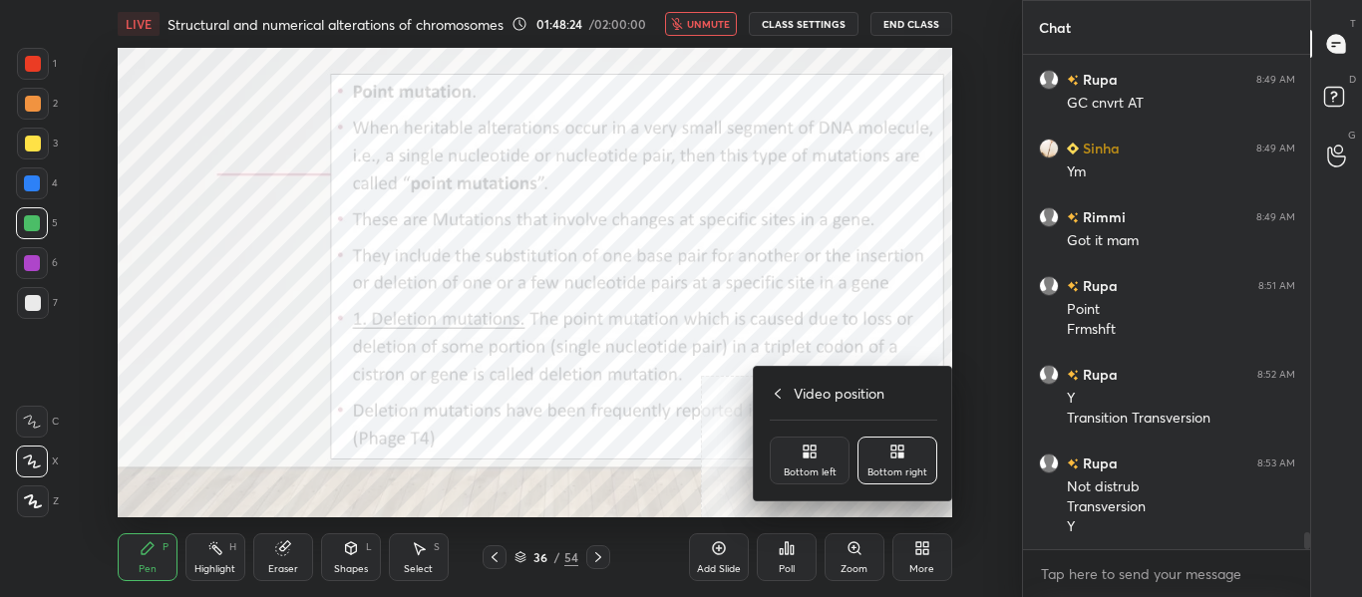
click at [815, 464] on div "Bottom left" at bounding box center [810, 461] width 80 height 48
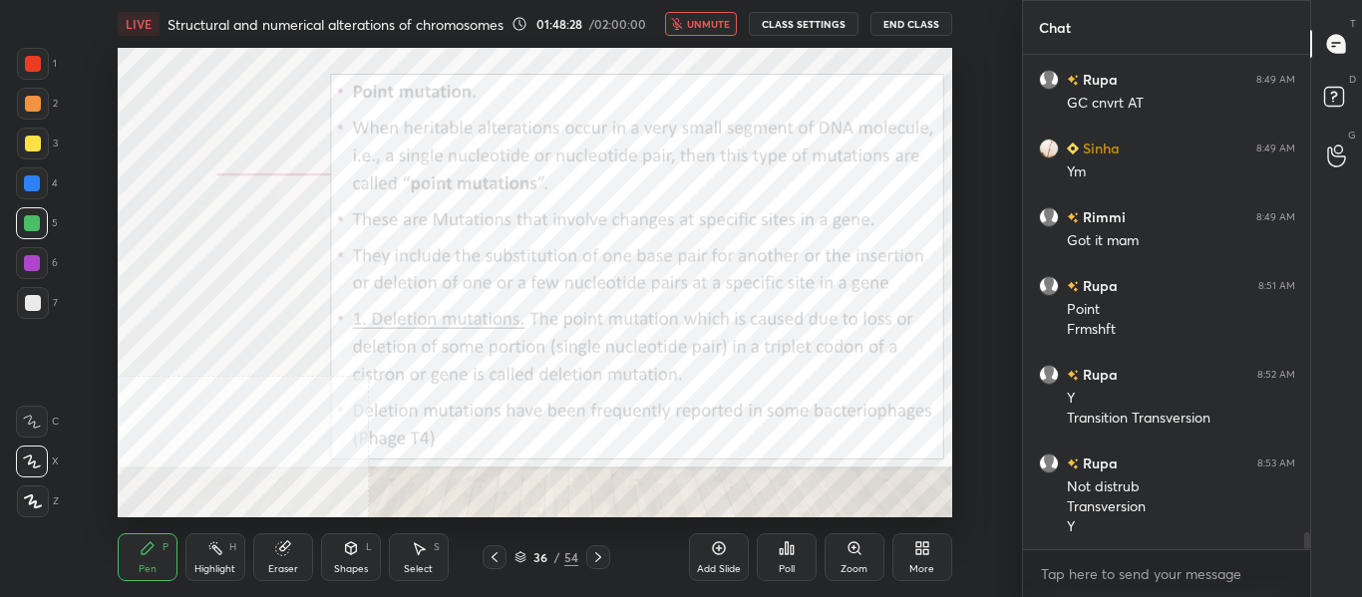
click at [707, 10] on div "LIVE Structural and numerical alterations of chromosomes 01:48:28 / 02:00:00 un…" at bounding box center [535, 24] width 835 height 48
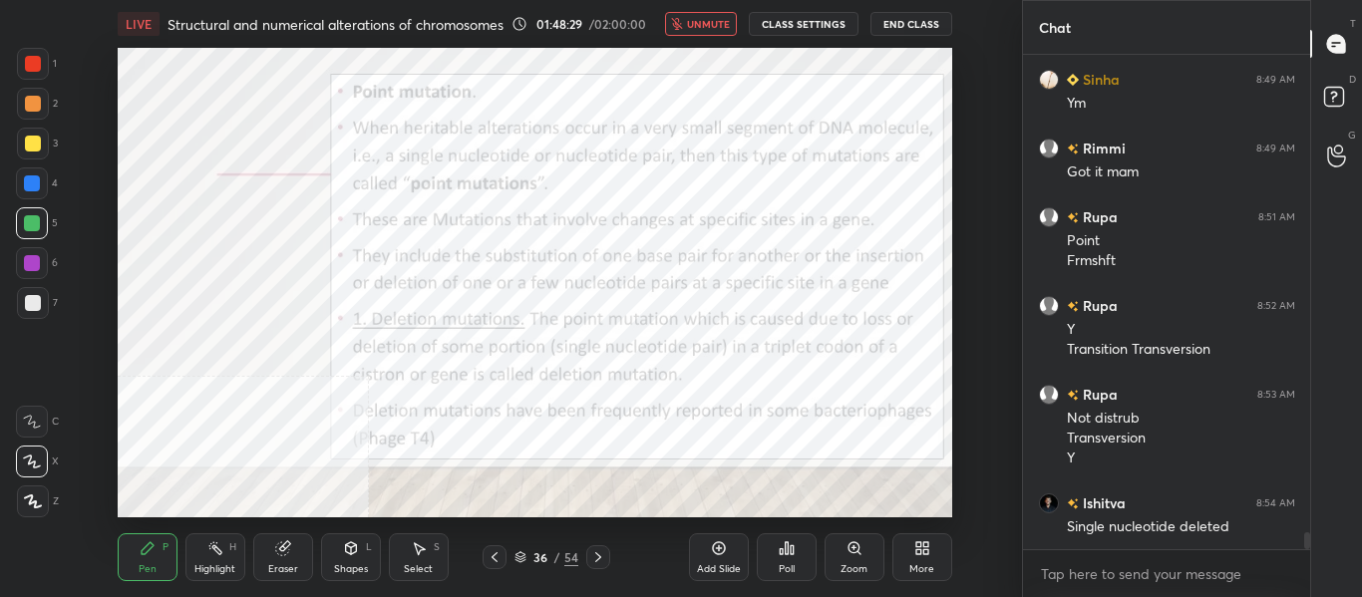
click at [708, 21] on span "unmute" at bounding box center [708, 24] width 43 height 14
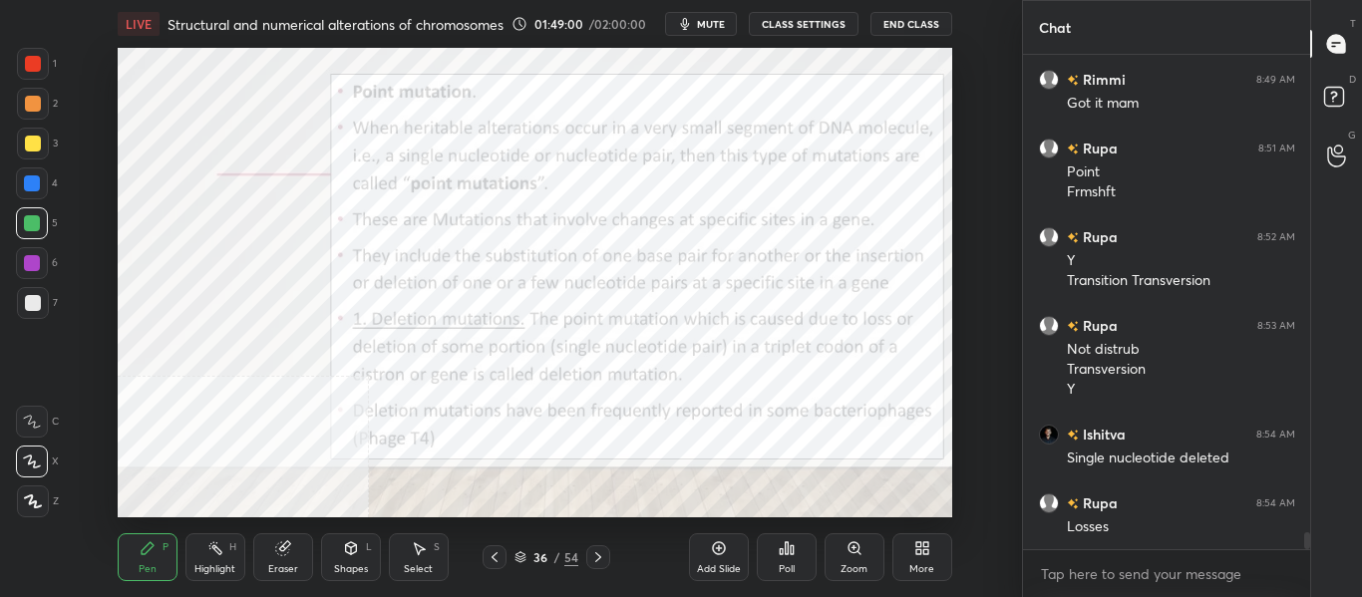
click at [604, 564] on icon at bounding box center [598, 558] width 16 height 16
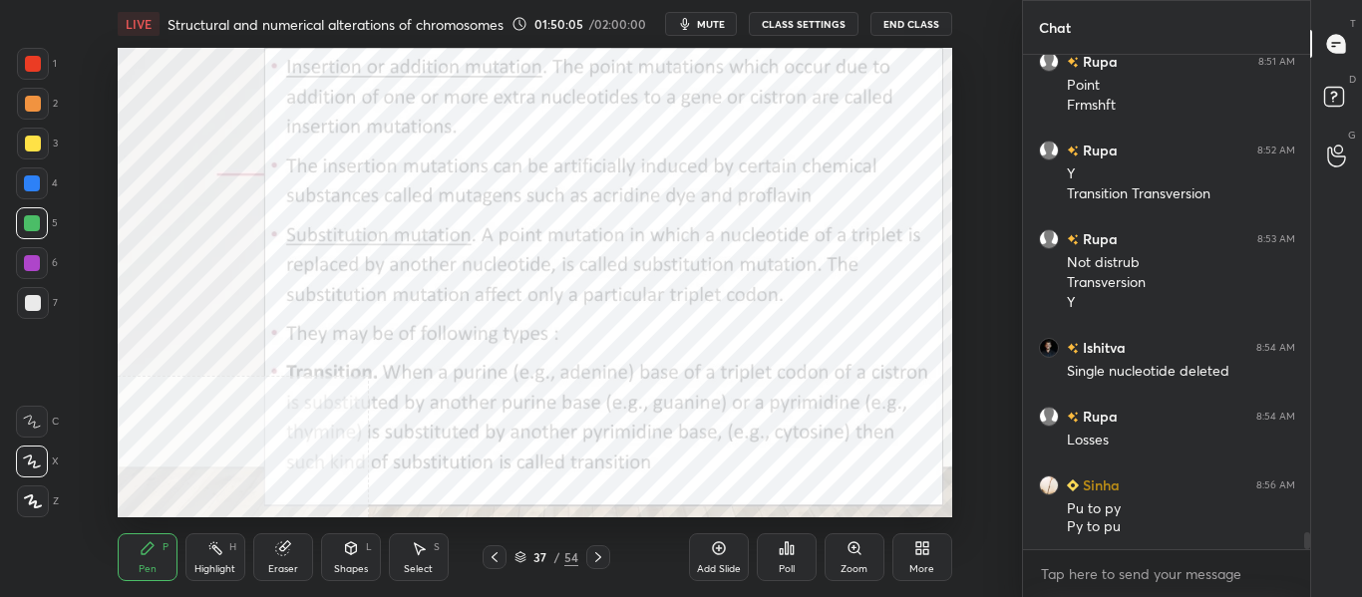
scroll to position [13860, 0]
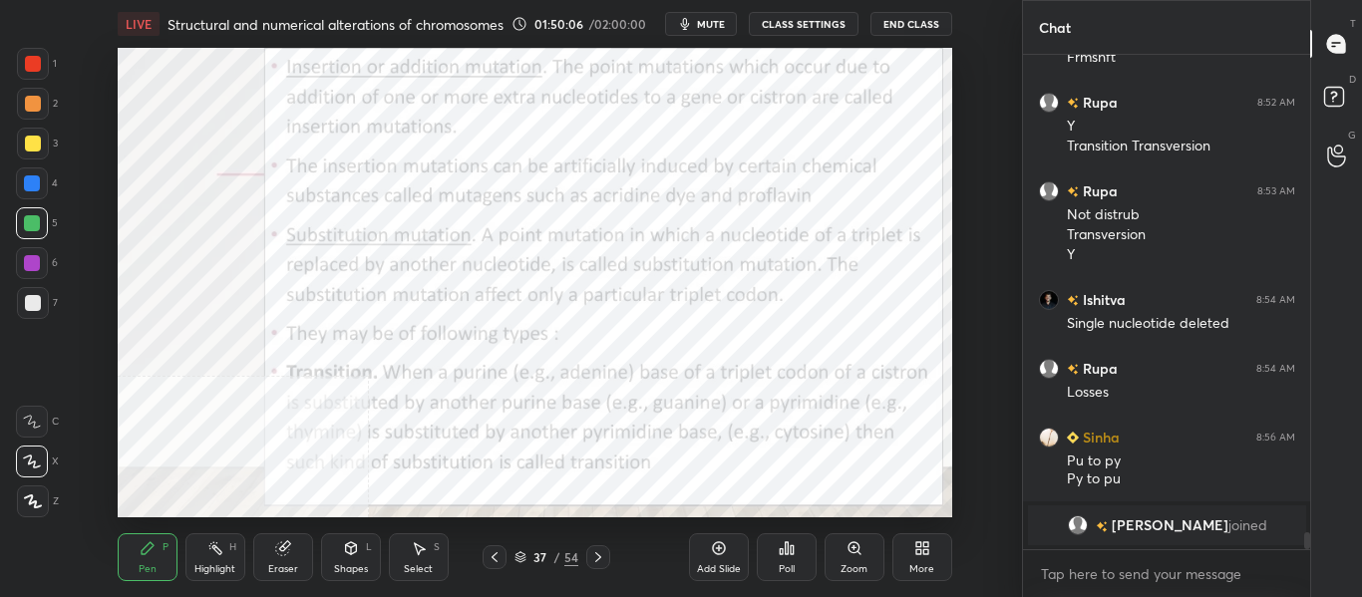
click at [231, 568] on div "Highlight" at bounding box center [214, 570] width 41 height 10
click at [608, 561] on div at bounding box center [598, 558] width 24 height 24
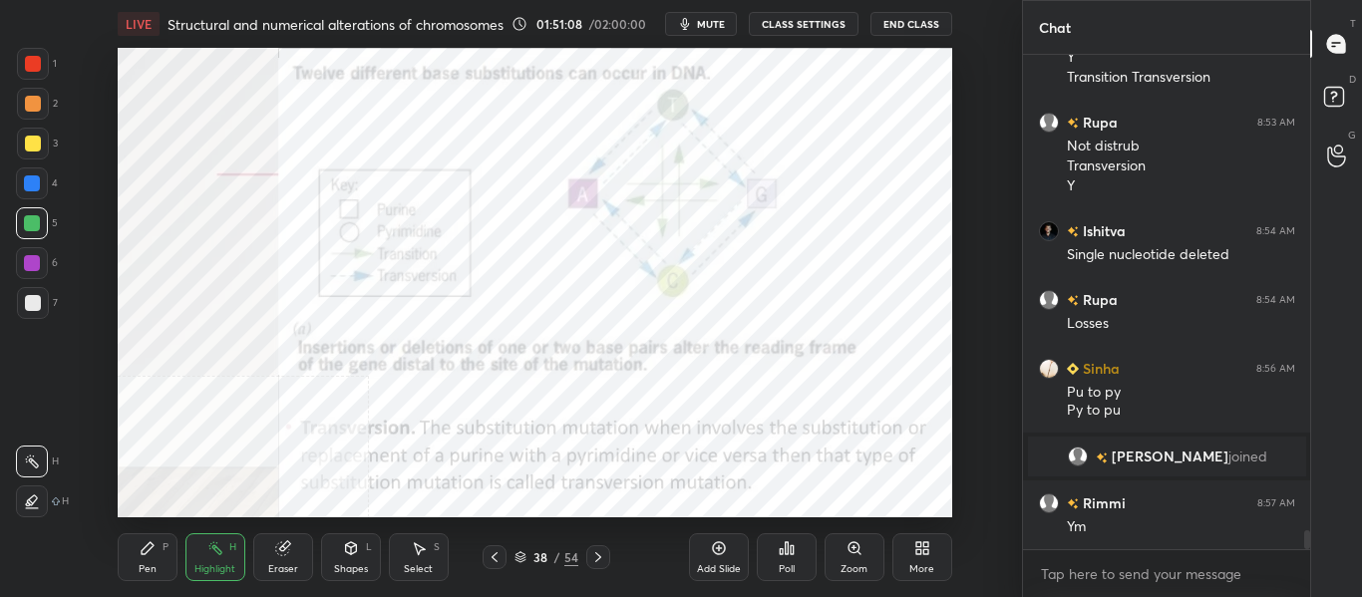
scroll to position [12646, 0]
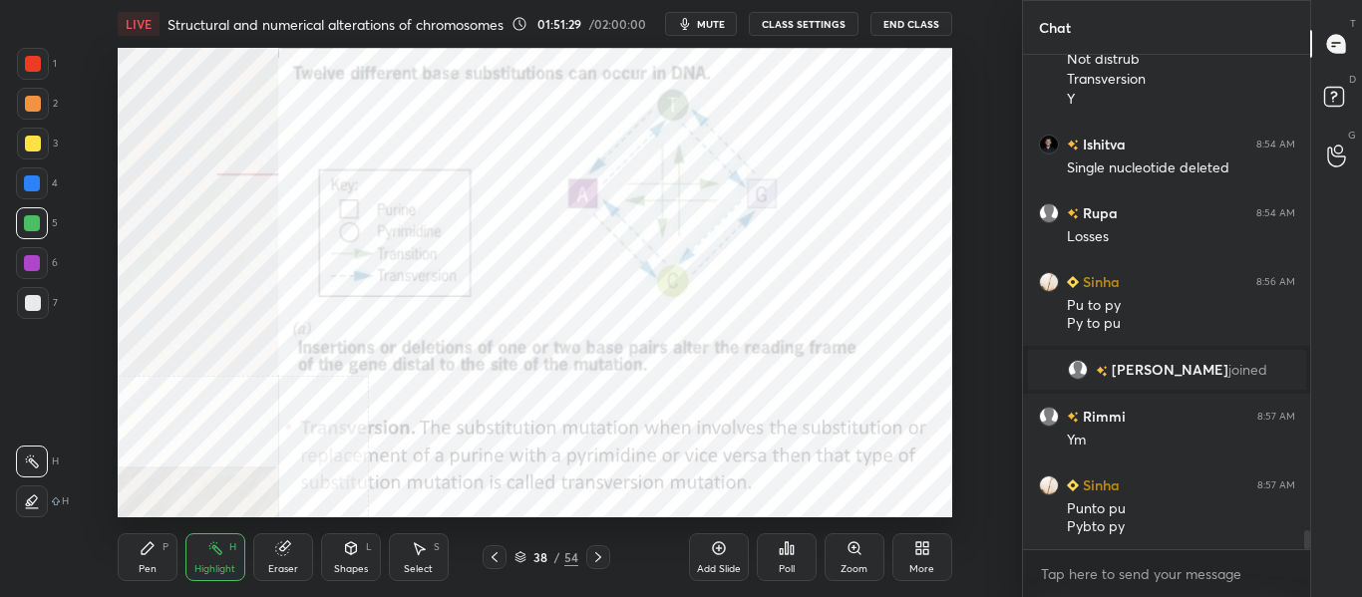
click at [604, 559] on icon at bounding box center [598, 558] width 16 height 16
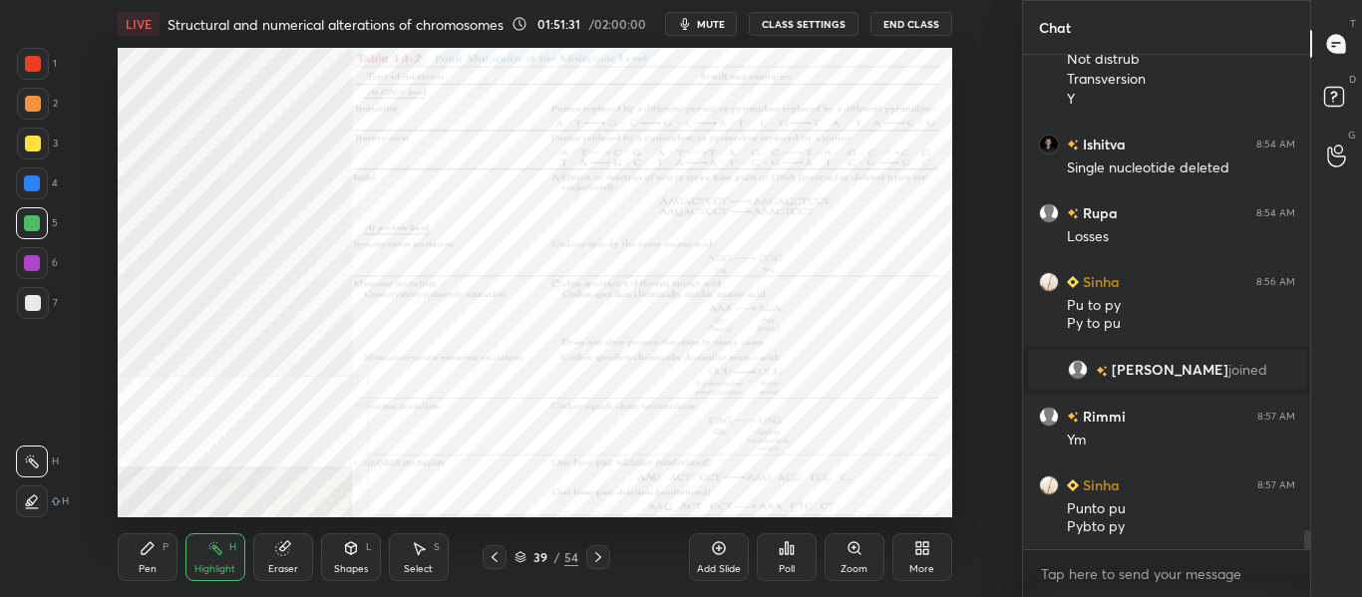
click at [849, 565] on div "Zoom" at bounding box center [854, 570] width 27 height 10
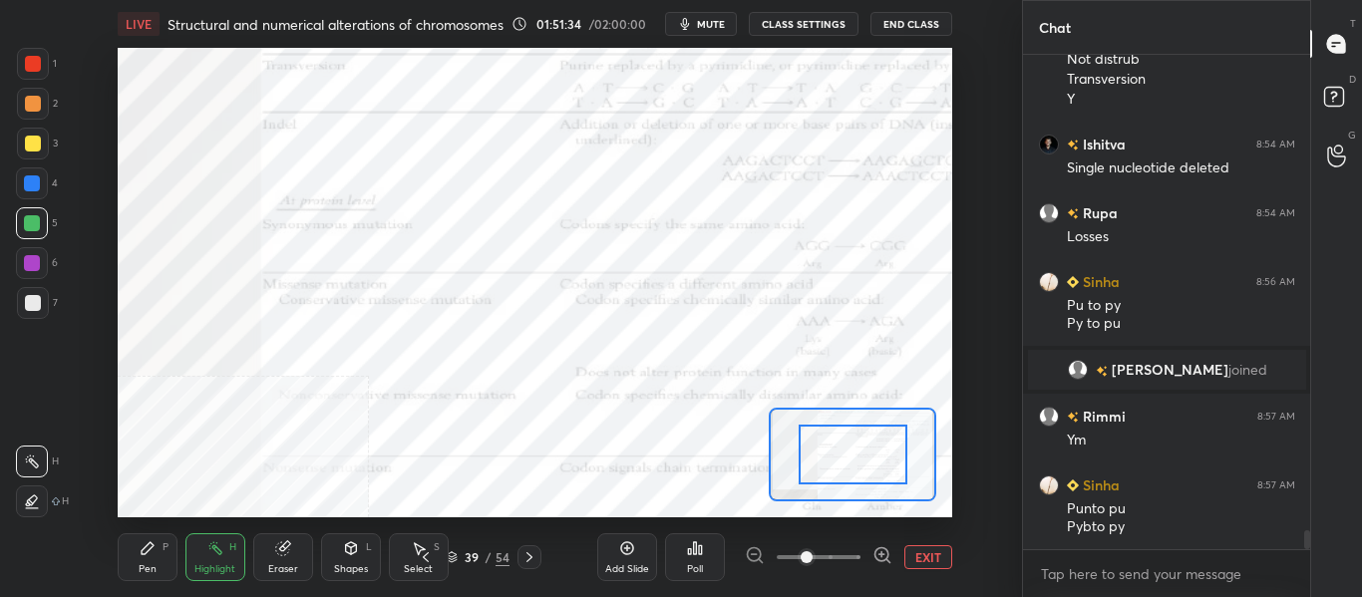
click at [431, 560] on icon at bounding box center [426, 558] width 16 height 16
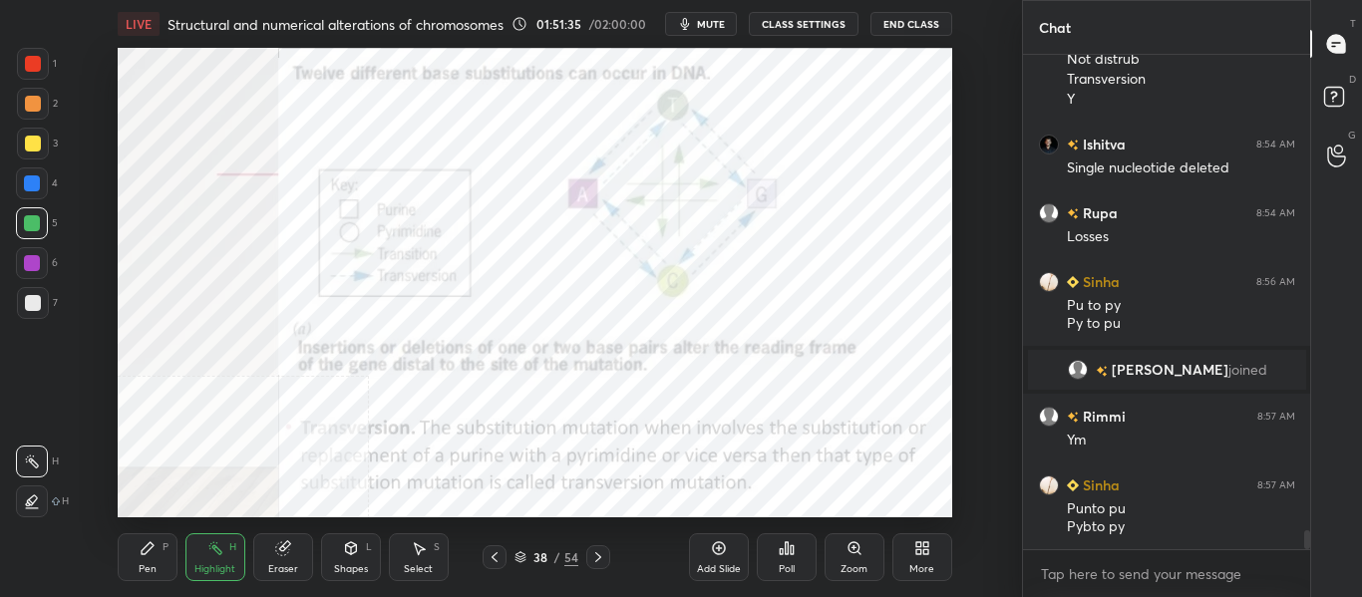
click at [608, 554] on div at bounding box center [598, 558] width 24 height 24
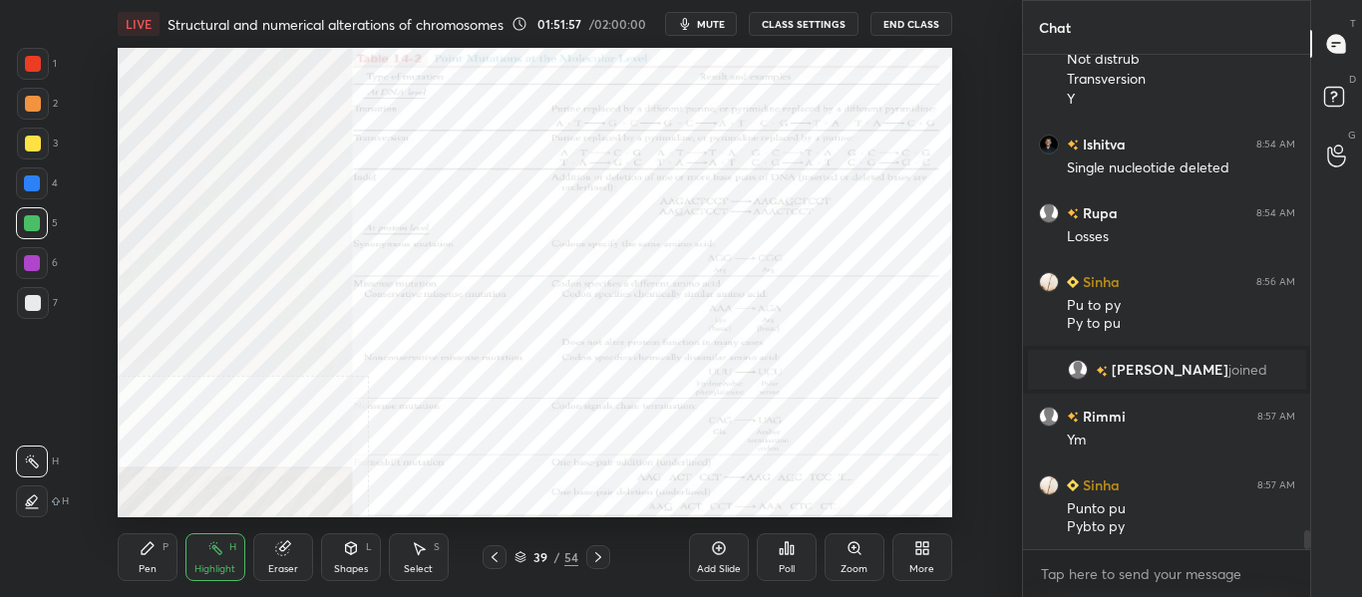
click at [855, 566] on div "Zoom" at bounding box center [854, 570] width 27 height 10
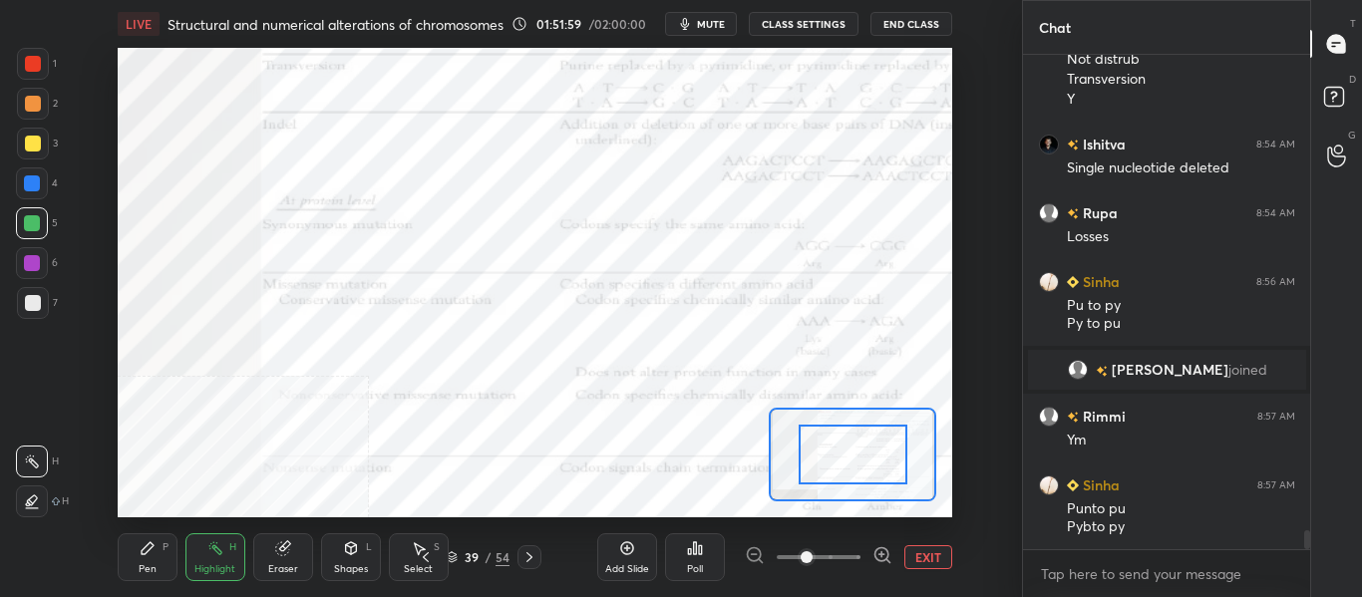
click at [882, 551] on icon at bounding box center [883, 556] width 20 height 20
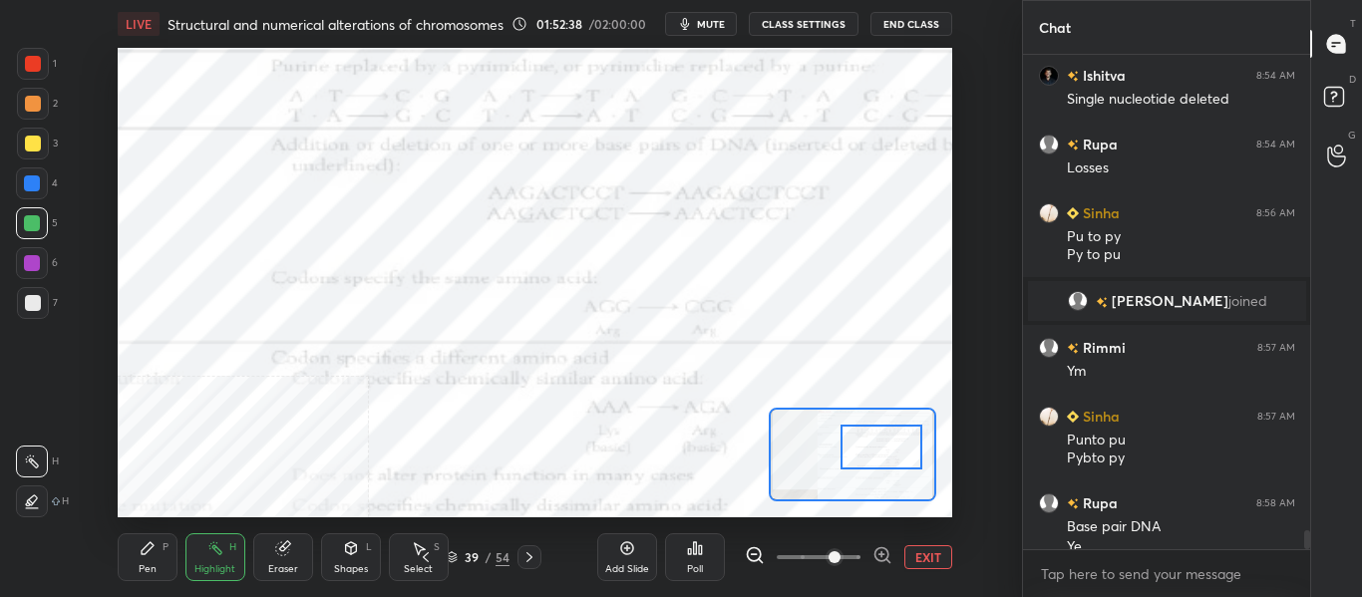
scroll to position [12735, 0]
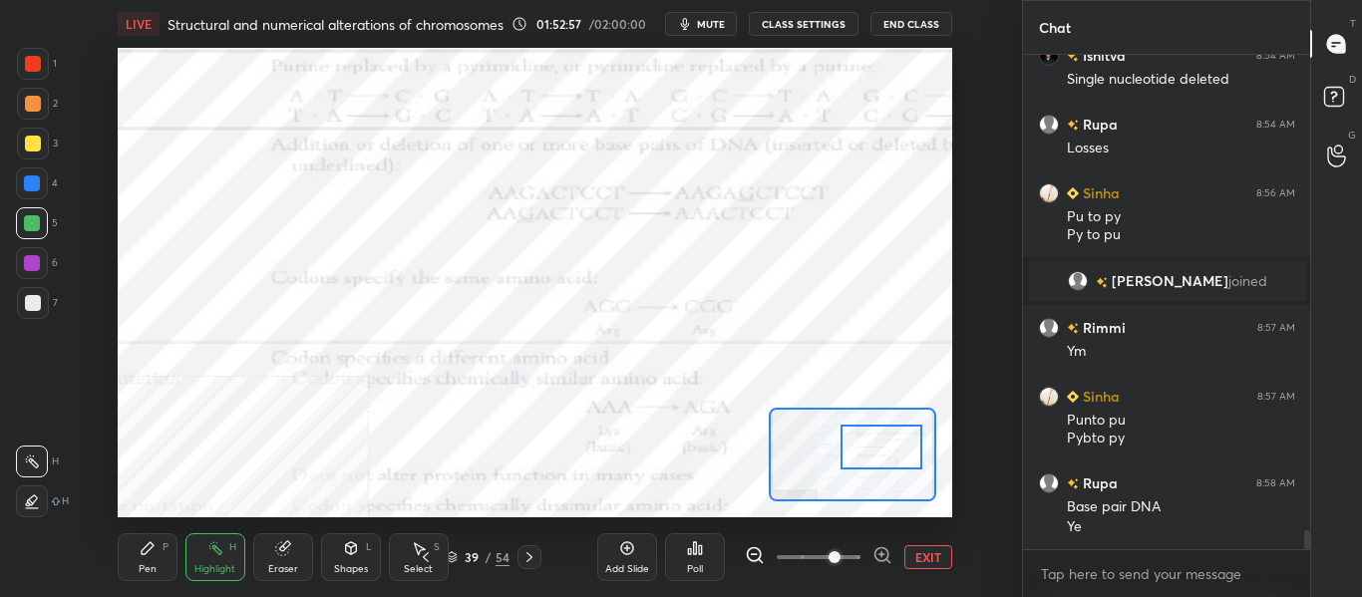
click at [147, 560] on div "Pen P" at bounding box center [148, 558] width 60 height 48
click at [869, 469] on div at bounding box center [882, 447] width 82 height 45
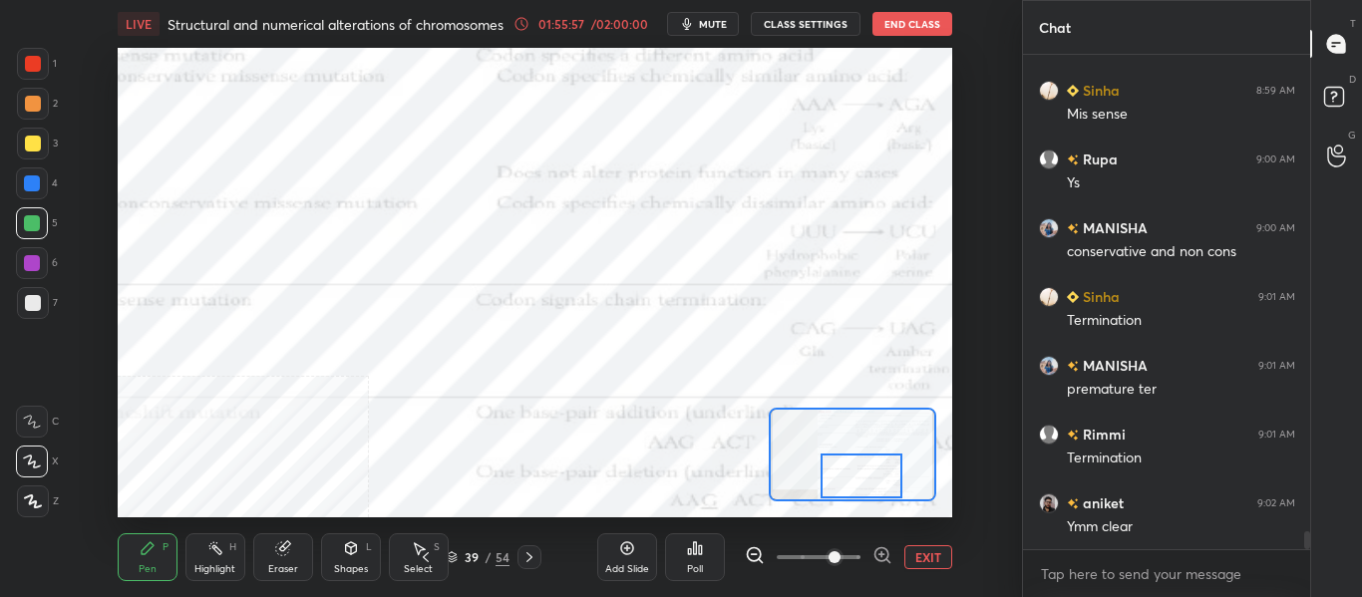
scroll to position [448, 281]
click at [524, 559] on icon at bounding box center [530, 558] width 16 height 16
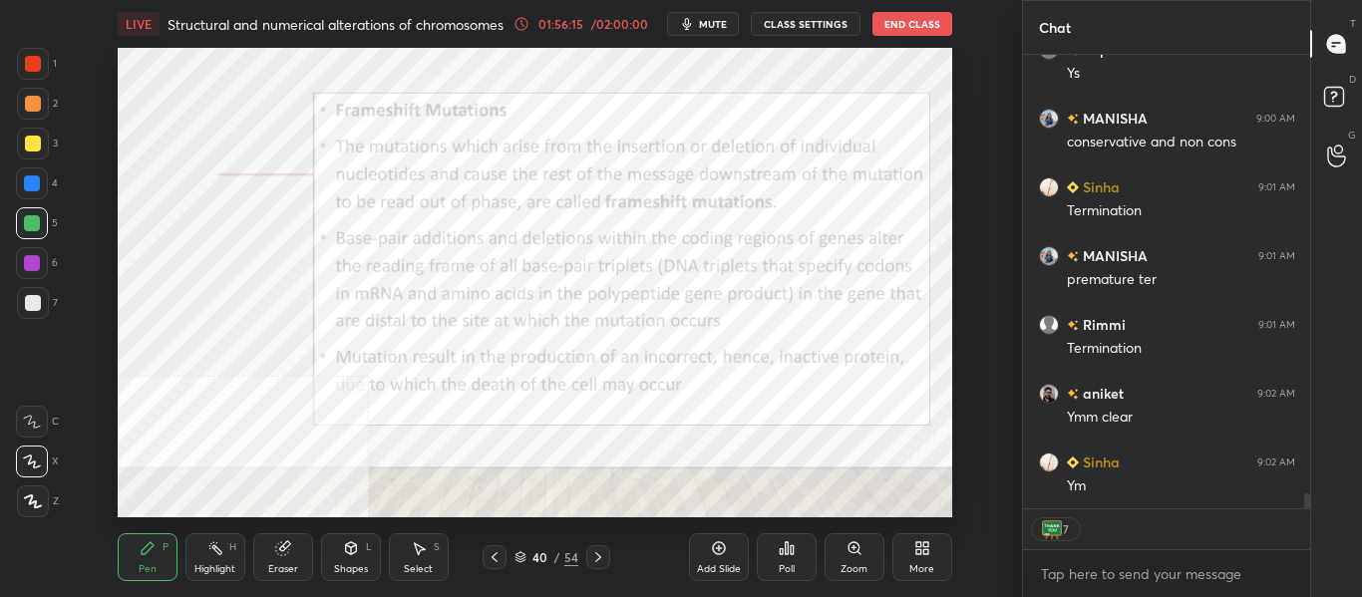
scroll to position [13286, 0]
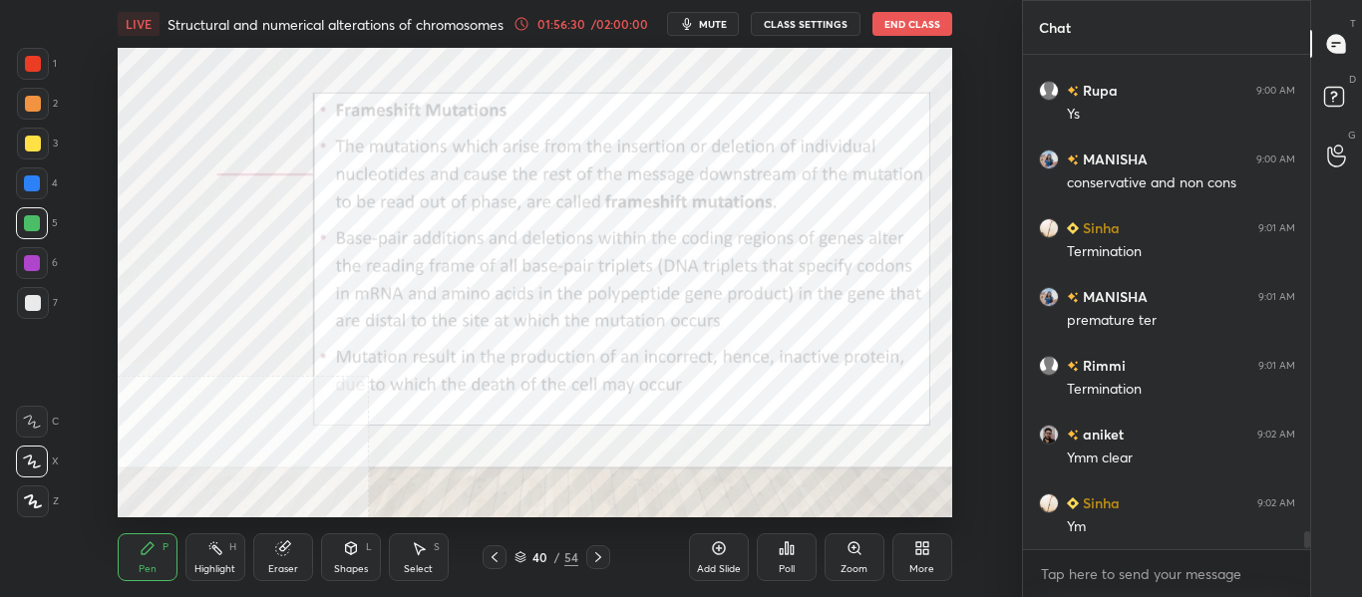
click at [35, 296] on div at bounding box center [33, 303] width 16 height 16
click at [34, 213] on div at bounding box center [32, 223] width 32 height 32
click at [47, 179] on div at bounding box center [32, 184] width 32 height 32
click at [39, 141] on div at bounding box center [33, 144] width 16 height 16
click at [41, 107] on div at bounding box center [33, 104] width 32 height 32
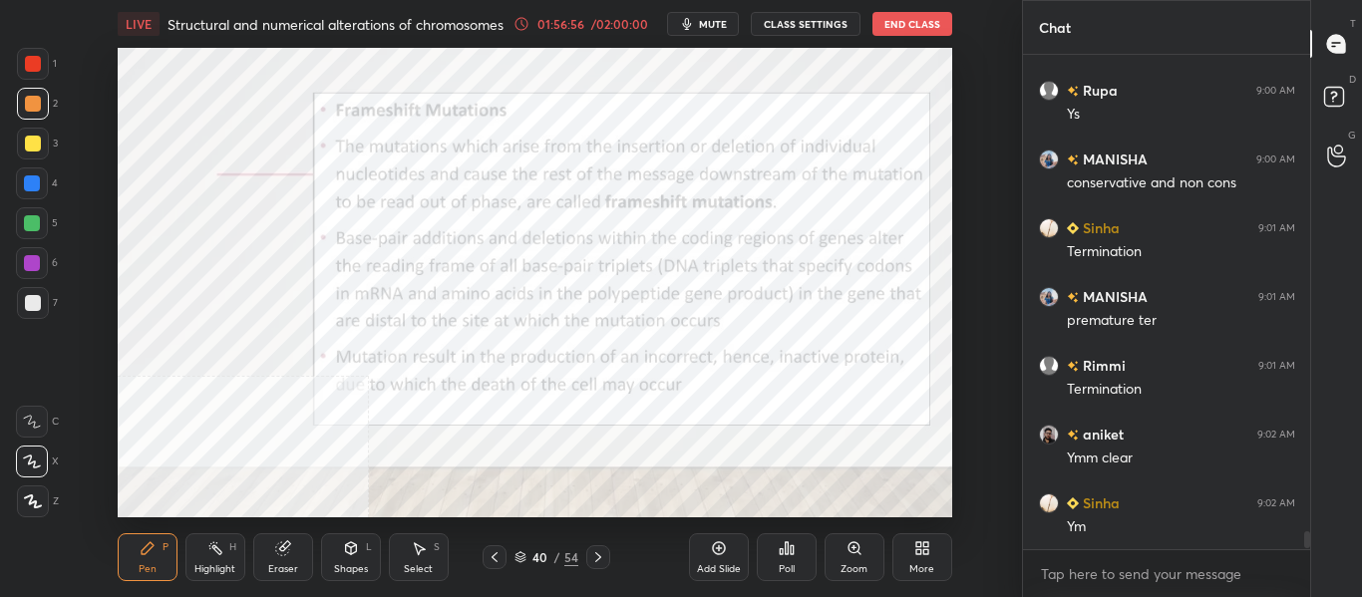
click at [28, 188] on div at bounding box center [32, 184] width 16 height 16
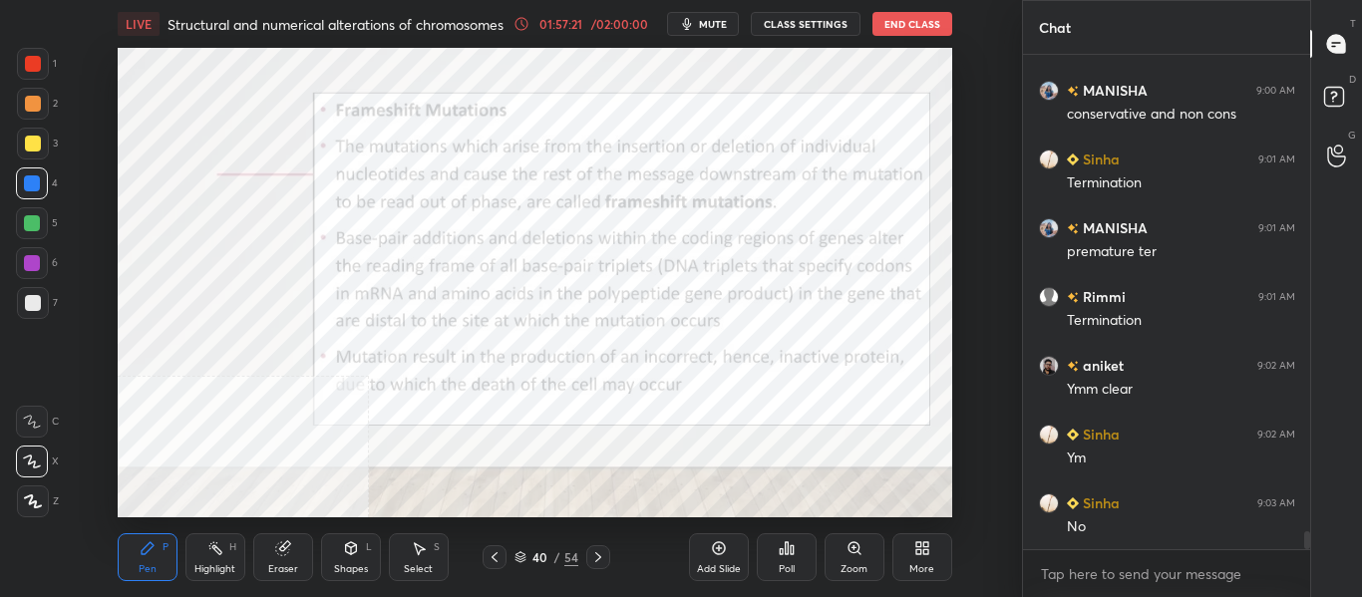
scroll to position [13423, 0]
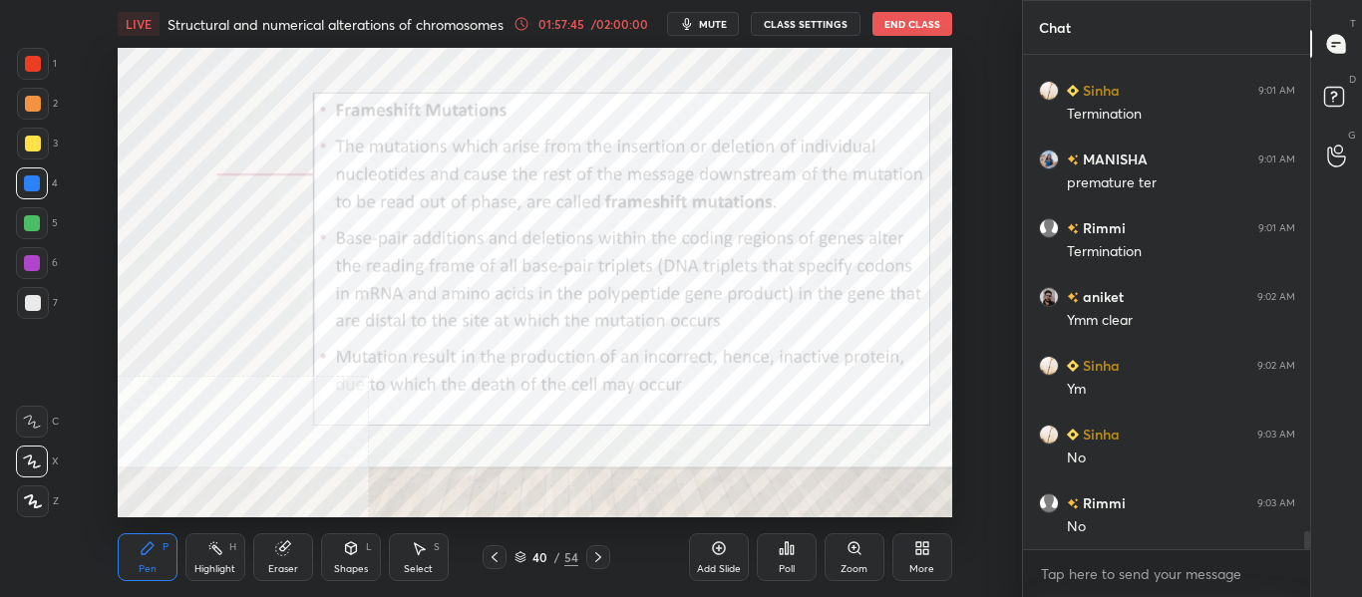
click at [602, 562] on icon at bounding box center [598, 558] width 16 height 16
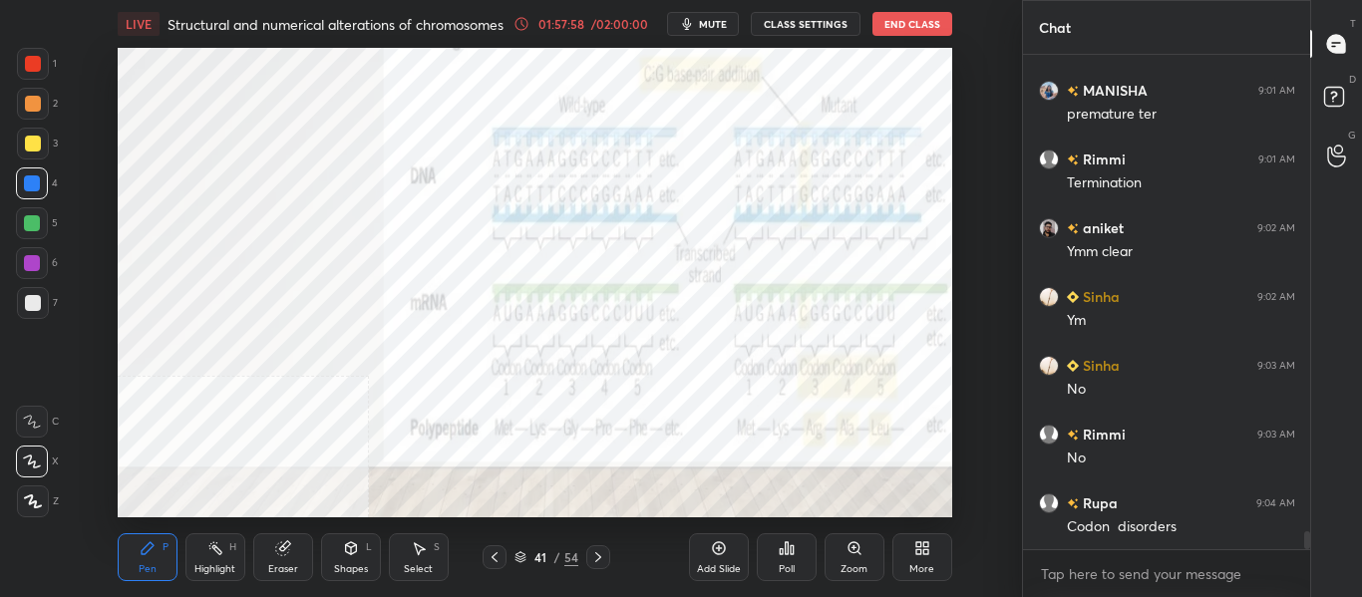
scroll to position [13561, 0]
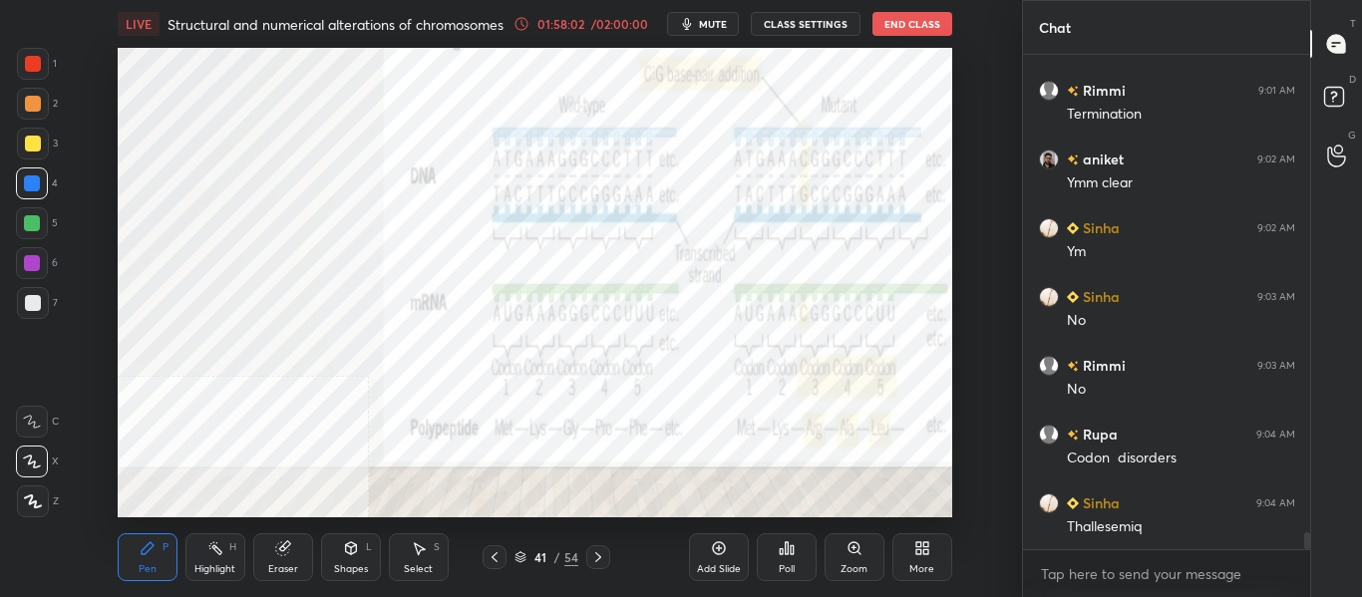
click at [601, 569] on div at bounding box center [598, 558] width 24 height 24
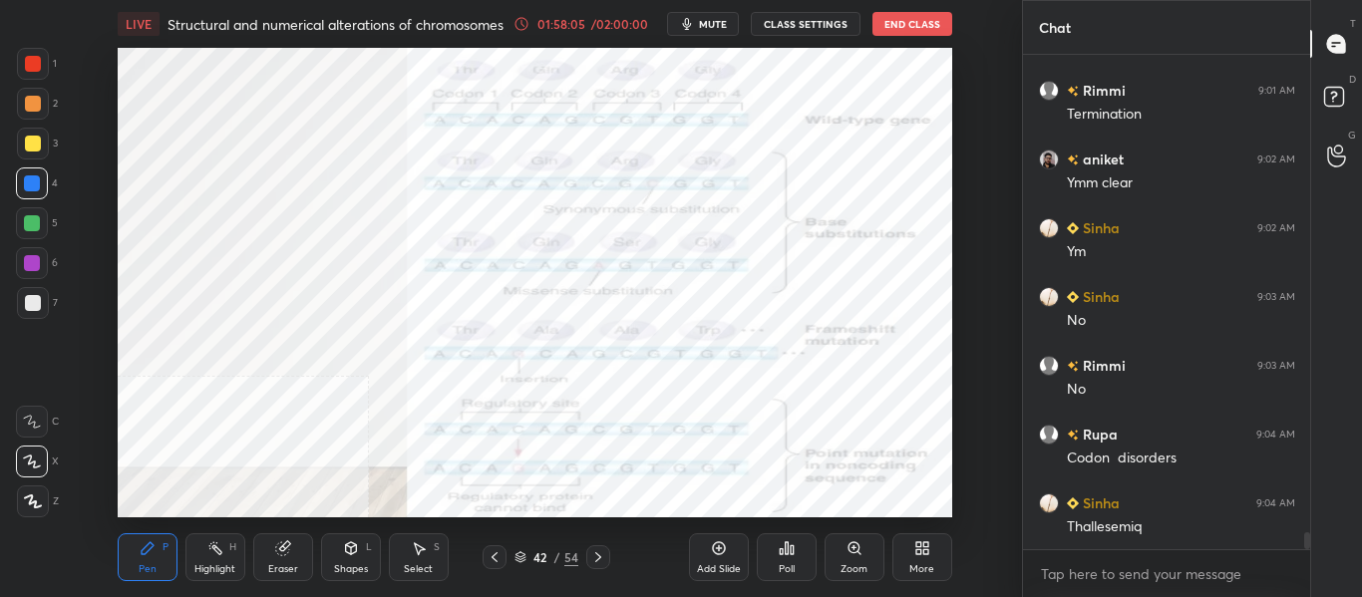
click at [604, 558] on icon at bounding box center [598, 558] width 16 height 16
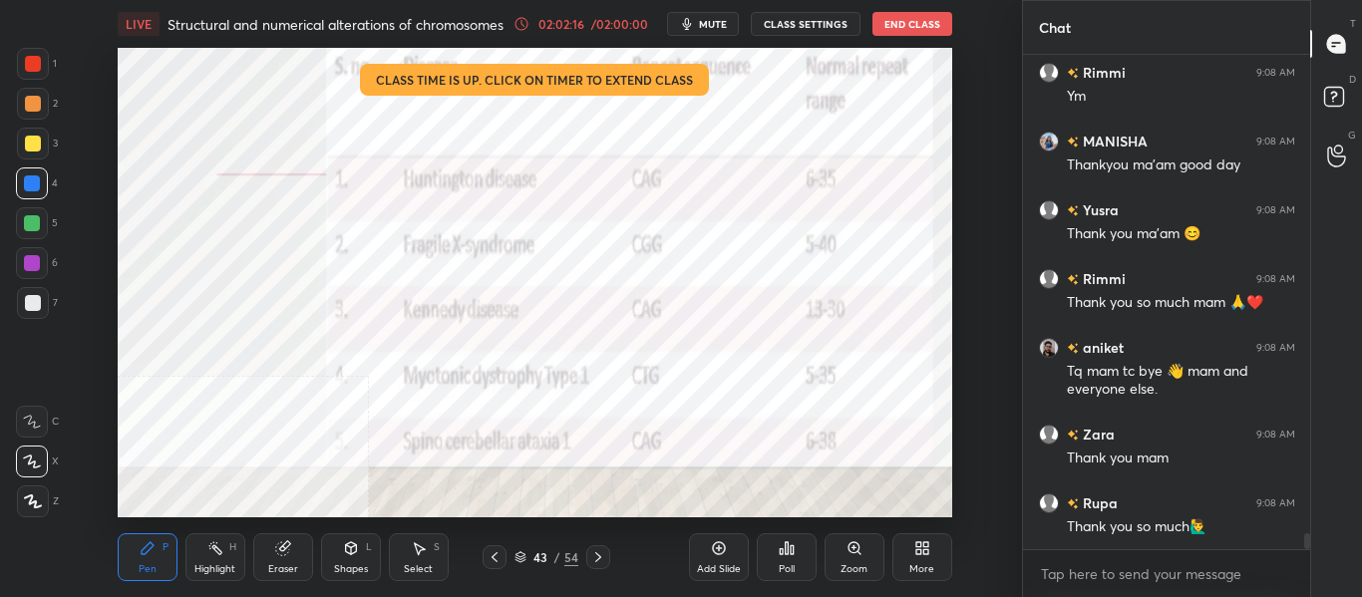
scroll to position [448, 281]
click at [918, 25] on button "End Class" at bounding box center [913, 24] width 80 height 24
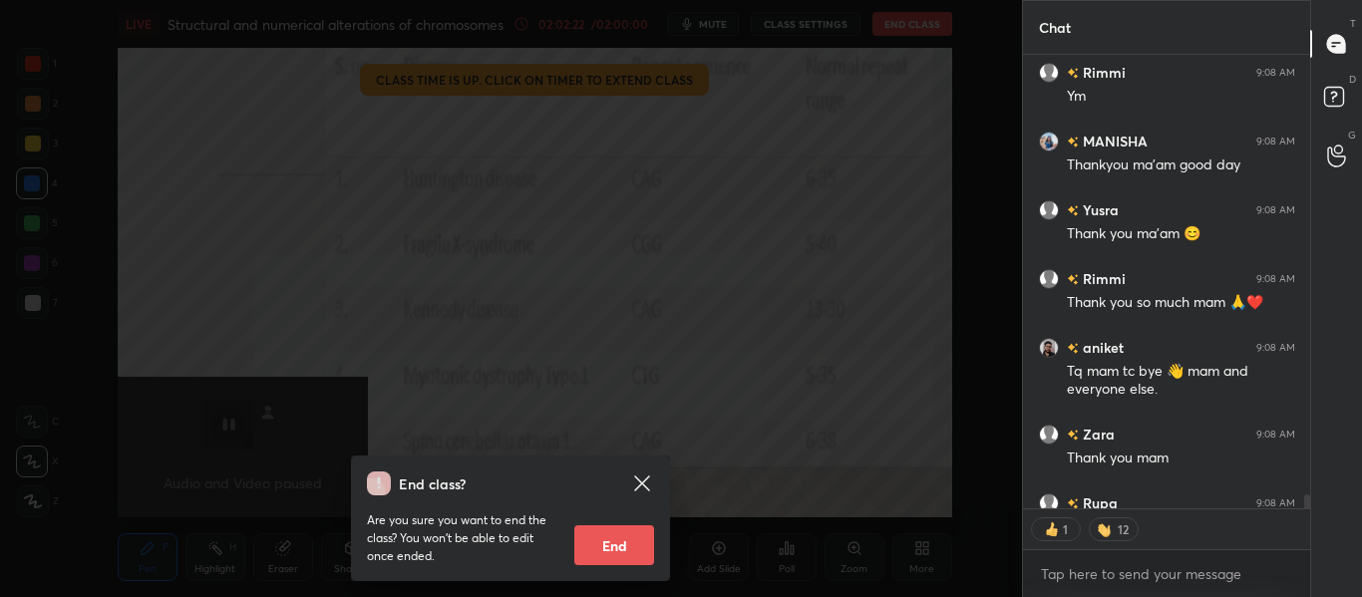
click at [609, 554] on button "End" at bounding box center [615, 546] width 80 height 40
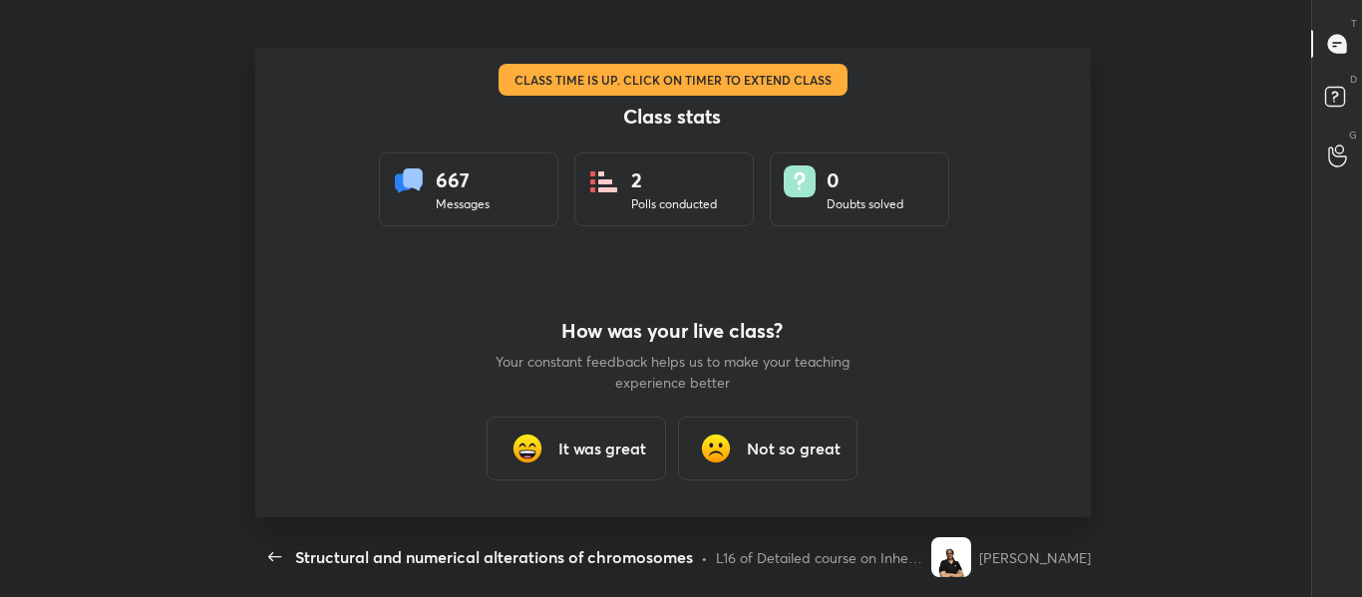
scroll to position [0, 0]
type textarea "x"
click at [584, 462] on div "It was great" at bounding box center [578, 449] width 180 height 64
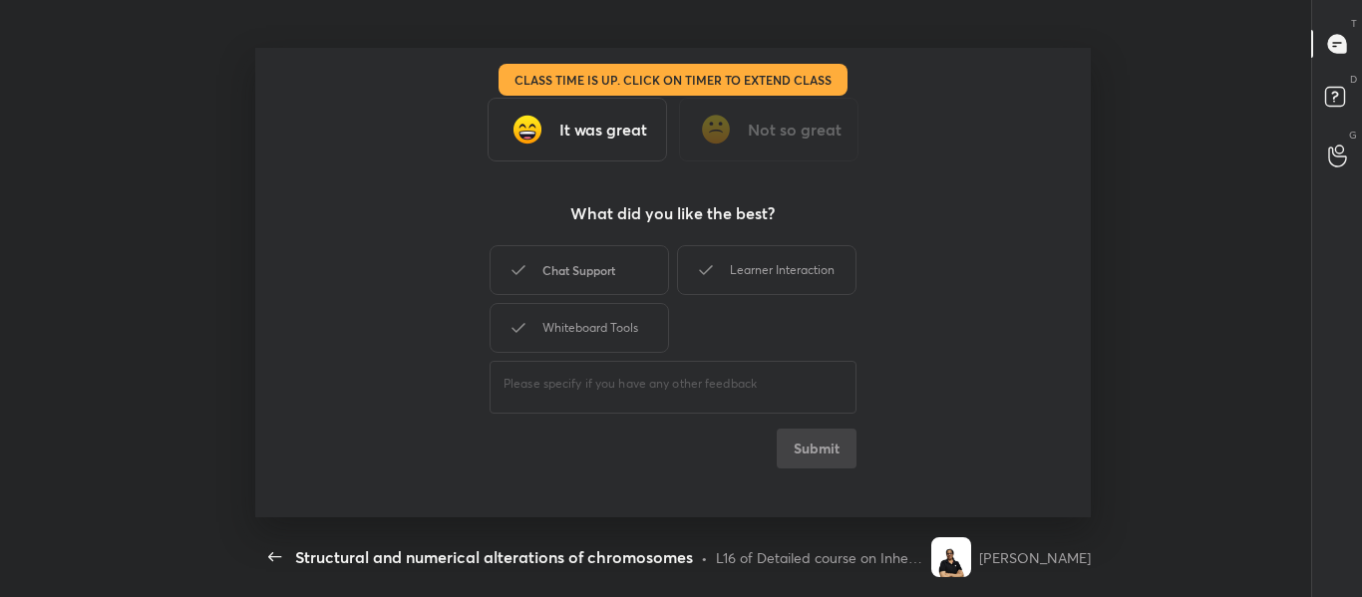
click at [609, 277] on div "Chat Support" at bounding box center [580, 270] width 180 height 50
drag, startPoint x: 609, startPoint y: 277, endPoint x: 722, endPoint y: 275, distance: 112.7
click at [609, 277] on div "Chat Support" at bounding box center [580, 270] width 180 height 50
click at [738, 270] on div "Learner Interaction" at bounding box center [767, 270] width 180 height 50
click at [630, 283] on div "Chat Support" at bounding box center [580, 270] width 180 height 50
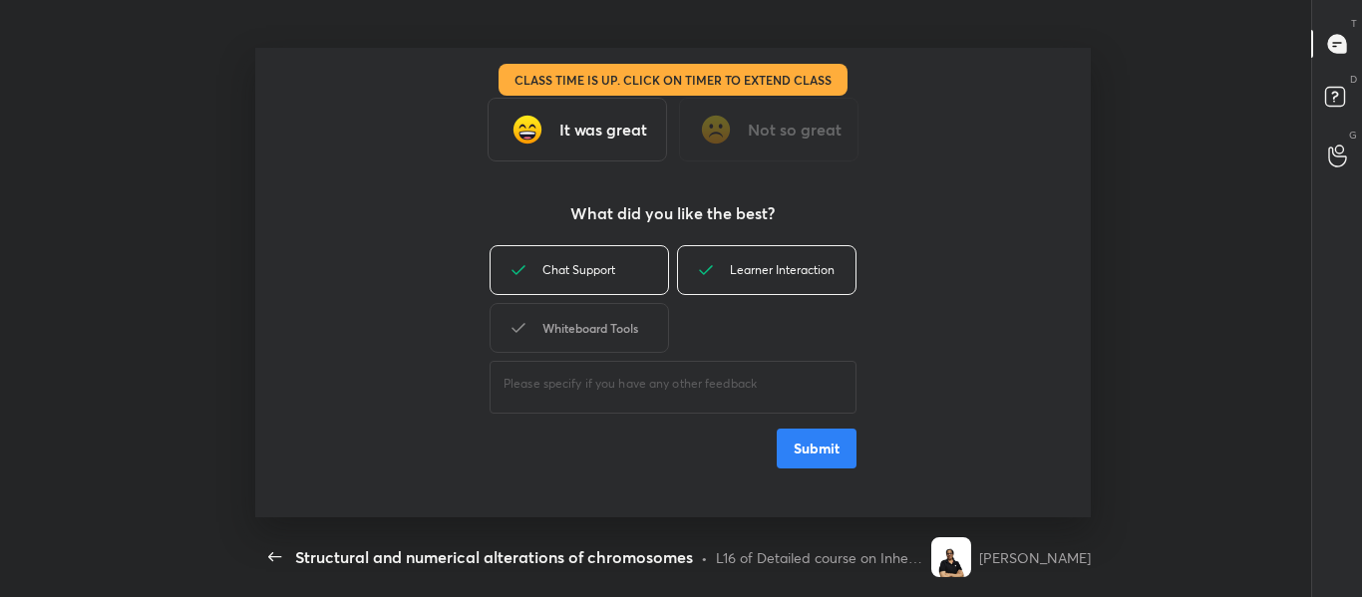
click at [630, 341] on div "Whiteboard Tools" at bounding box center [580, 328] width 180 height 50
click at [794, 449] on button "Submit" at bounding box center [817, 449] width 80 height 40
click at [794, 450] on div "Chat Support Learner Interaction Whiteboard Tools ​ Submit" at bounding box center [673, 354] width 367 height 227
